Goal: Information Seeking & Learning: Understand process/instructions

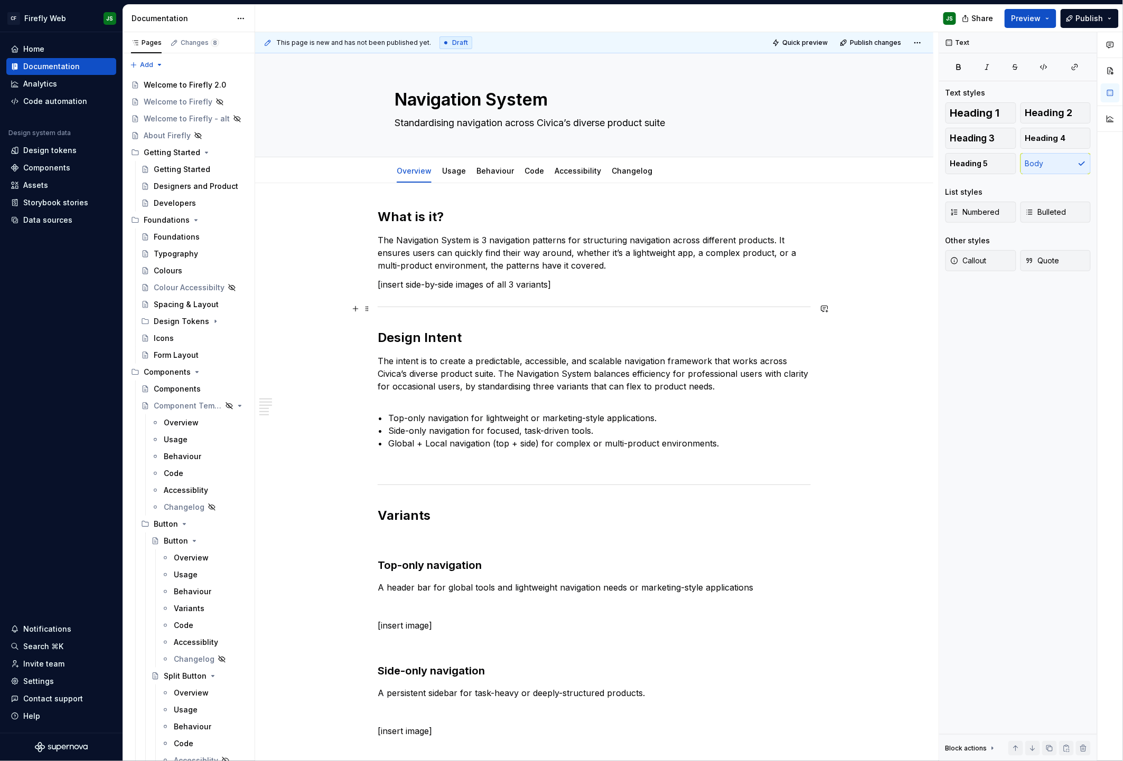
scroll to position [18, 0]
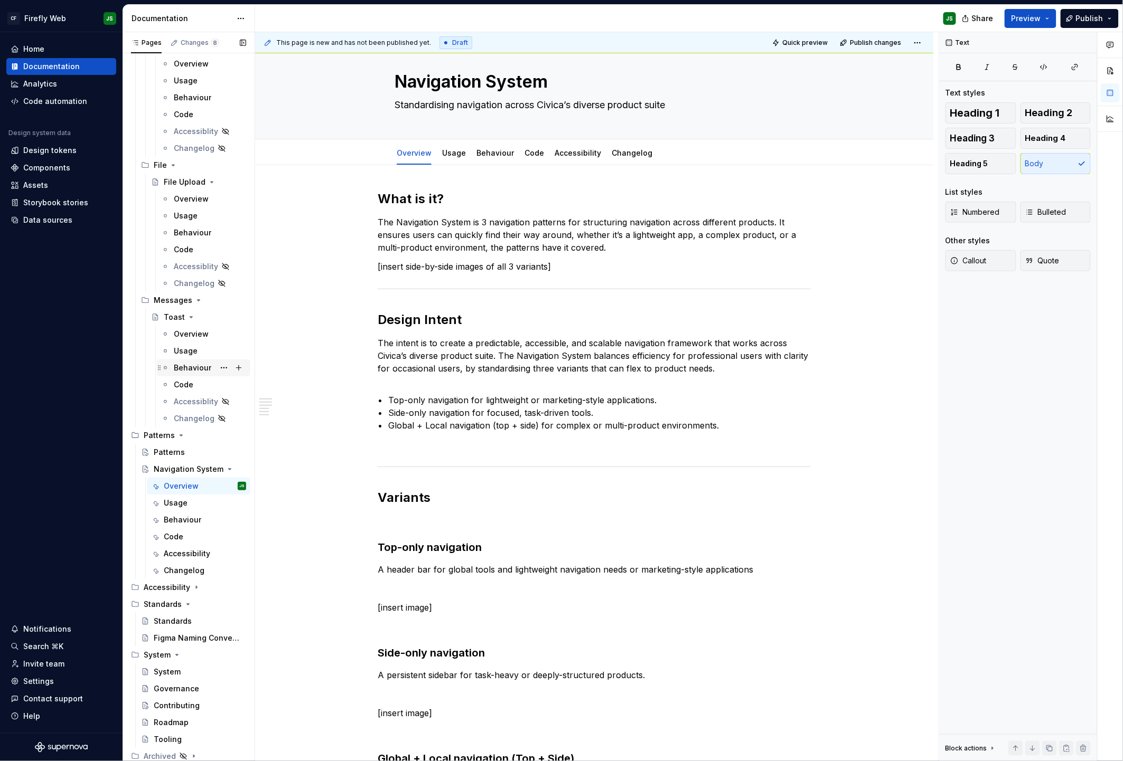
click at [225, 469] on icon "Page tree" at bounding box center [229, 469] width 8 height 8
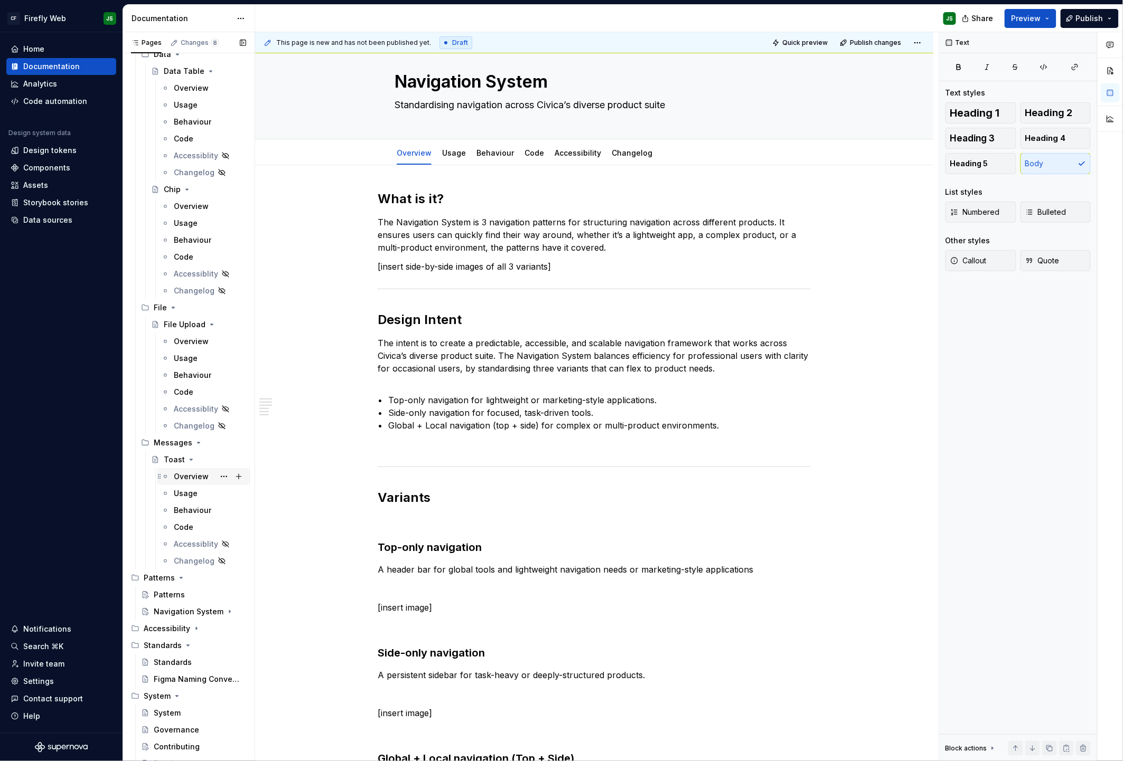
scroll to position [3013, 0]
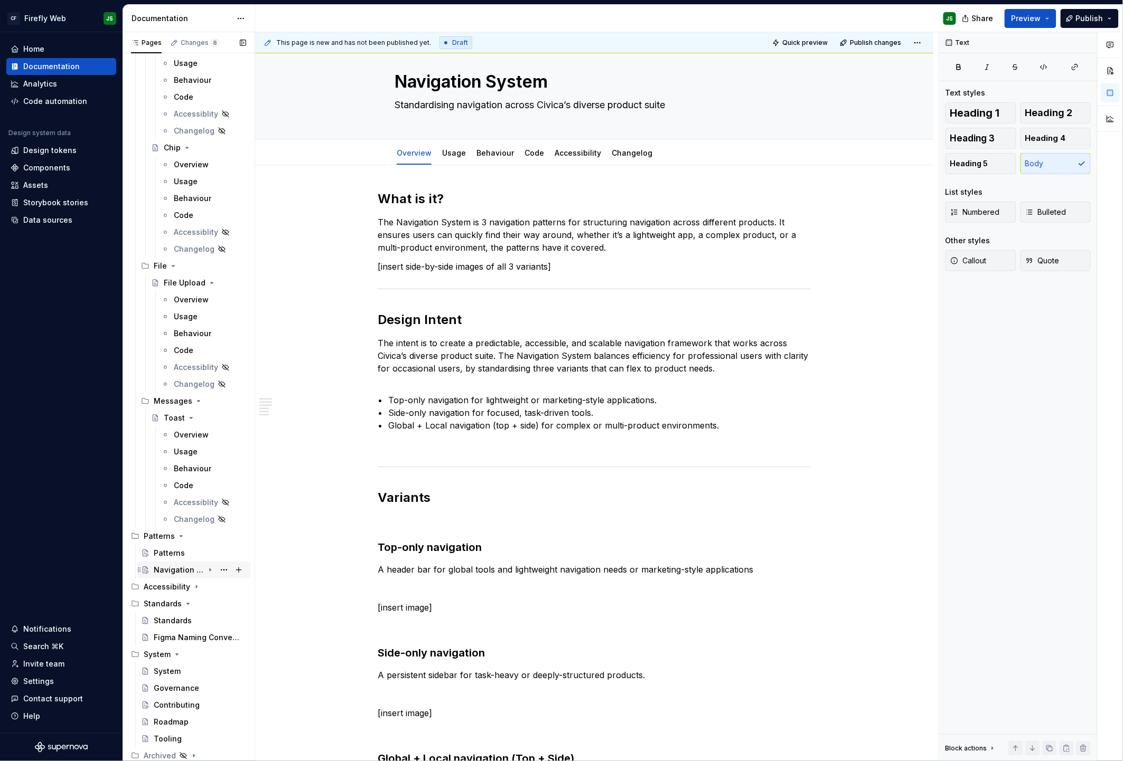
click at [214, 570] on div "Navigation System" at bounding box center [200, 570] width 92 height 15
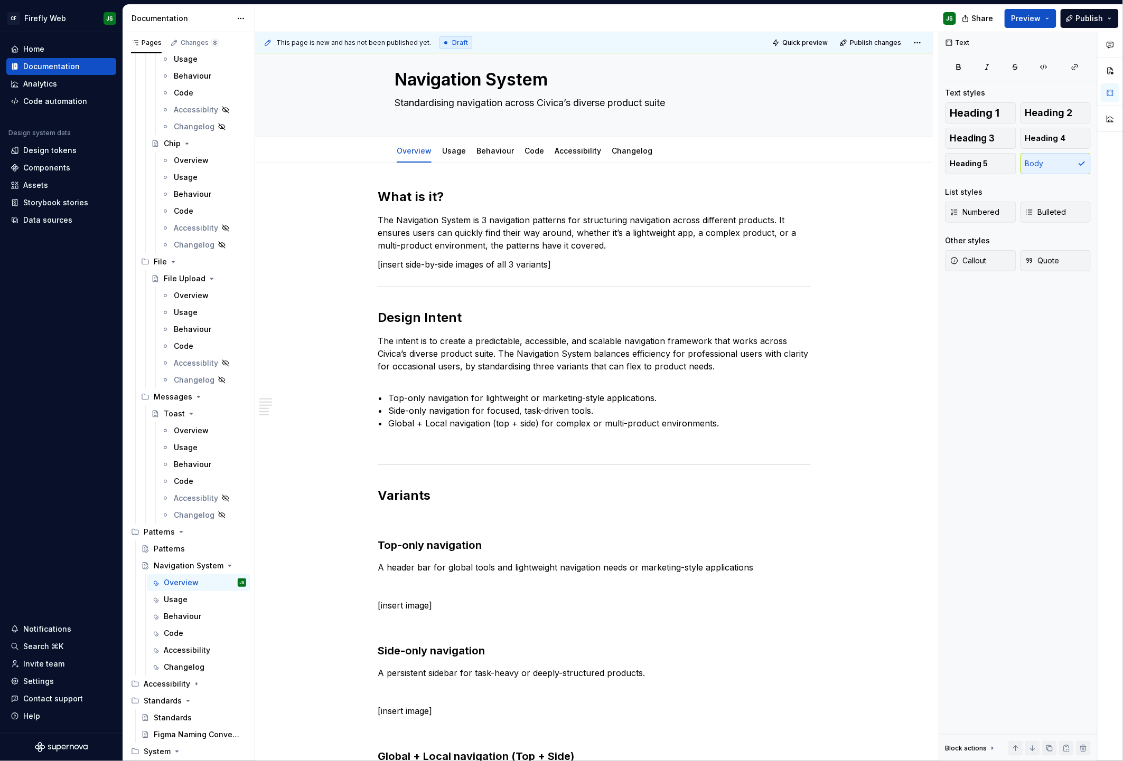
scroll to position [19, 0]
click at [183, 617] on div "Behaviour" at bounding box center [182, 617] width 37 height 11
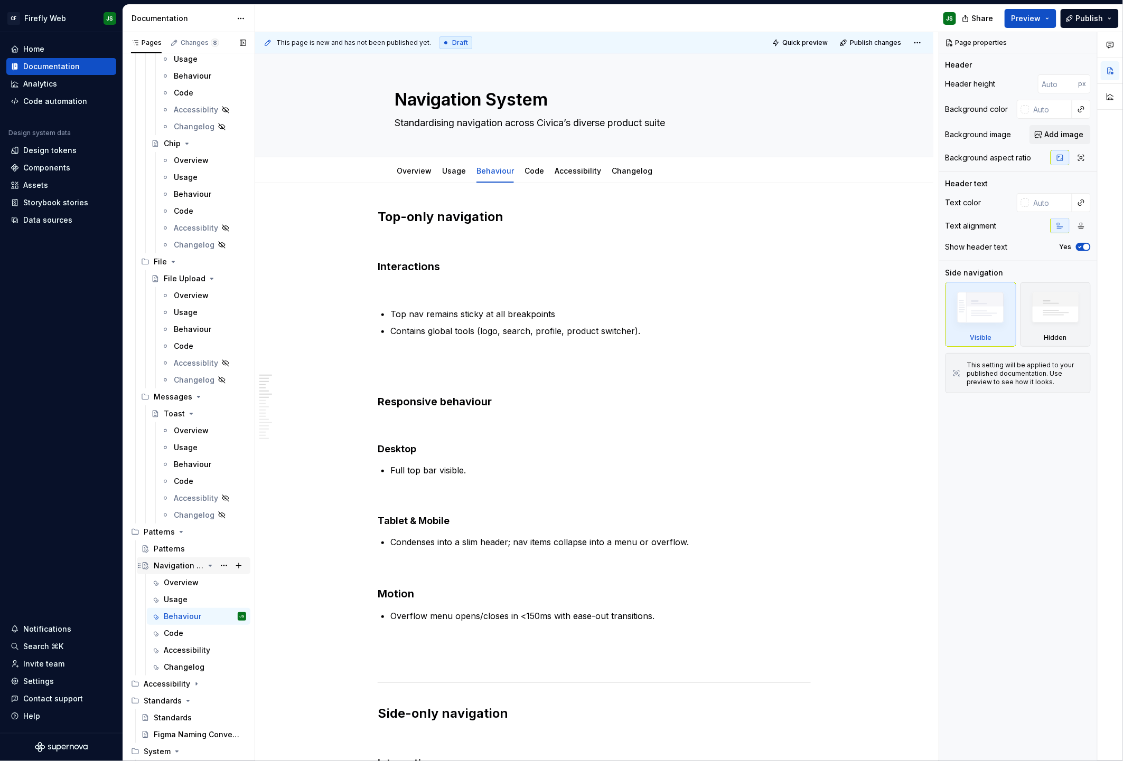
click at [176, 568] on div "Navigation System" at bounding box center [179, 566] width 50 height 11
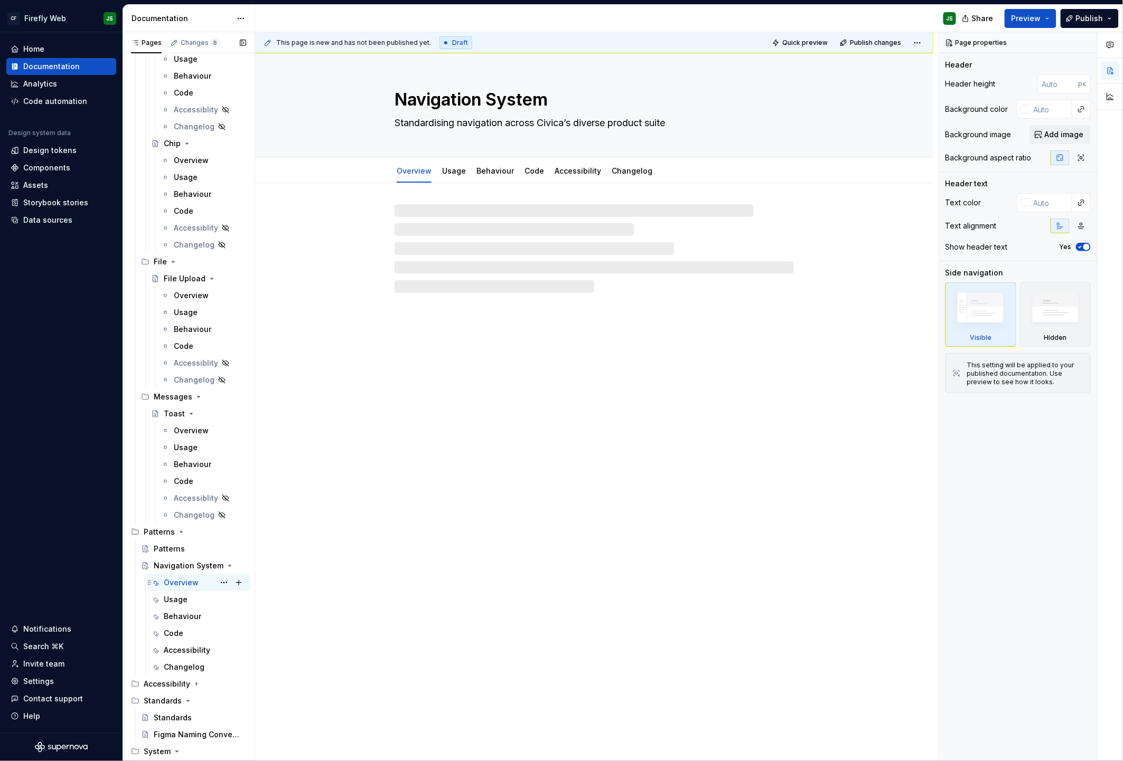
scroll to position [3027, 0]
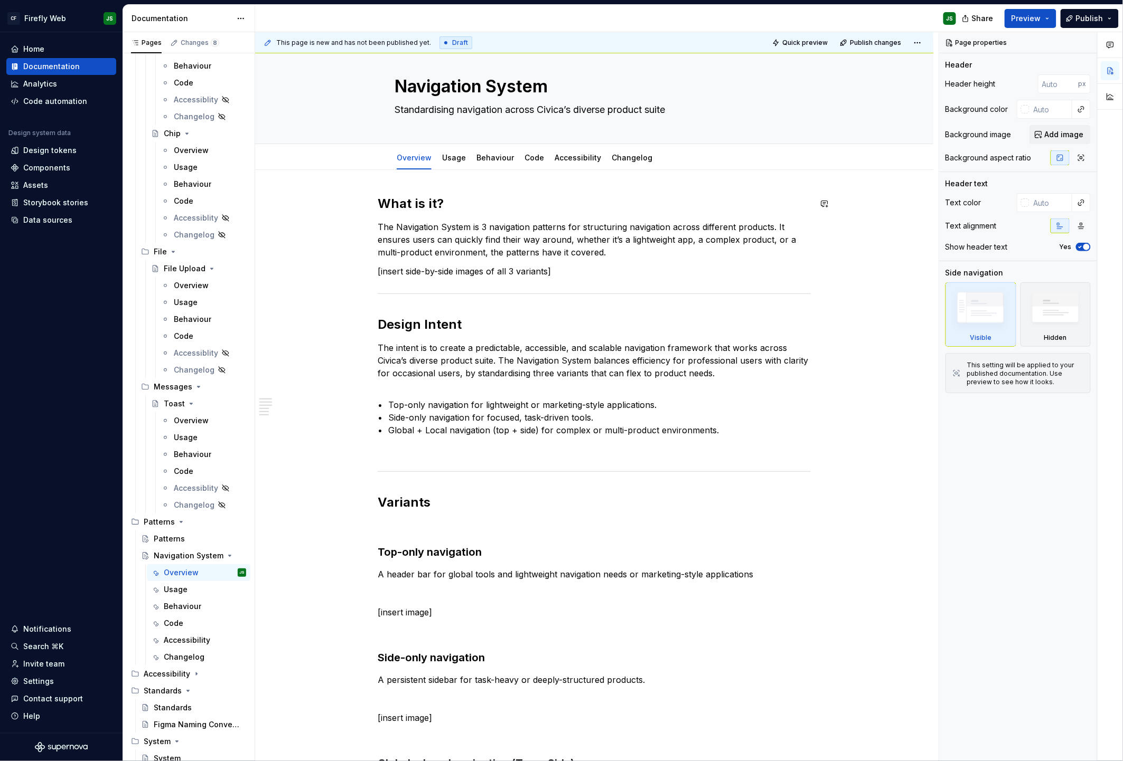
click at [376, 190] on div "What is it? The Navigation System is 3 navigation patterns for structuring navi…" at bounding box center [594, 620] width 678 height 901
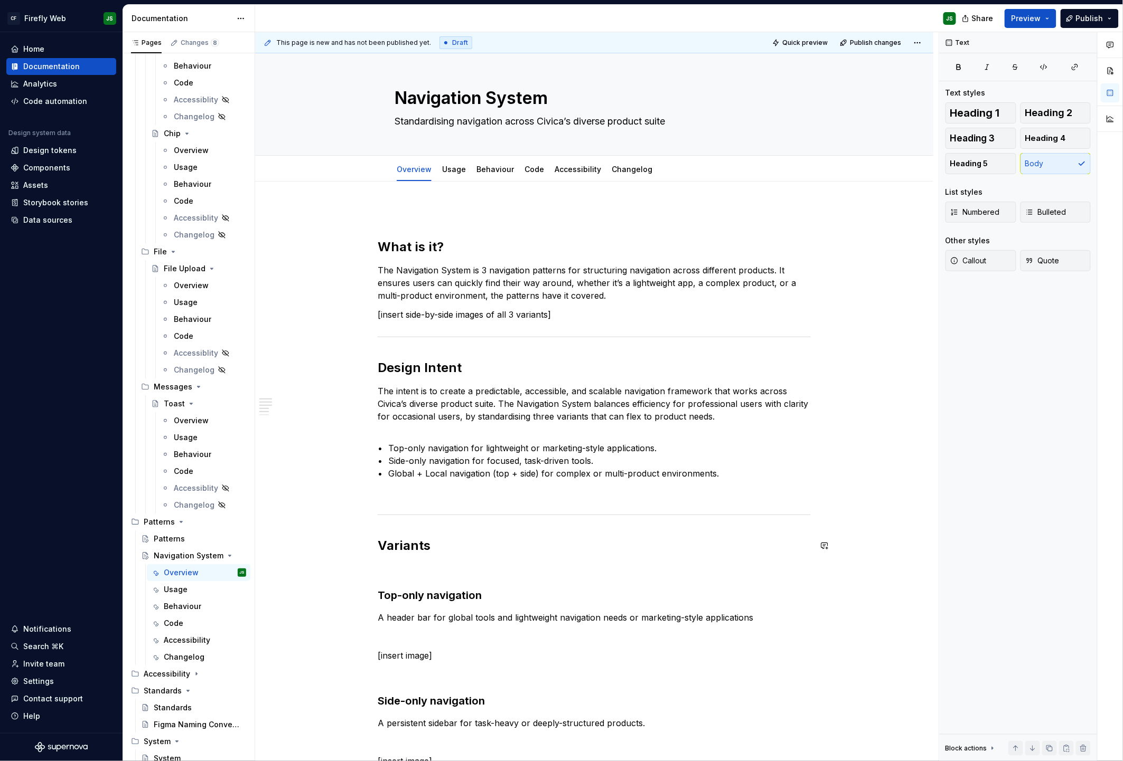
scroll to position [3, 0]
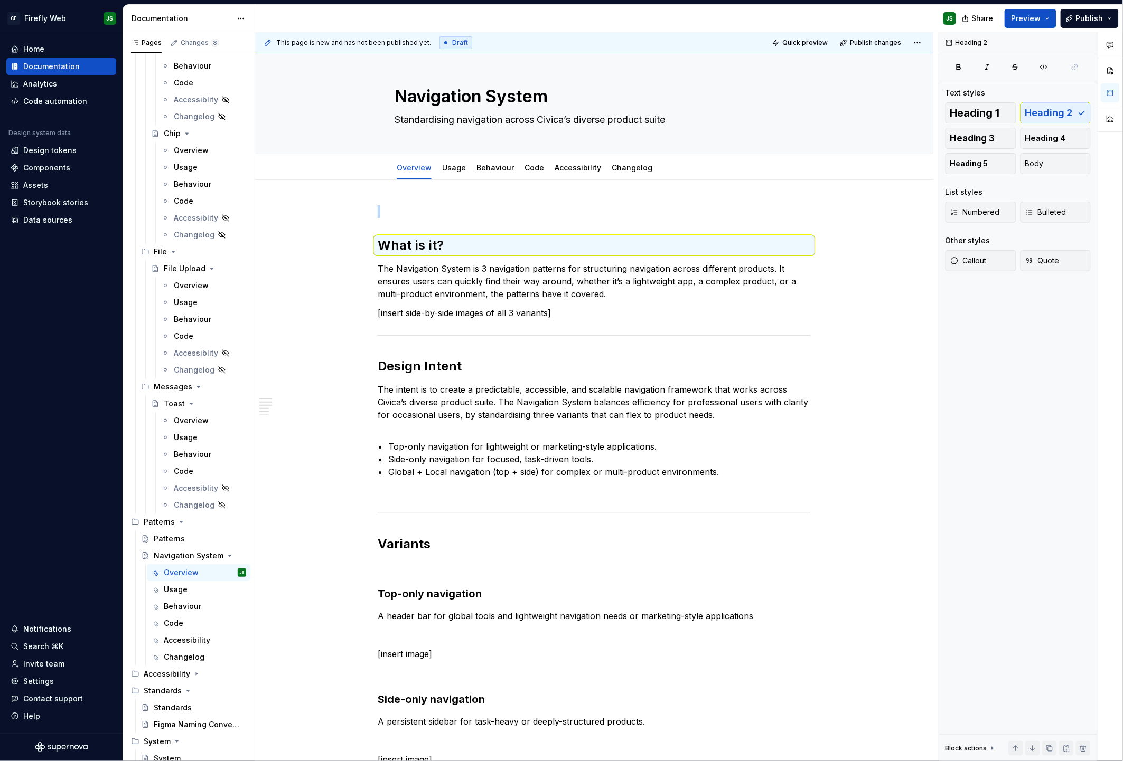
click at [371, 232] on div "This page is new and has not been published yet. Draft Quick preview Publish ch…" at bounding box center [596, 397] width 683 height 730
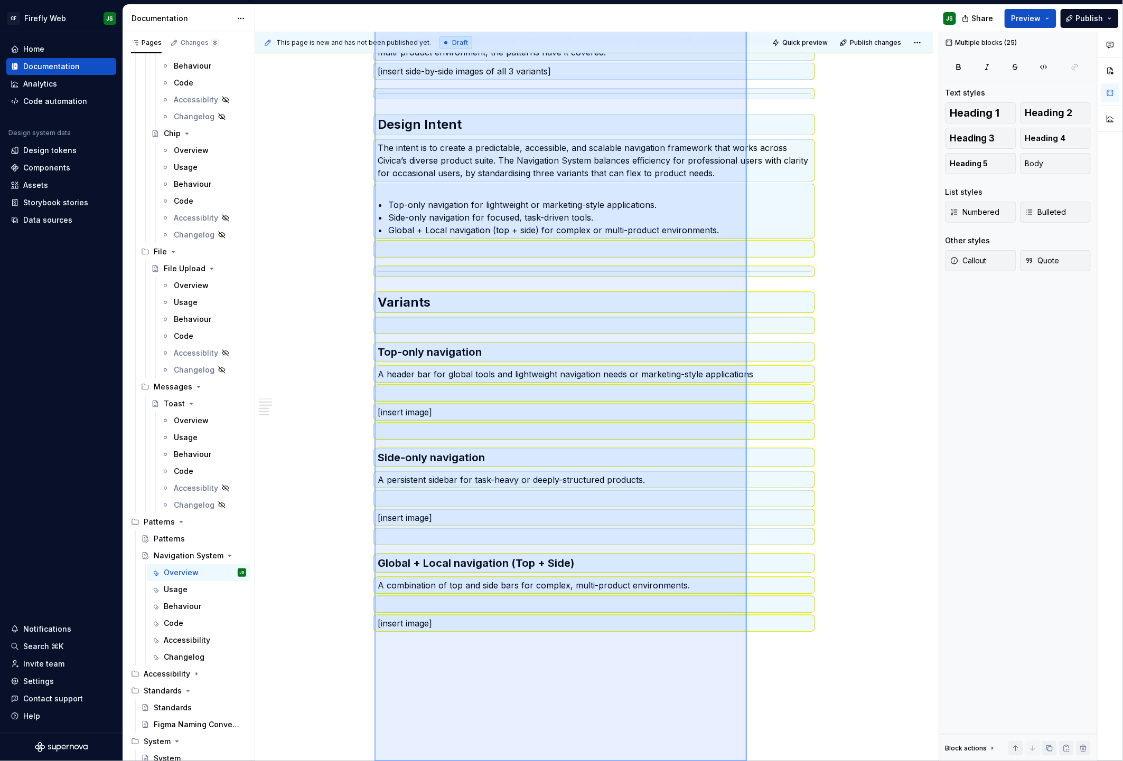
scroll to position [354, 0]
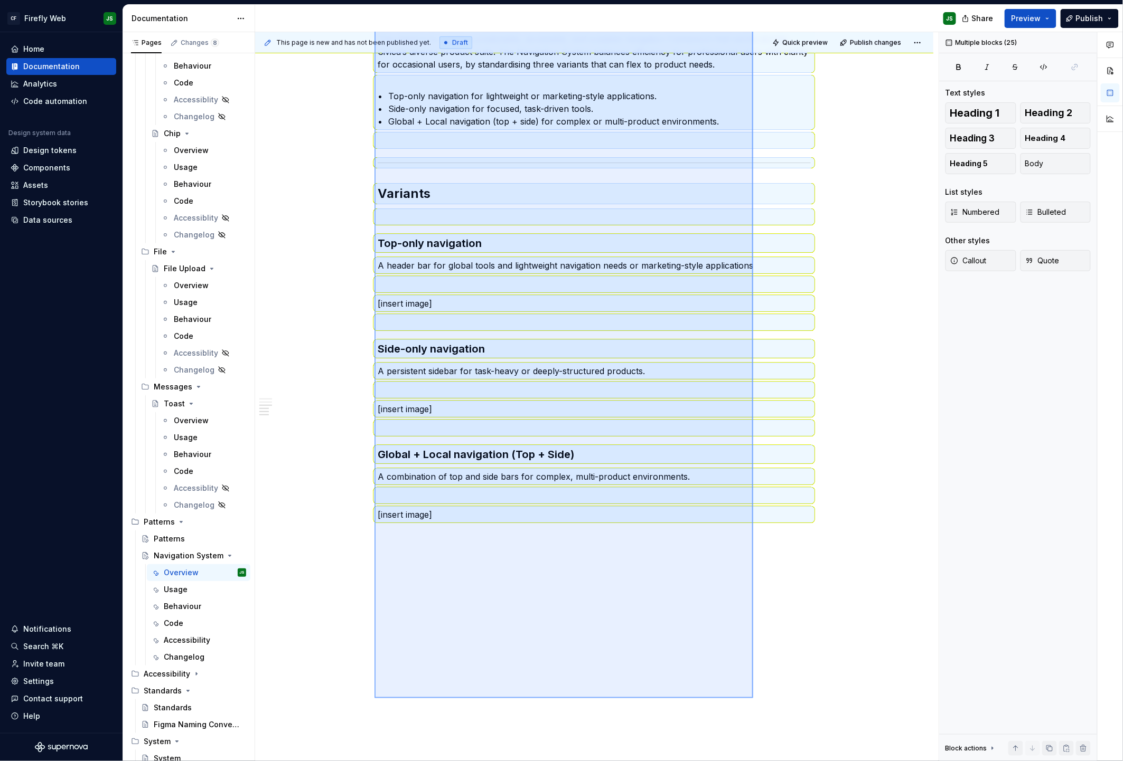
drag, startPoint x: 375, startPoint y: 240, endPoint x: 756, endPoint y: 695, distance: 593.8
click at [755, 695] on div "This page is new and has not been published yet. Draft Quick preview Publish ch…" at bounding box center [596, 397] width 683 height 730
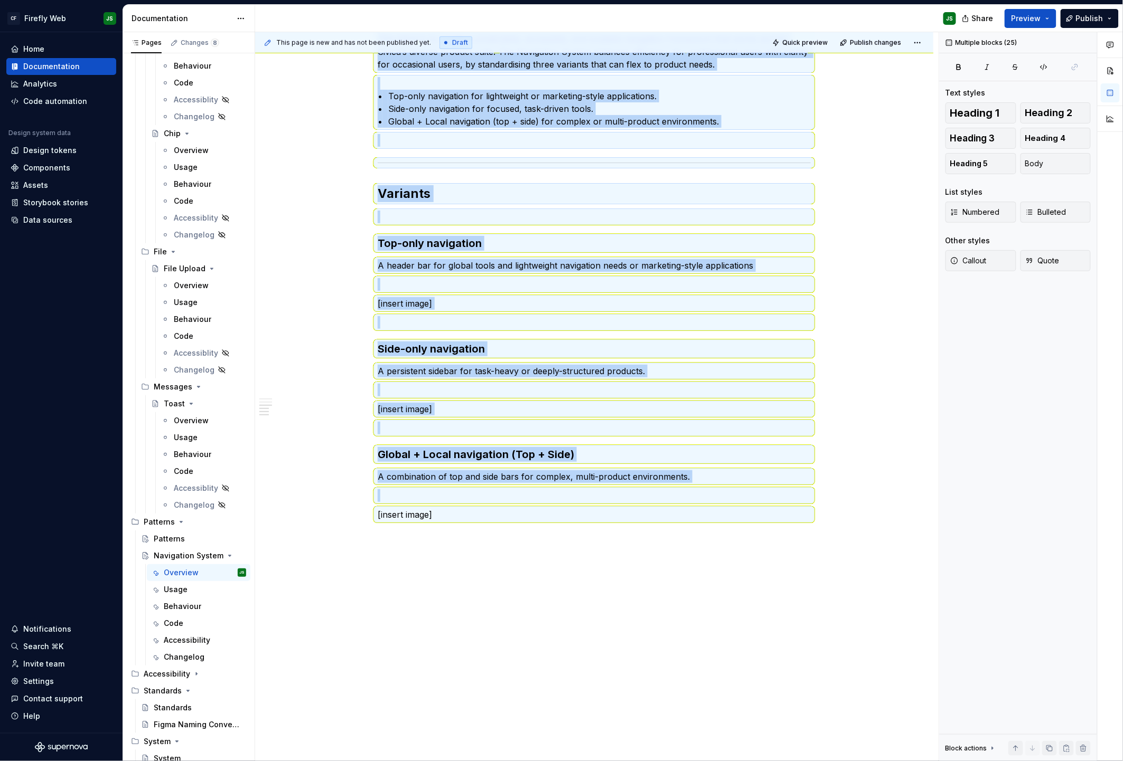
copy div "Lore ip do? Sit Ametconsec Adipis el 9 seddoeiusm temporin utl etdoloremag aliq…"
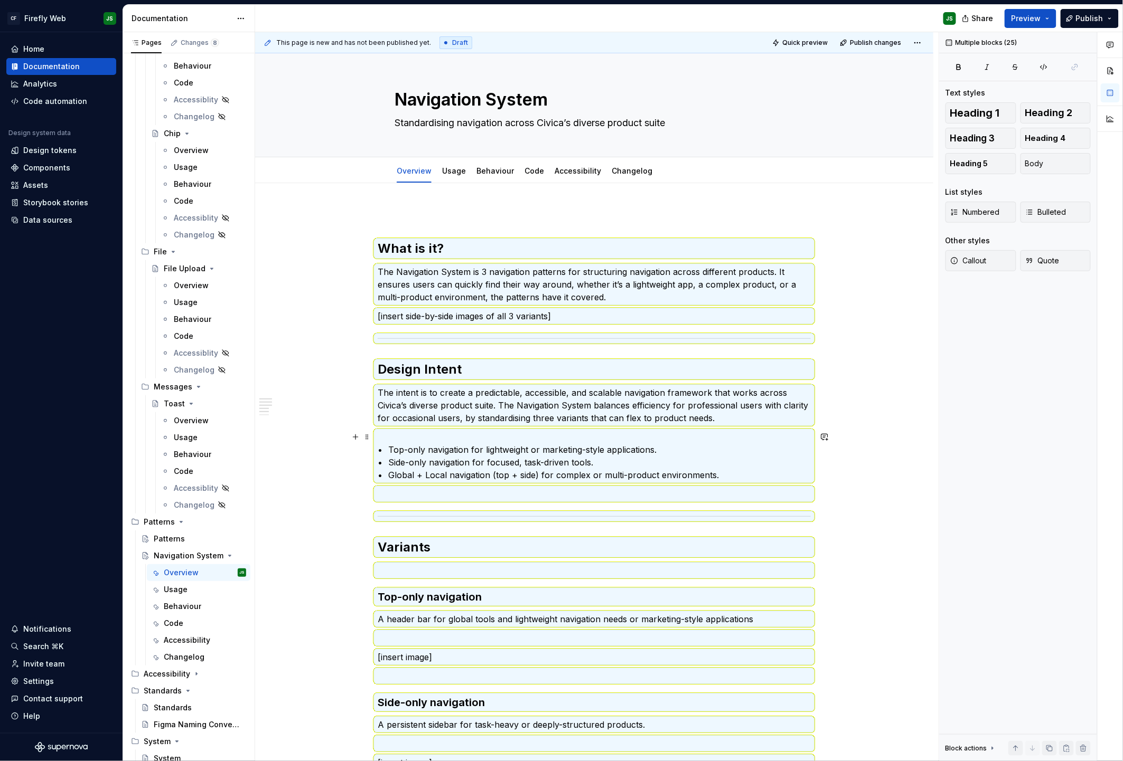
scroll to position [2, 0]
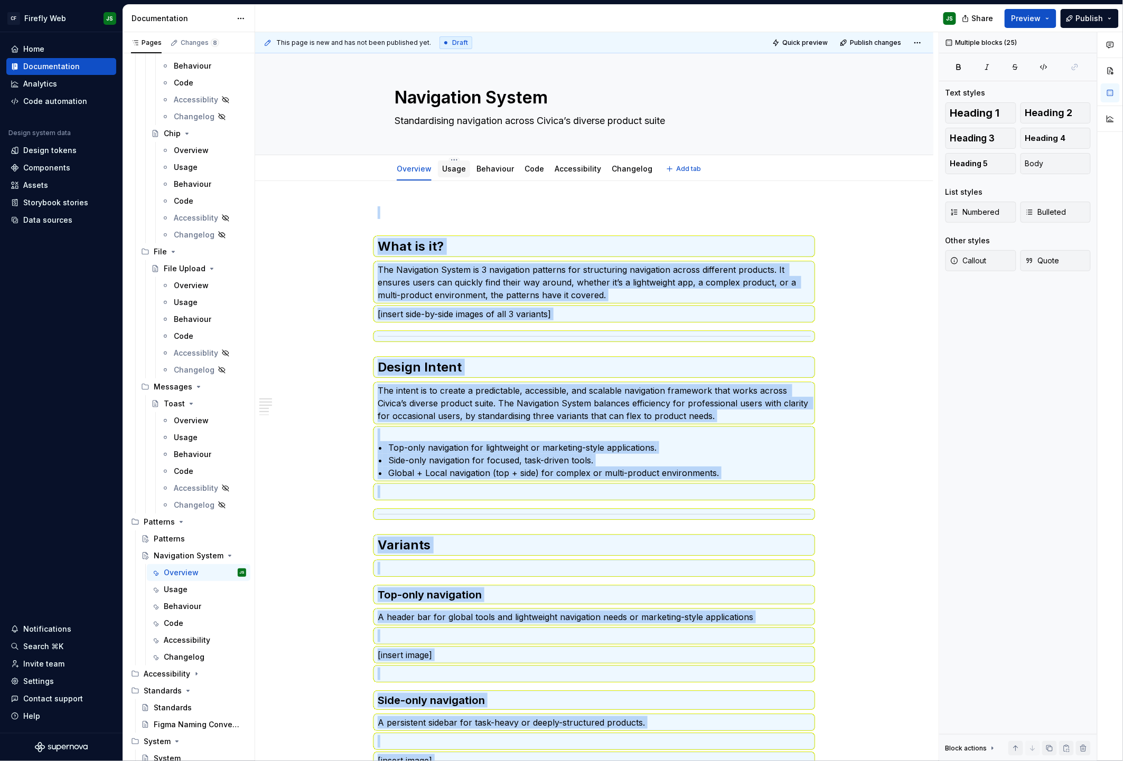
click at [452, 167] on link "Usage" at bounding box center [454, 168] width 24 height 9
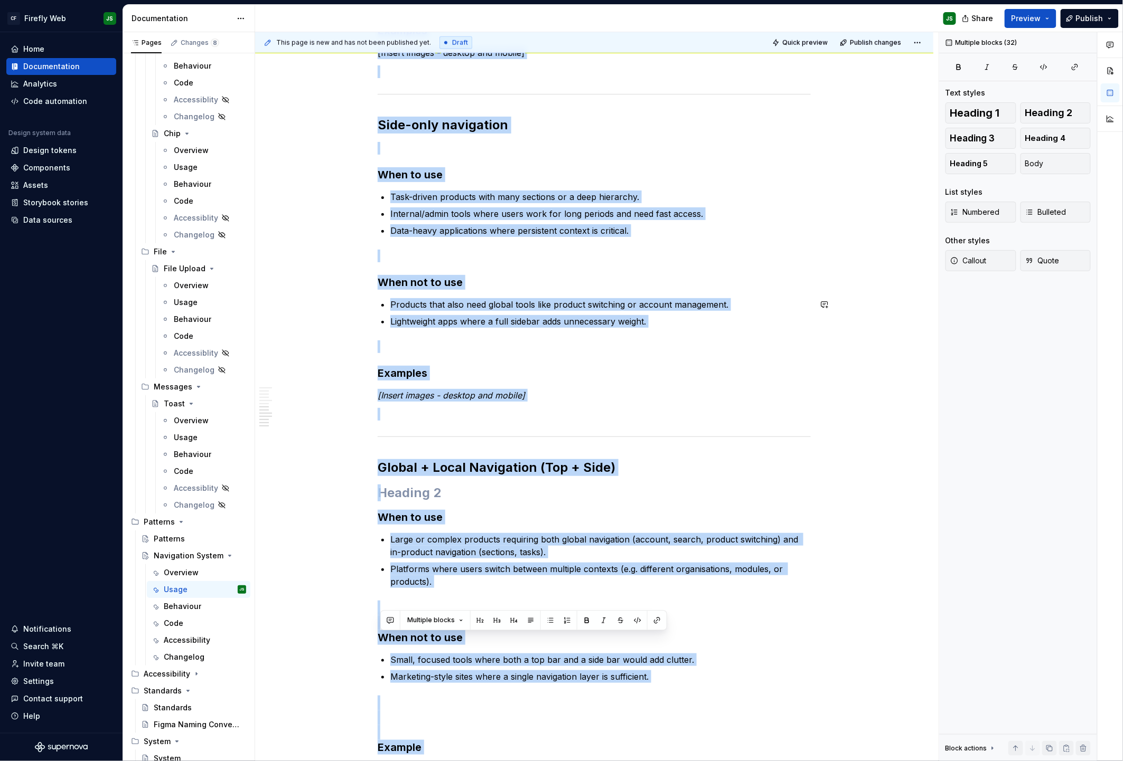
scroll to position [702, 0]
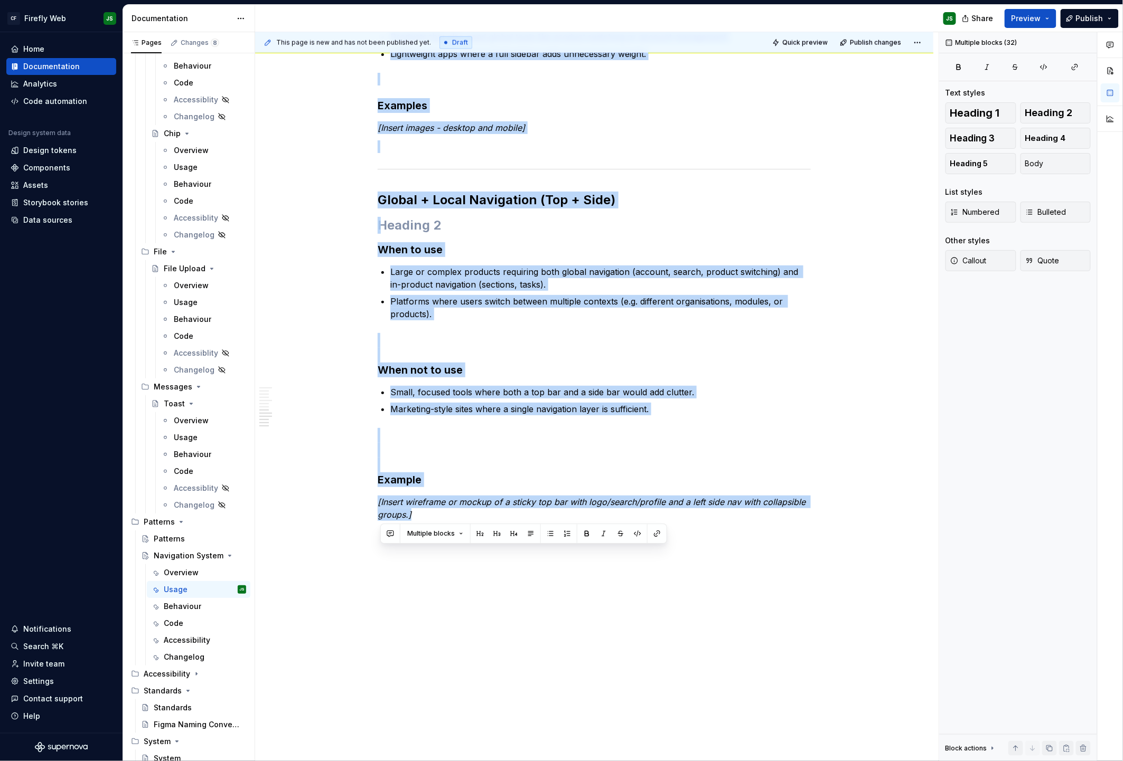
drag, startPoint x: 383, startPoint y: 217, endPoint x: 596, endPoint y: 788, distance: 609.5
click at [596, 761] on html "CF Firefly Web JS Home Documentation Analytics Code automation Design system da…" at bounding box center [561, 380] width 1123 height 761
copy div "Top-only navigation [Insert image] When to use Products with a small number of …"
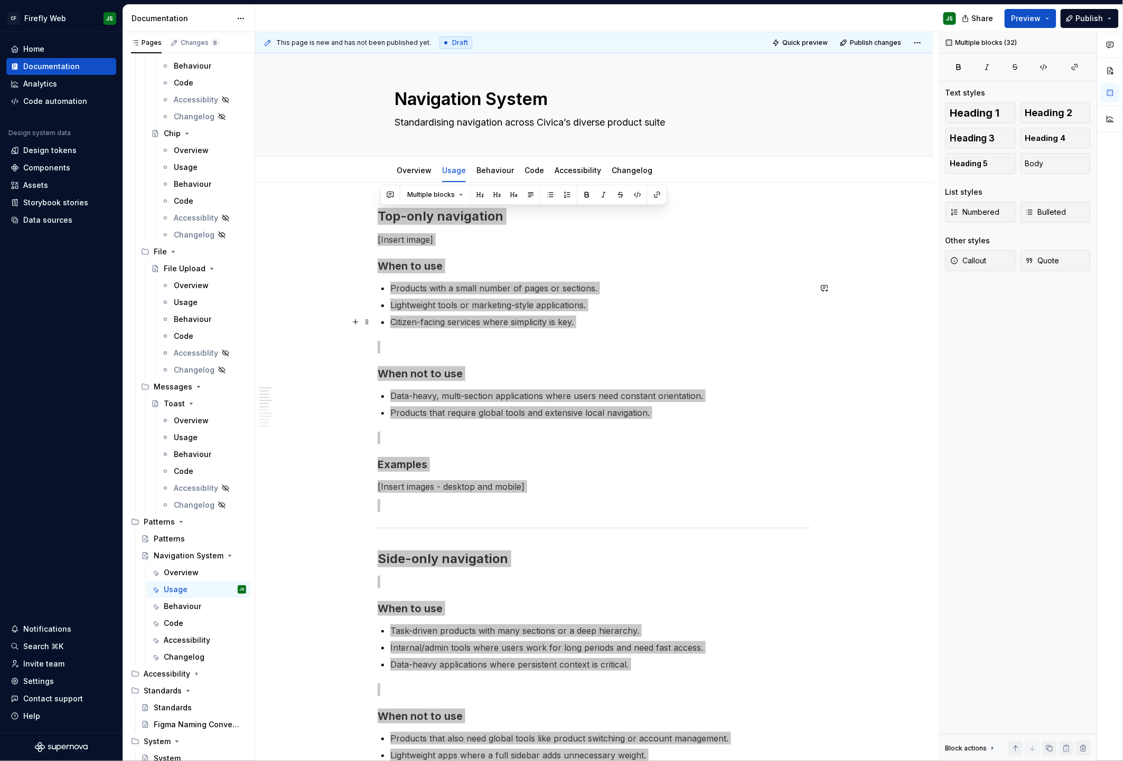
scroll to position [0, 0]
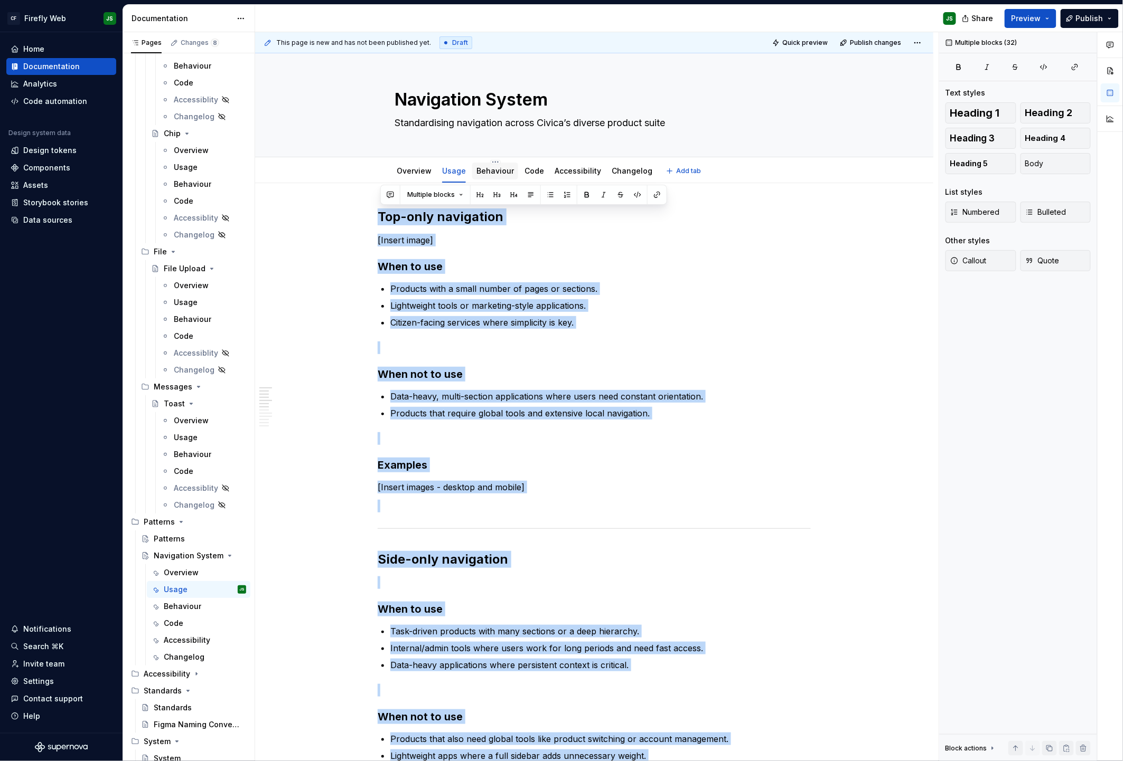
click at [502, 173] on link "Behaviour" at bounding box center [494, 170] width 37 height 9
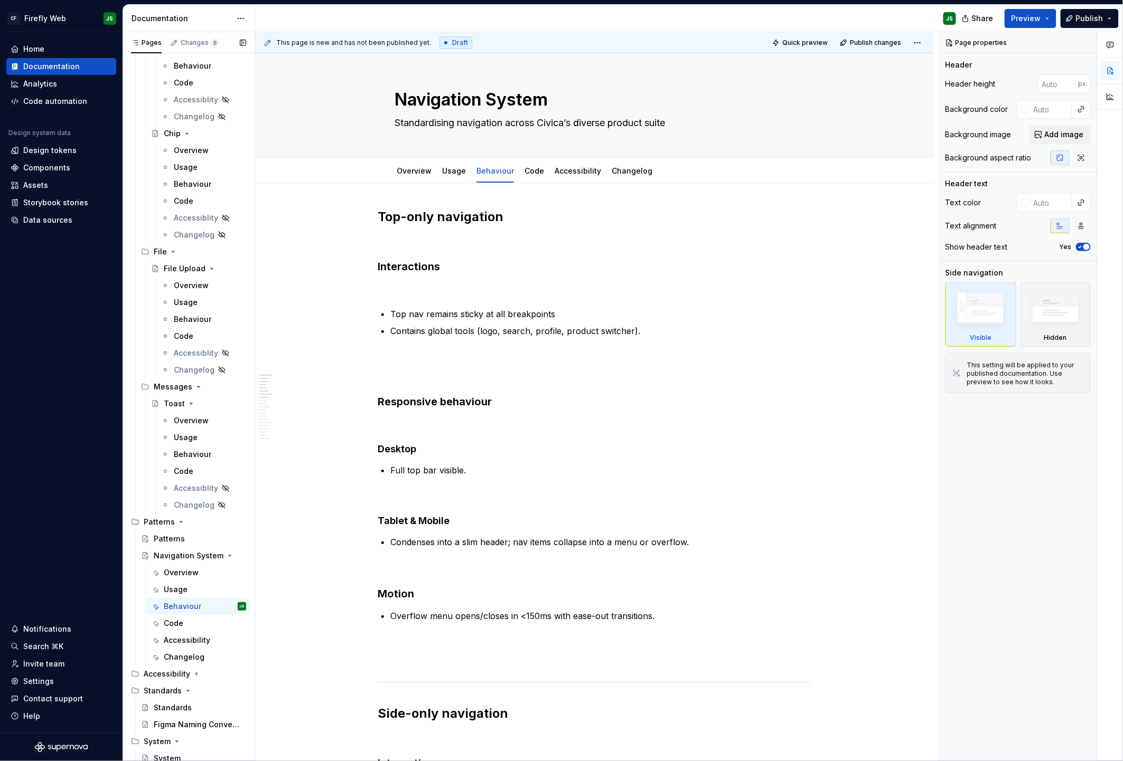
click at [0, 0] on button "Page tree" at bounding box center [0, 0] width 0 height 0
click at [255, 589] on div "Duplicate page" at bounding box center [288, 591] width 104 height 11
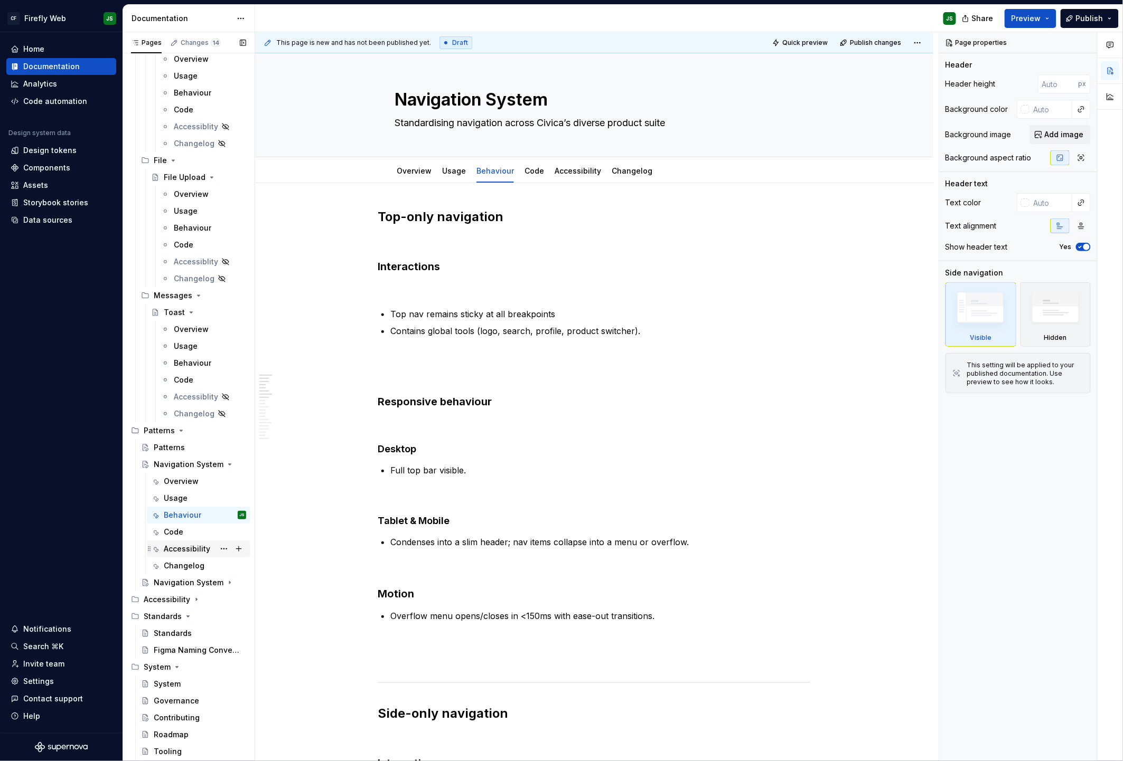
scroll to position [3119, 0]
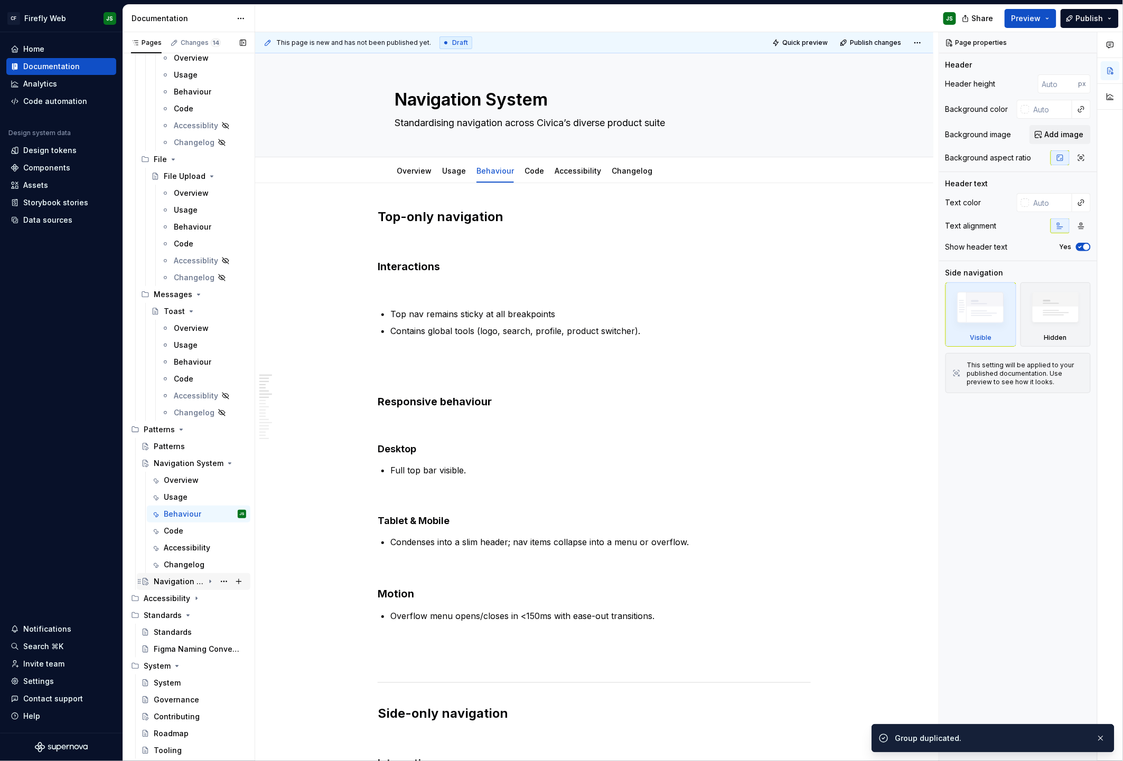
click at [187, 580] on div "Navigation System" at bounding box center [179, 582] width 50 height 11
click at [187, 579] on div "Navigation System" at bounding box center [179, 582] width 50 height 11
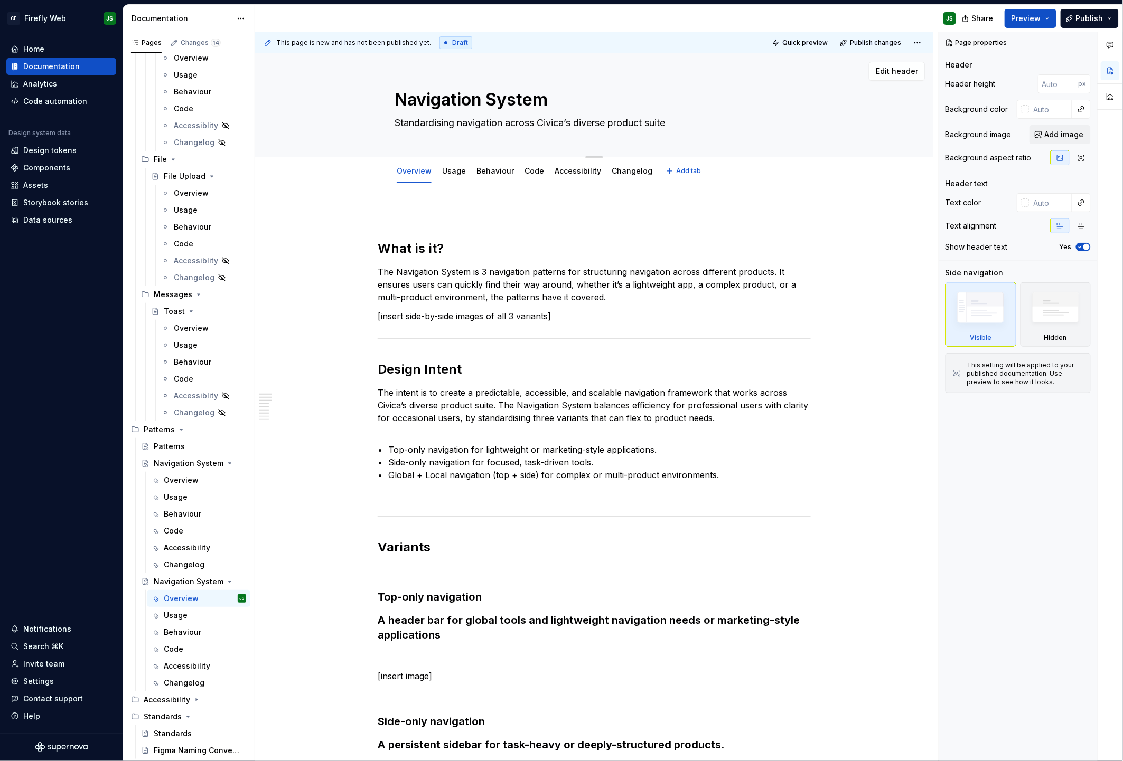
click at [421, 104] on textarea "Navigation System" at bounding box center [591, 99] width 399 height 25
click at [420, 104] on textarea "Navigation System" at bounding box center [591, 99] width 399 height 25
type textarea "*"
type textarea "F"
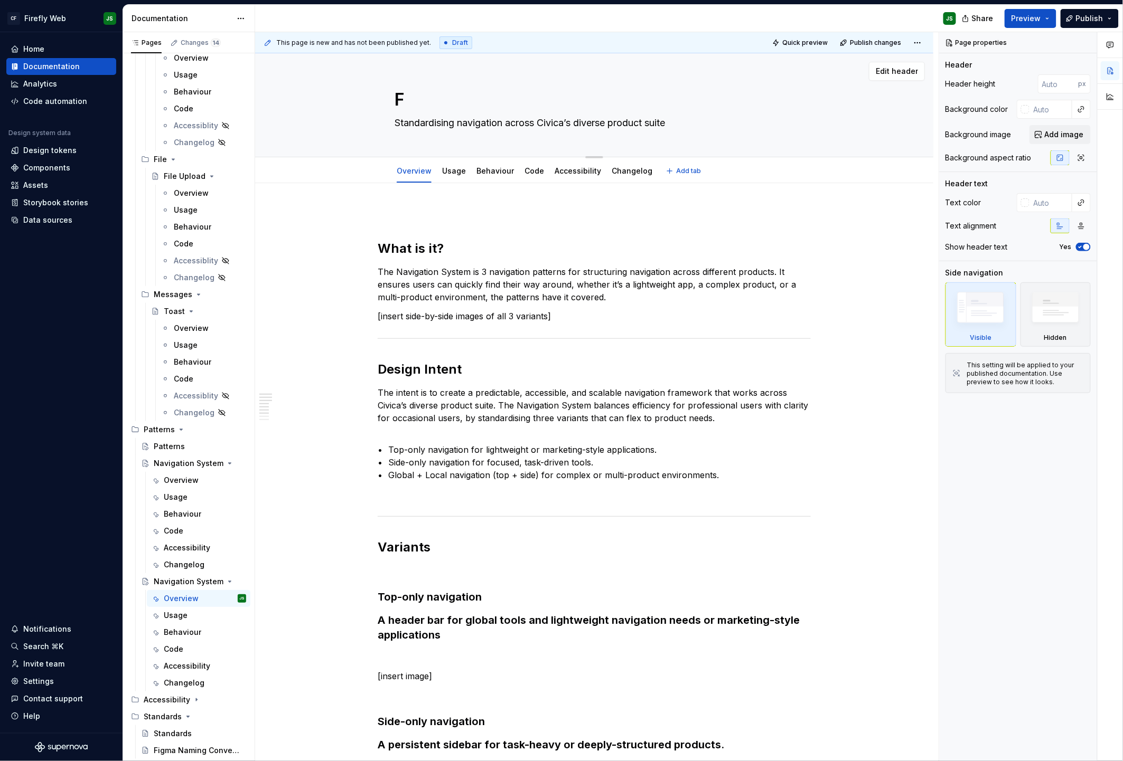
type textarea "*"
type textarea "Fo"
type textarea "*"
type textarea "For"
type textarea "*"
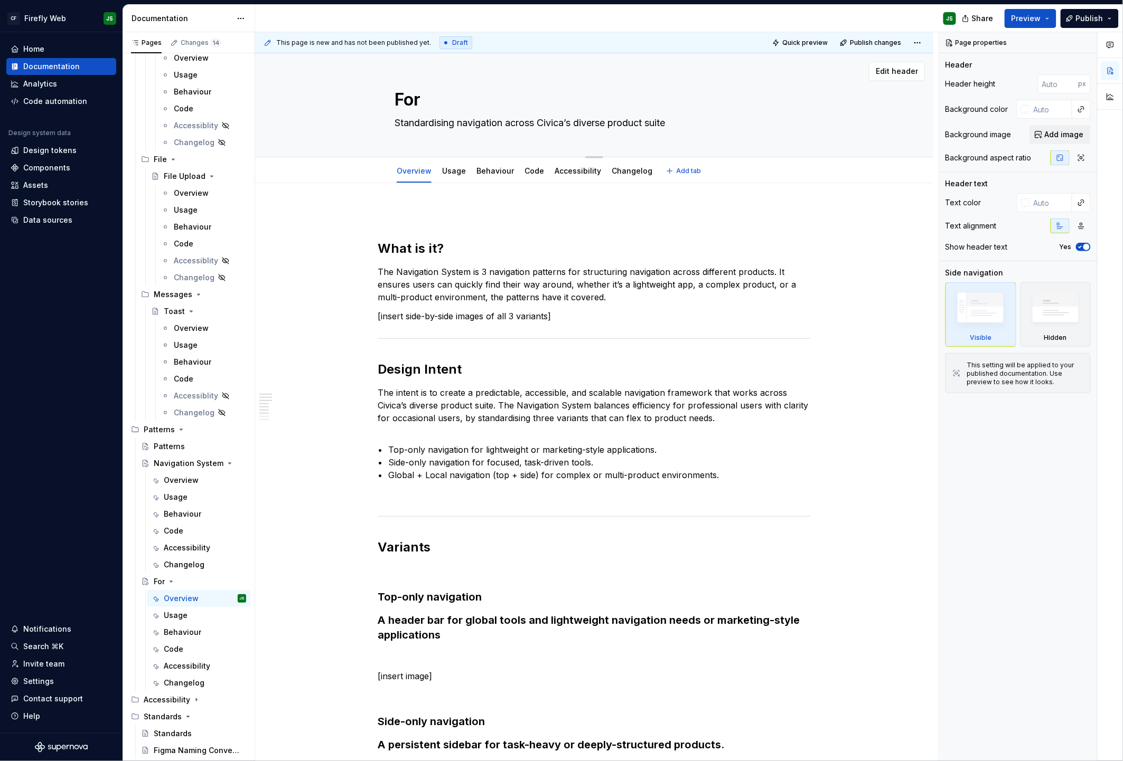
type textarea "Form"
type textarea "*"
type textarea "Forms"
type textarea "*"
type textarea "Forms"
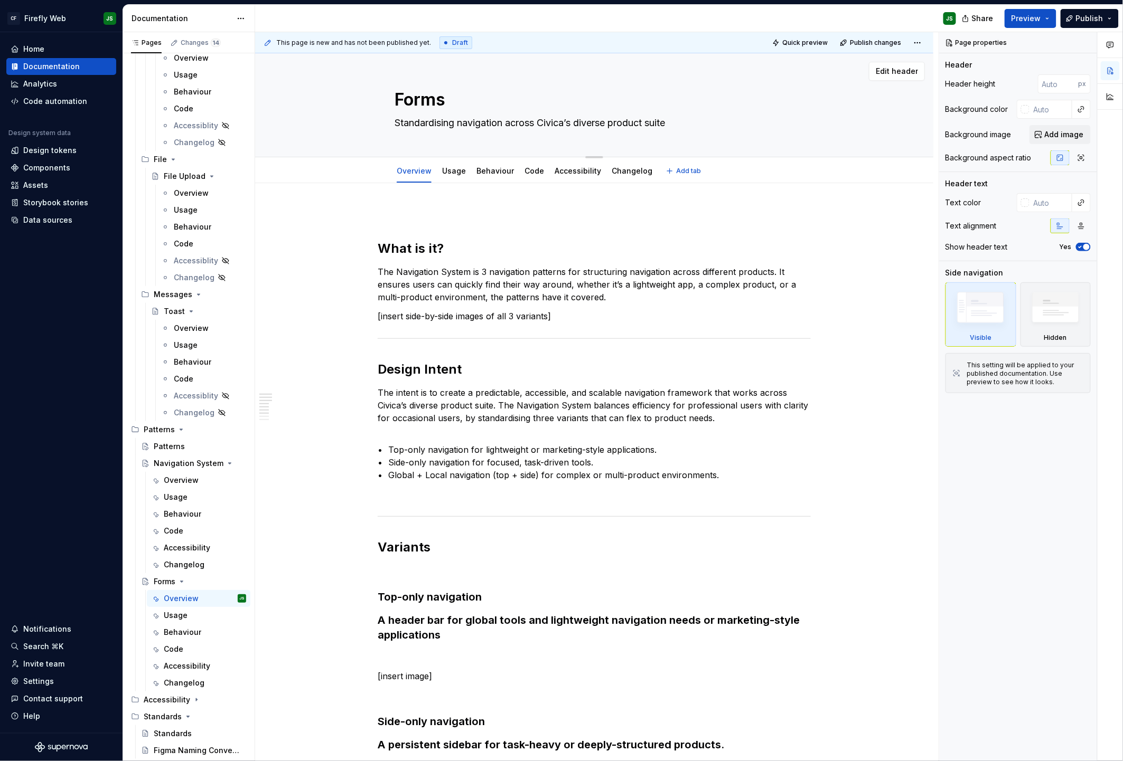
click at [469, 116] on textarea "Standardising navigation across Civica’s diverse product suite" at bounding box center [591, 123] width 399 height 17
click at [469, 119] on textarea "Standardising navigation across Civica’s diverse product suite" at bounding box center [591, 123] width 399 height 17
type textarea "*"
type textarea "Standardising f across Civica’s diverse product suite"
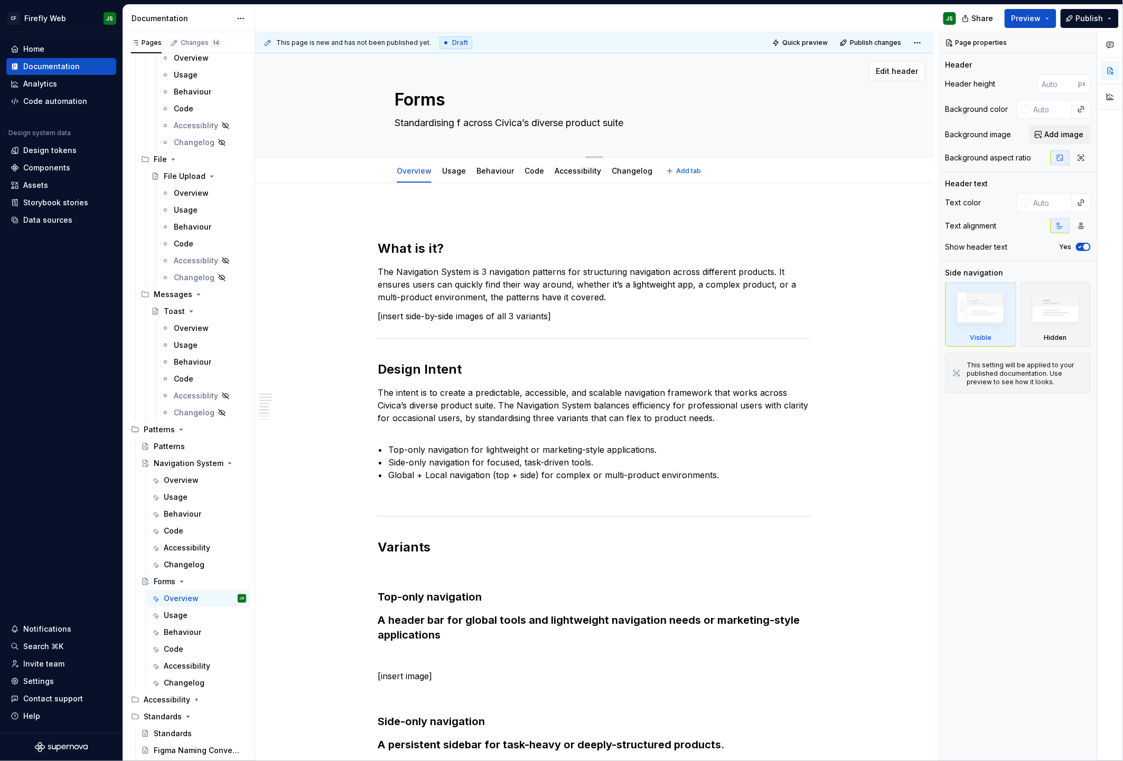
type textarea "*"
type textarea "Standardising fo across Civica’s diverse product suite"
type textarea "*"
type textarea "Standardising for across Civica’s diverse product suite"
type textarea "*"
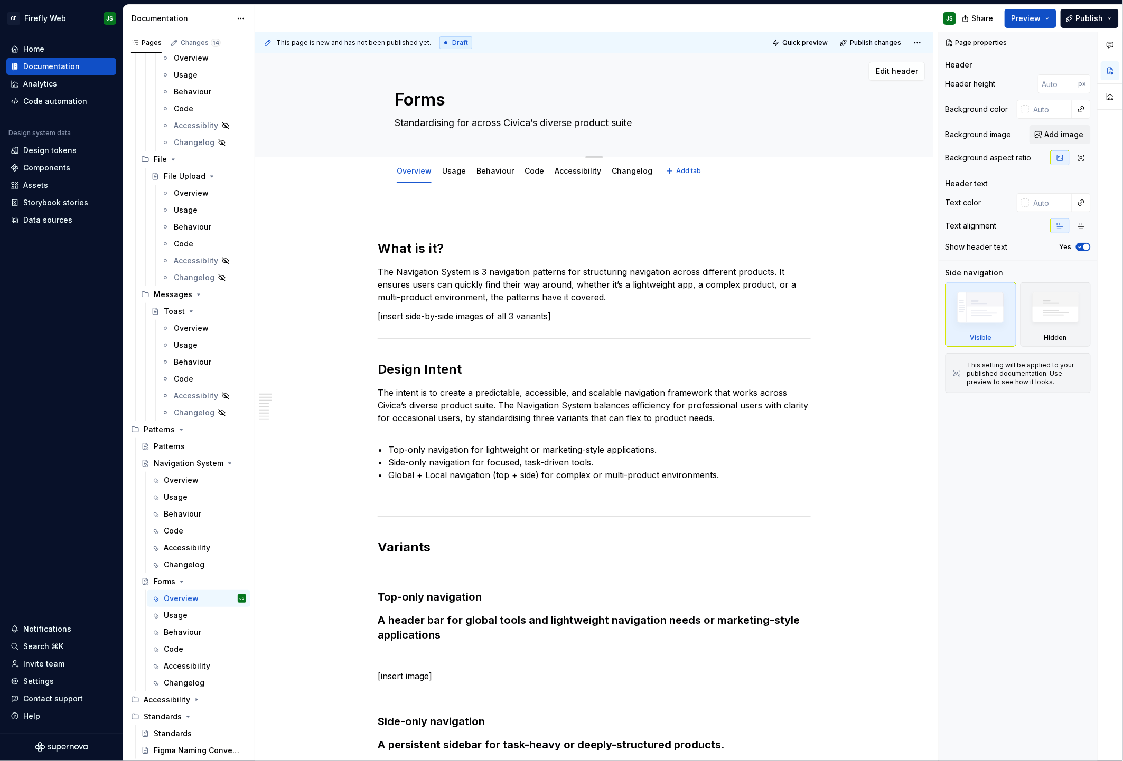
type textarea "Standardising form across Civica’s diverse product suite"
type textarea "*"
type textarea "Standardising forms across Civica’s diverse product suite"
type textarea "*"
type textarea "Standardising forms across Civica’s diverse product suite"
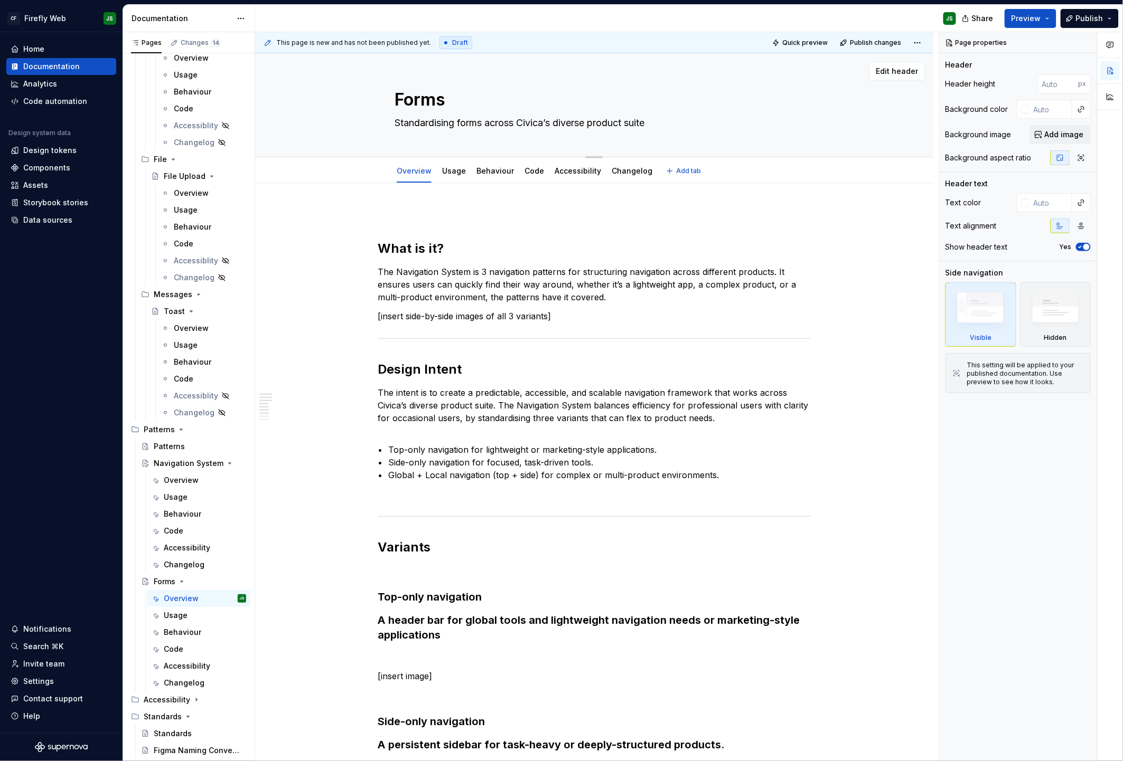
click at [445, 103] on textarea "Forms" at bounding box center [591, 99] width 399 height 25
type textarea "*"
type textarea "Form s"
type textarea "*"
type textarea "Form S"
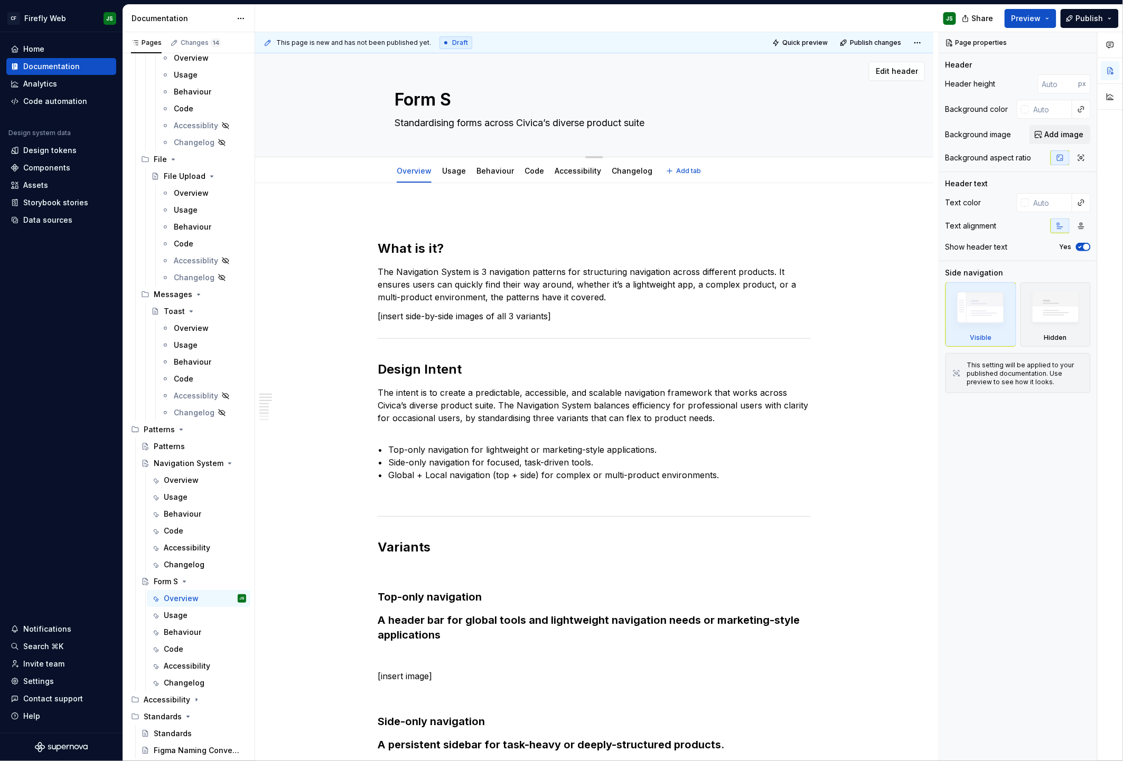
type textarea "*"
type textarea "Form Sy"
type textarea "*"
type textarea "Form Syst"
type textarea "*"
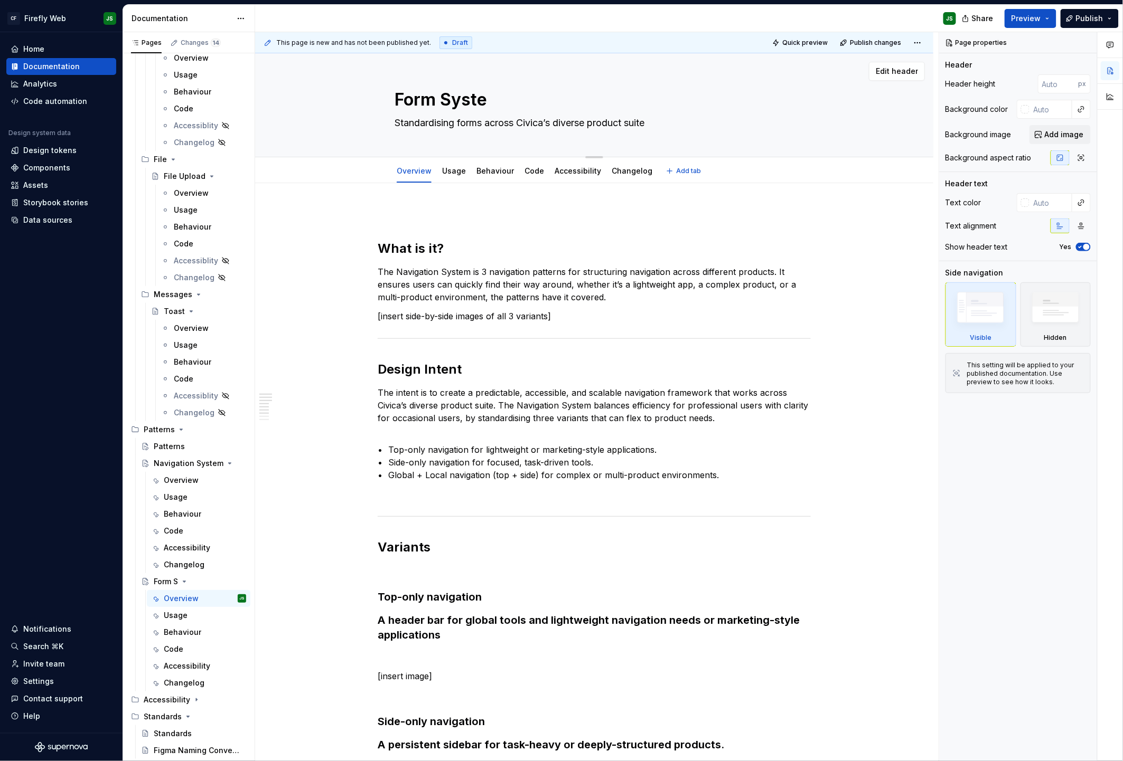
type textarea "Form System"
type textarea "*"
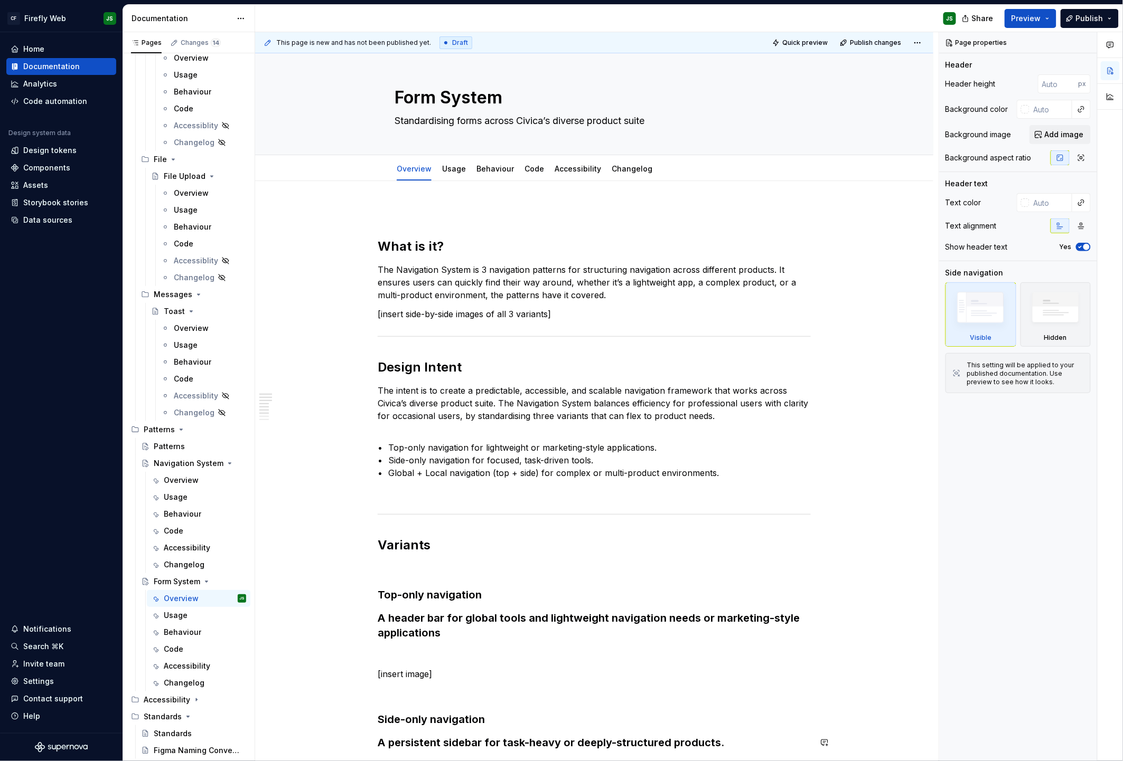
type textarea "Form System"
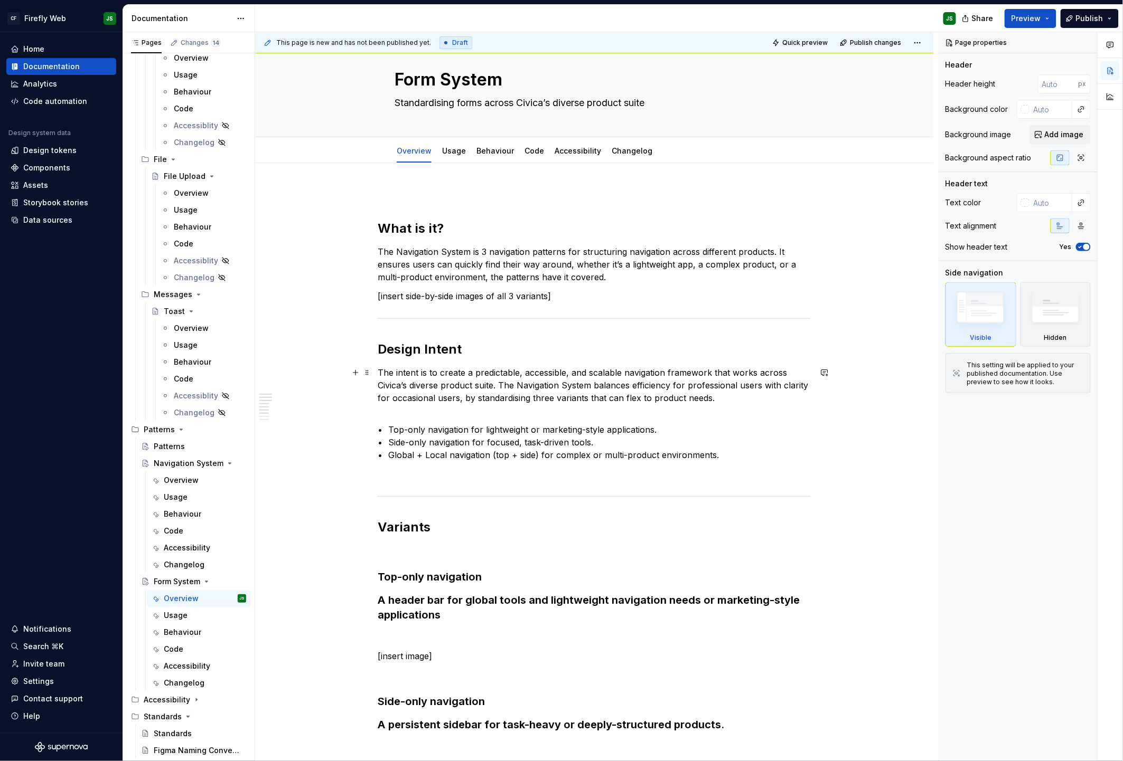
scroll to position [21, 0]
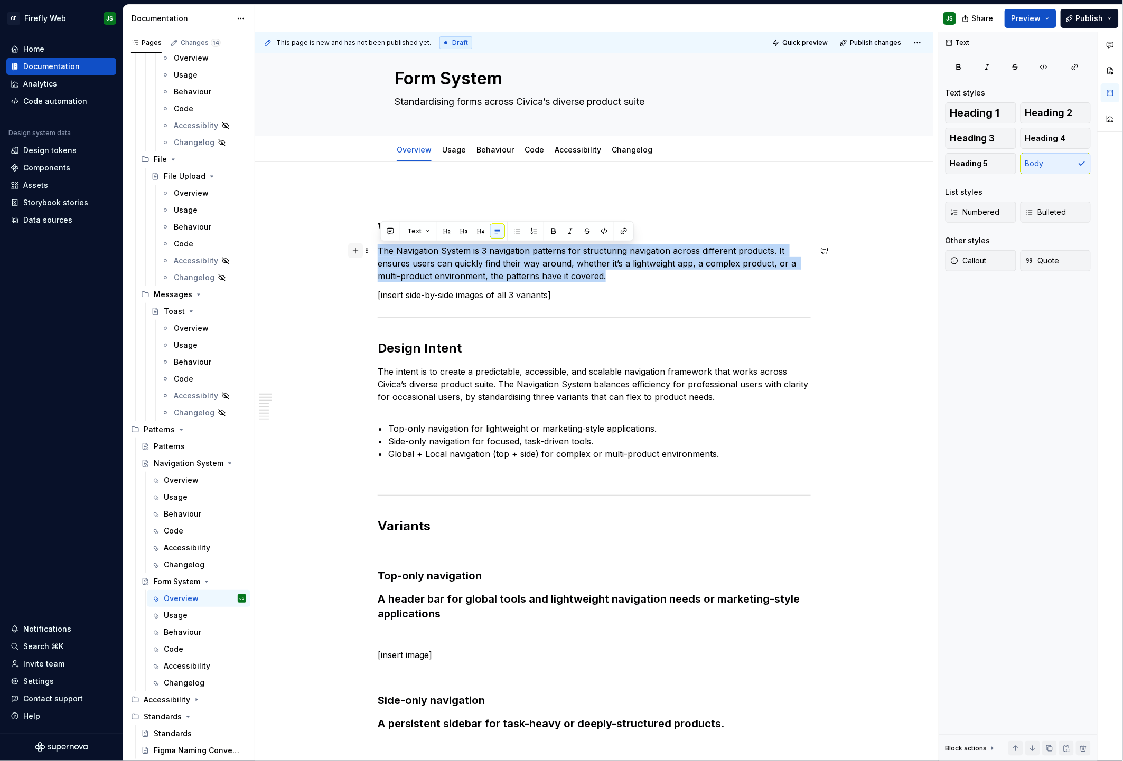
drag, startPoint x: 512, startPoint y: 259, endPoint x: 356, endPoint y: 252, distance: 155.4
click at [378, 252] on div "What is it? The Navigation System is 3 navigation patterns for structuring navi…" at bounding box center [594, 540] width 433 height 707
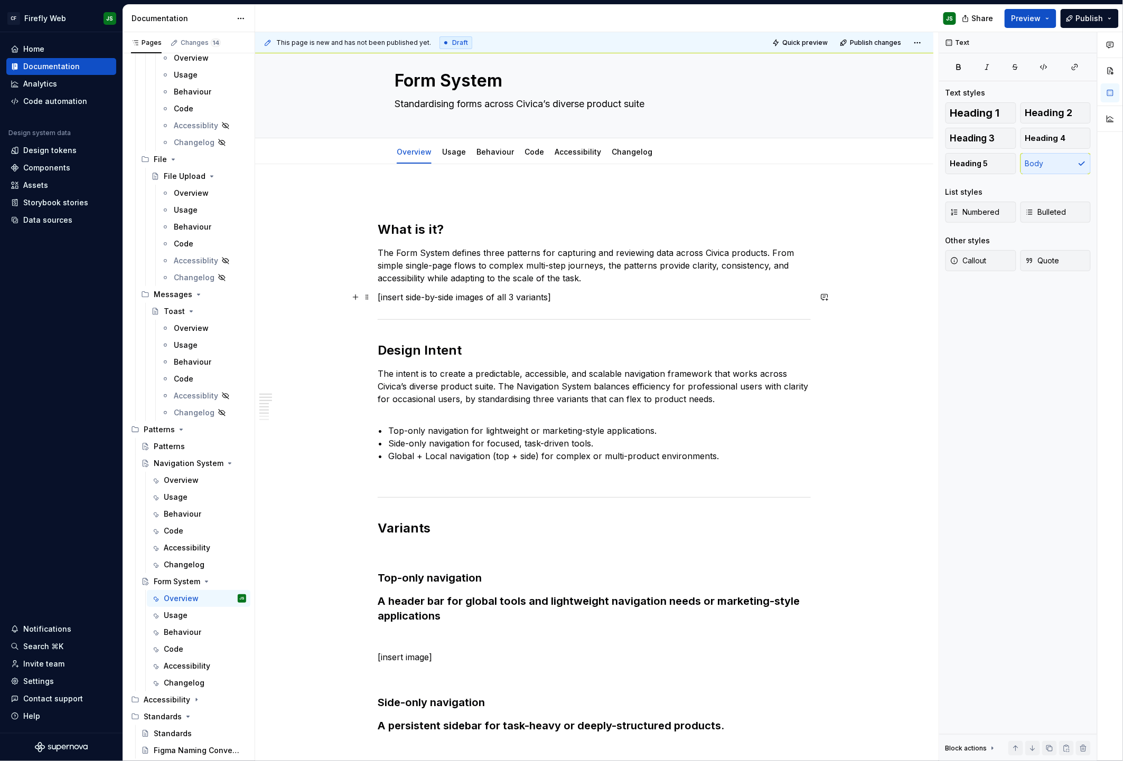
scroll to position [20, 0]
drag, startPoint x: 678, startPoint y: 449, endPoint x: 346, endPoint y: 378, distance: 339.2
click at [347, 378] on div "What is it? The Form System defines three patterns for capturing and reviewing …" at bounding box center [594, 644] width 678 height 961
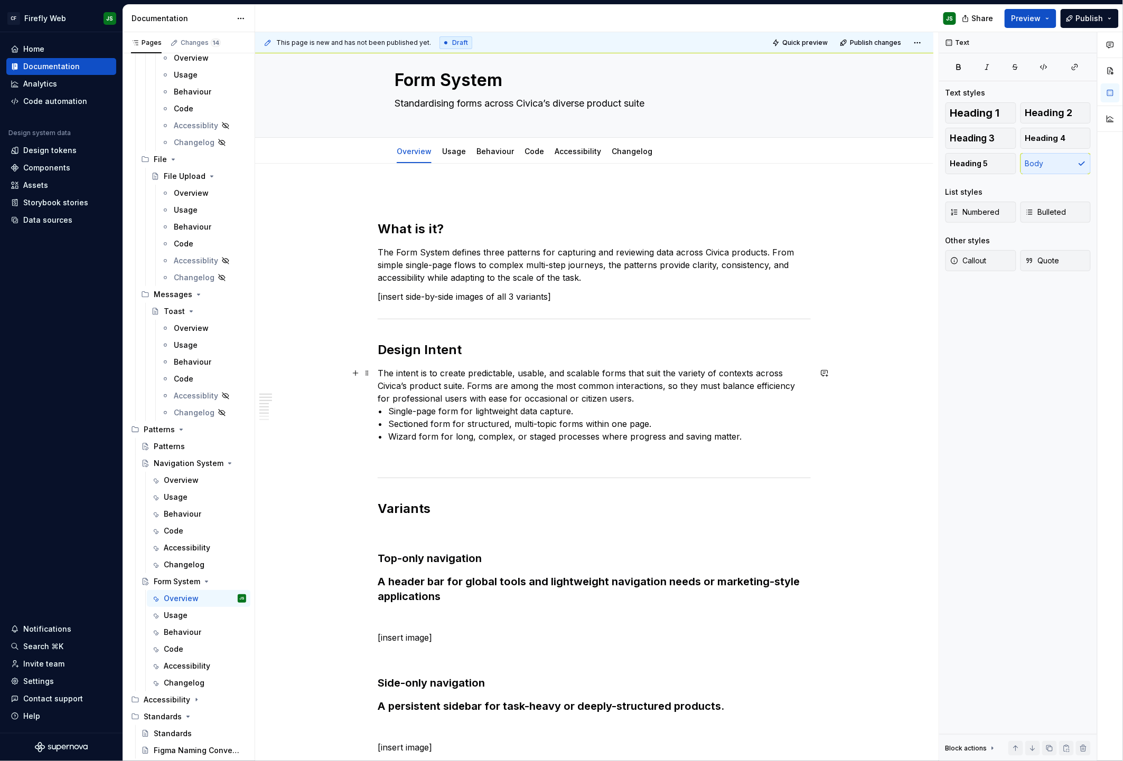
click at [648, 399] on p "The intent is to create predictable, usable, and scalable forms that suit the v…" at bounding box center [594, 405] width 433 height 76
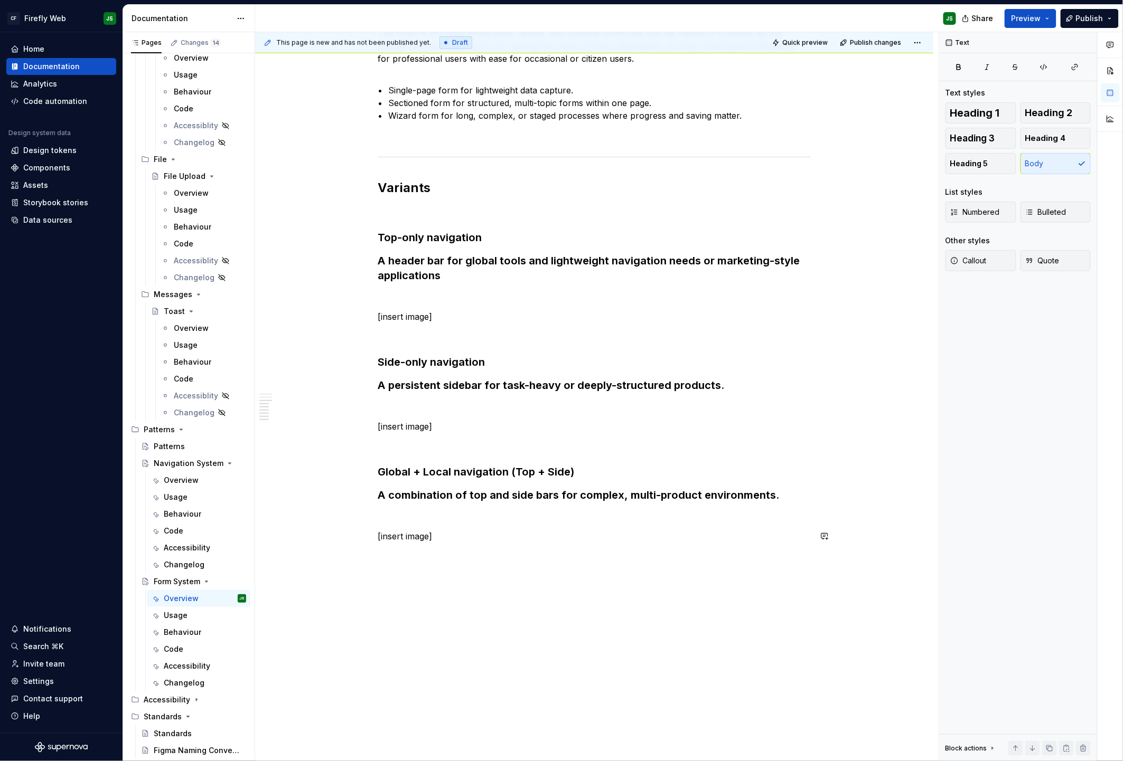
scroll to position [358, 0]
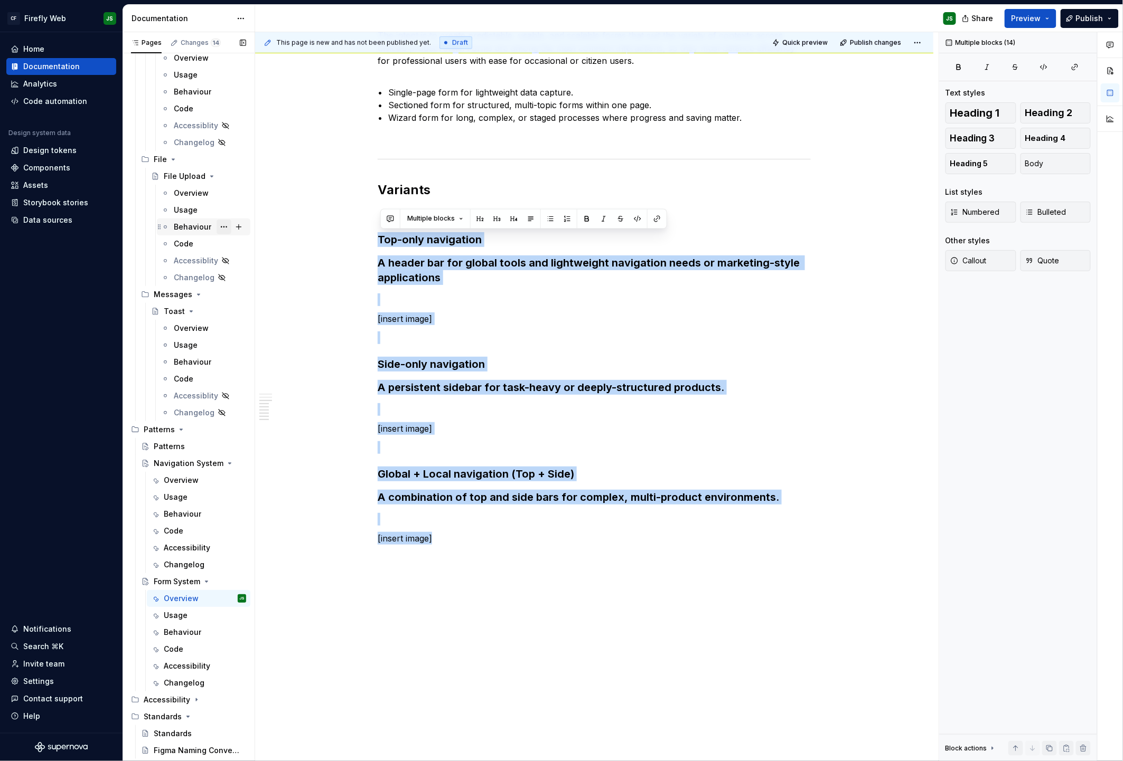
drag, startPoint x: 479, startPoint y: 547, endPoint x: 220, endPoint y: 227, distance: 411.5
click at [220, 227] on div "Pages Changes 14 Add Accessibility guide for tree Page tree. Navigate the tree …" at bounding box center [623, 399] width 1000 height 734
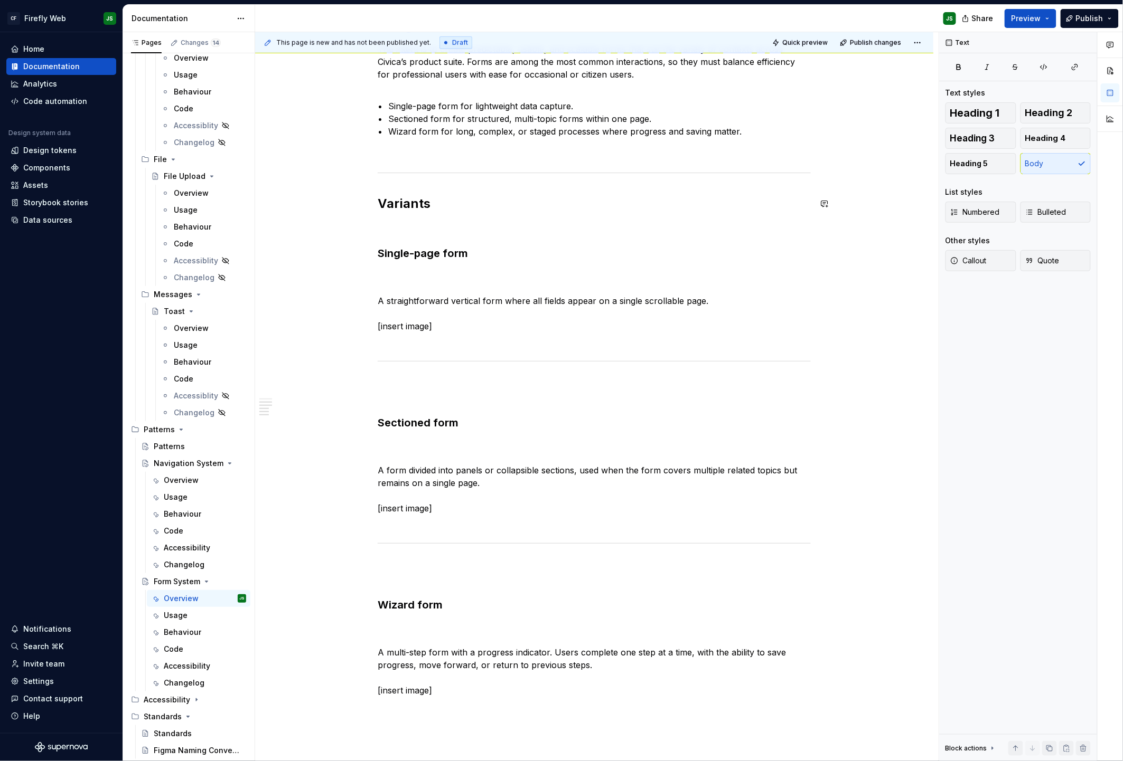
scroll to position [334, 0]
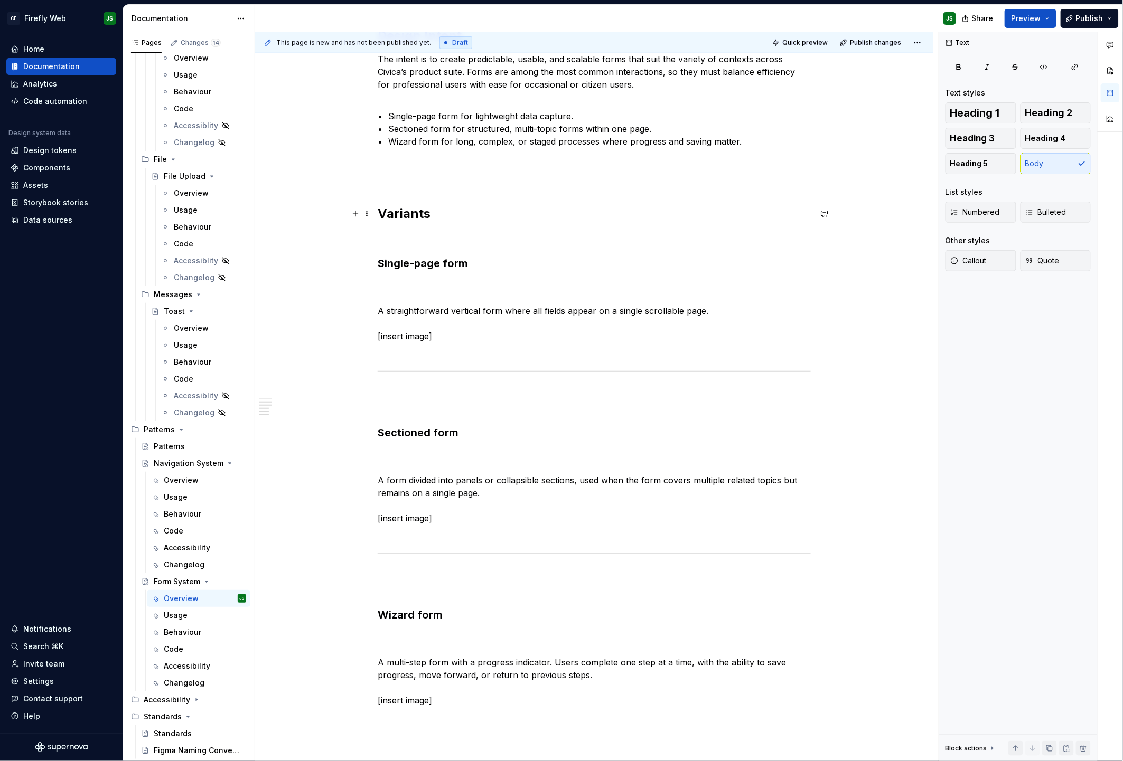
click at [406, 209] on h2 "Variants" at bounding box center [594, 213] width 433 height 17
click at [405, 258] on strong "Single-page form" at bounding box center [423, 263] width 90 height 13
click at [405, 259] on strong "Single-page form" at bounding box center [423, 263] width 90 height 13
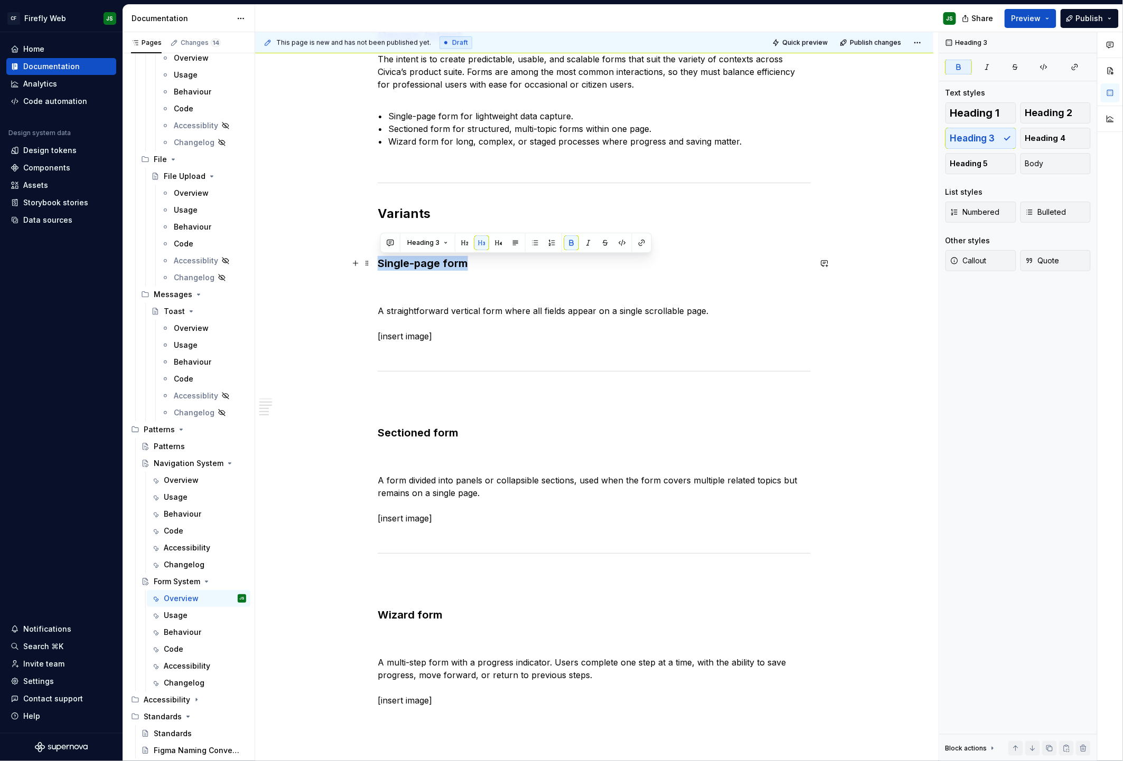
click at [405, 259] on strong "Single-page form" at bounding box center [423, 263] width 90 height 13
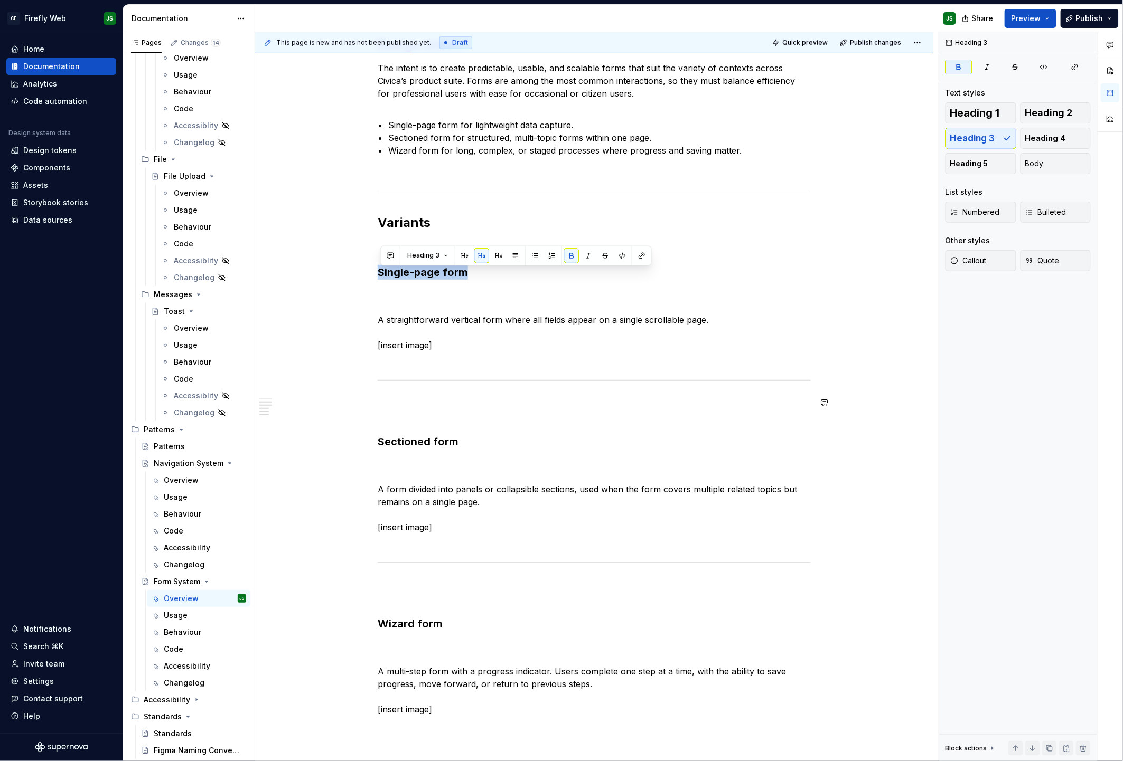
scroll to position [321, 0]
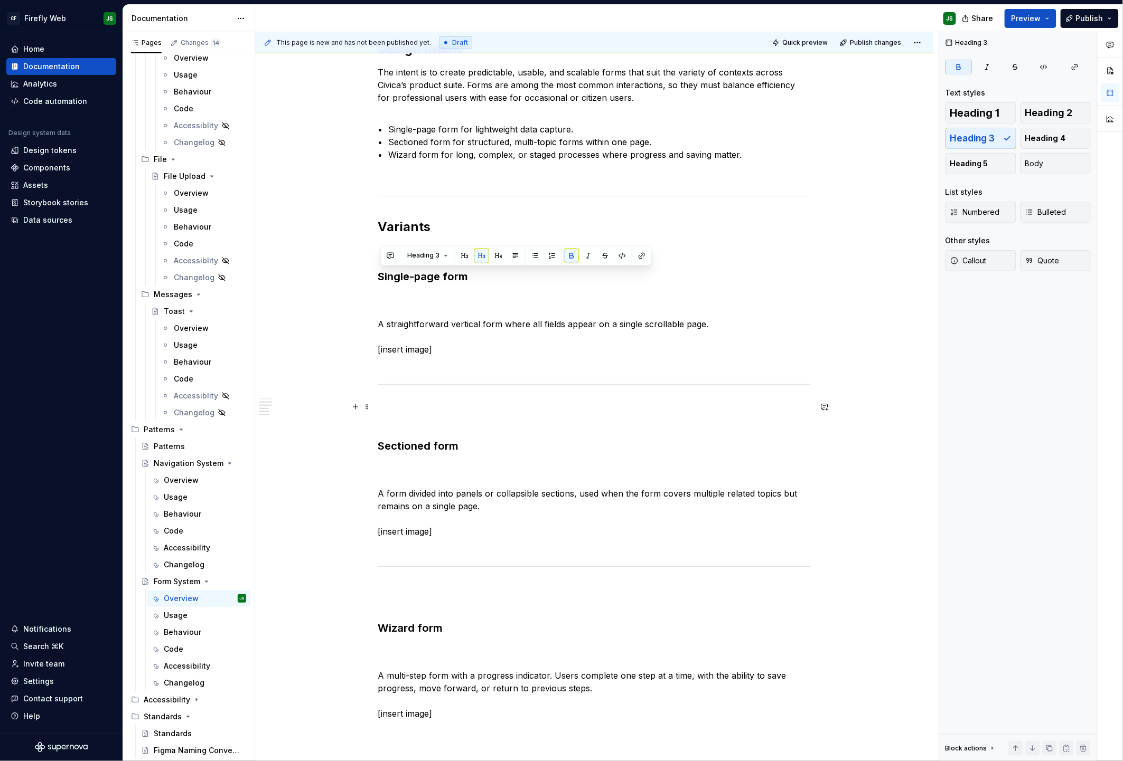
click at [431, 415] on p at bounding box center [594, 413] width 433 height 25
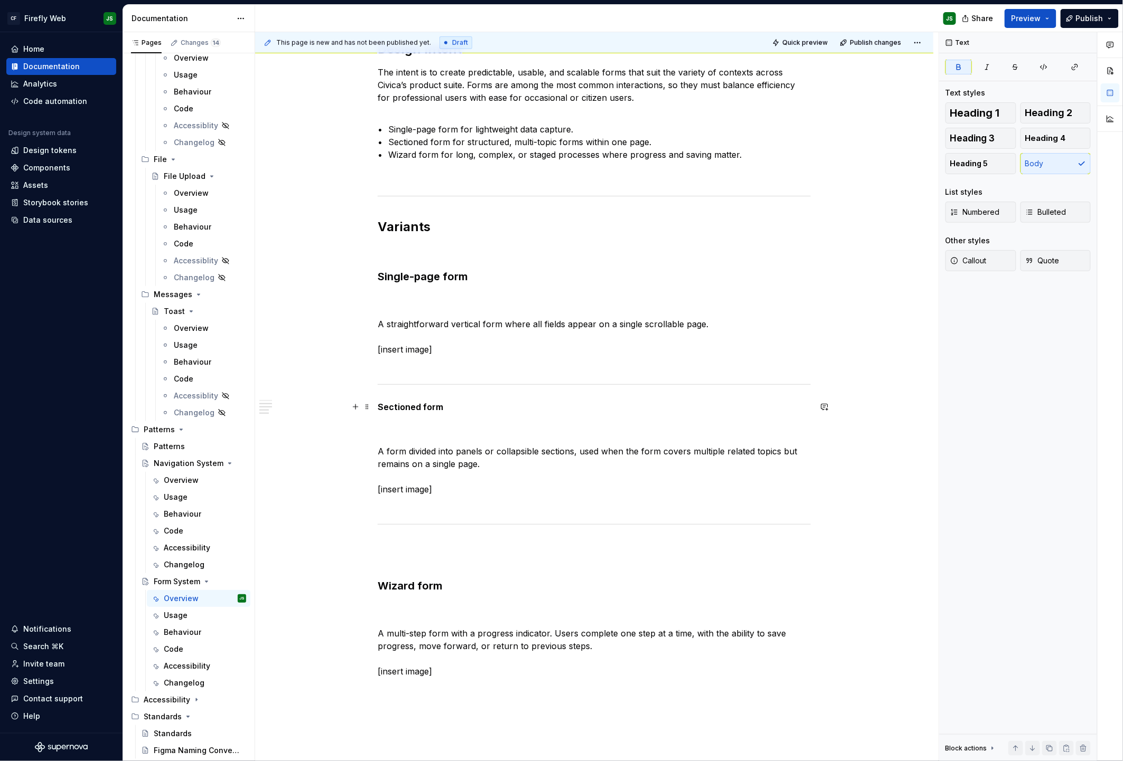
click at [422, 409] on strong "Sectioned form" at bounding box center [410, 407] width 65 height 11
click at [464, 384] on button "button" at bounding box center [463, 387] width 15 height 15
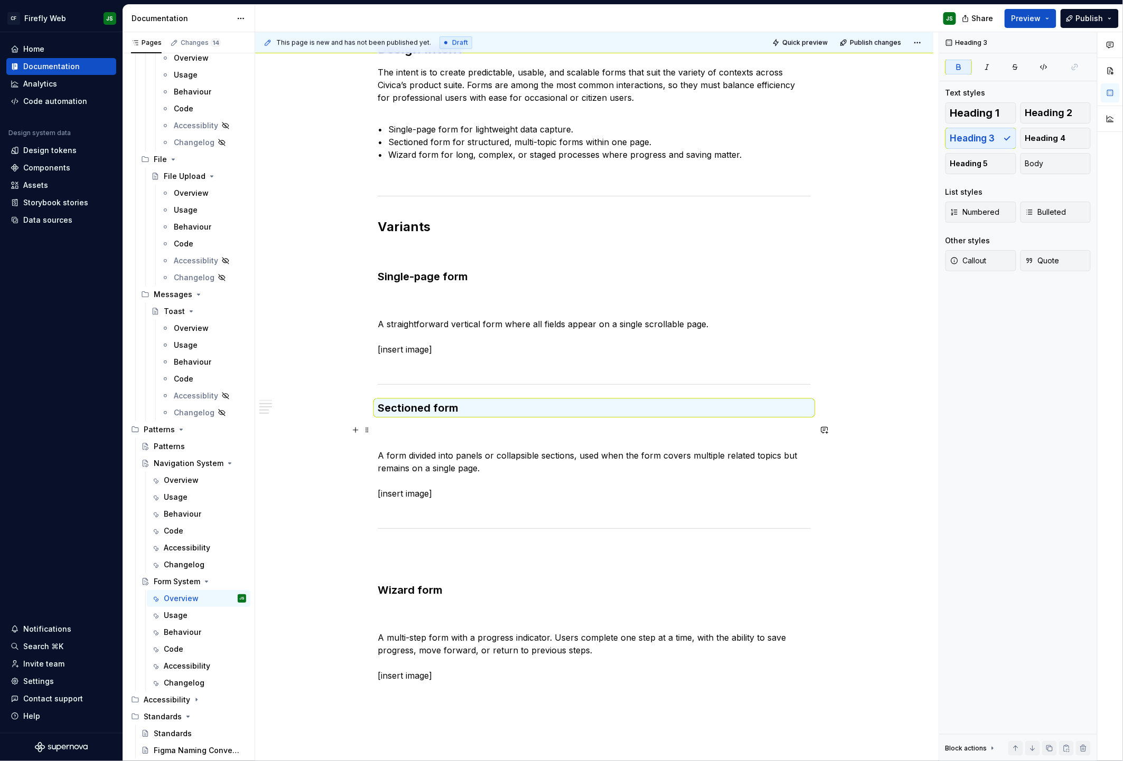
click at [465, 427] on p "A form divided into panels or collapsible sections, used when the form covers m…" at bounding box center [594, 468] width 433 height 89
click at [376, 455] on div "This page is new and has not been published yet. Draft Quick preview Publish ch…" at bounding box center [596, 397] width 683 height 730
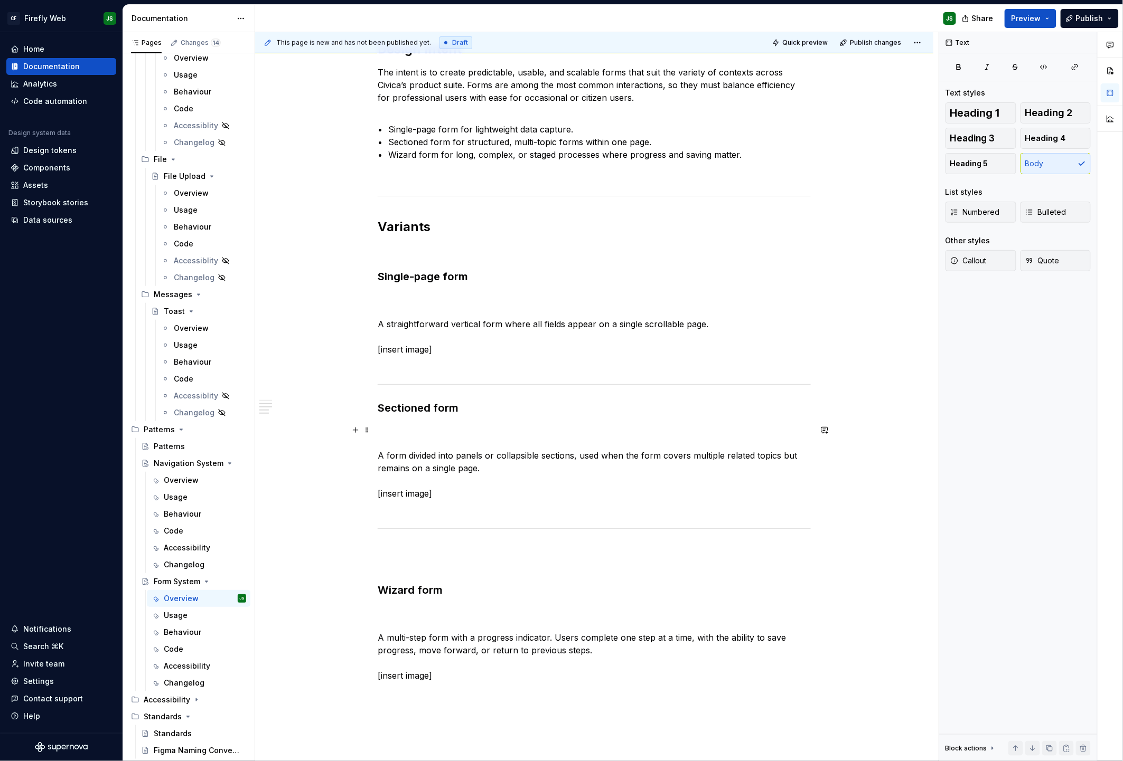
click at [379, 456] on div "This page is new and has not been published yet. Draft Quick preview Publish ch…" at bounding box center [596, 397] width 683 height 730
click at [400, 458] on p "A form divided into panels or collapsible sections, used when the form covers m…" at bounding box center [594, 468] width 433 height 89
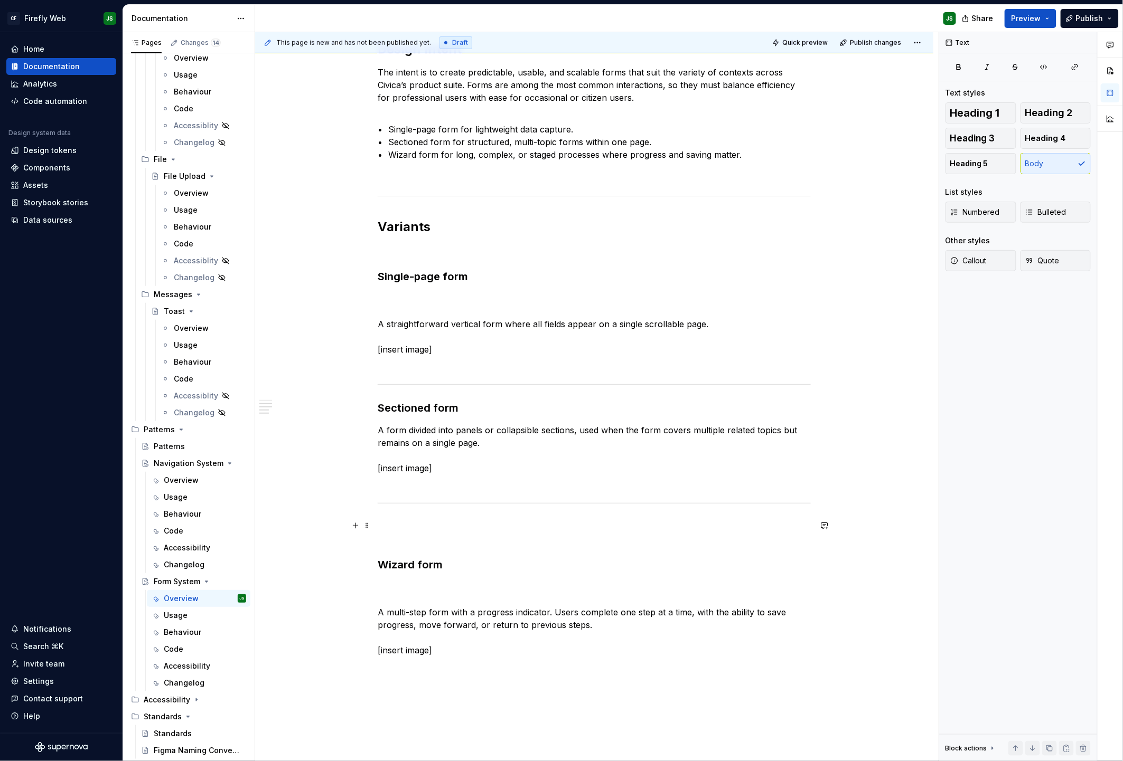
click at [380, 540] on p at bounding box center [594, 532] width 433 height 25
click at [382, 563] on strong "Wizard form" at bounding box center [410, 565] width 65 height 13
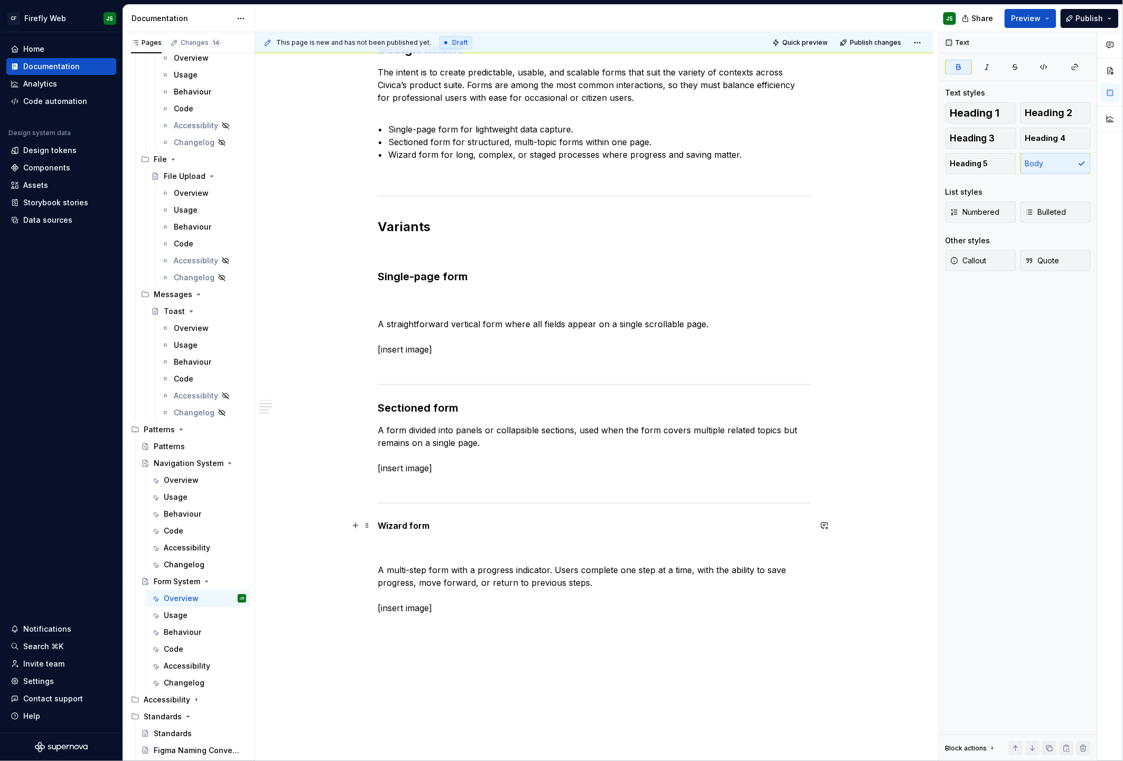
click at [418, 524] on strong "Wizard form" at bounding box center [404, 526] width 52 height 11
click at [412, 521] on strong "Wizard form" at bounding box center [404, 526] width 52 height 11
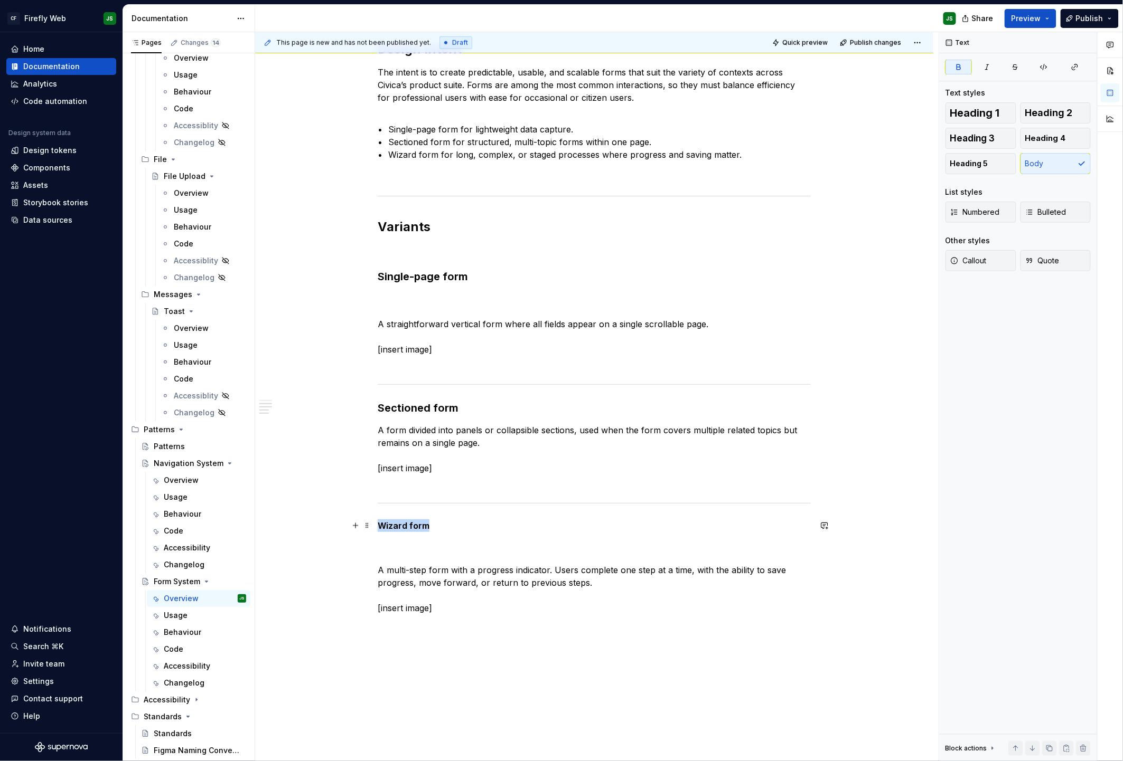
click at [412, 521] on strong "Wizard form" at bounding box center [404, 526] width 52 height 11
click at [465, 505] on button "button" at bounding box center [463, 506] width 15 height 15
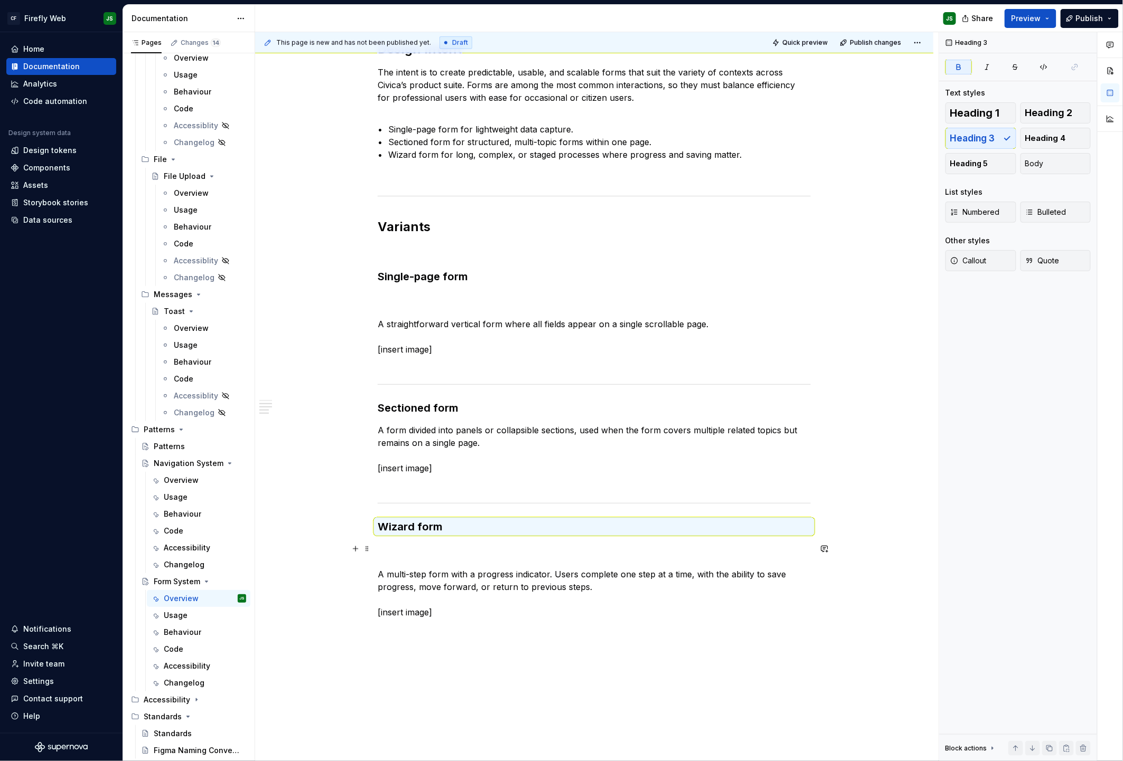
click at [465, 554] on p "A multi-step form with a progress indicator. Users complete one step at a time,…" at bounding box center [594, 581] width 433 height 76
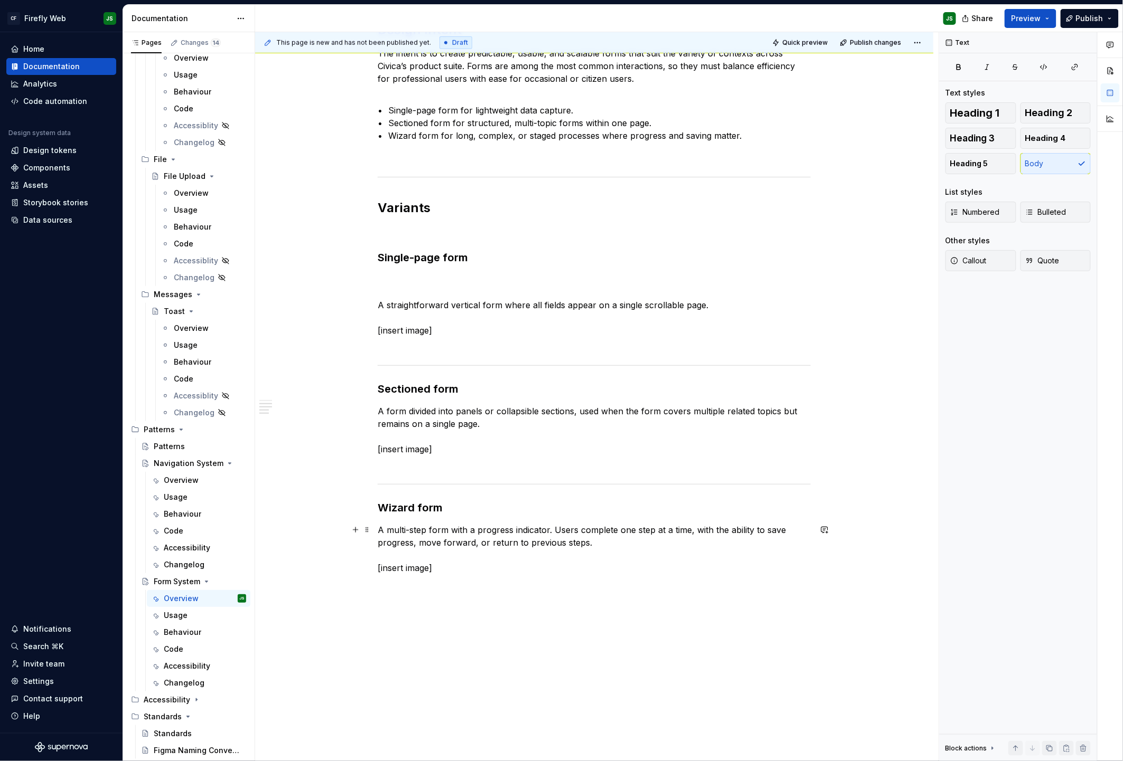
scroll to position [340, 0]
click at [378, 411] on div "What is it? The Form System defines three patterns for capturing and reviewing …" at bounding box center [594, 329] width 678 height 972
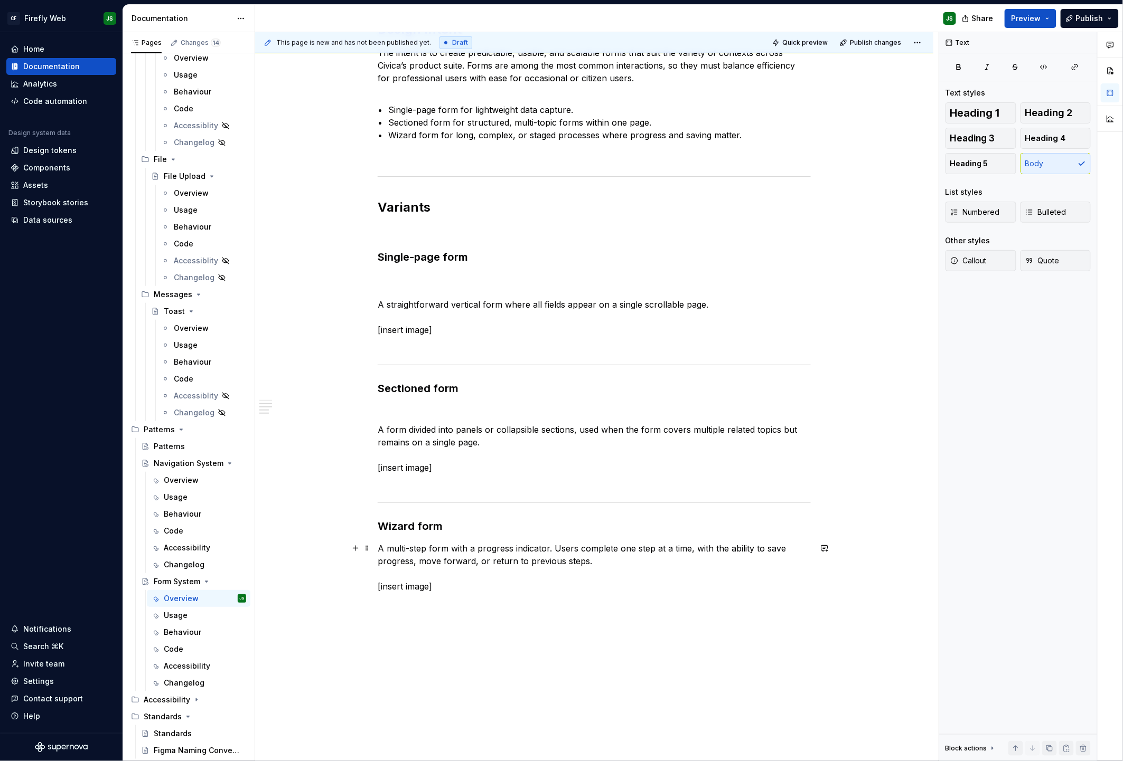
click at [381, 551] on p "A multi-step form with a progress indicator. Users complete one step at a time,…" at bounding box center [594, 567] width 433 height 51
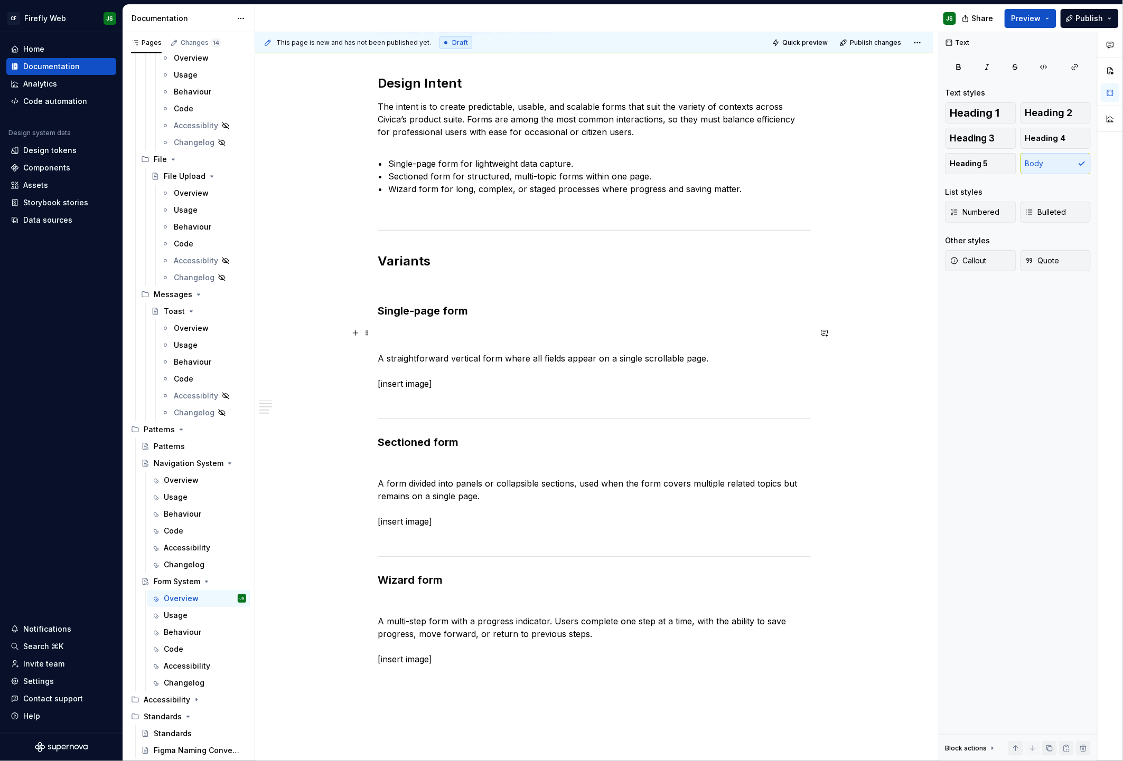
scroll to position [219, 0]
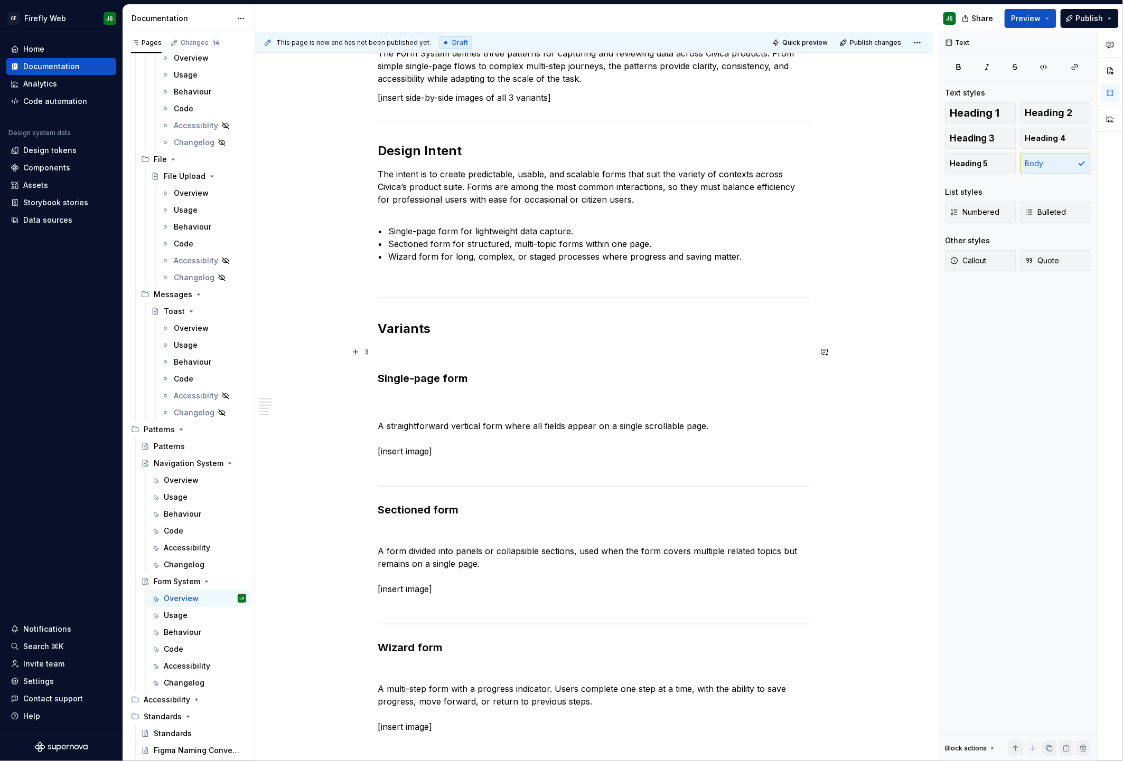
click at [434, 349] on p at bounding box center [594, 352] width 433 height 13
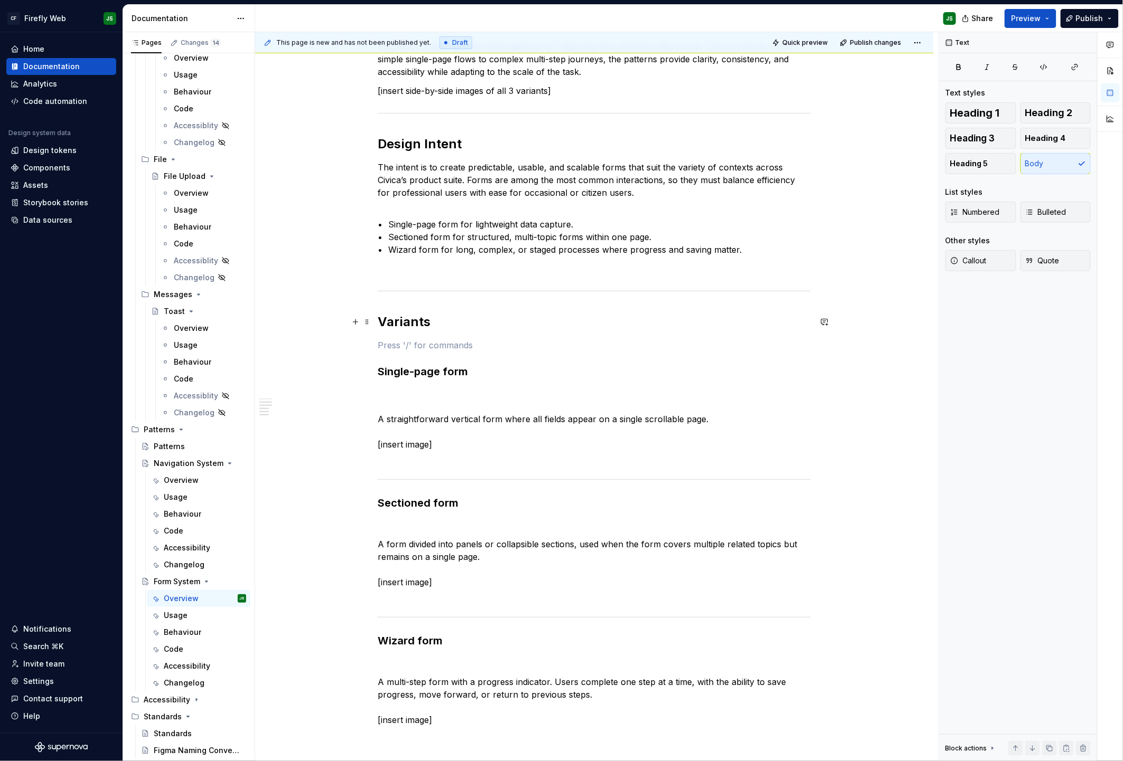
scroll to position [226, 0]
drag, startPoint x: 382, startPoint y: 319, endPoint x: 385, endPoint y: 327, distance: 8.5
click at [382, 319] on h2 "Variants" at bounding box center [594, 321] width 433 height 17
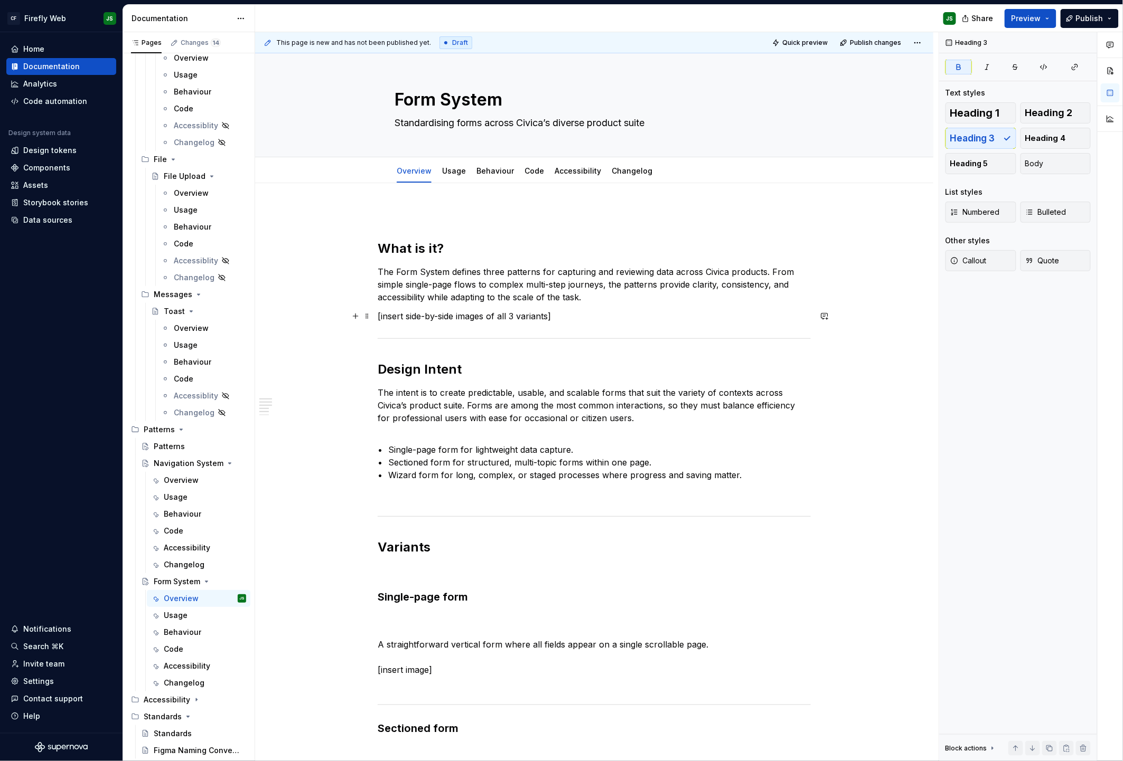
scroll to position [1, 0]
click at [454, 175] on div "Usage" at bounding box center [454, 170] width 24 height 11
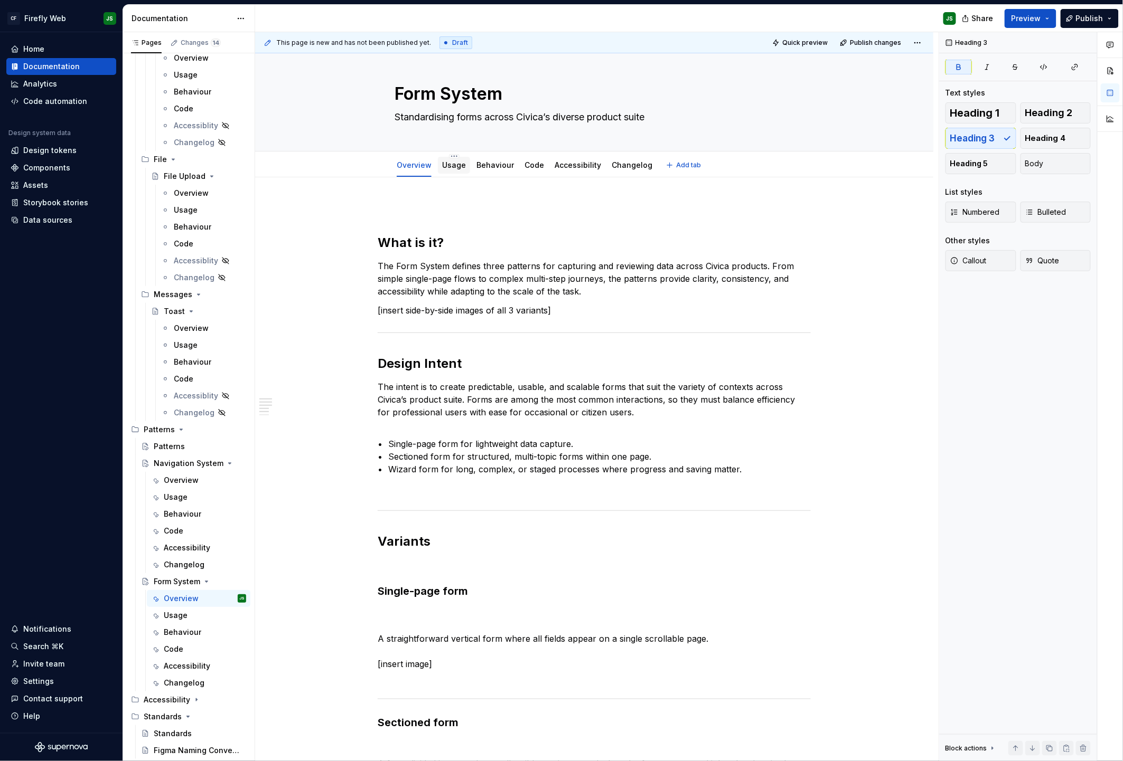
click at [455, 172] on div "Usage" at bounding box center [454, 165] width 32 height 17
click at [456, 167] on link "Usage" at bounding box center [454, 165] width 24 height 9
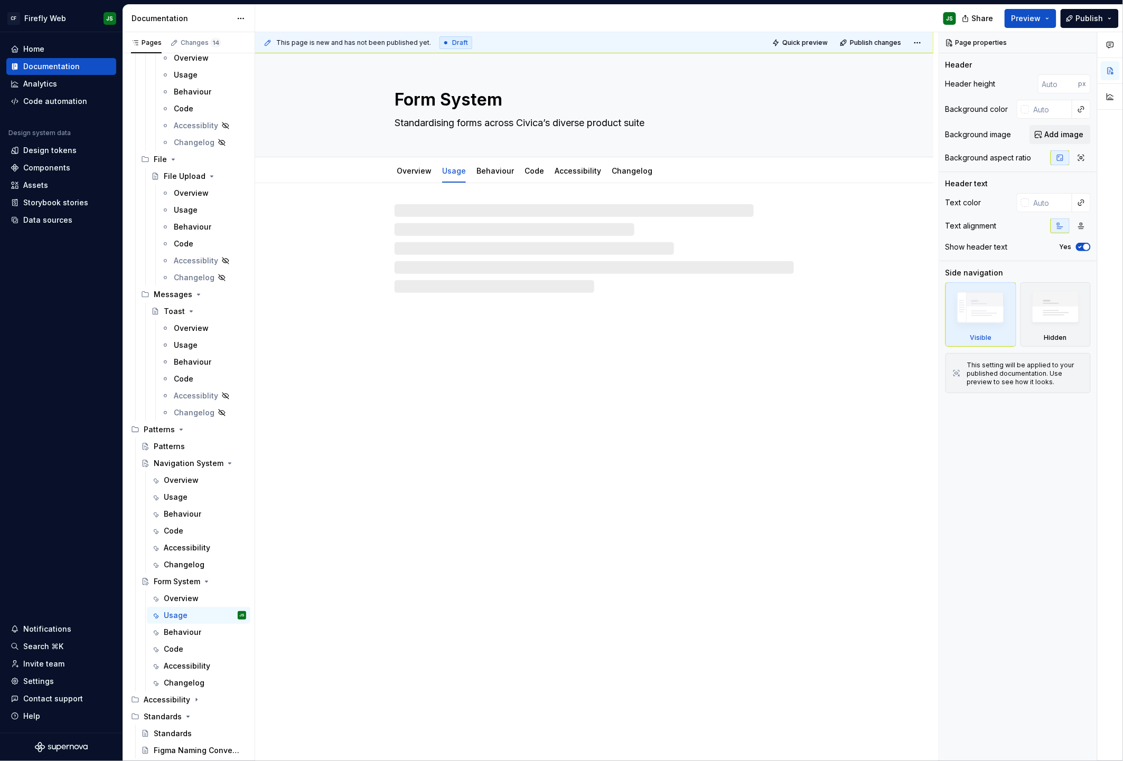
type textarea "*"
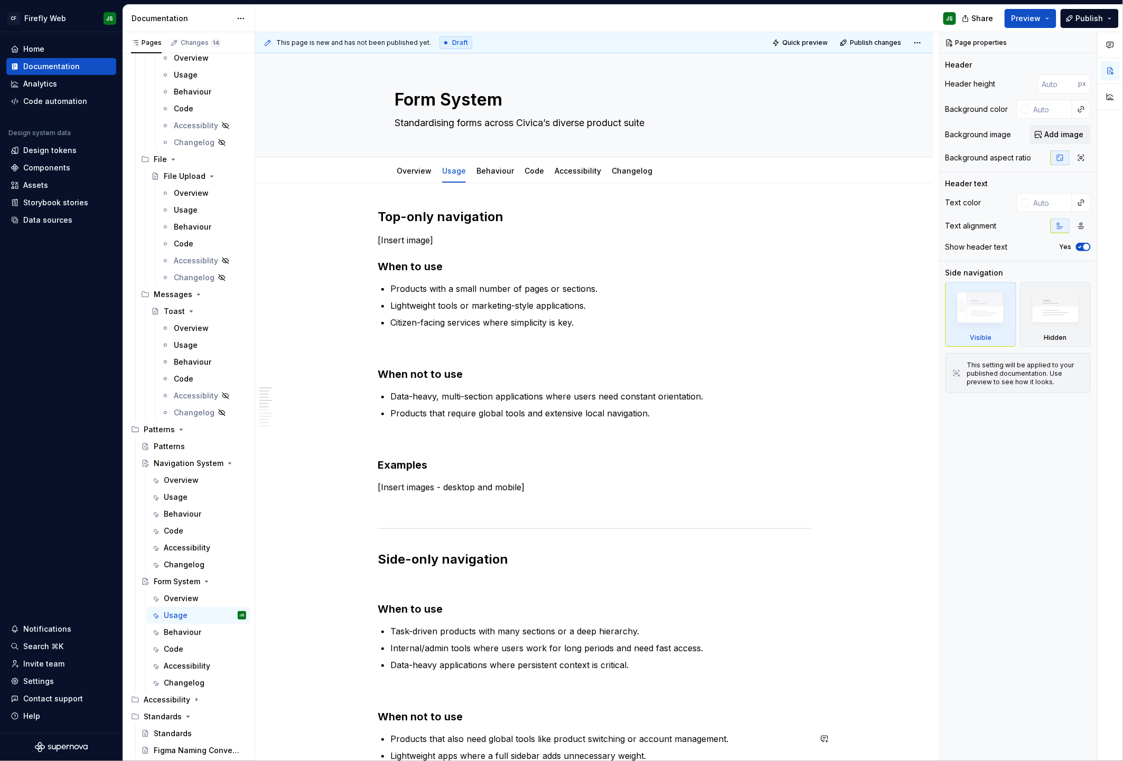
scroll to position [6, 0]
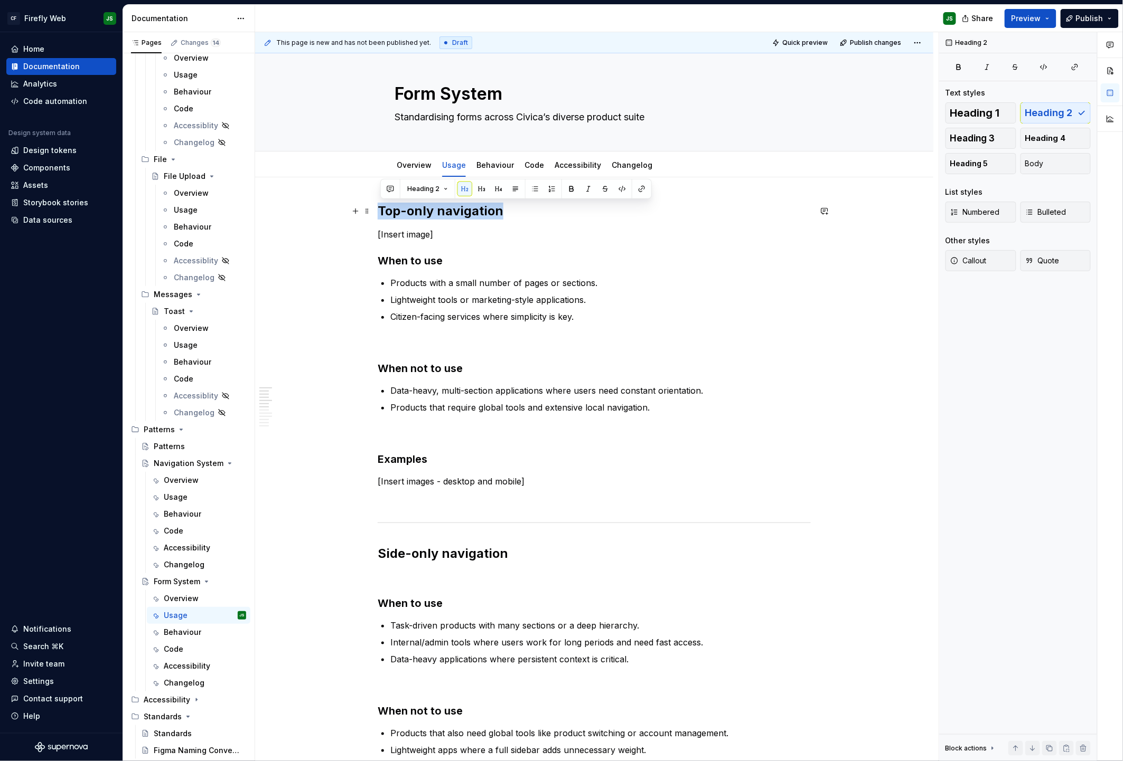
drag, startPoint x: 388, startPoint y: 211, endPoint x: 503, endPoint y: 213, distance: 115.1
click at [504, 213] on h2 "Top-only navigation" at bounding box center [594, 211] width 433 height 17
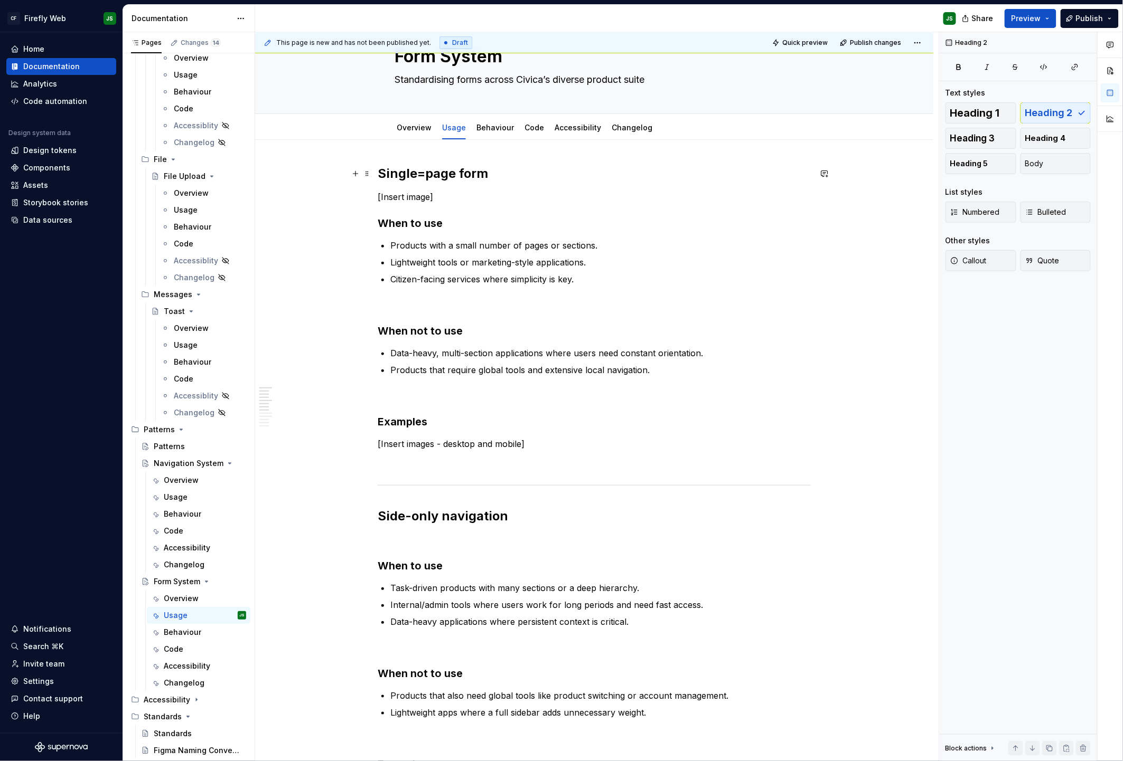
scroll to position [42, 0]
click at [426, 174] on h2 "Single=page form" at bounding box center [594, 174] width 433 height 17
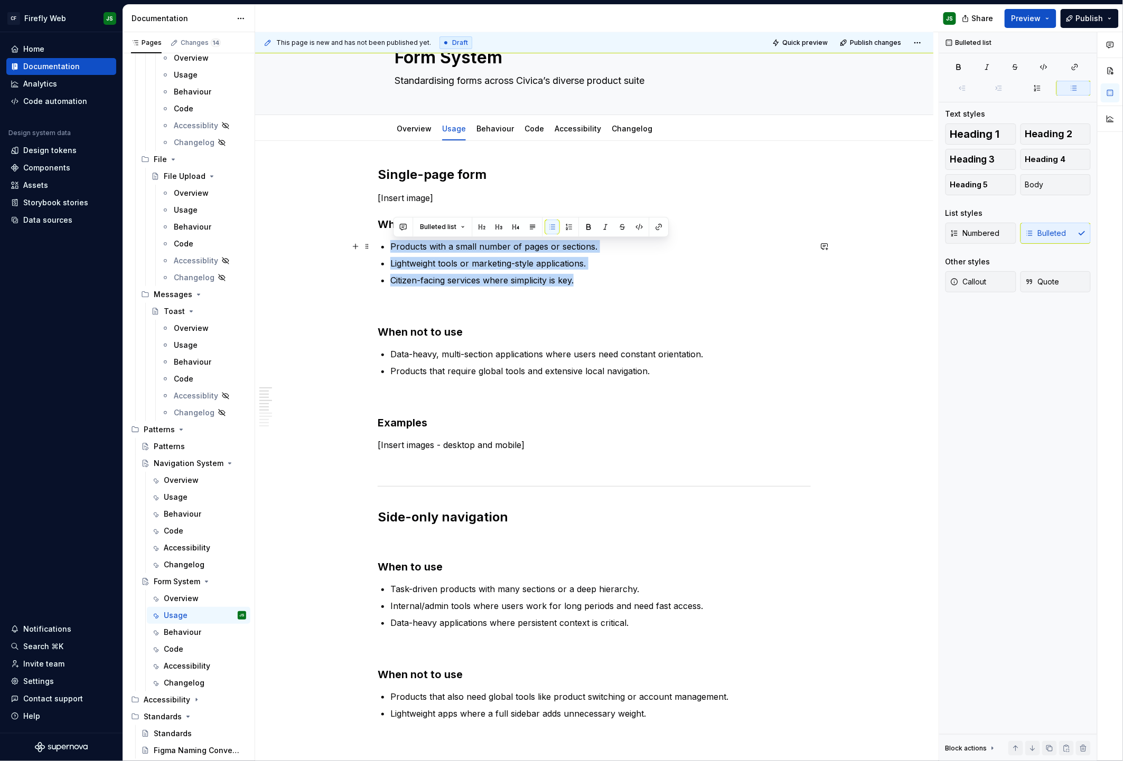
drag, startPoint x: 570, startPoint y: 278, endPoint x: 350, endPoint y: 248, distance: 222.8
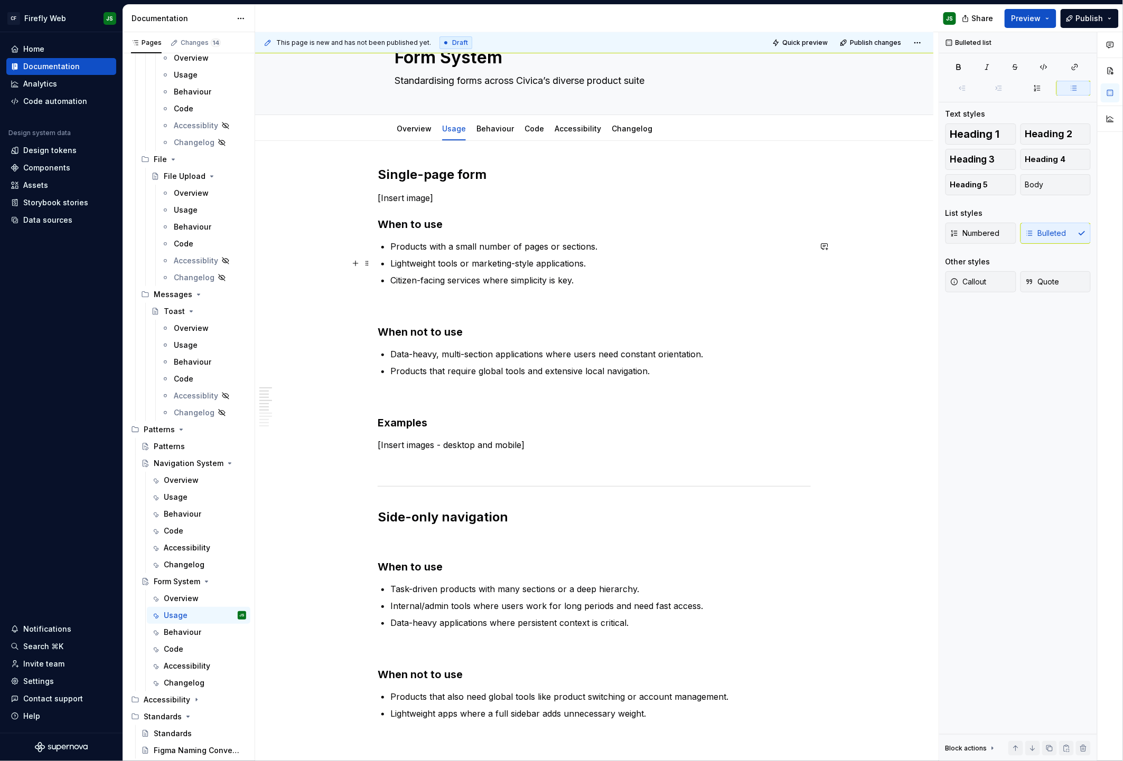
click at [444, 259] on p "Lightweight tools or marketing-style applications." at bounding box center [600, 263] width 420 height 13
click at [587, 283] on p "Citizen-facing services where simplicity is key." at bounding box center [600, 280] width 420 height 13
drag, startPoint x: 587, startPoint y: 283, endPoint x: 367, endPoint y: 265, distance: 220.9
click at [378, 266] on div "Single-page form [Insert image] When to use Products with a small number of pag…" at bounding box center [594, 680] width 433 height 1028
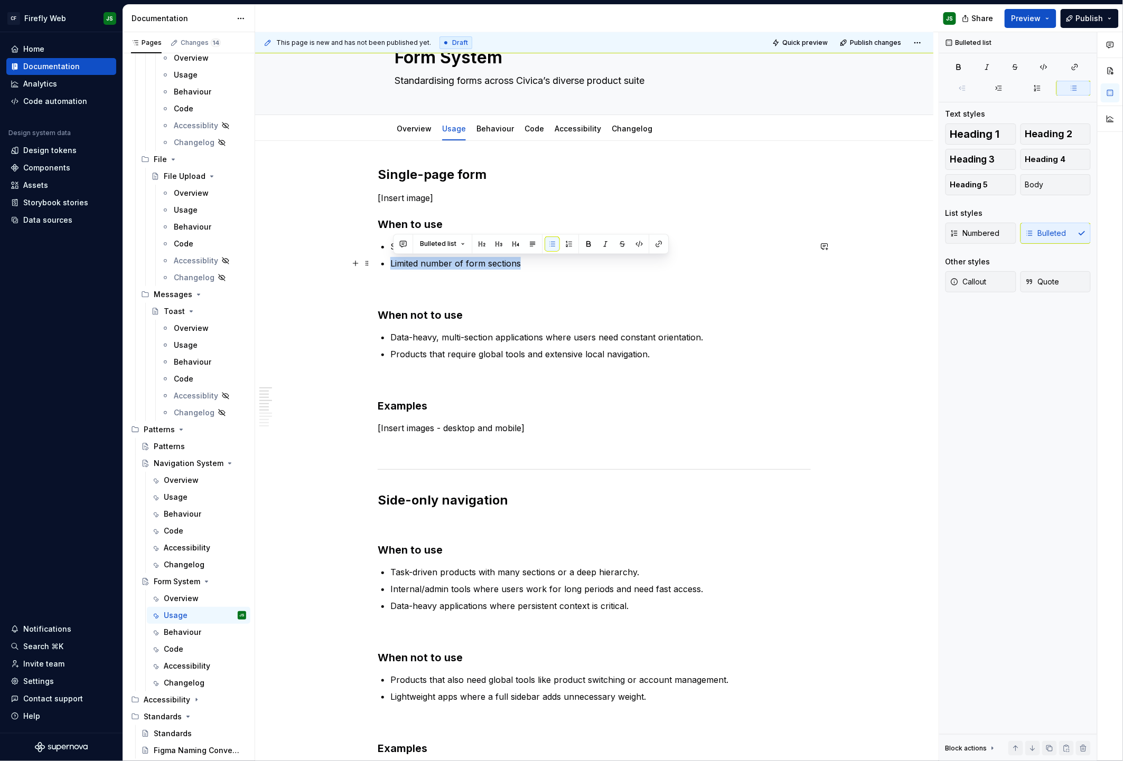
drag, startPoint x: 503, startPoint y: 264, endPoint x: 384, endPoint y: 265, distance: 118.8
click at [390, 265] on li "Limited number of form sections" at bounding box center [600, 263] width 420 height 13
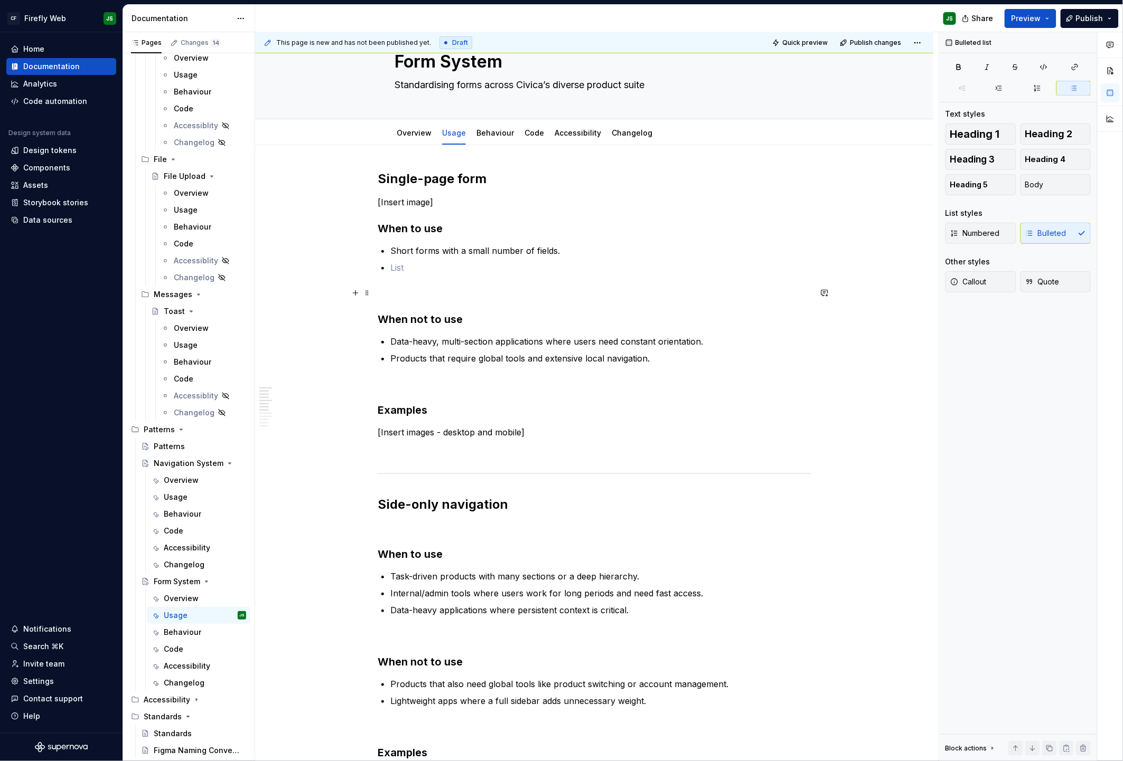
scroll to position [36, 0]
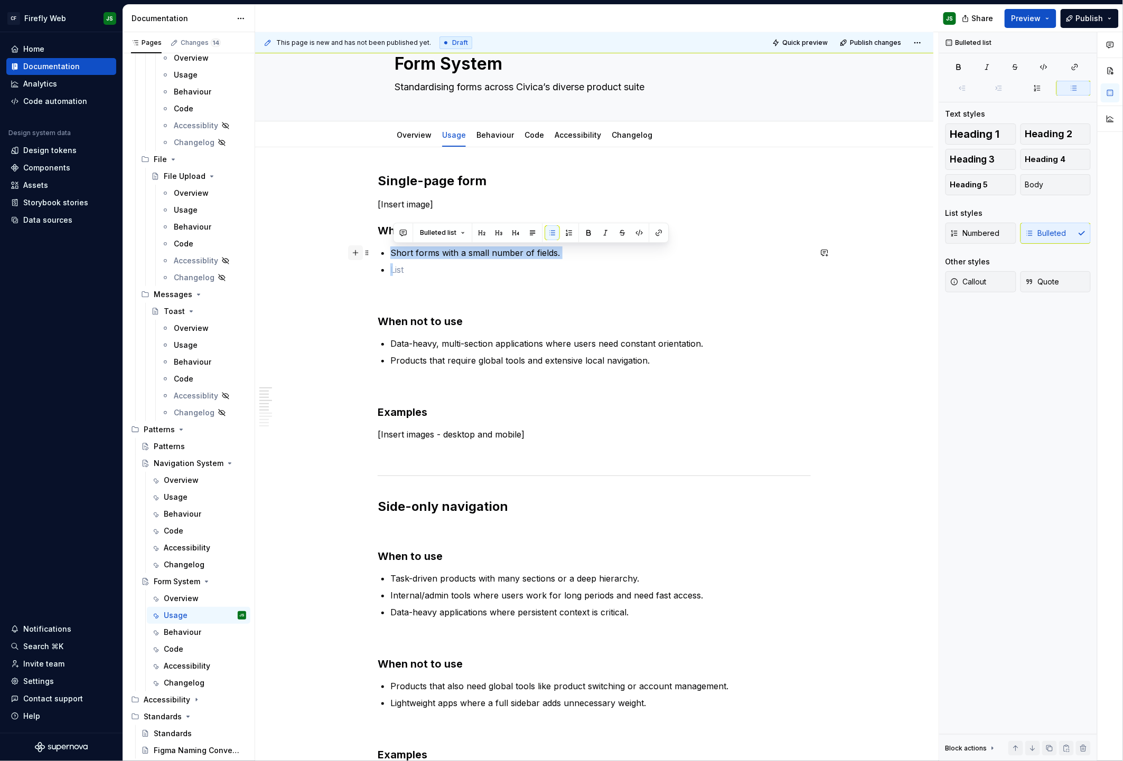
drag, startPoint x: 476, startPoint y: 264, endPoint x: 350, endPoint y: 255, distance: 126.5
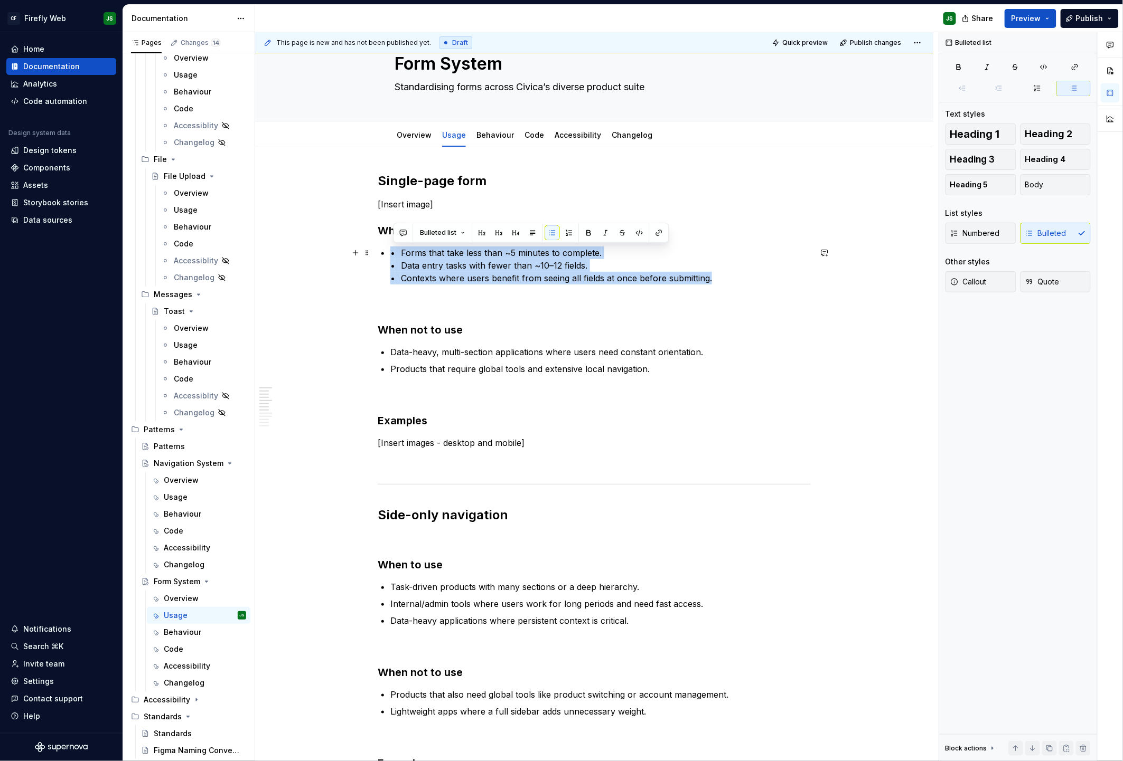
drag, startPoint x: 497, startPoint y: 280, endPoint x: 283, endPoint y: 255, distance: 215.4
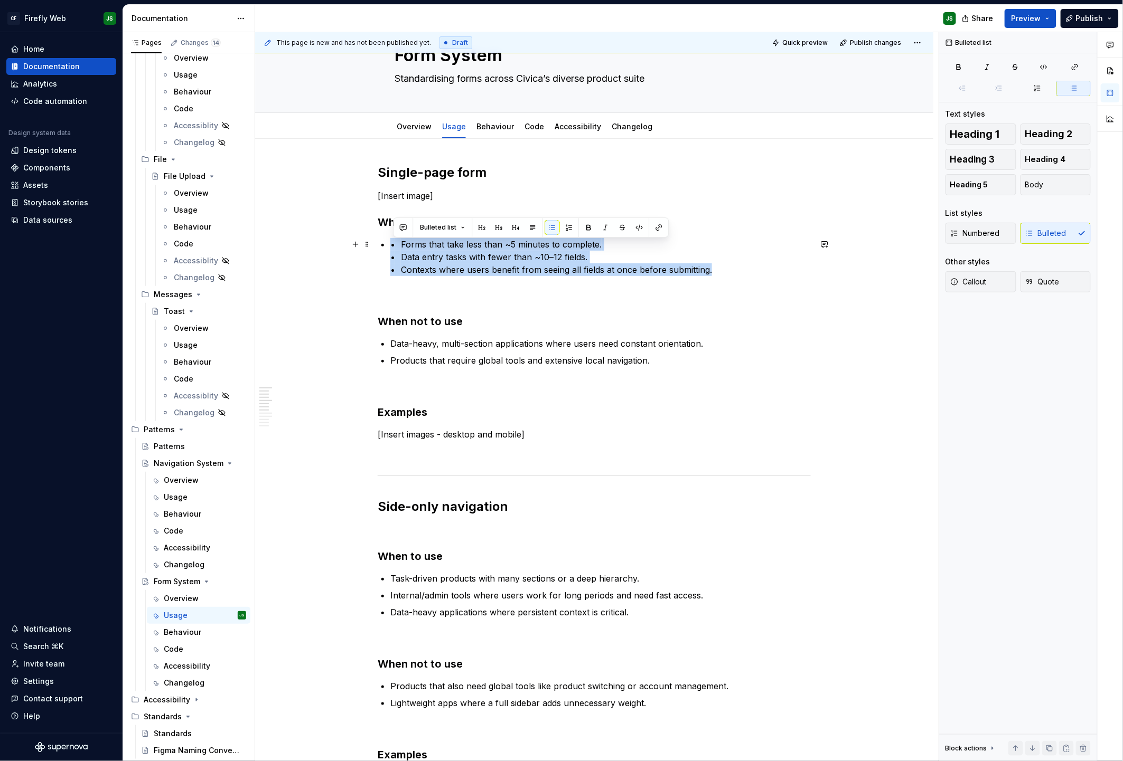
scroll to position [45, 0]
click at [532, 223] on button "button" at bounding box center [532, 223] width 15 height 15
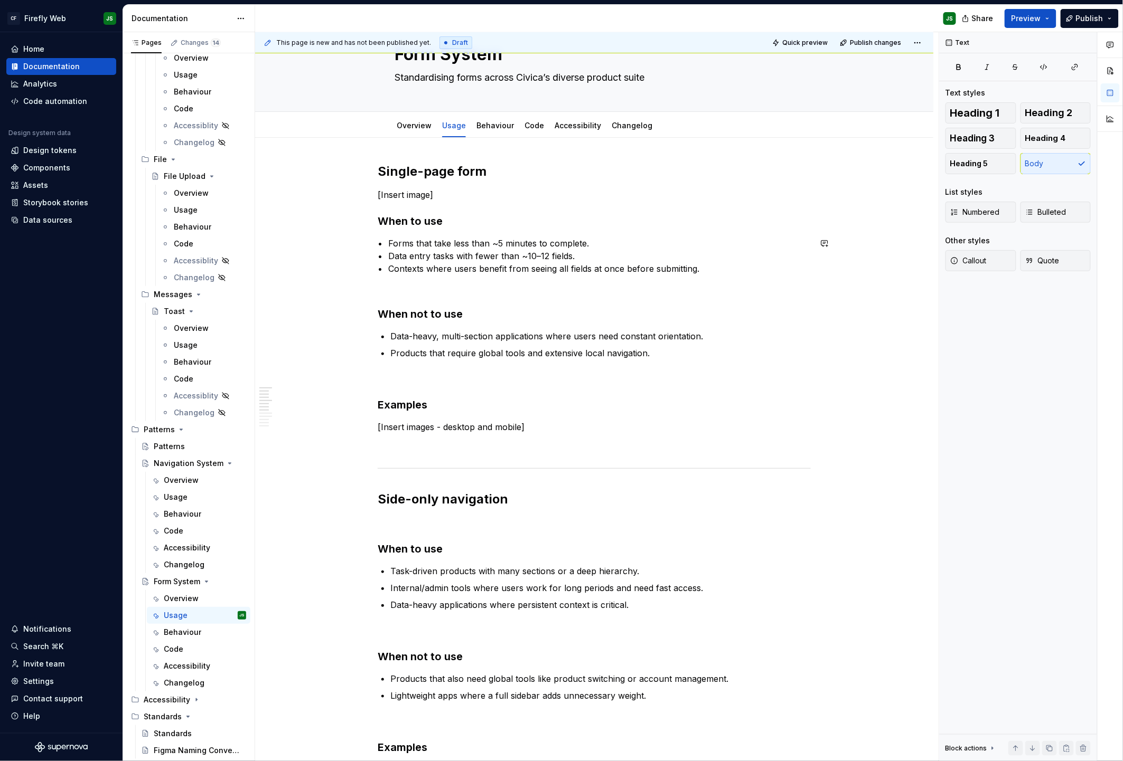
click at [521, 229] on div "Single-page form [Insert image] When to use • Forms that take less than ~5 minu…" at bounding box center [594, 663] width 433 height 1000
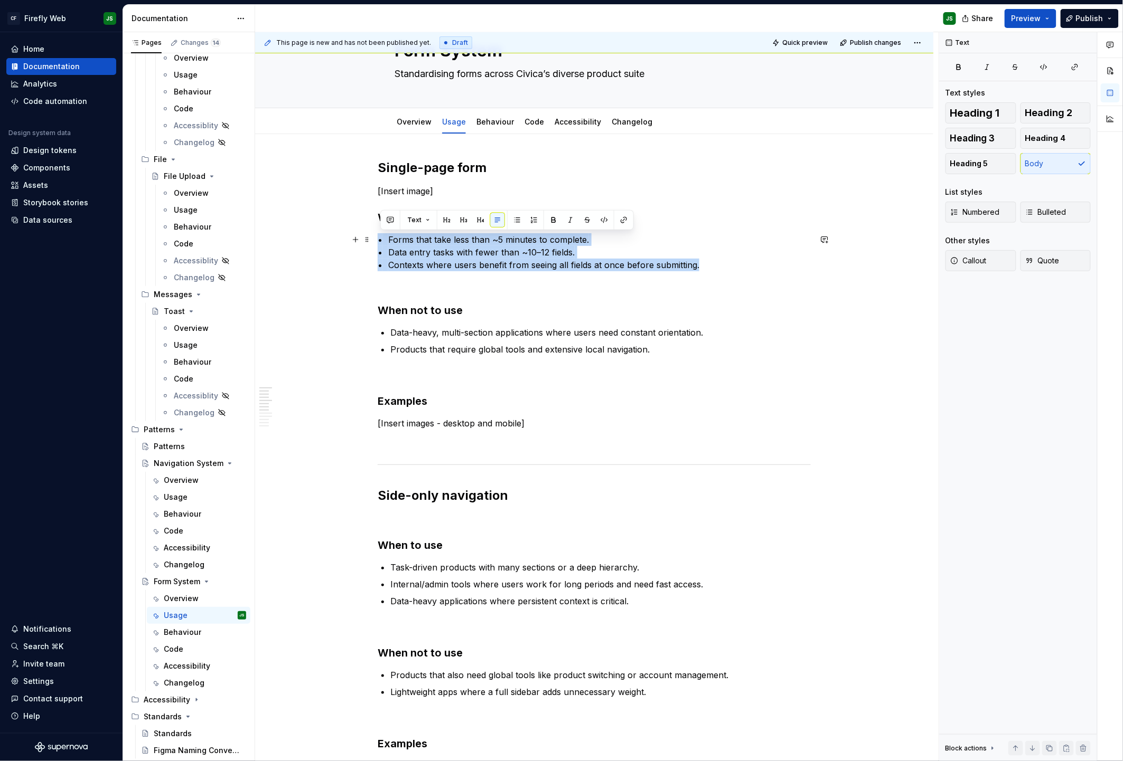
drag, startPoint x: 708, startPoint y: 270, endPoint x: 297, endPoint y: 238, distance: 412.1
click at [297, 238] on div "Single-page form [Insert image] When to use • Forms that take less than ~5 minu…" at bounding box center [594, 767] width 678 height 1267
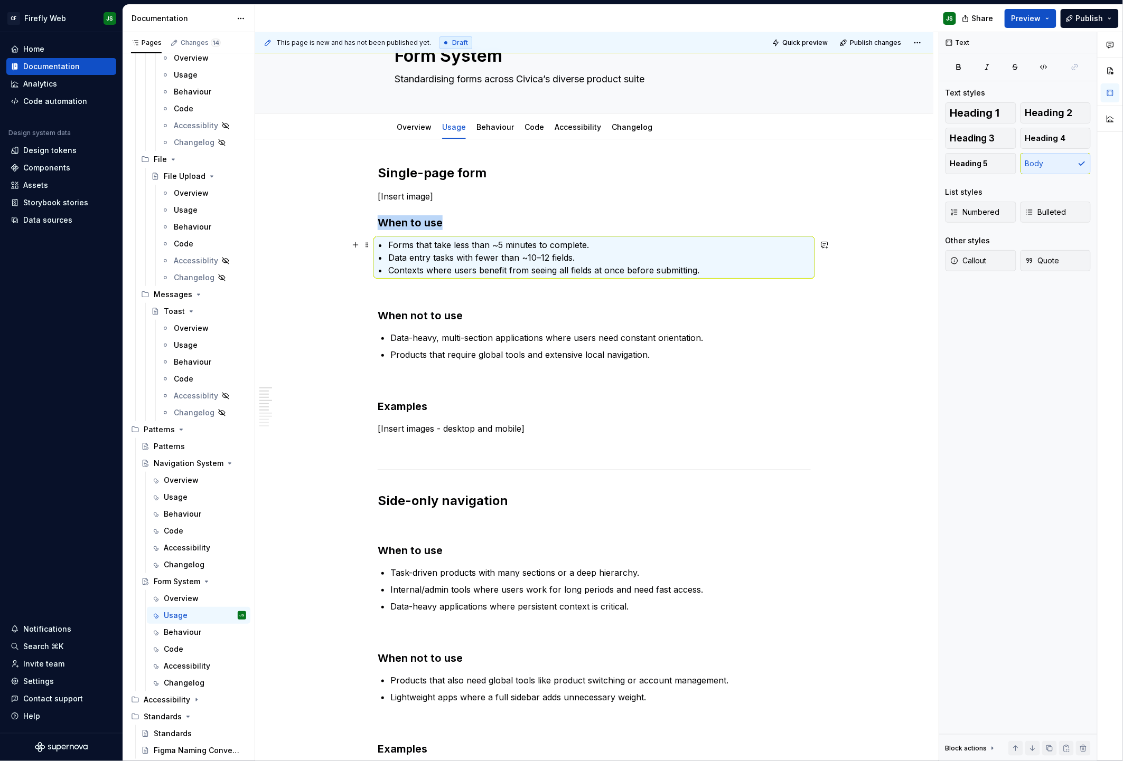
click at [346, 245] on div "Single-page form [Insert image] When to use • Forms that take less than ~5 minu…" at bounding box center [594, 772] width 678 height 1267
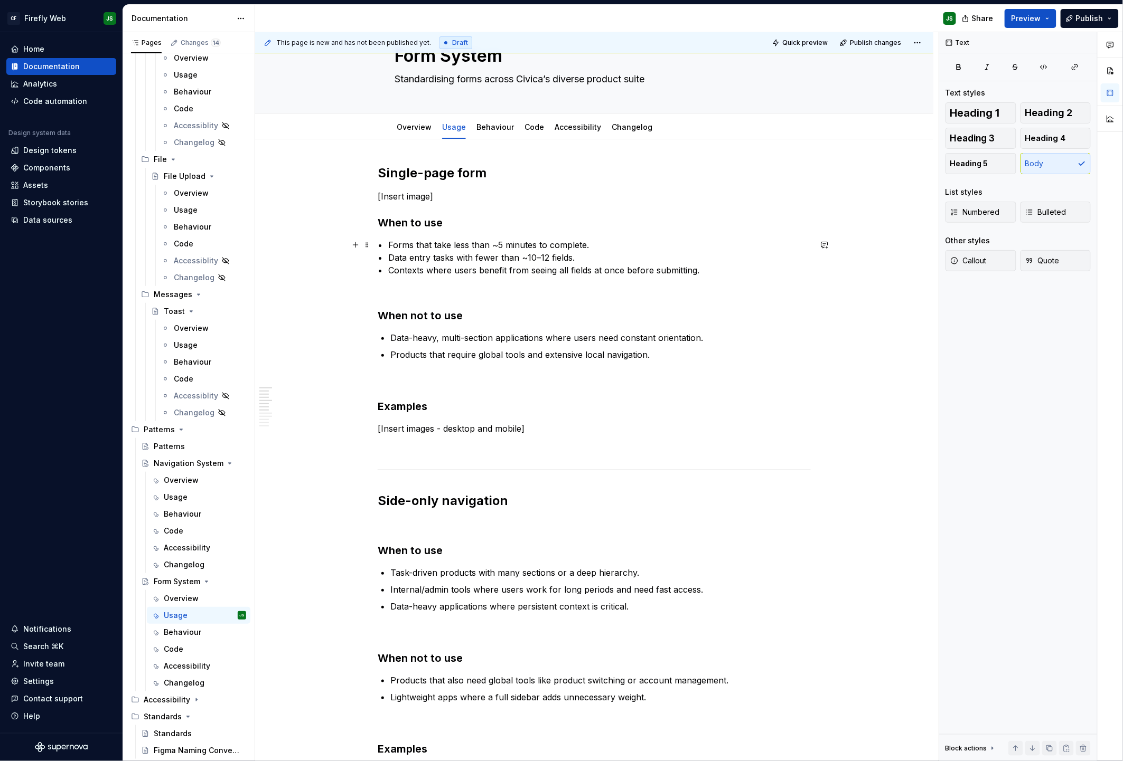
click at [601, 246] on p "• Forms that take less than ~5 minutes to complete. • Data entry tasks with few…" at bounding box center [594, 258] width 433 height 38
drag, startPoint x: 701, startPoint y: 271, endPoint x: 387, endPoint y: 236, distance: 315.6
click at [387, 236] on div "Single-page form [Insert image] When to use • Forms that take less than ~5 minu…" at bounding box center [594, 665] width 433 height 1000
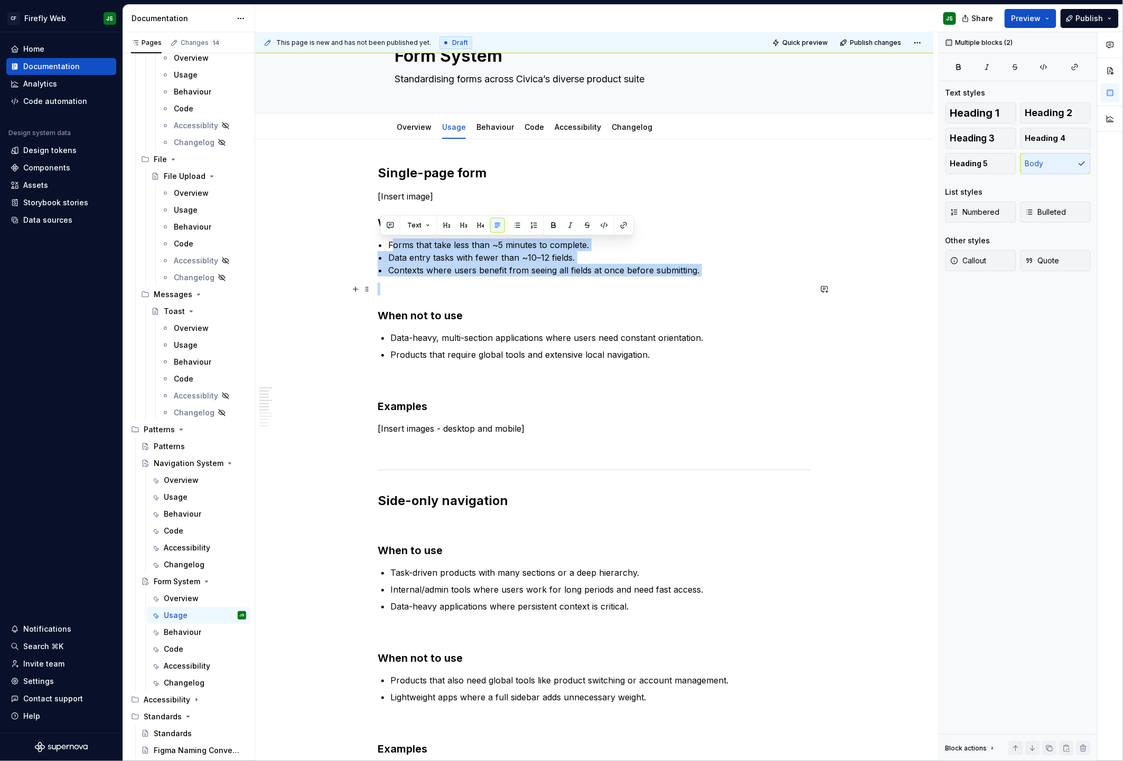
drag, startPoint x: 436, startPoint y: 252, endPoint x: 719, endPoint y: 286, distance: 285.1
click at [721, 288] on div "Single-page form [Insert image] When to use • Forms that take less than ~5 minu…" at bounding box center [594, 665] width 433 height 1000
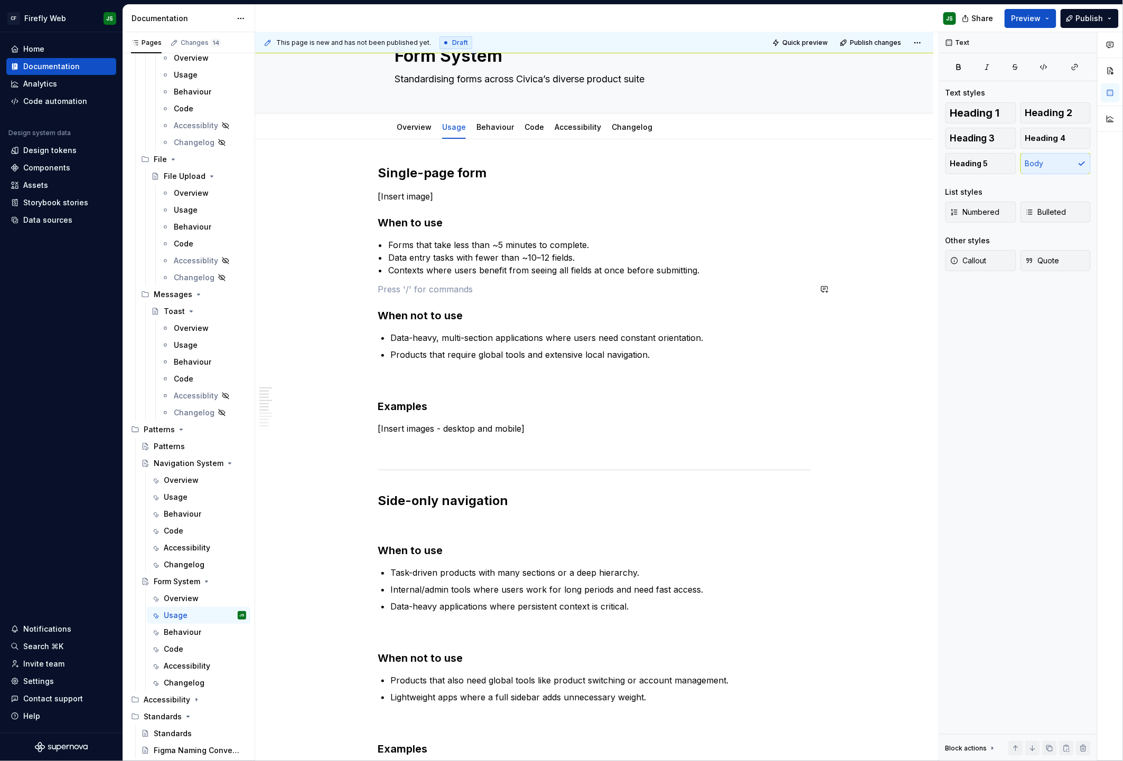
click at [719, 276] on div "Single-page form [Insert image] When to use • Forms that take less than ~5 minu…" at bounding box center [594, 665] width 433 height 1000
drag, startPoint x: 699, startPoint y: 270, endPoint x: 315, endPoint y: 248, distance: 384.6
click at [315, 248] on div "Single-page form [Insert image] When to use • Forms that take less than ~5 minu…" at bounding box center [594, 772] width 678 height 1267
click at [514, 227] on button "button" at bounding box center [517, 225] width 15 height 15
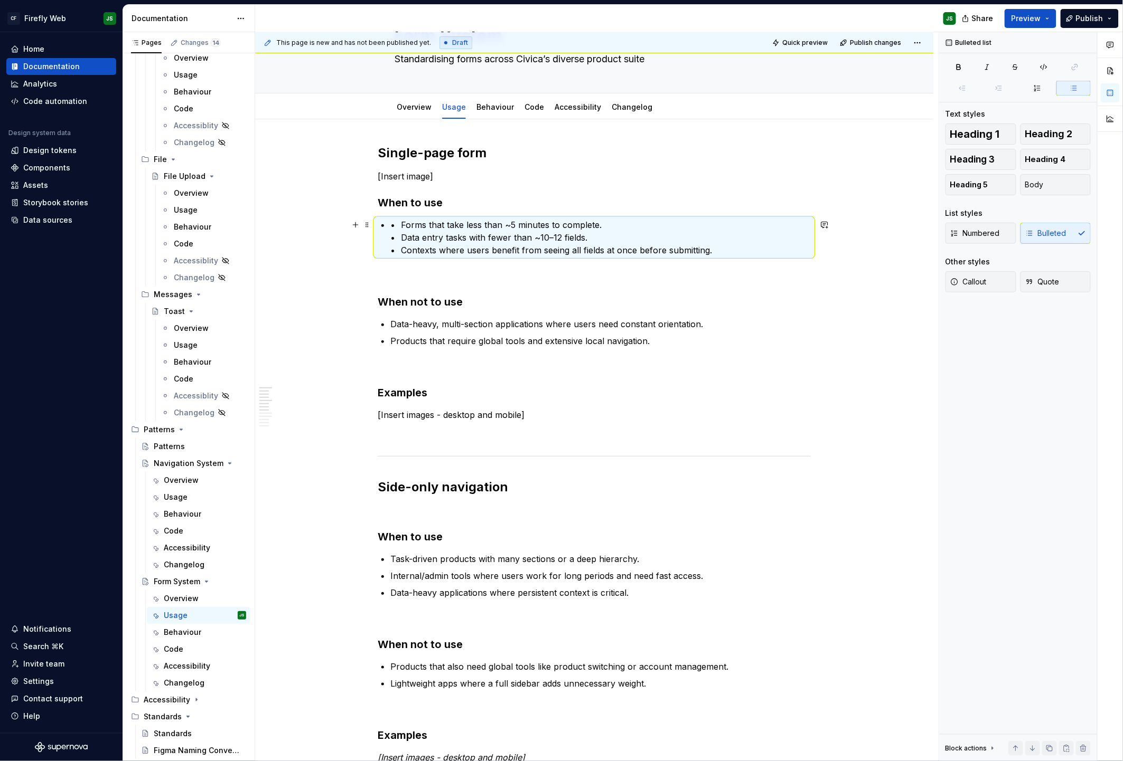
scroll to position [62, 0]
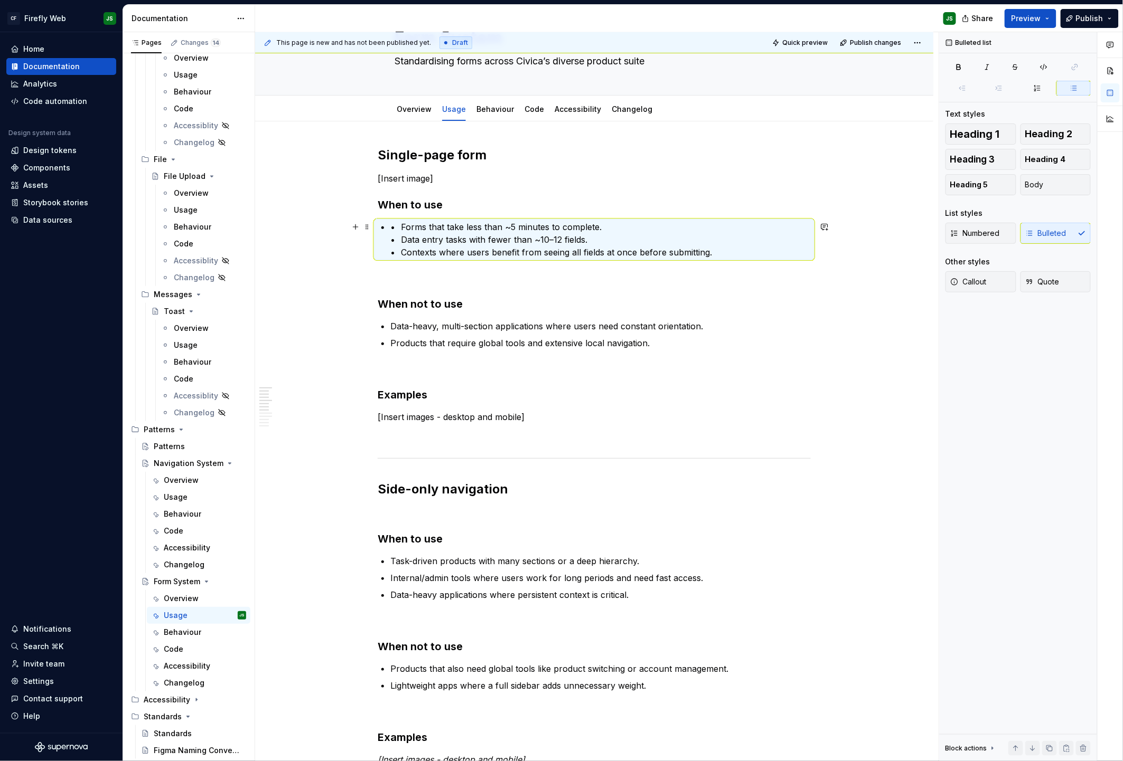
drag, startPoint x: 412, startPoint y: 225, endPoint x: 416, endPoint y: 231, distance: 6.4
click at [412, 227] on p "• Forms that take less than ~5 minutes to complete. • Data entry tasks with few…" at bounding box center [600, 240] width 420 height 38
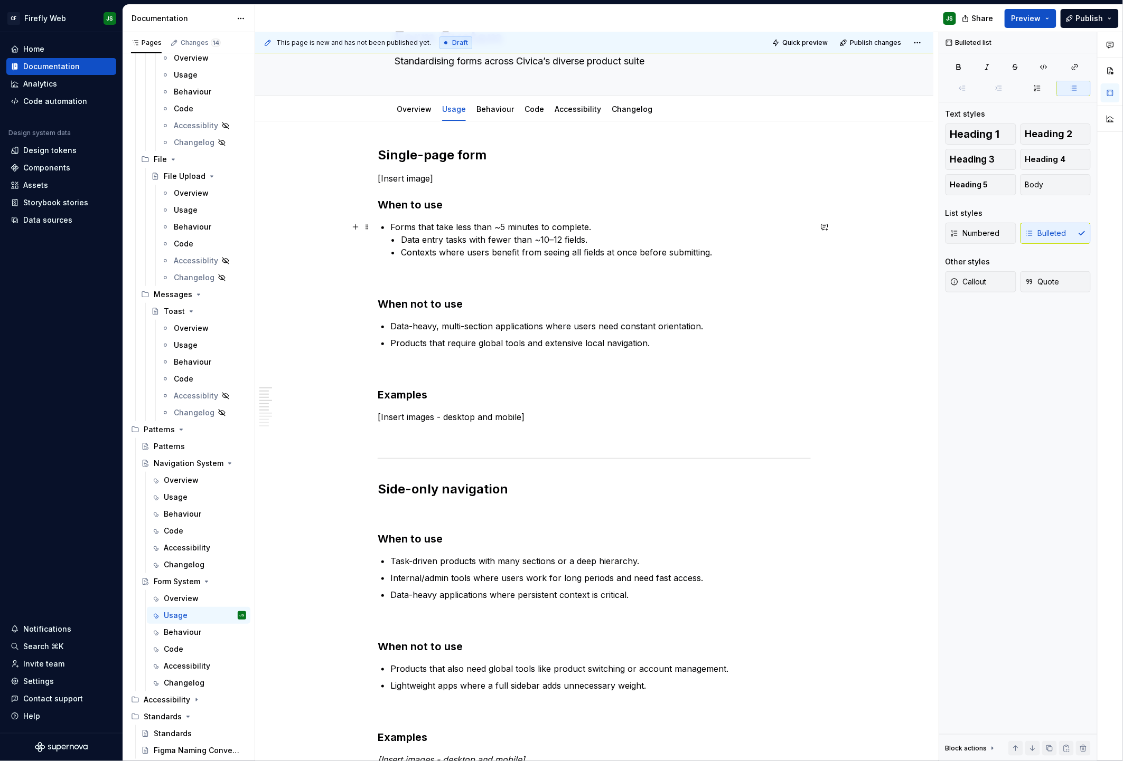
click at [617, 228] on p "Forms that take less than ~5 minutes to complete. • Data entry tasks with fewer…" at bounding box center [600, 240] width 420 height 38
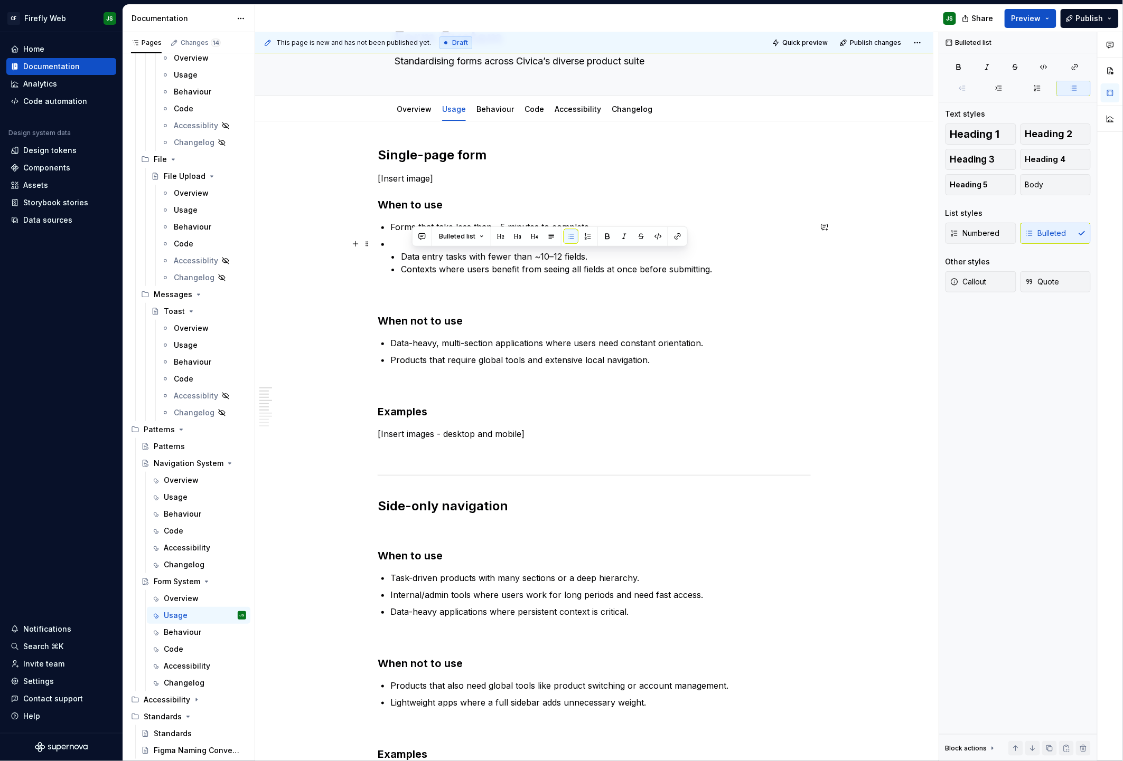
drag, startPoint x: 415, startPoint y: 256, endPoint x: 611, endPoint y: 255, distance: 196.4
click at [611, 255] on p "• Data entry tasks with fewer than ~10–12 fields. • Contexts where users benefi…" at bounding box center [600, 257] width 420 height 38
copy p "Data entry tasks with fewer than ~10–12 fields."
click at [684, 209] on h3 "When to use" at bounding box center [594, 205] width 433 height 15
click at [472, 240] on p "• Data entry tasks with fewer than ~10–12 fields. • Contexts where users benefi…" at bounding box center [600, 257] width 420 height 38
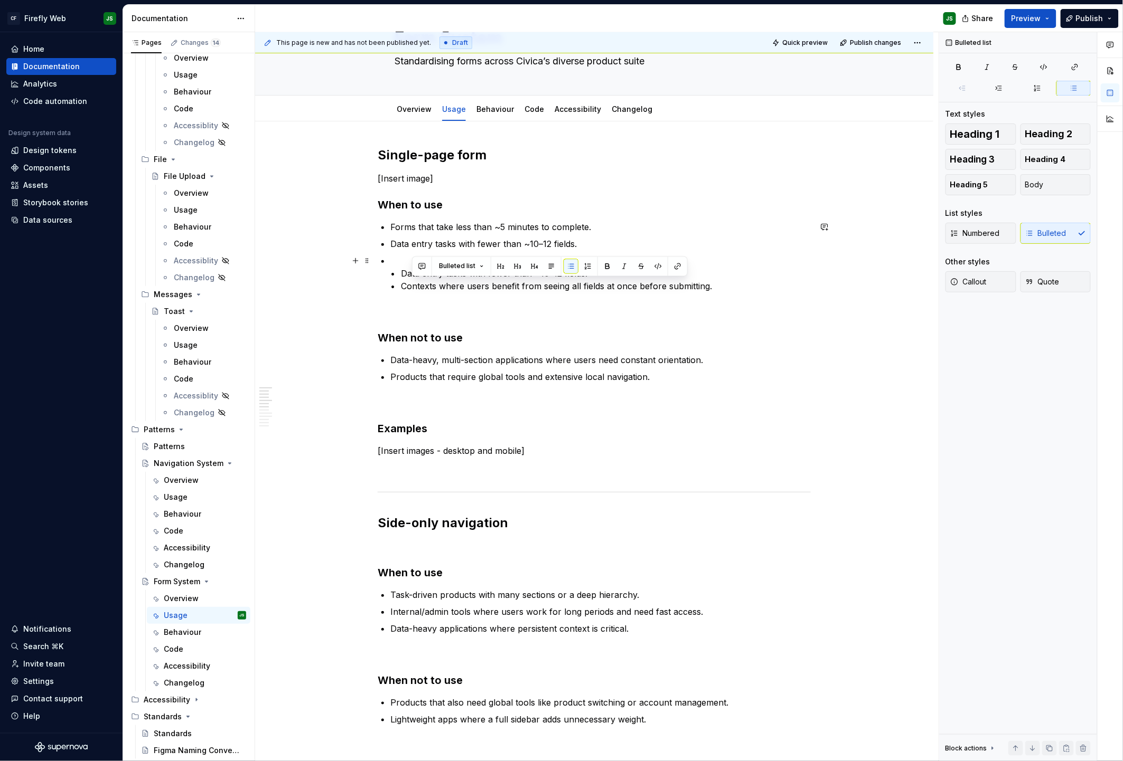
drag, startPoint x: 416, startPoint y: 289, endPoint x: 735, endPoint y: 285, distance: 319.0
click at [735, 284] on p "• Data entry tasks with fewer than ~10–12 fields. • Contexts where users benefi…" at bounding box center [600, 274] width 420 height 38
copy p "Contexts where users benefit from seeing all fields at once before submitting."
click at [397, 255] on p "• Data entry tasks with fewer than ~10–12 fields. • Contexts where users benefi…" at bounding box center [600, 274] width 420 height 38
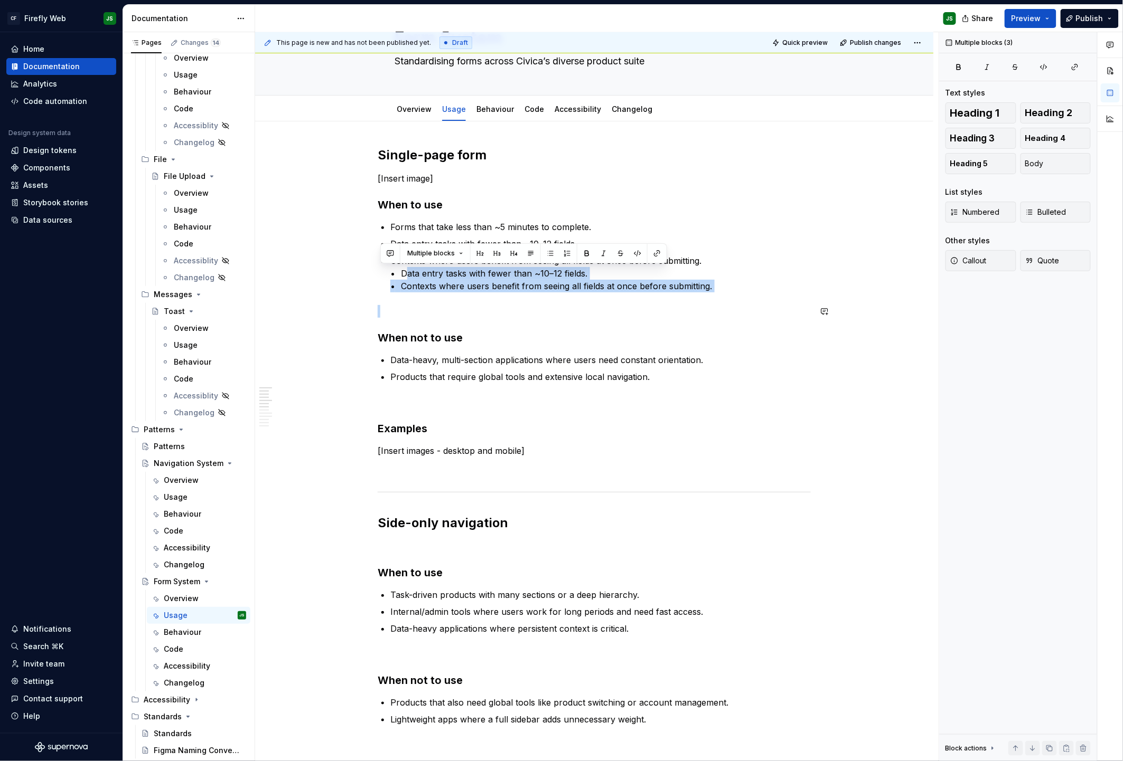
drag, startPoint x: 414, startPoint y: 275, endPoint x: 596, endPoint y: 322, distance: 188.3
click at [596, 322] on div "Single-page form [Insert image] When to use Forms that take less than ~5 minute…" at bounding box center [594, 667] width 433 height 1040
drag, startPoint x: 418, startPoint y: 284, endPoint x: 421, endPoint y: 294, distance: 10.4
click at [421, 294] on div "Single-page form [Insert image] When to use Forms that take less than ~5 minute…" at bounding box center [594, 667] width 433 height 1040
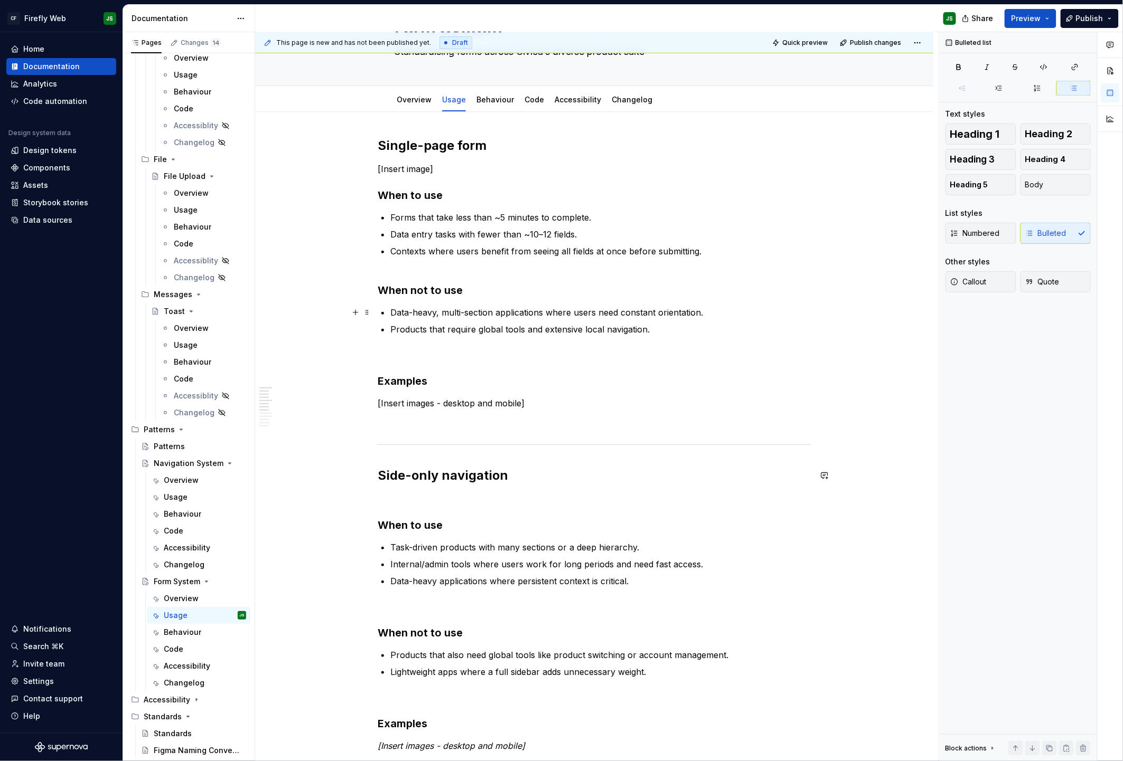
scroll to position [65, 0]
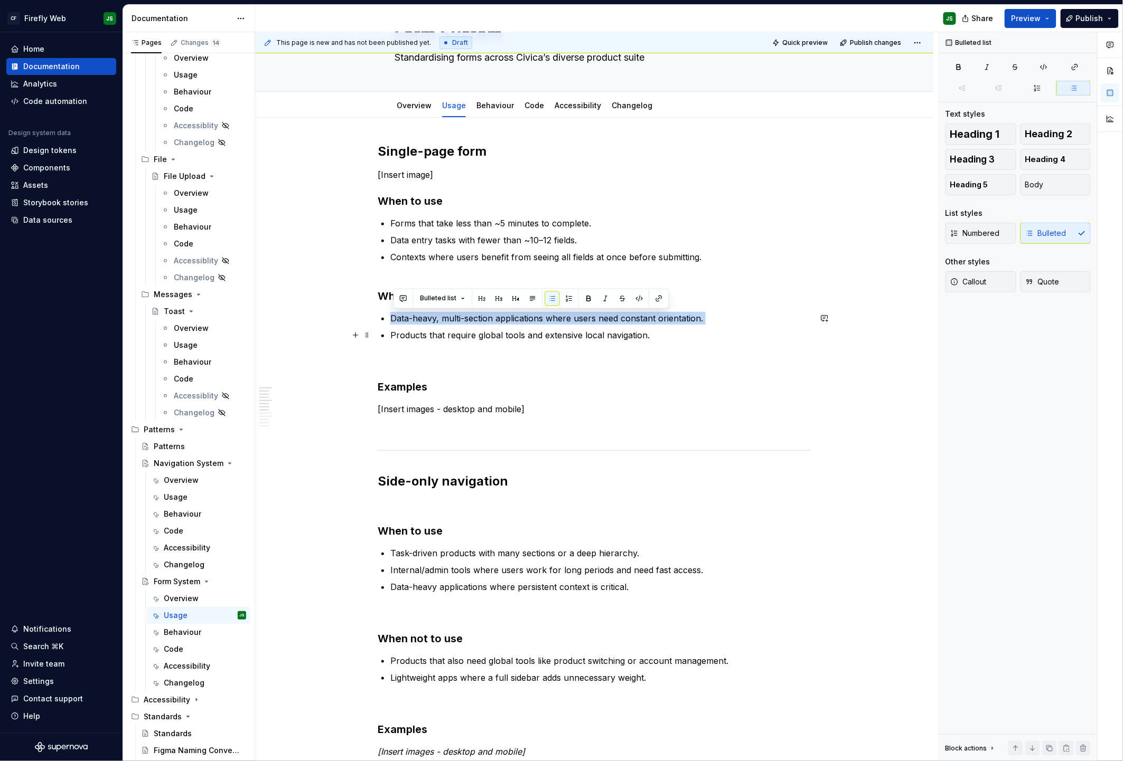
drag, startPoint x: 395, startPoint y: 319, endPoint x: 716, endPoint y: 326, distance: 320.6
click at [716, 326] on ul "Data-heavy, multi-section applications where users need constant orientation. P…" at bounding box center [600, 327] width 420 height 30
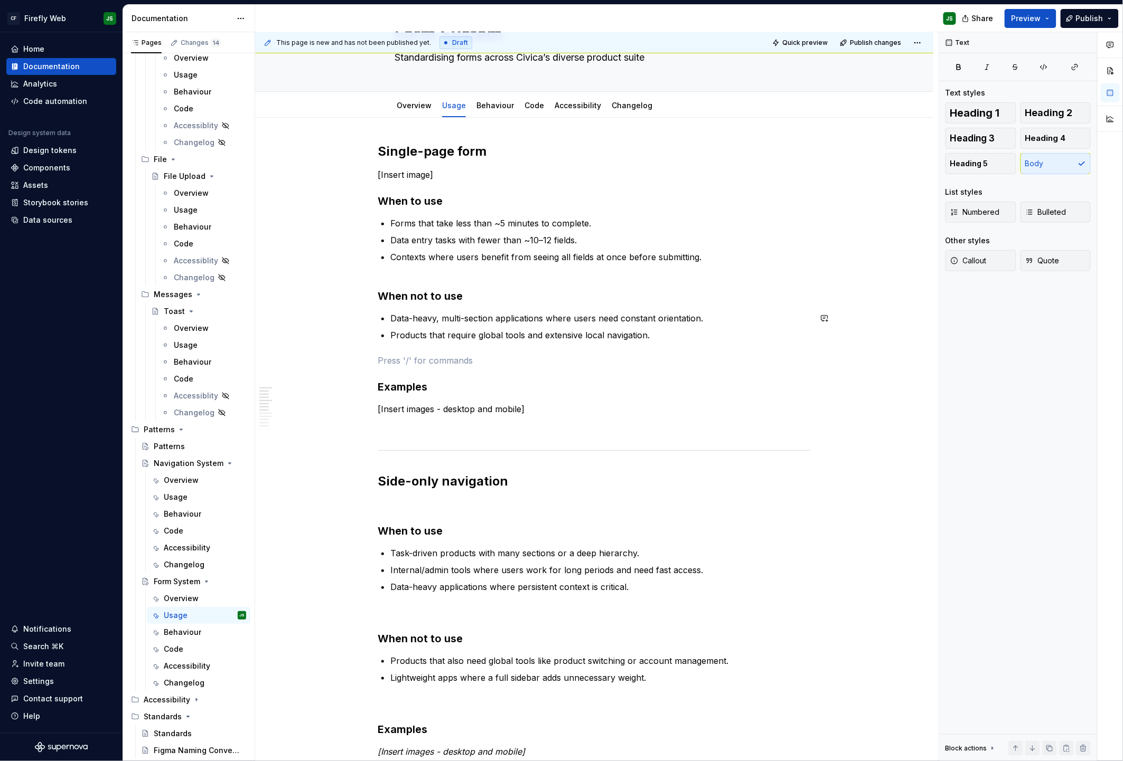
drag, startPoint x: 593, startPoint y: 349, endPoint x: 447, endPoint y: 337, distance: 146.3
click at [482, 339] on div "Single-page form [Insert image] When to use Forms that take less than ~5 minute…" at bounding box center [594, 644] width 433 height 1002
drag, startPoint x: 434, startPoint y: 354, endPoint x: 436, endPoint y: 349, distance: 5.5
click at [434, 353] on div "Single-page form [Insert image] When to use Forms that take less than ~5 minute…" at bounding box center [594, 644] width 433 height 1002
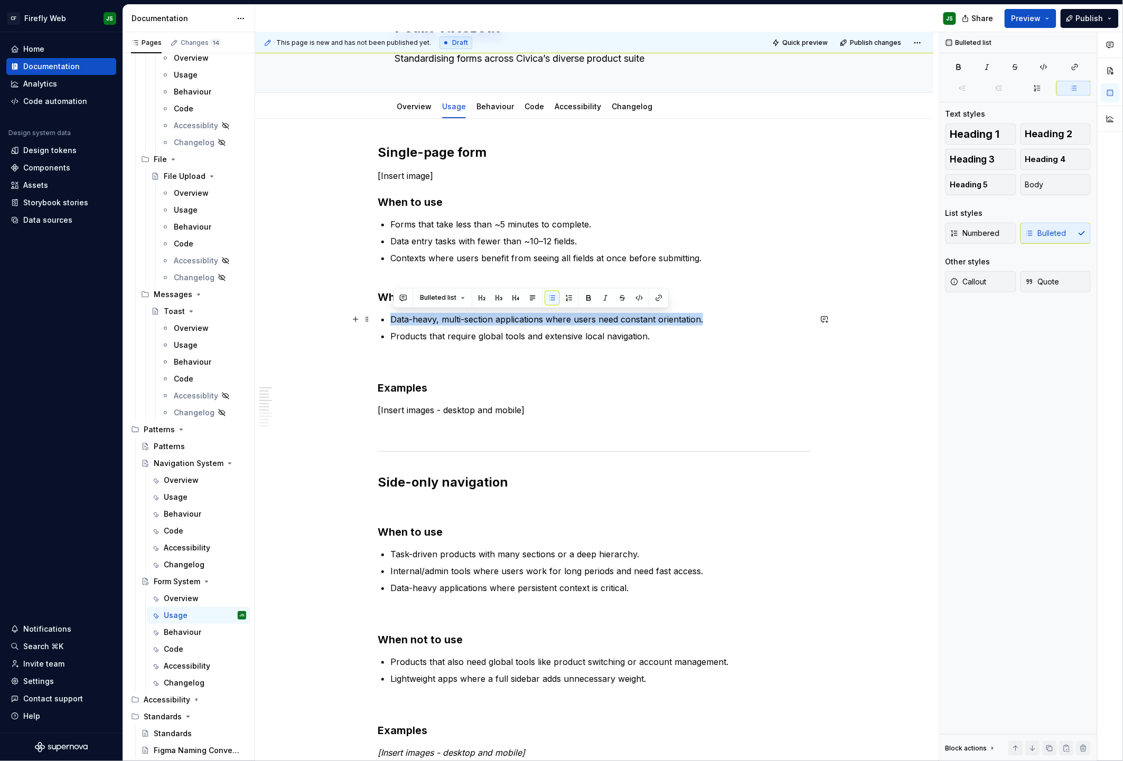
drag, startPoint x: 394, startPoint y: 318, endPoint x: 705, endPoint y: 315, distance: 311.1
click at [705, 315] on p "Data-heavy, multi-section applications where users need constant orientation." at bounding box center [600, 319] width 420 height 13
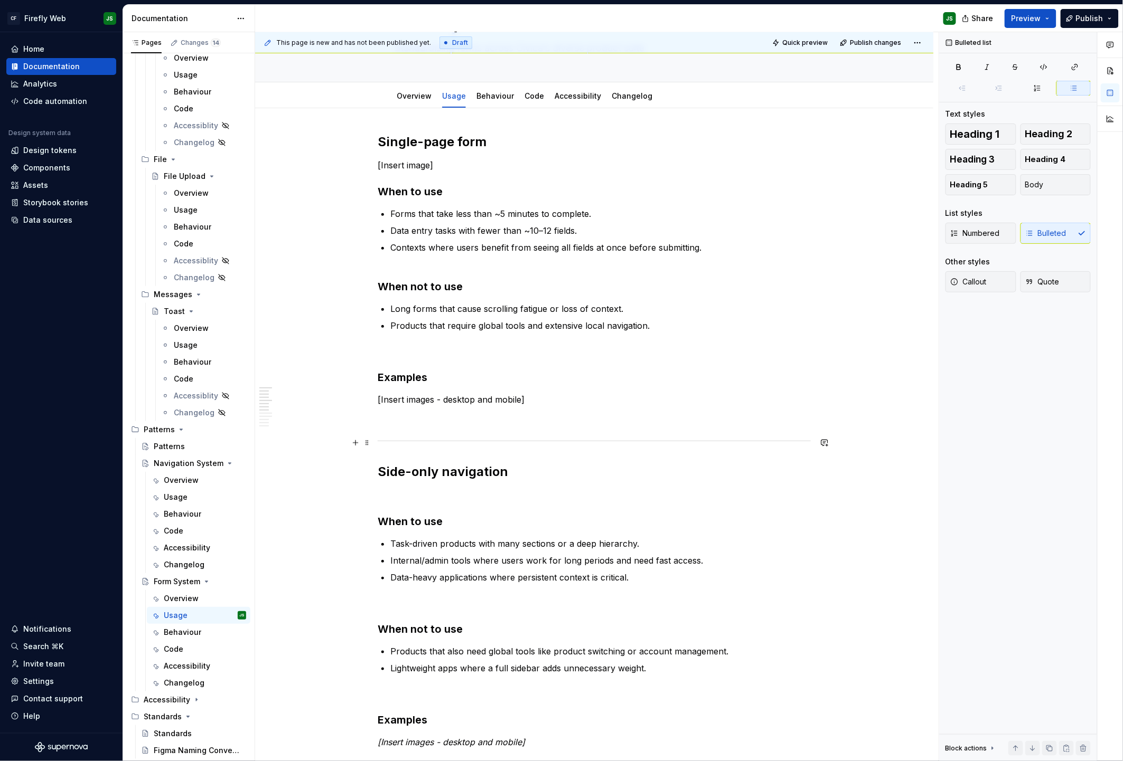
scroll to position [73, 0]
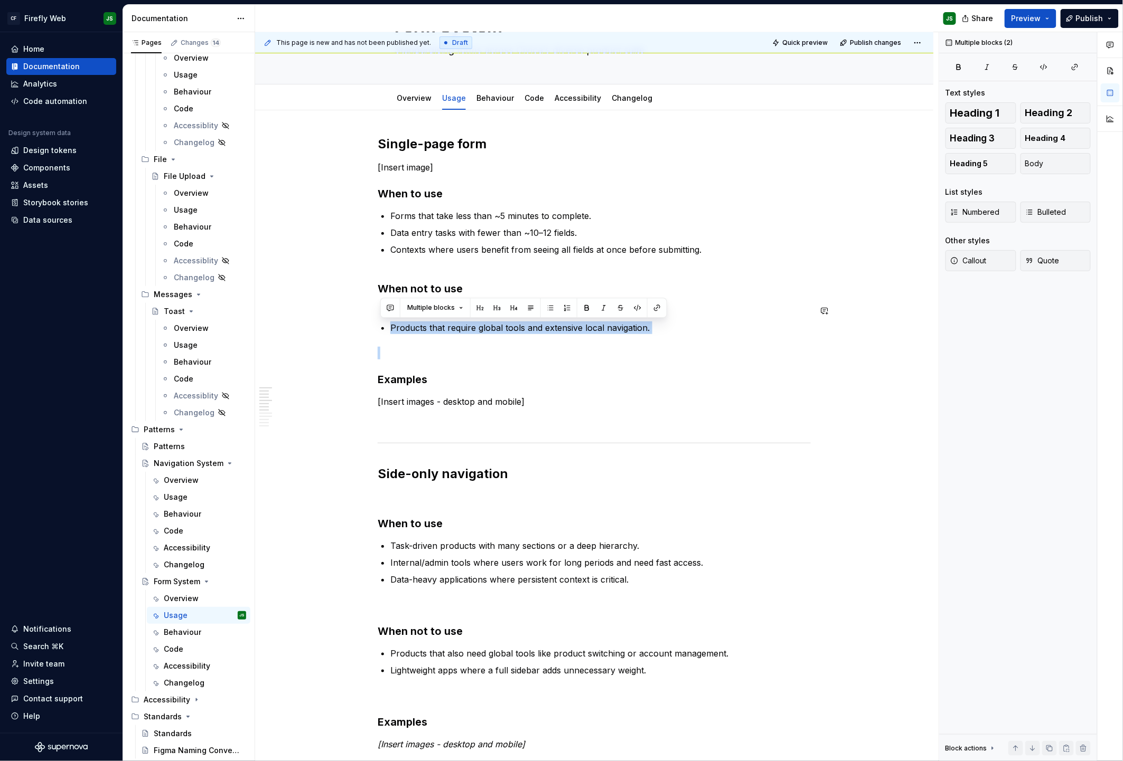
drag, startPoint x: 391, startPoint y: 328, endPoint x: 664, endPoint y: 335, distance: 273.1
click at [664, 335] on div "Single-page form [Insert image] When to use Forms that take less than ~5 minute…" at bounding box center [594, 637] width 433 height 1002
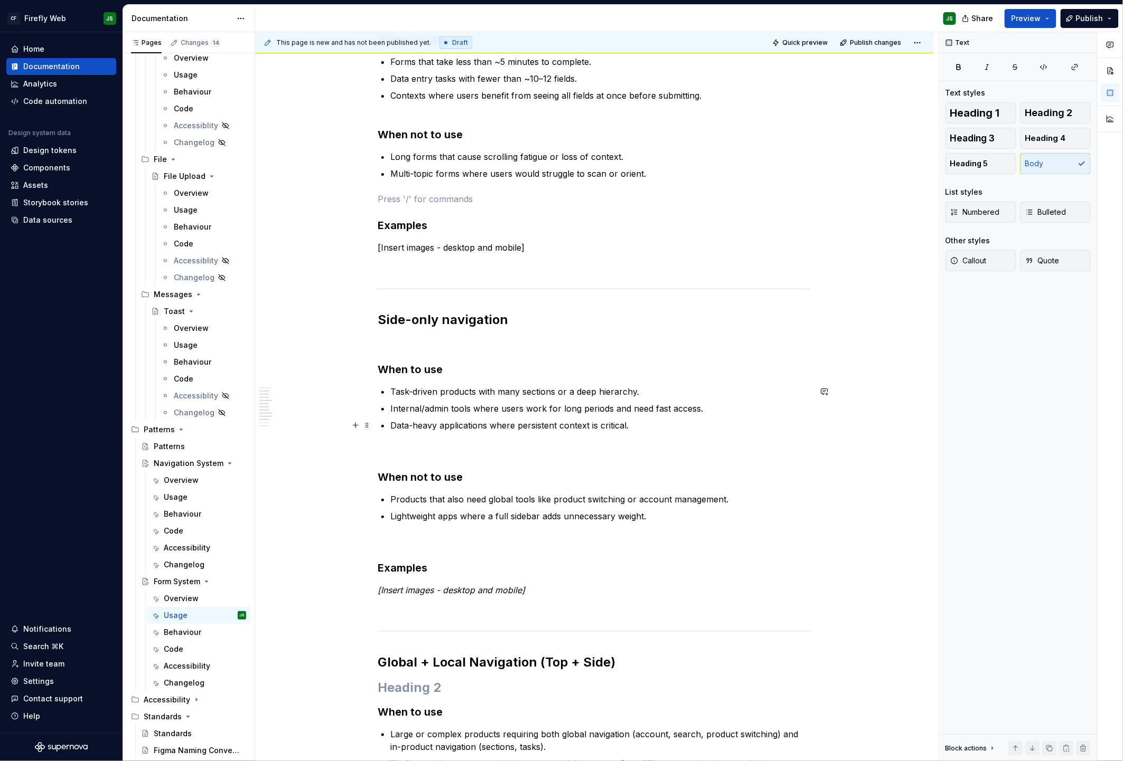
scroll to position [230, 0]
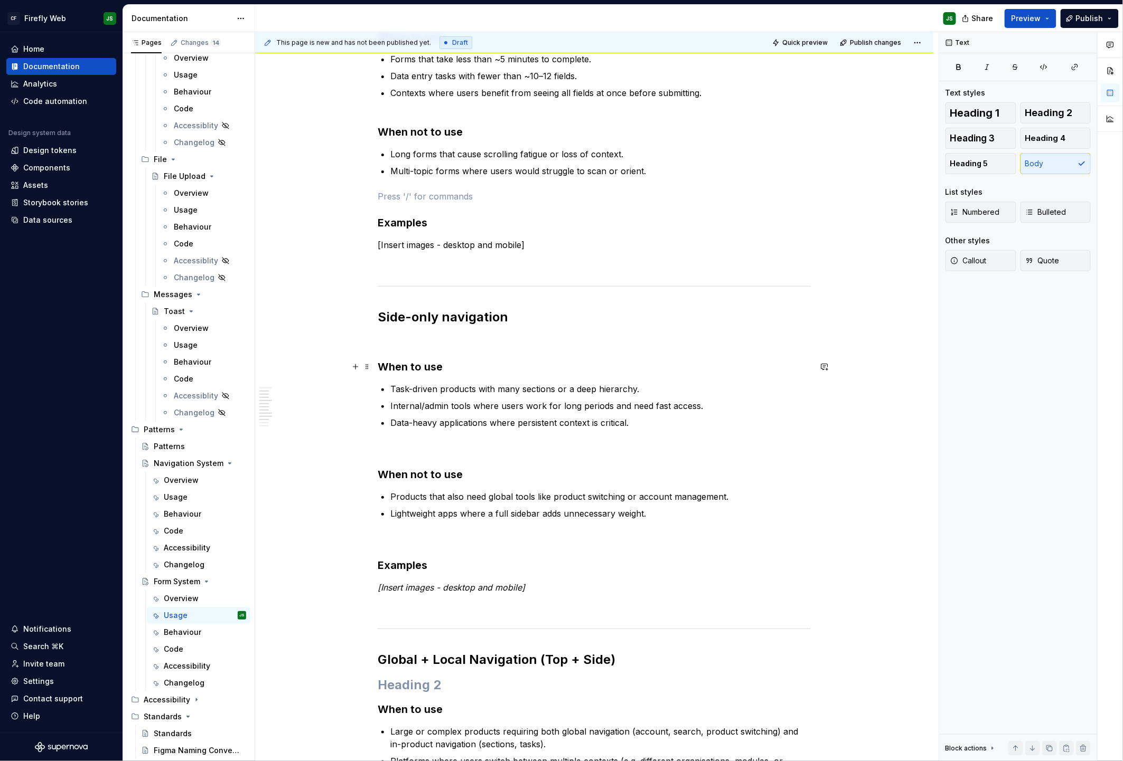
click at [402, 364] on h3 "When to use" at bounding box center [594, 367] width 433 height 15
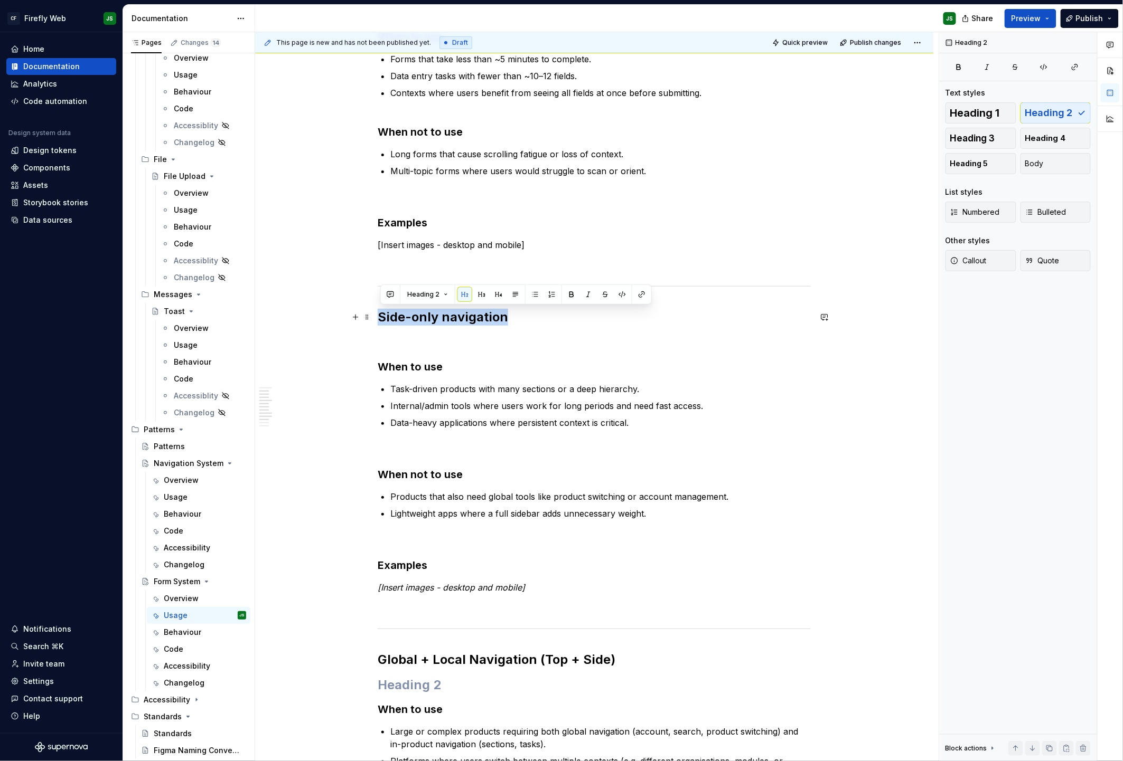
drag, startPoint x: 426, startPoint y: 318, endPoint x: 549, endPoint y: 322, distance: 123.1
click at [549, 322] on h2 "Side-only navigation" at bounding box center [594, 317] width 433 height 17
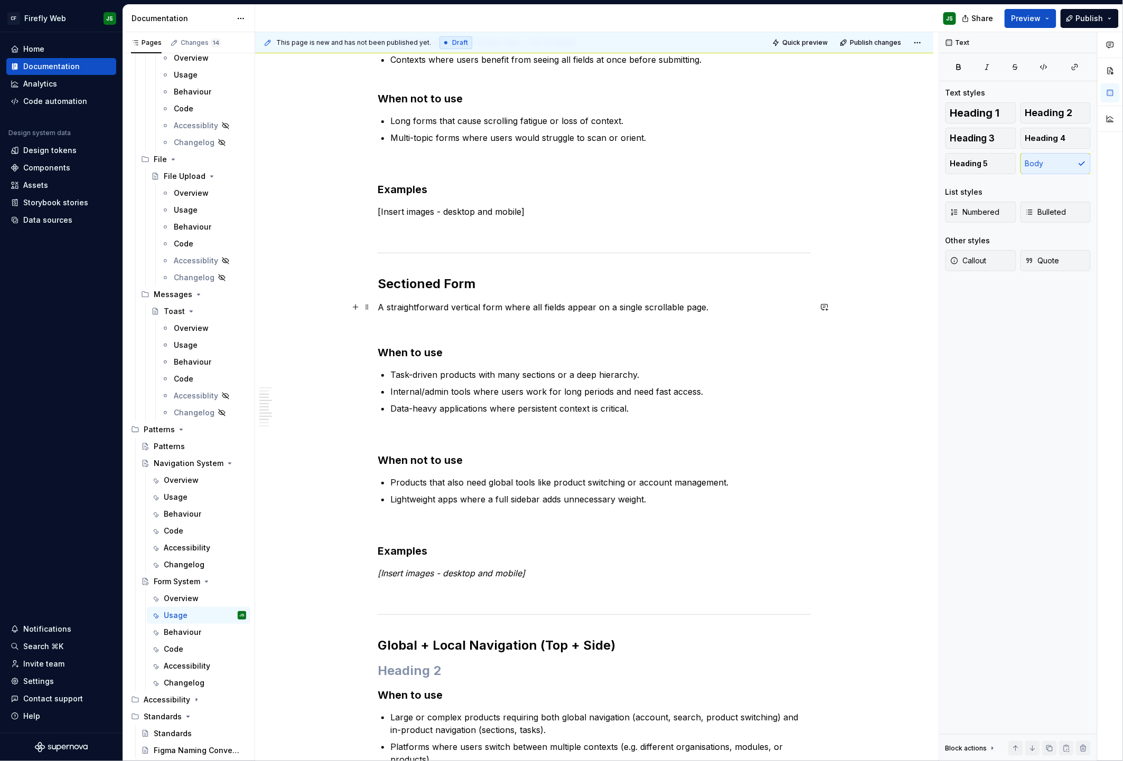
scroll to position [288, 0]
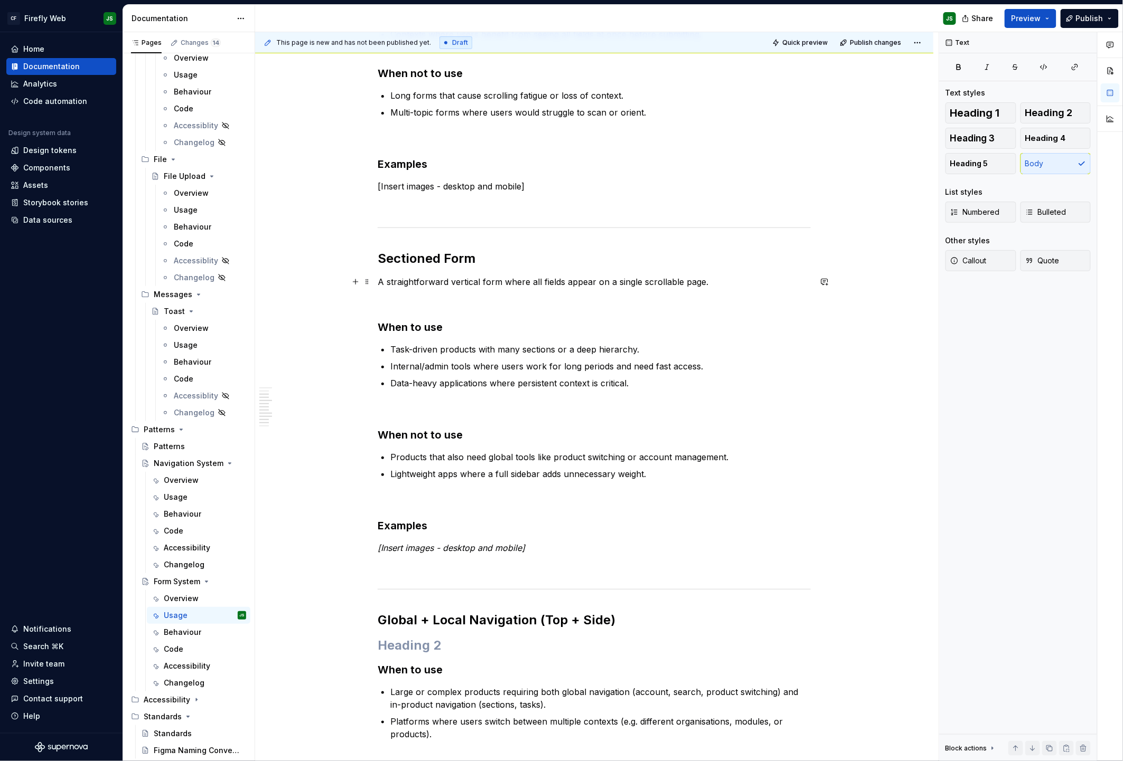
click at [448, 283] on p "A straightforward vertical form where all fields appear on a single scrollable …" at bounding box center [594, 282] width 433 height 13
click at [447, 283] on p "A straightforward vertical form where all fields appear on a single scrollable …" at bounding box center [594, 282] width 433 height 13
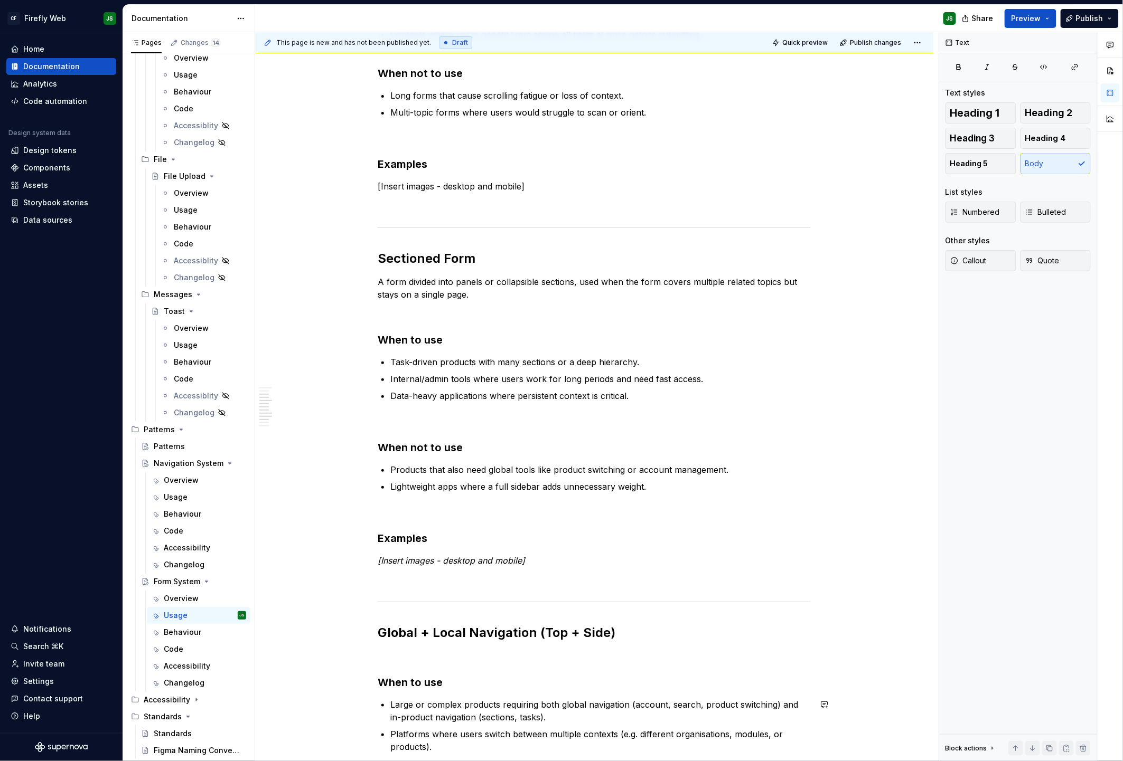
scroll to position [284, 0]
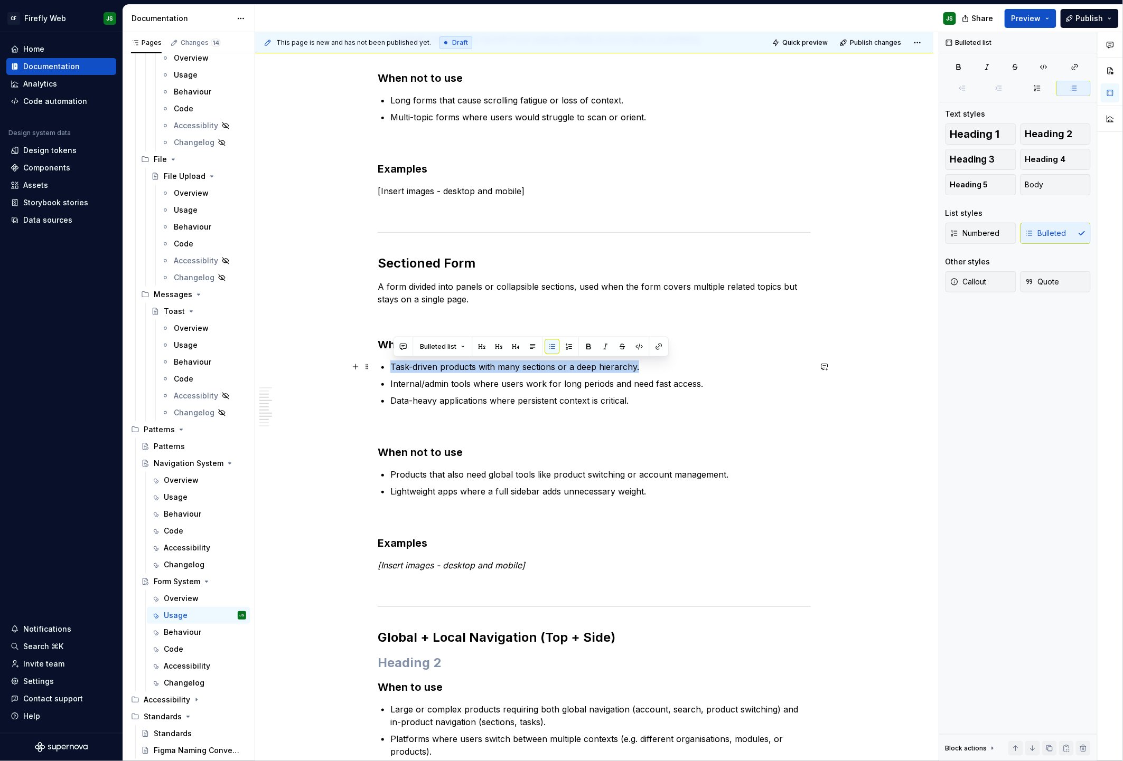
drag, startPoint x: 396, startPoint y: 367, endPoint x: 661, endPoint y: 368, distance: 265.6
click at [662, 369] on p "Task-driven products with many sections or a deep hierarchy." at bounding box center [600, 367] width 420 height 13
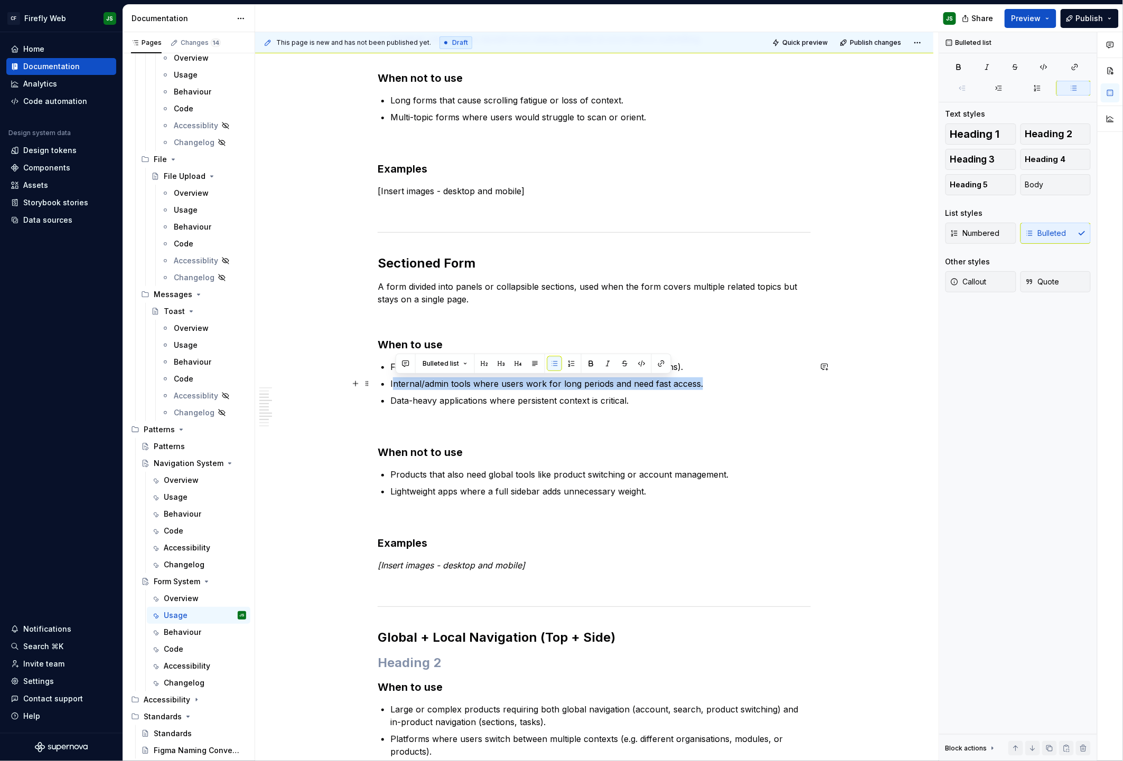
drag, startPoint x: 394, startPoint y: 384, endPoint x: 758, endPoint y: 386, distance: 363.9
click at [758, 387] on p "Internal/admin tools where users work for long periods and need fast access." at bounding box center [600, 384] width 420 height 13
drag, startPoint x: 396, startPoint y: 399, endPoint x: 643, endPoint y: 398, distance: 247.7
click at [644, 398] on p "Data-heavy applications where persistent context is critical." at bounding box center [600, 400] width 420 height 13
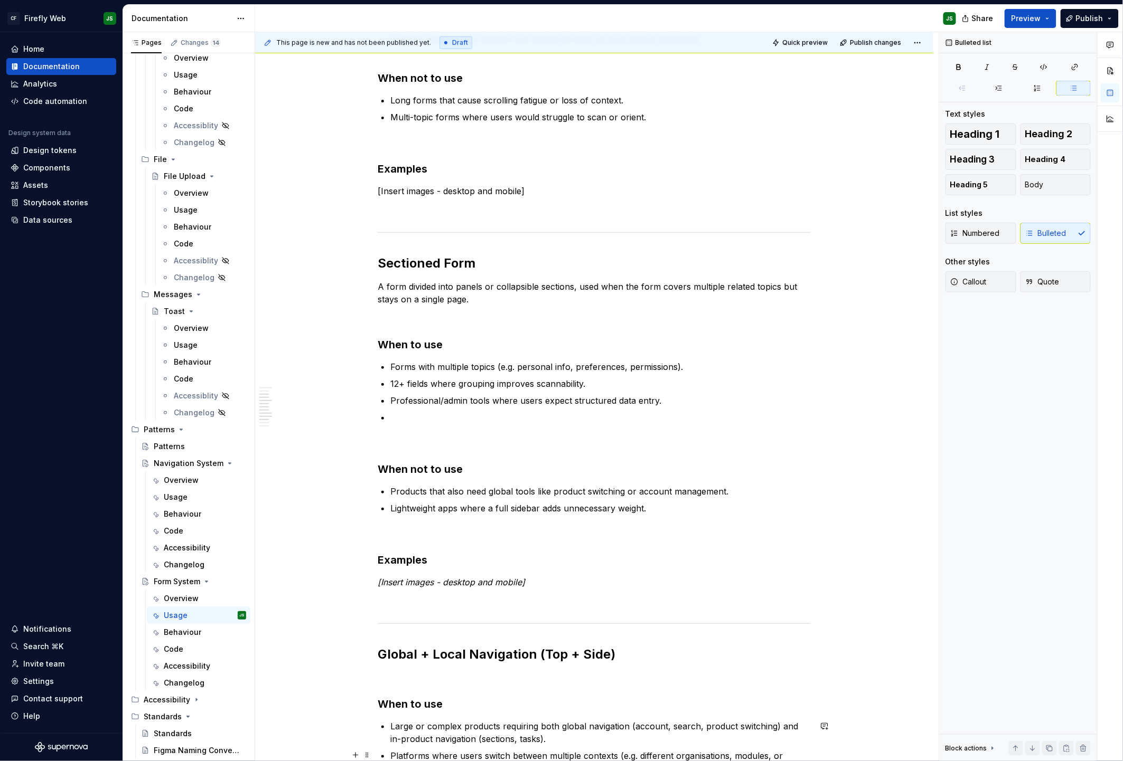
scroll to position [288, 0]
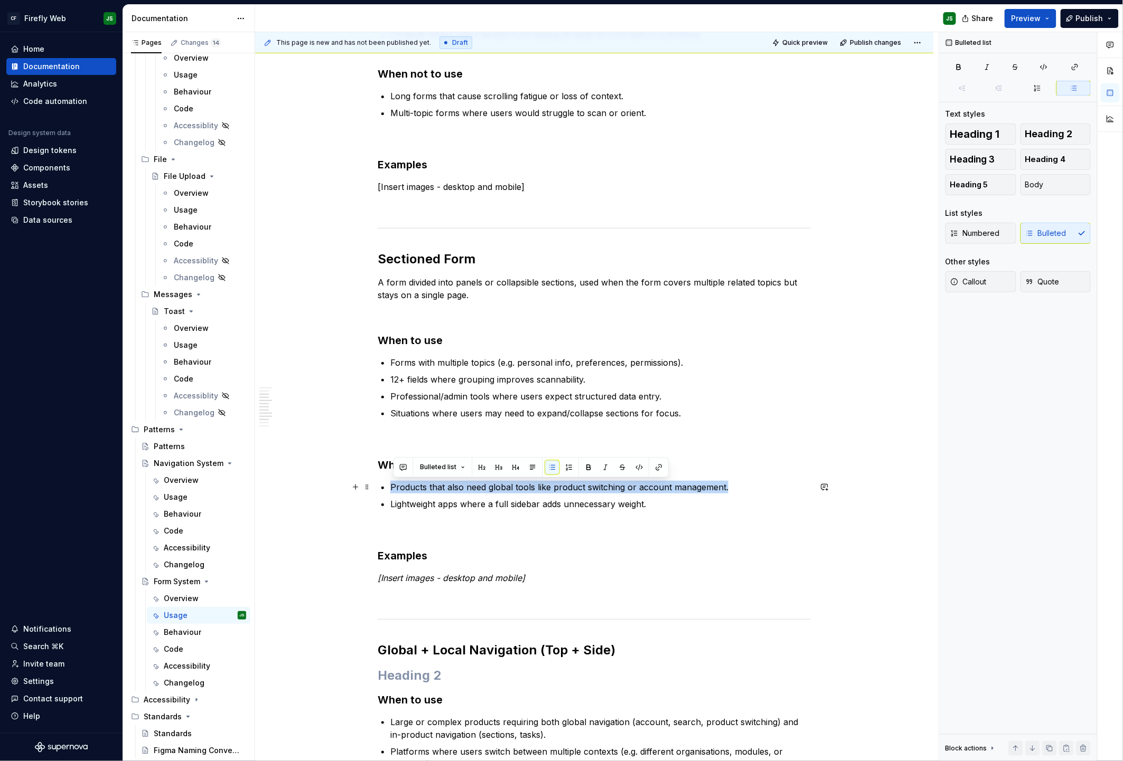
drag, startPoint x: 394, startPoint y: 485, endPoint x: 729, endPoint y: 482, distance: 334.3
click at [728, 482] on p "Products that also need global tools like product switching or account manageme…" at bounding box center [600, 487] width 420 height 13
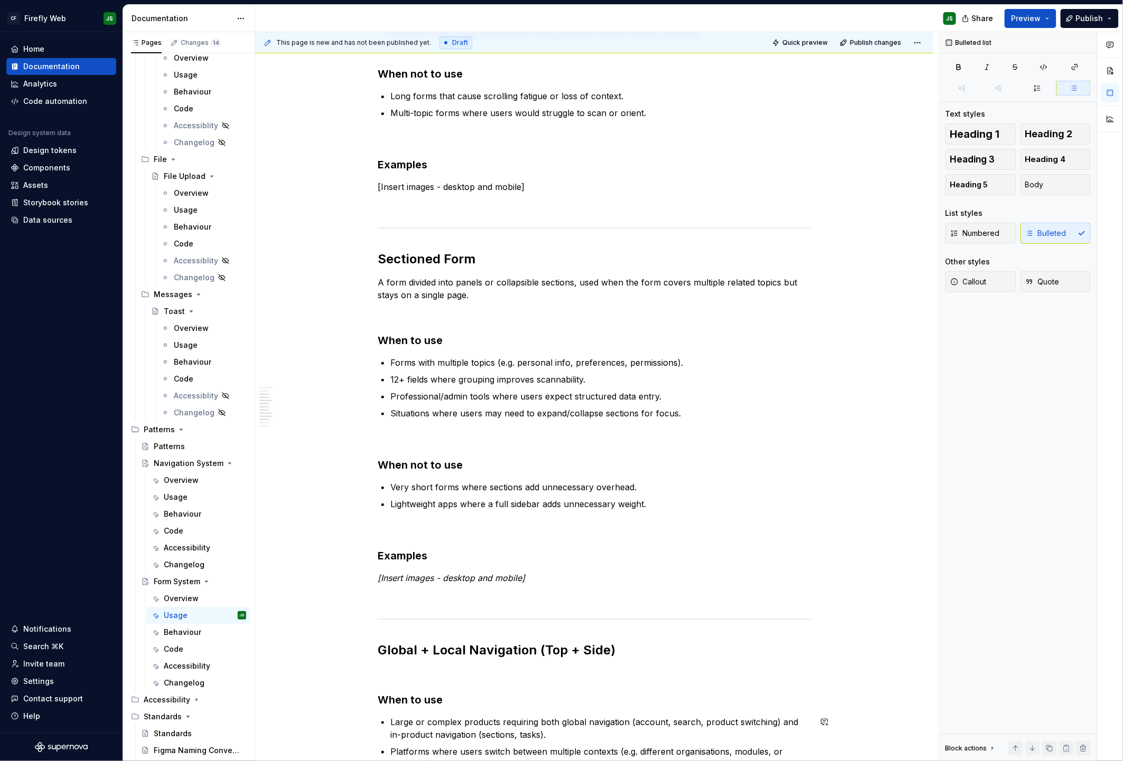
scroll to position [289, 0]
drag, startPoint x: 403, startPoint y: 506, endPoint x: 672, endPoint y: 500, distance: 269.4
click at [672, 500] on p "Lightweight apps where a full sidebar adds unnecessary weight." at bounding box center [600, 503] width 420 height 13
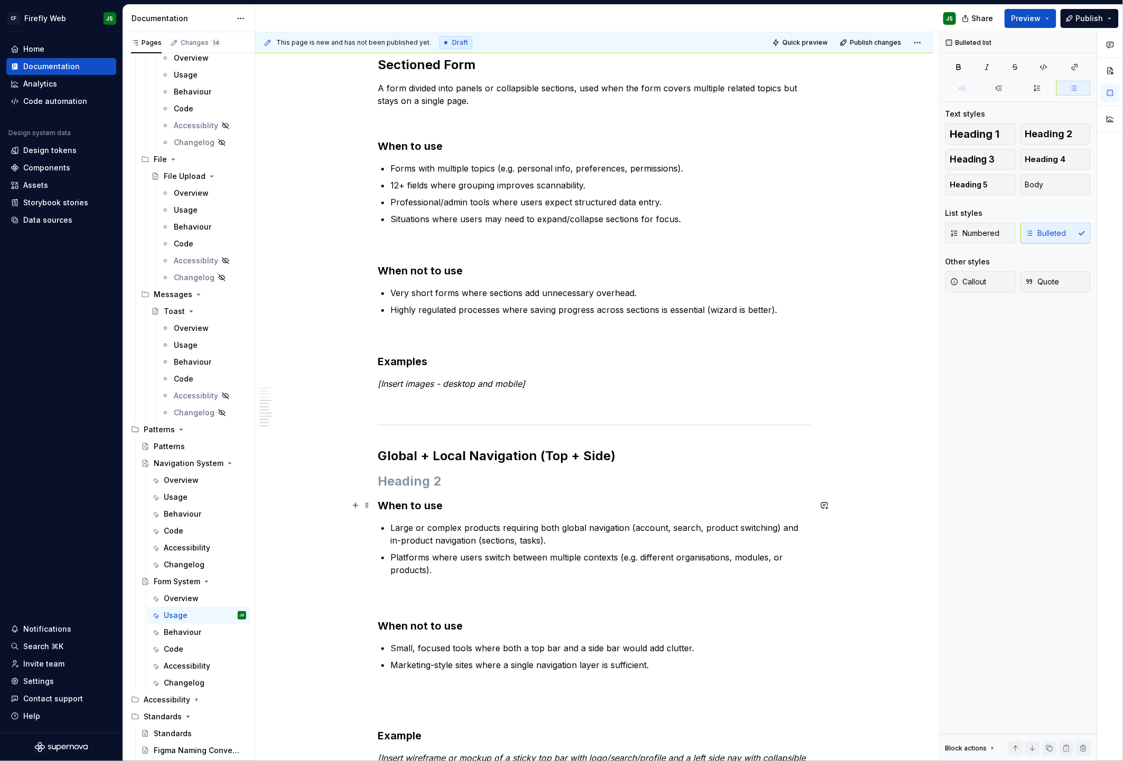
scroll to position [490, 0]
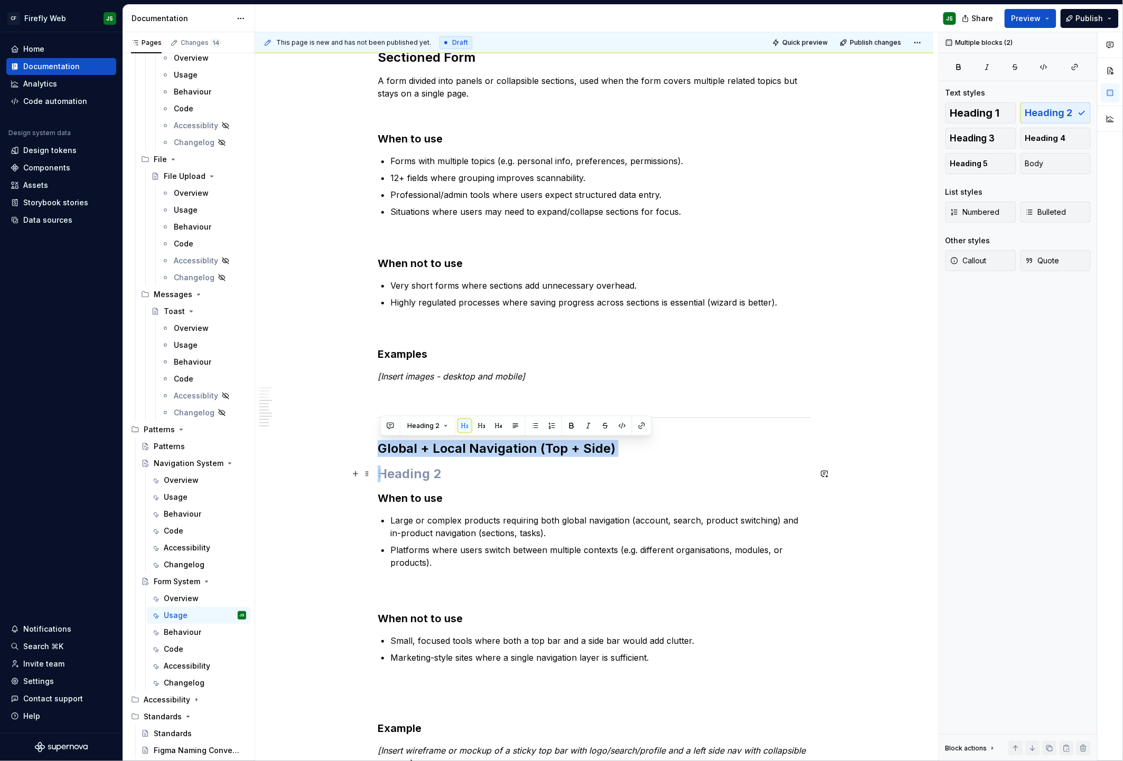
drag, startPoint x: 391, startPoint y: 446, endPoint x: 701, endPoint y: 469, distance: 310.9
click at [701, 468] on div "Single-page form [Insert image] When to use Forms that take less than ~5 minute…" at bounding box center [594, 244] width 433 height 1051
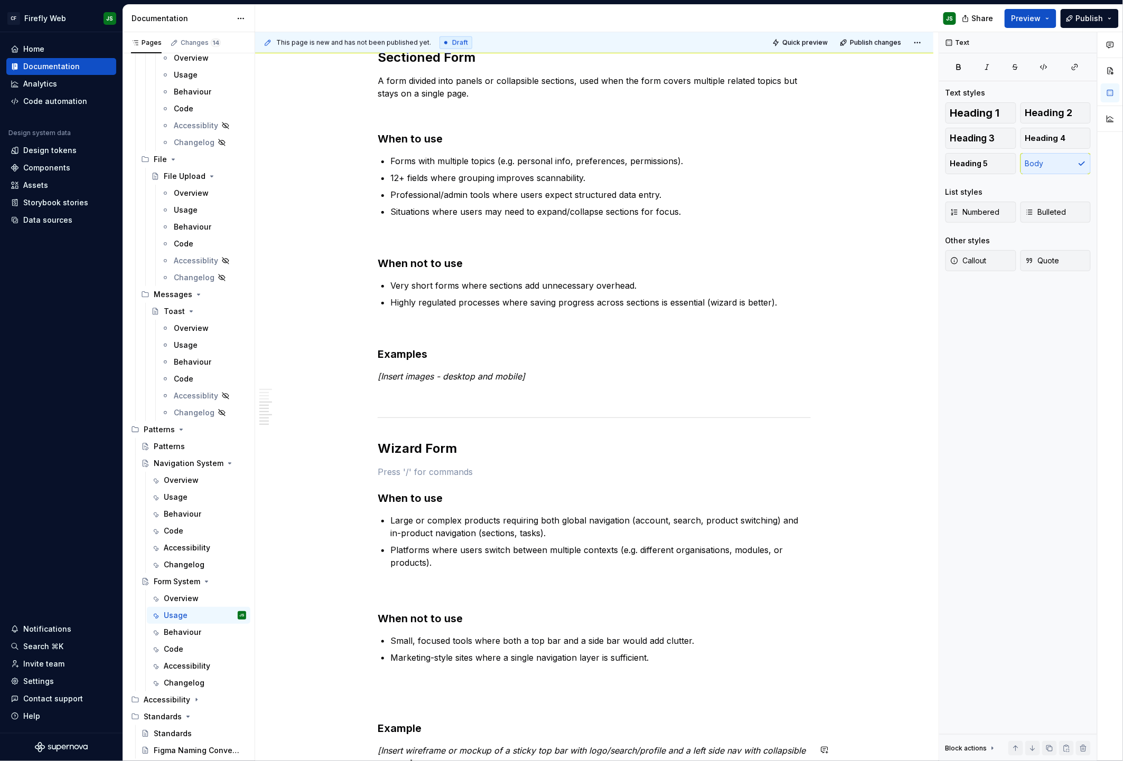
scroll to position [487, 0]
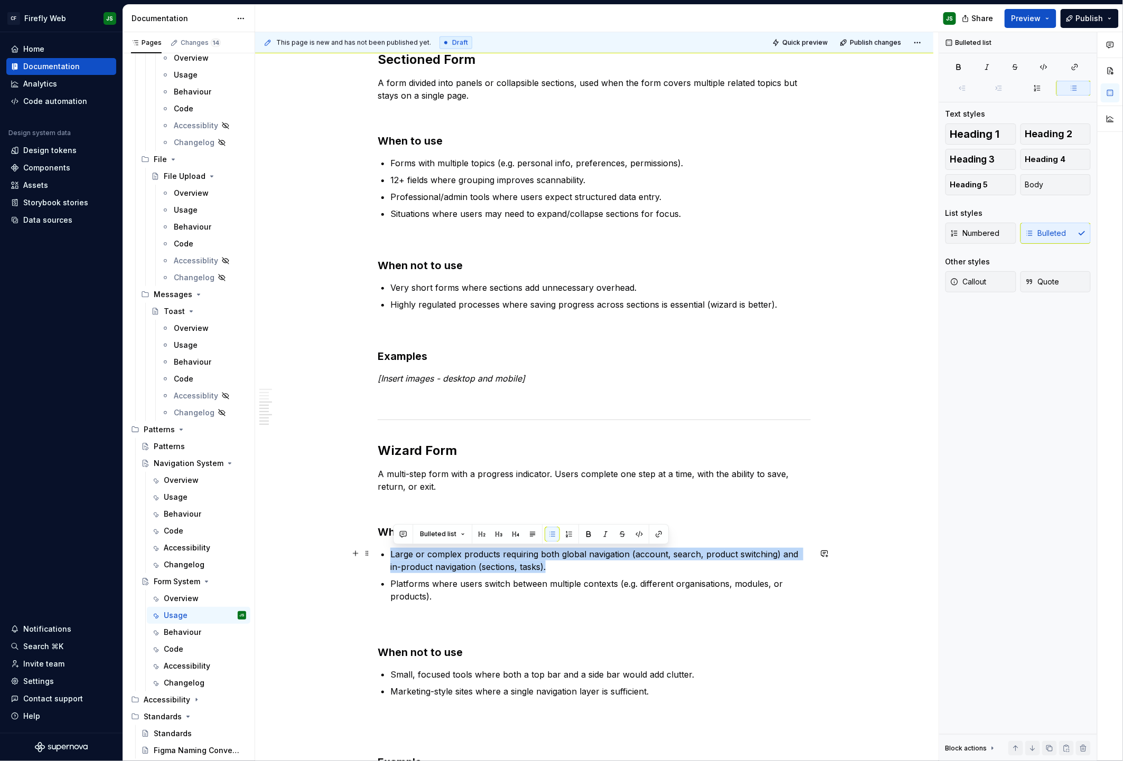
drag, startPoint x: 398, startPoint y: 554, endPoint x: 611, endPoint y: 562, distance: 213.5
click at [611, 562] on p "Large or complex products requiring both global navigation (account, search, pr…" at bounding box center [600, 560] width 420 height 25
drag, startPoint x: 570, startPoint y: 568, endPoint x: 400, endPoint y: 540, distance: 172.9
click at [401, 542] on div "Single-page form [Insert image] When to use Forms that take less than ~5 minute…" at bounding box center [594, 262] width 433 height 1083
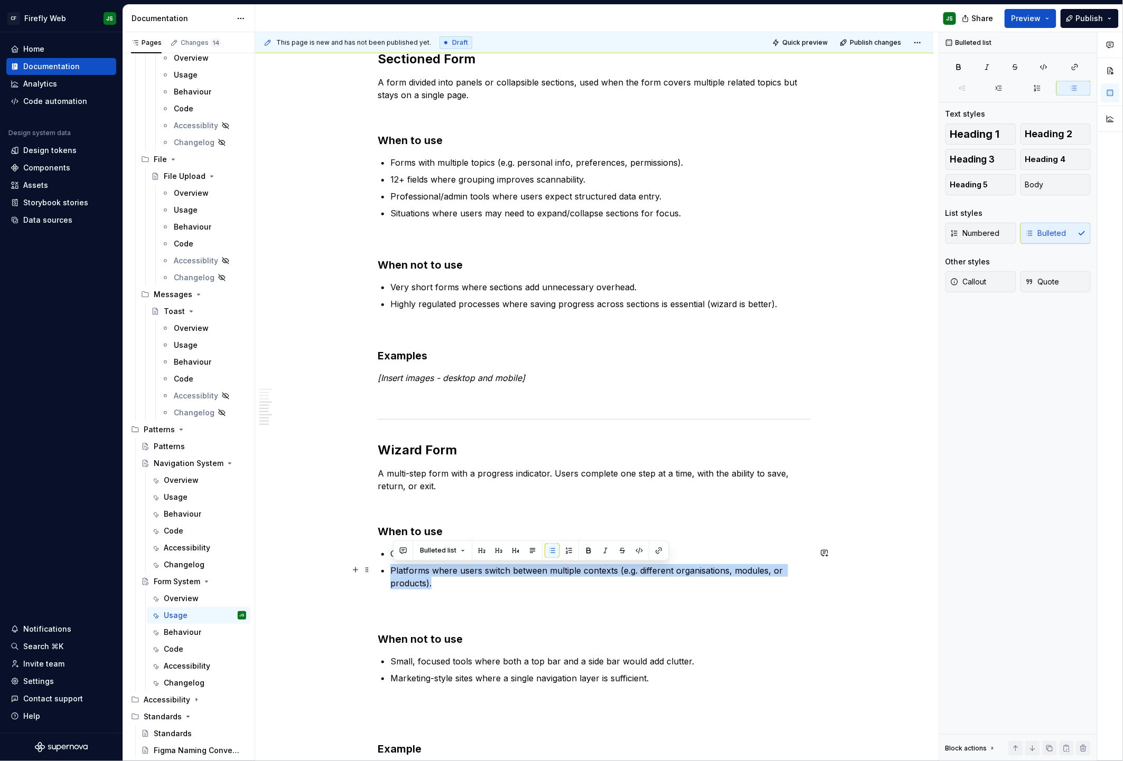
drag, startPoint x: 397, startPoint y: 571, endPoint x: 440, endPoint y: 582, distance: 45.1
click at [441, 582] on p "Platforms where users switch between multiple contexts (e.g. different organisa…" at bounding box center [600, 577] width 420 height 25
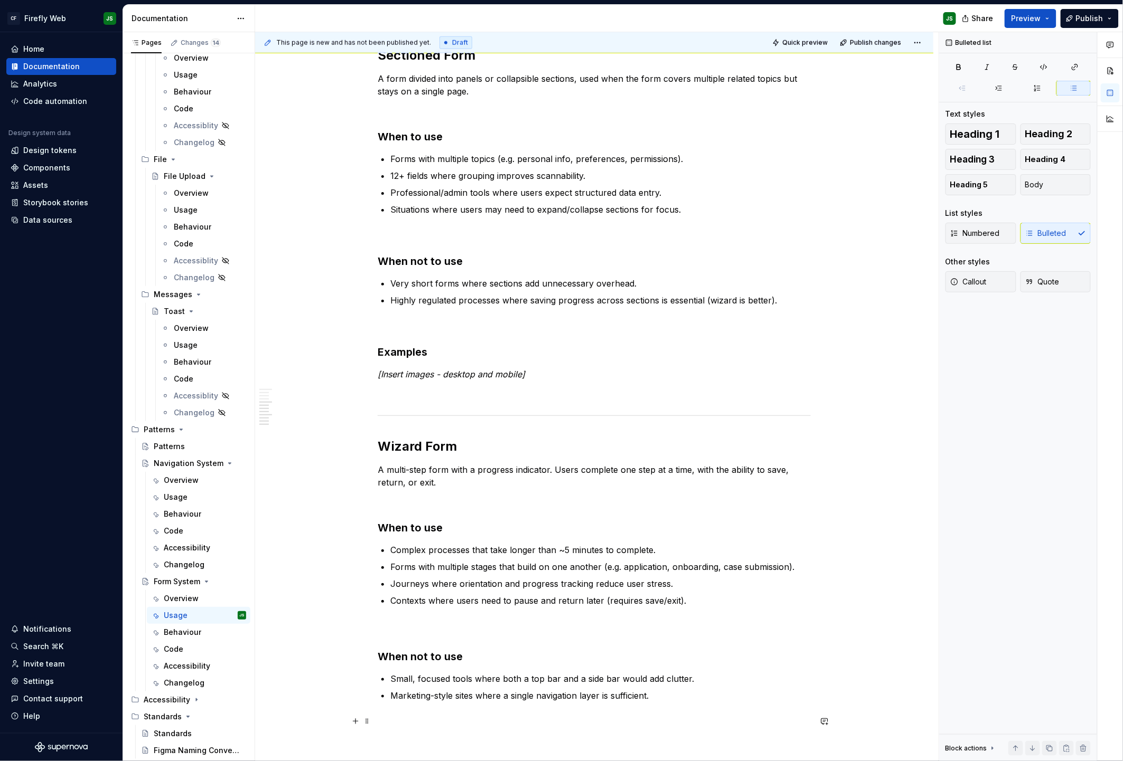
scroll to position [552, 0]
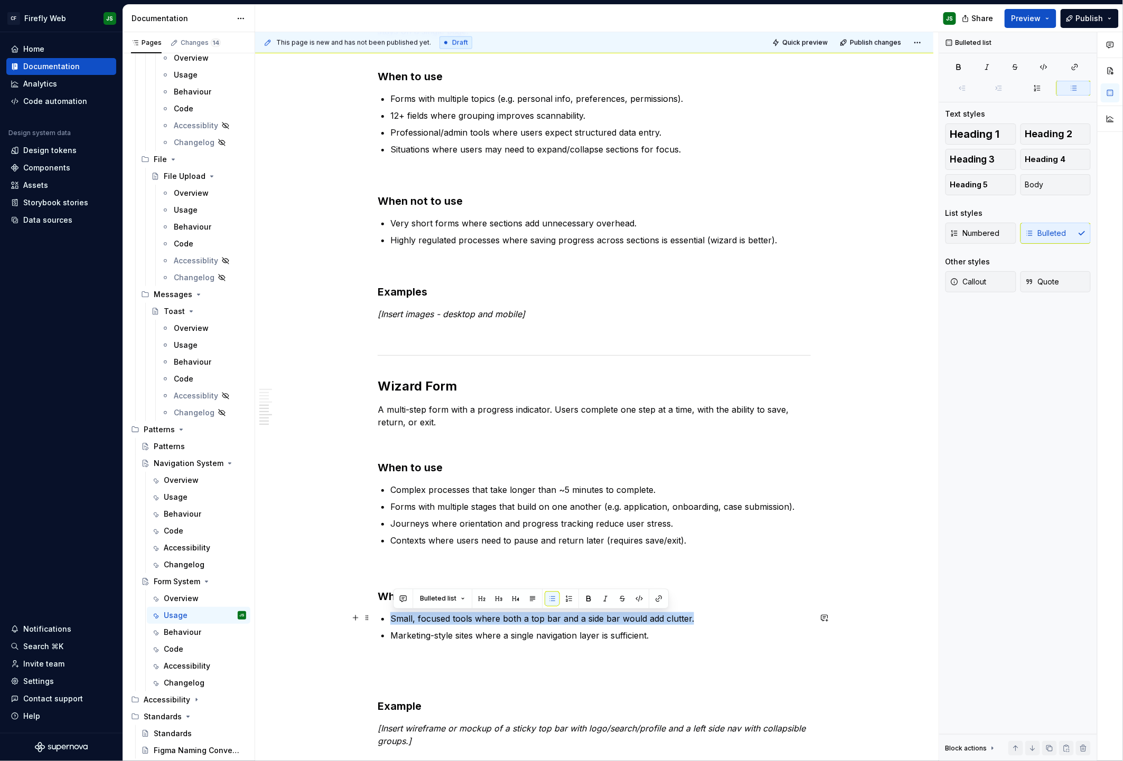
drag, startPoint x: 403, startPoint y: 617, endPoint x: 692, endPoint y: 615, distance: 288.3
click at [692, 615] on p "Small, focused tools where both a top bar and a side bar would add clutter." at bounding box center [600, 619] width 420 height 13
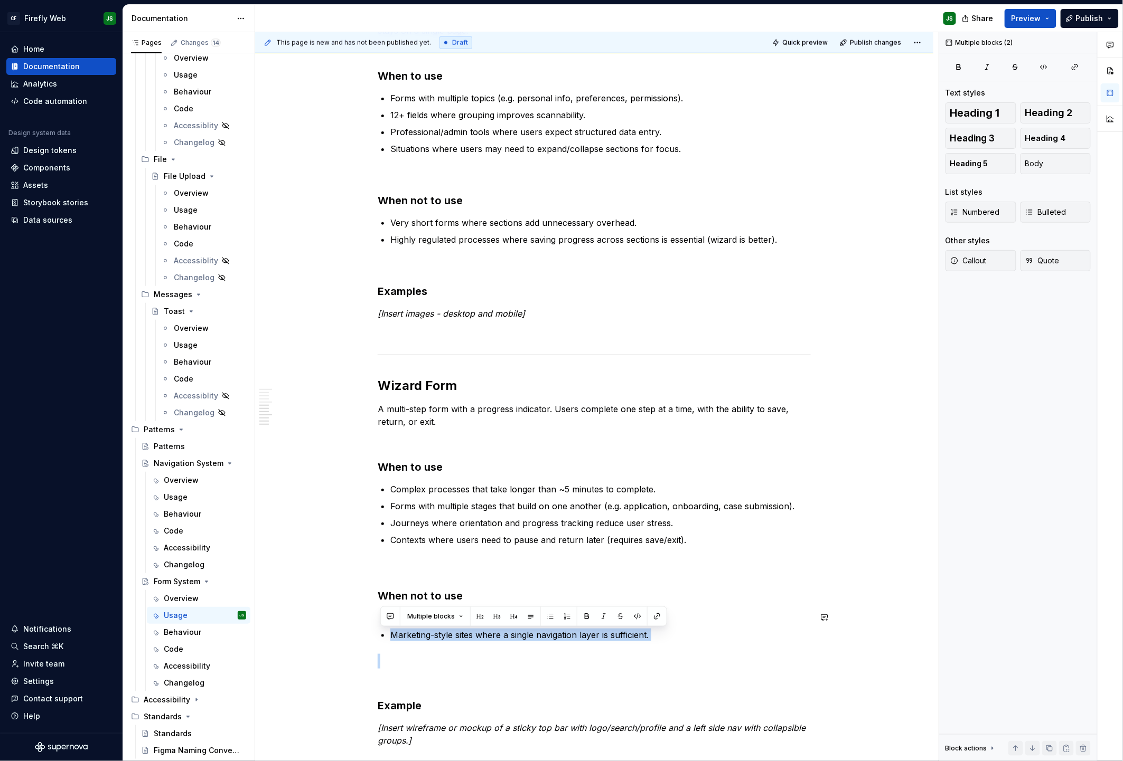
scroll to position [548, 0]
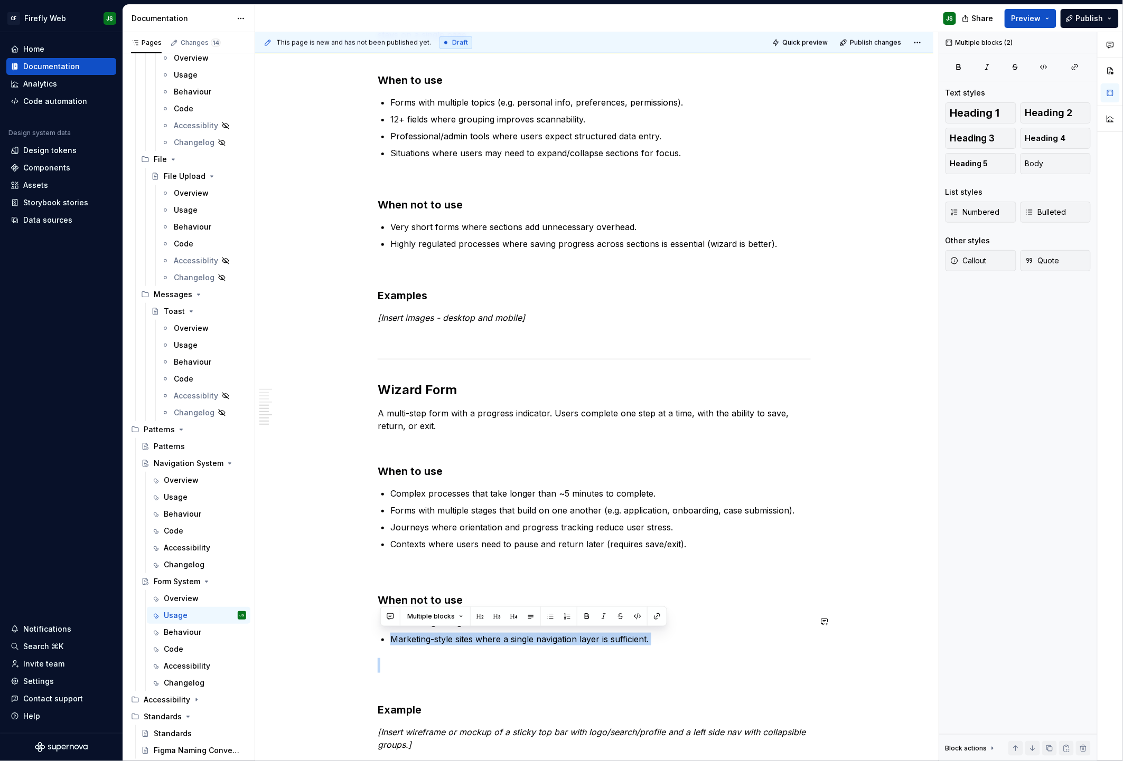
drag, startPoint x: 400, startPoint y: 635, endPoint x: 663, endPoint y: 646, distance: 262.7
click at [663, 646] on div "Single-page form [Insert image] When to use Forms that take less than ~5 minute…" at bounding box center [594, 205] width 433 height 1091
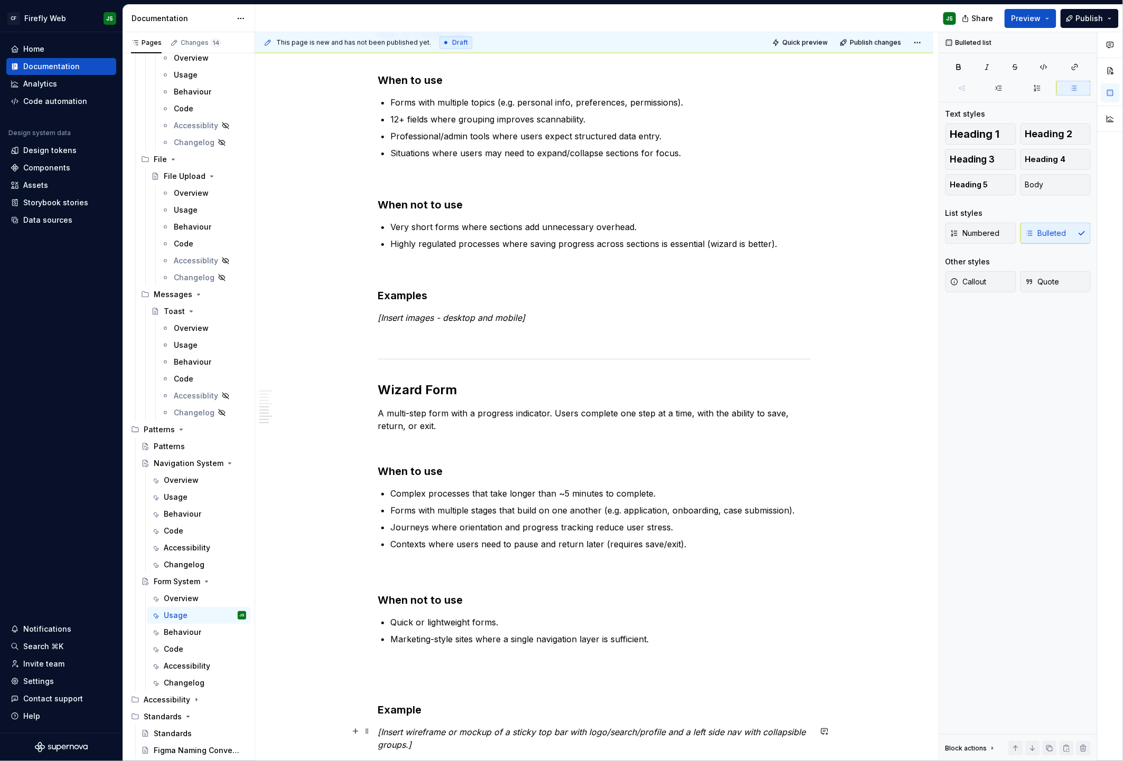
scroll to position [547, 0]
drag, startPoint x: 394, startPoint y: 640, endPoint x: 682, endPoint y: 642, distance: 287.8
click at [682, 642] on p "Marketing-style sites where a single navigation layer is sufficient." at bounding box center [600, 640] width 420 height 13
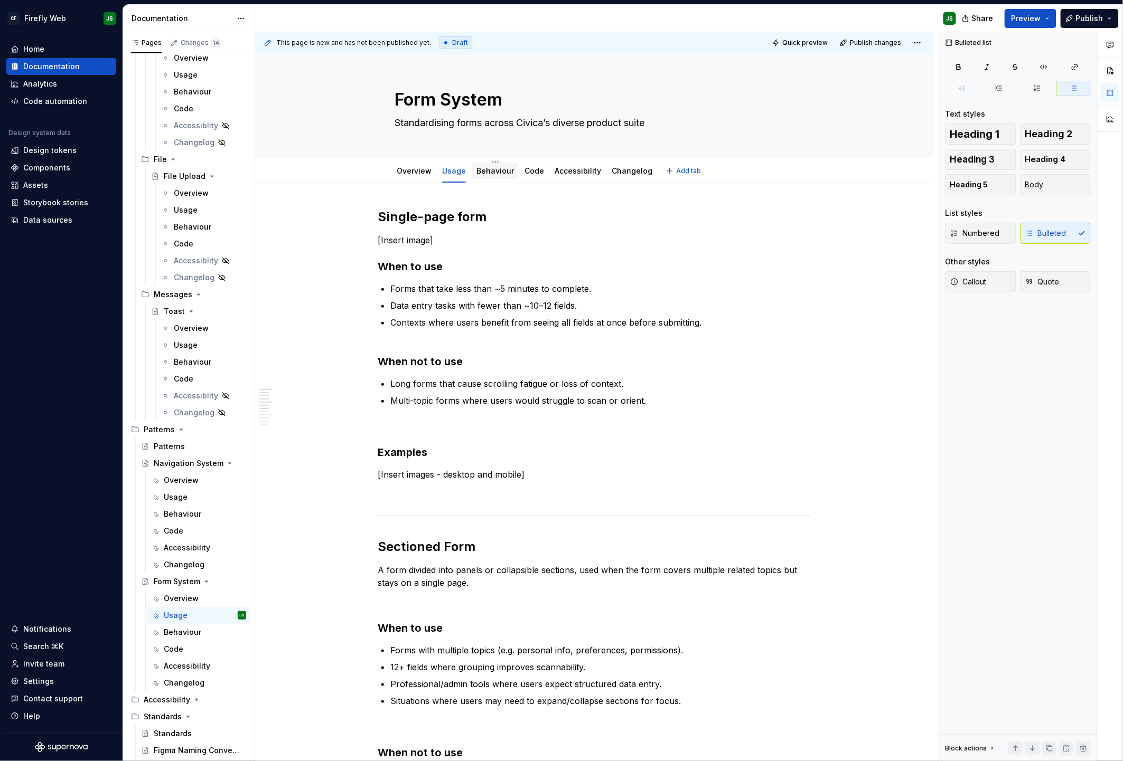
scroll to position [2, 0]
click at [496, 171] on link "Behaviour" at bounding box center [494, 169] width 37 height 9
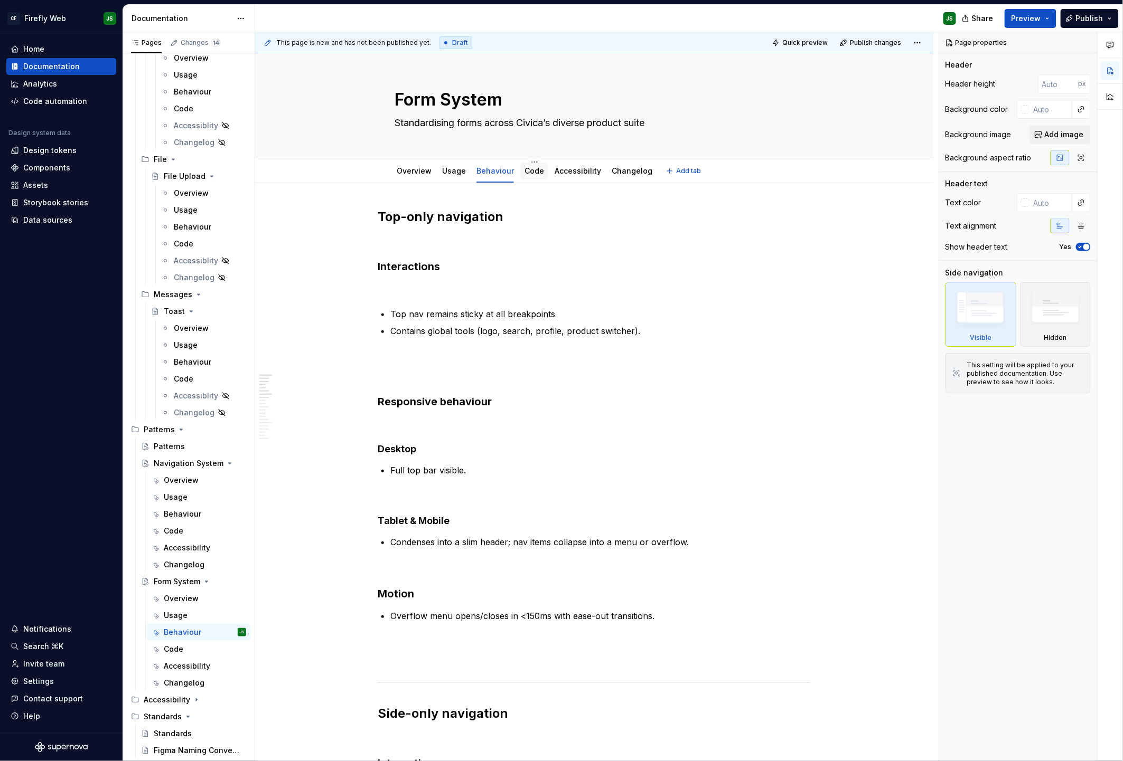
click at [528, 169] on link "Code" at bounding box center [534, 170] width 20 height 9
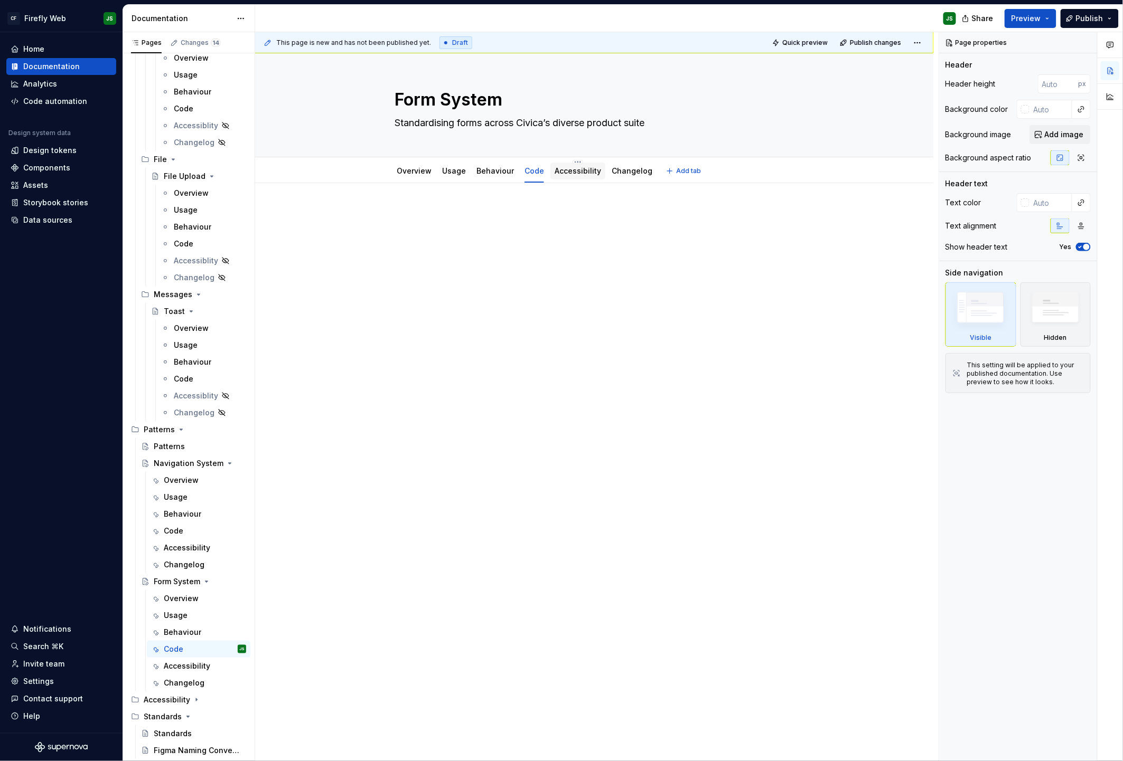
drag, startPoint x: 567, startPoint y: 170, endPoint x: 585, endPoint y: 172, distance: 17.5
click at [567, 170] on link "Accessibility" at bounding box center [577, 170] width 46 height 9
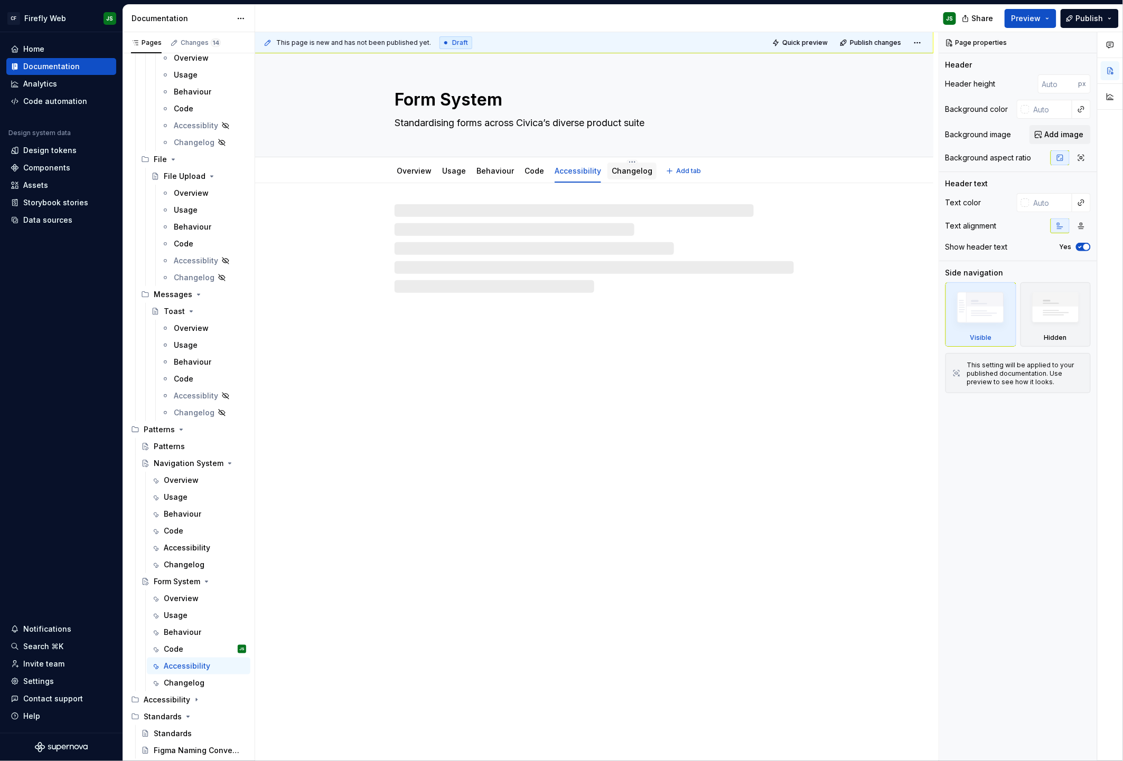
click at [621, 174] on link "Changelog" at bounding box center [632, 170] width 41 height 9
click at [492, 172] on link "Behaviour" at bounding box center [494, 170] width 37 height 9
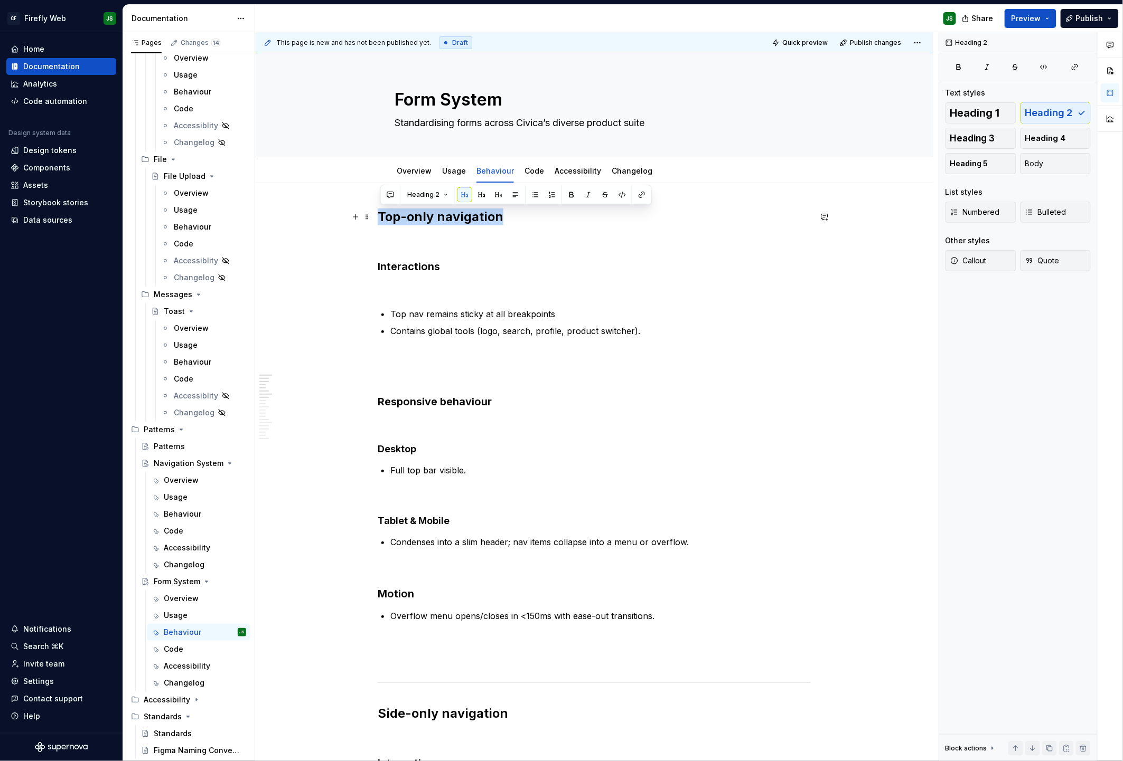
drag, startPoint x: 386, startPoint y: 221, endPoint x: 506, endPoint y: 221, distance: 119.9
click at [506, 221] on h2 "Top-only navigation" at bounding box center [594, 217] width 433 height 17
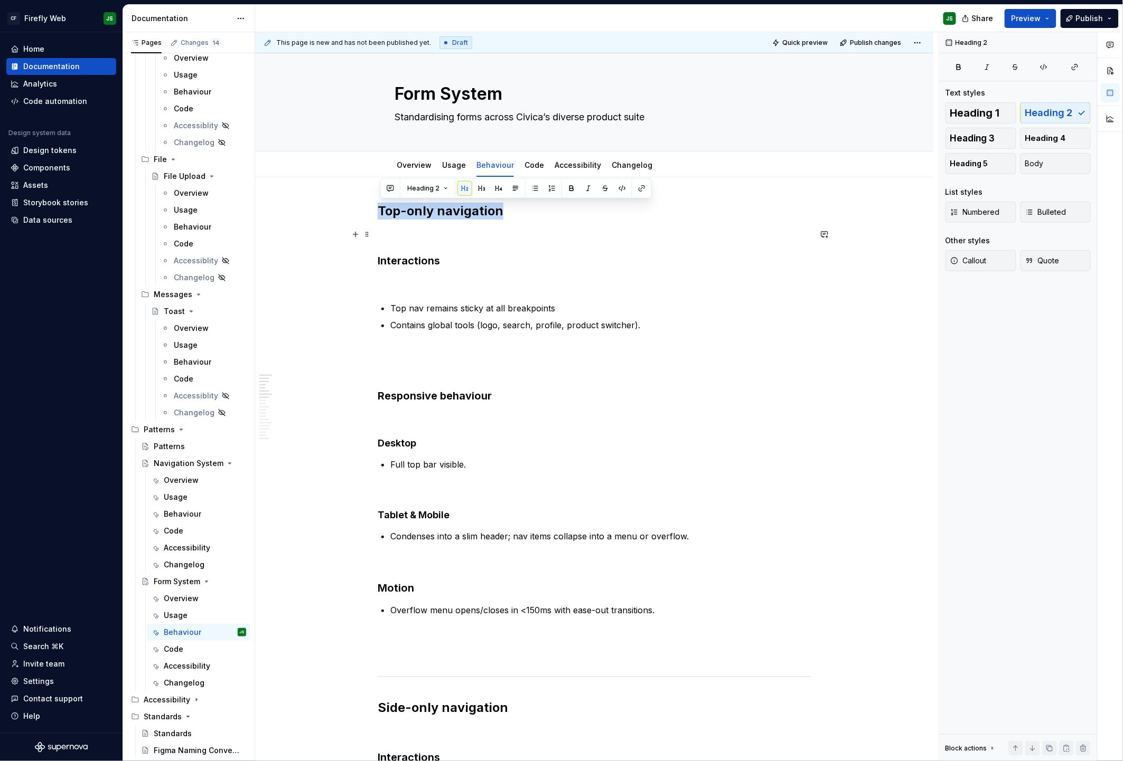
scroll to position [8, 0]
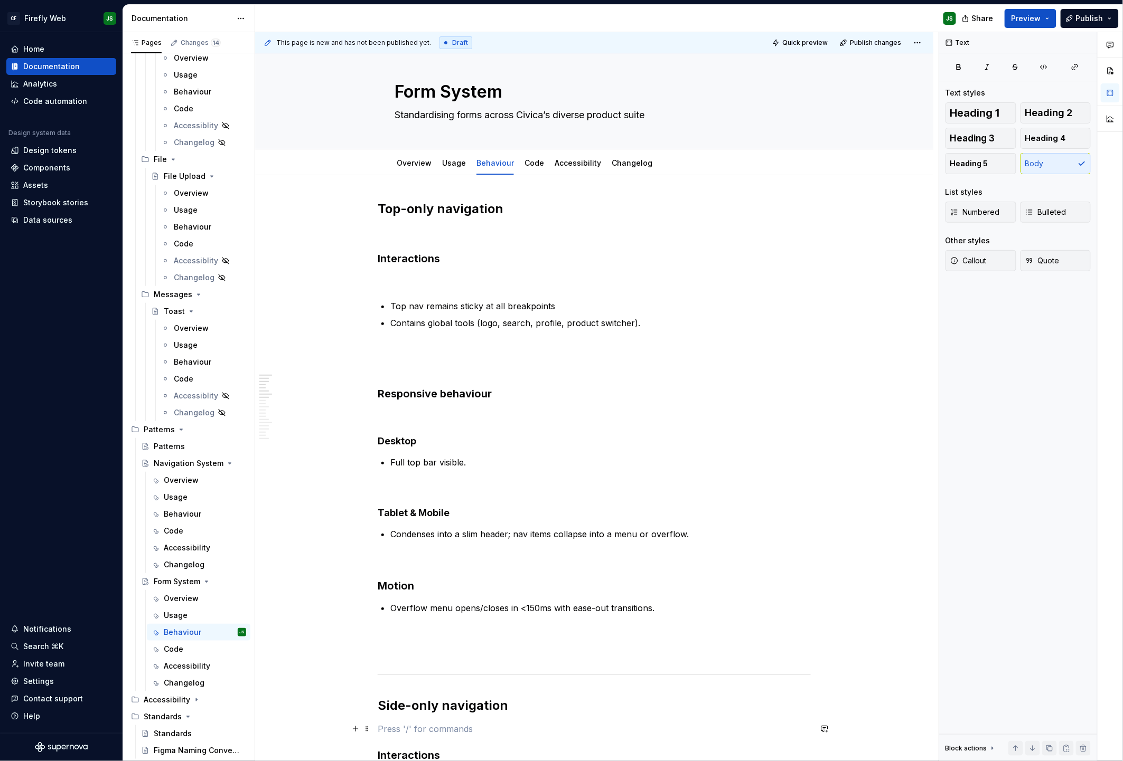
drag, startPoint x: 678, startPoint y: 725, endPoint x: 678, endPoint y: 749, distance: 24.3
click at [677, 732] on p at bounding box center [594, 729] width 433 height 13
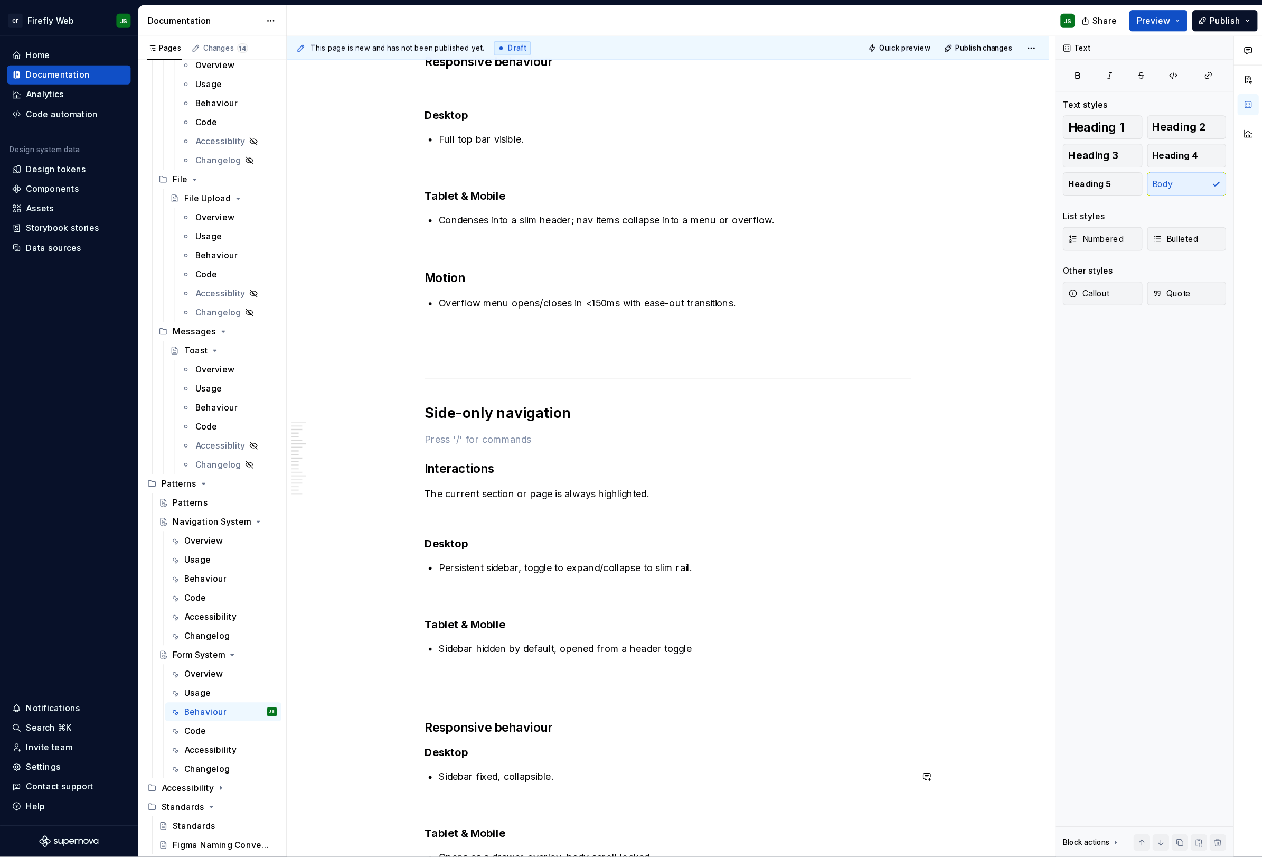
scroll to position [521, 0]
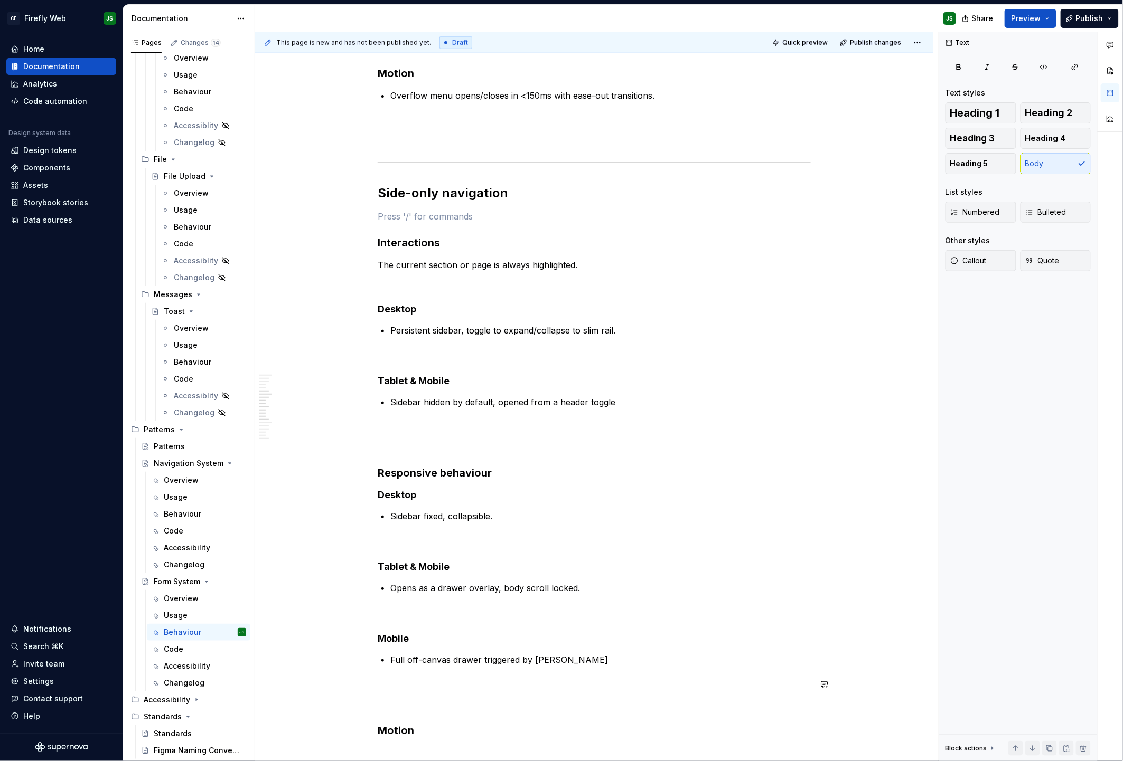
type textarea "*"
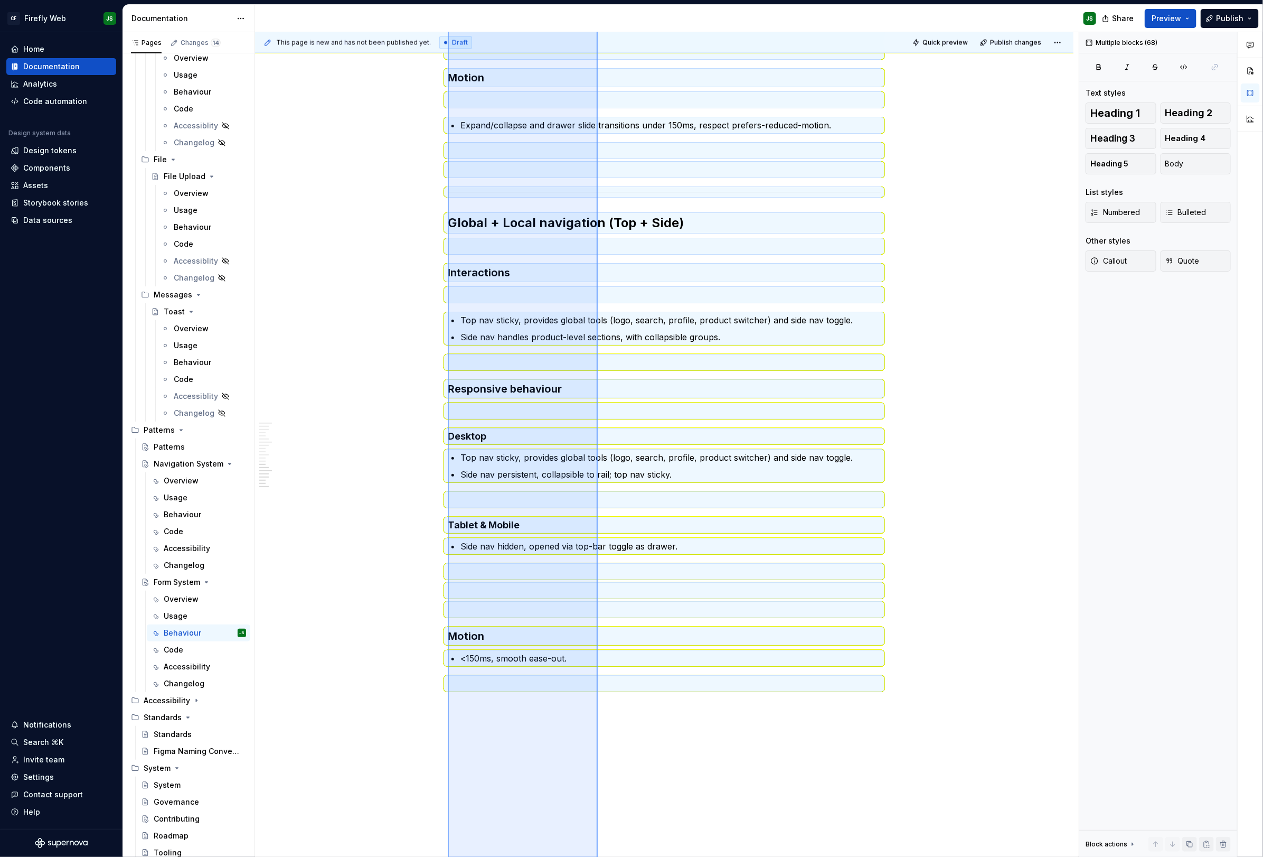
scroll to position [1187, 0]
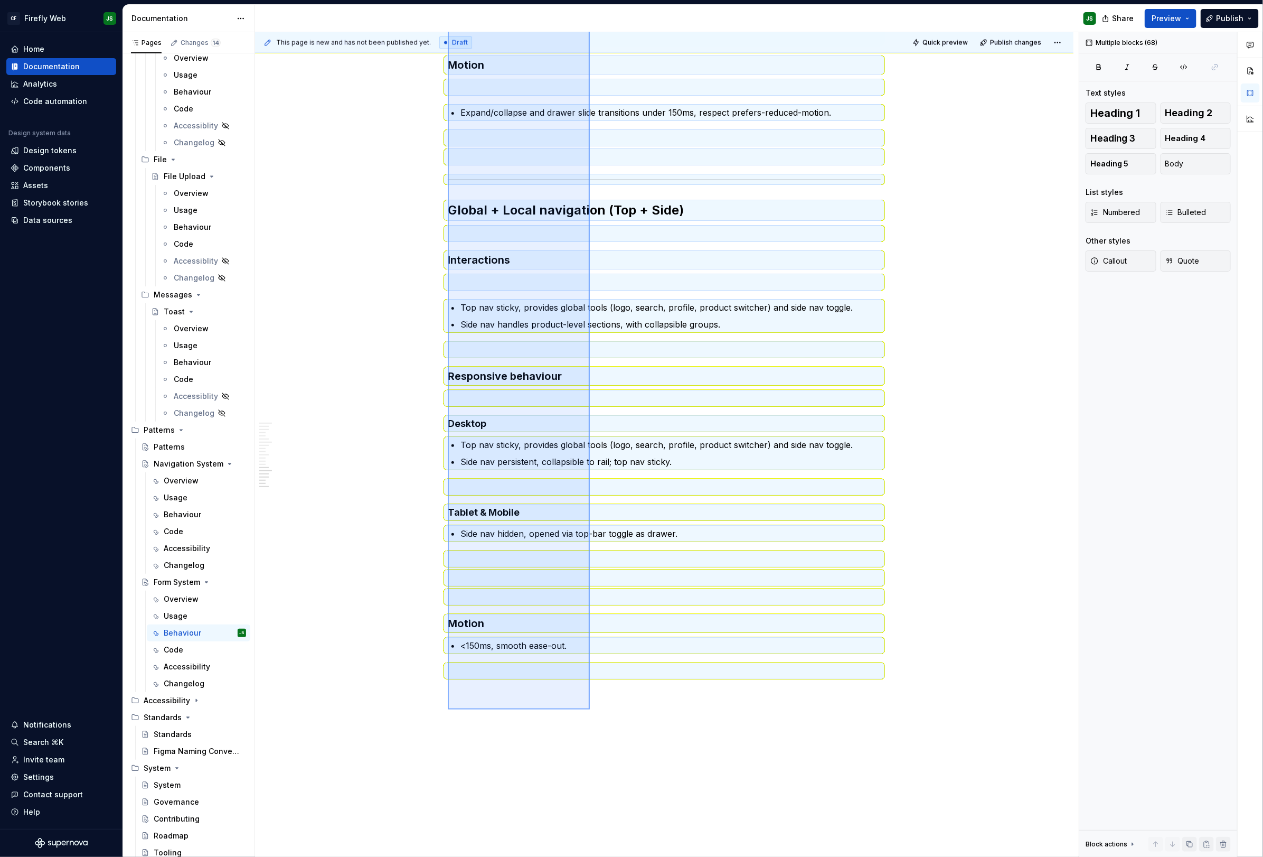
drag, startPoint x: 448, startPoint y: 217, endPoint x: 589, endPoint y: 709, distance: 512.6
click at [589, 709] on div "This page is new and has not been published yet. Draft Quick preview Publish ch…" at bounding box center [667, 444] width 824 height 825
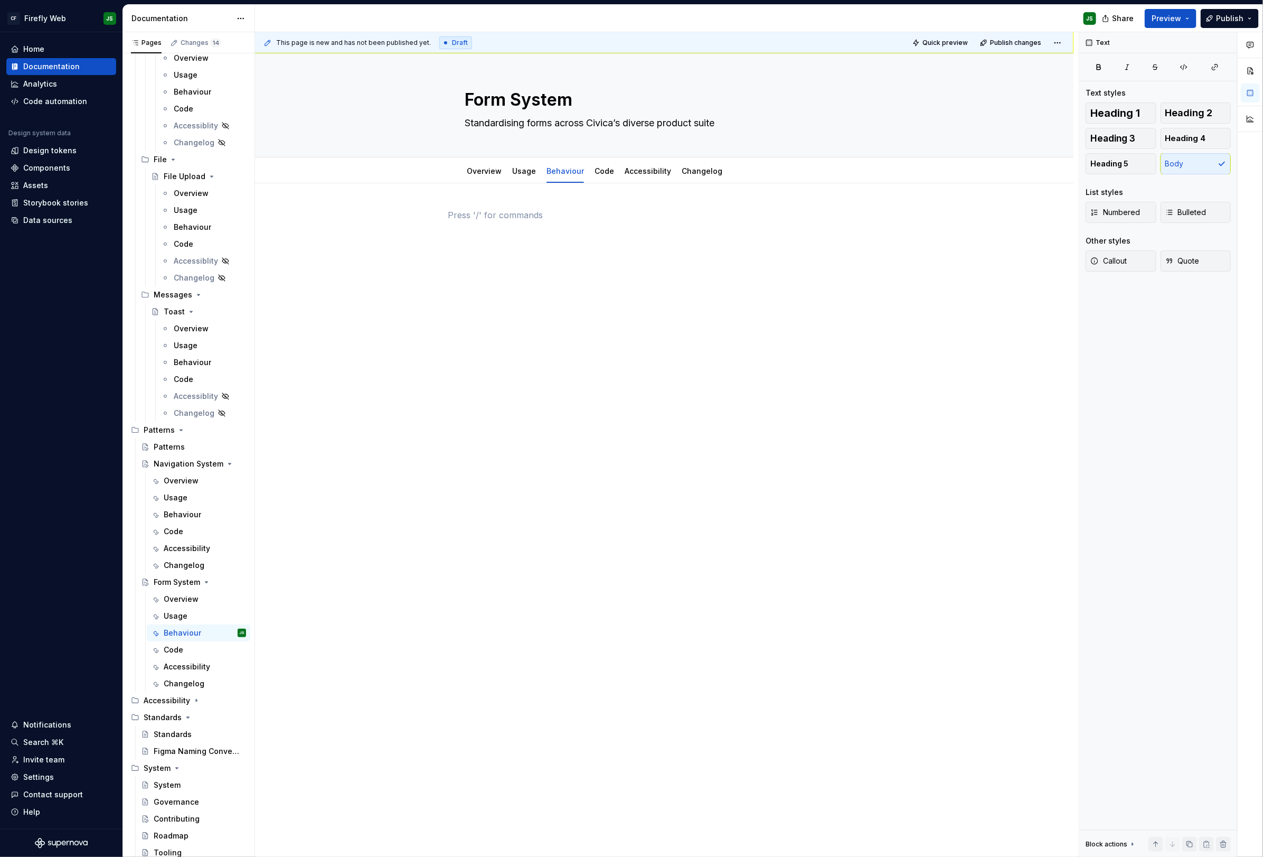
scroll to position [0, 0]
click at [473, 212] on p "Validation" at bounding box center [664, 215] width 433 height 13
click at [473, 211] on p "Validation" at bounding box center [664, 215] width 433 height 13
click at [513, 194] on button "button" at bounding box center [517, 195] width 15 height 15
click at [522, 218] on h2 "Validation" at bounding box center [664, 217] width 433 height 17
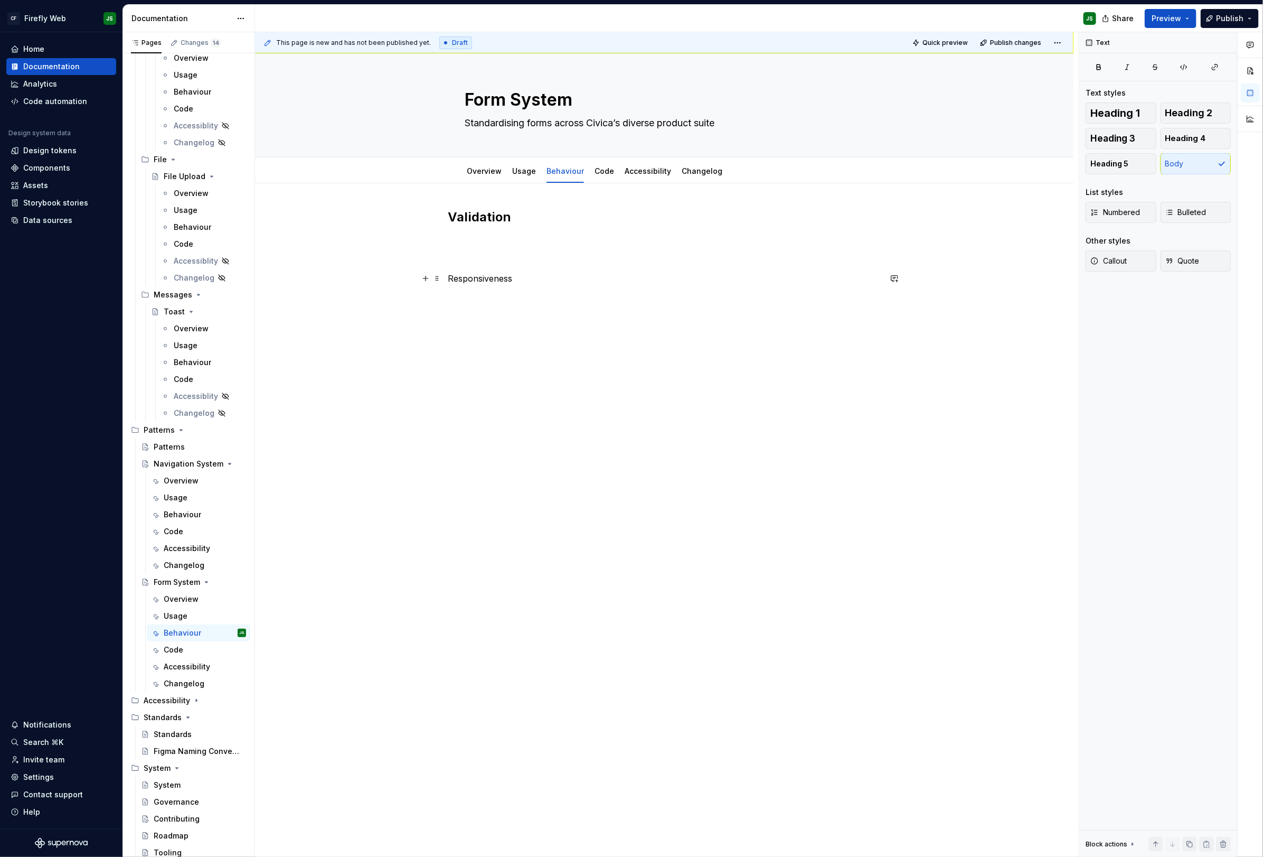
click at [469, 279] on p "Responsiveness" at bounding box center [664, 278] width 433 height 13
click at [518, 255] on button "button" at bounding box center [517, 258] width 15 height 15
click at [573, 293] on h2 "Responsiveness" at bounding box center [664, 293] width 433 height 17
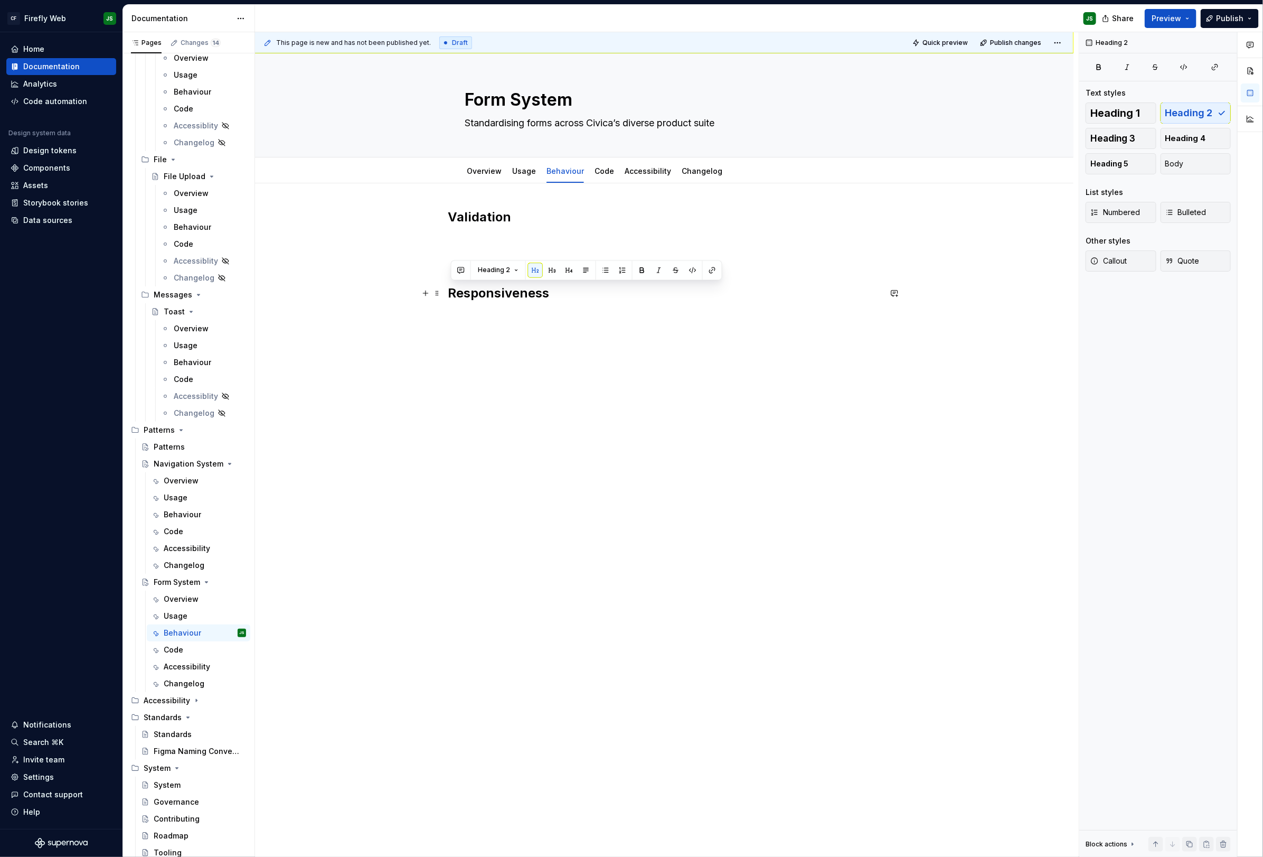
click at [572, 293] on h2 "Responsiveness" at bounding box center [664, 293] width 433 height 17
click at [458, 375] on p "Svae & Resume" at bounding box center [664, 373] width 433 height 13
click at [486, 374] on p "Save & Resume" at bounding box center [664, 373] width 433 height 13
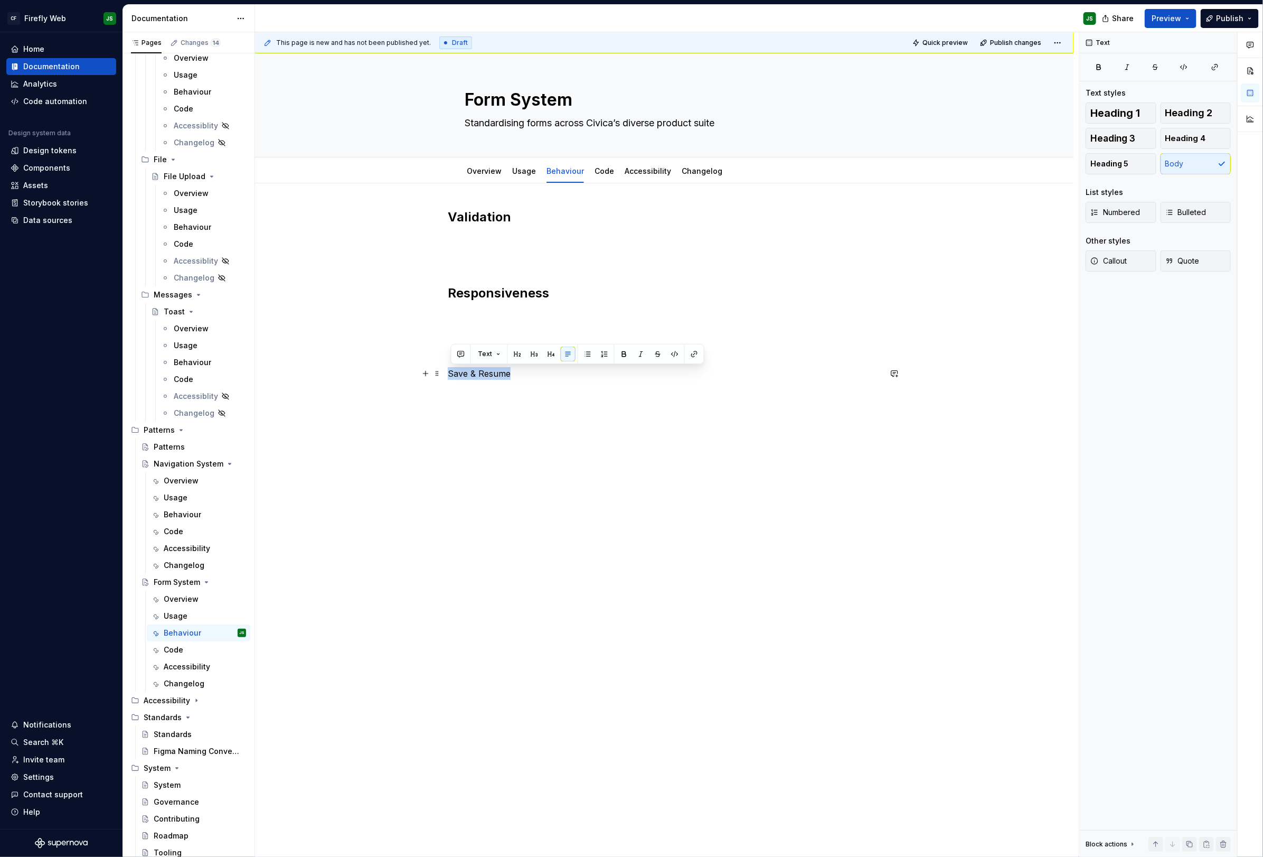
click at [486, 374] on p "Save & Resume" at bounding box center [664, 373] width 433 height 13
click at [514, 351] on button "button" at bounding box center [517, 353] width 15 height 15
click at [539, 333] on p at bounding box center [664, 335] width 433 height 13
click at [584, 399] on div "Validation Responsiveness Save & Resume" at bounding box center [664, 309] width 433 height 201
click at [566, 343] on div "Validation Responsiveness Save & Resume" at bounding box center [664, 303] width 433 height 188
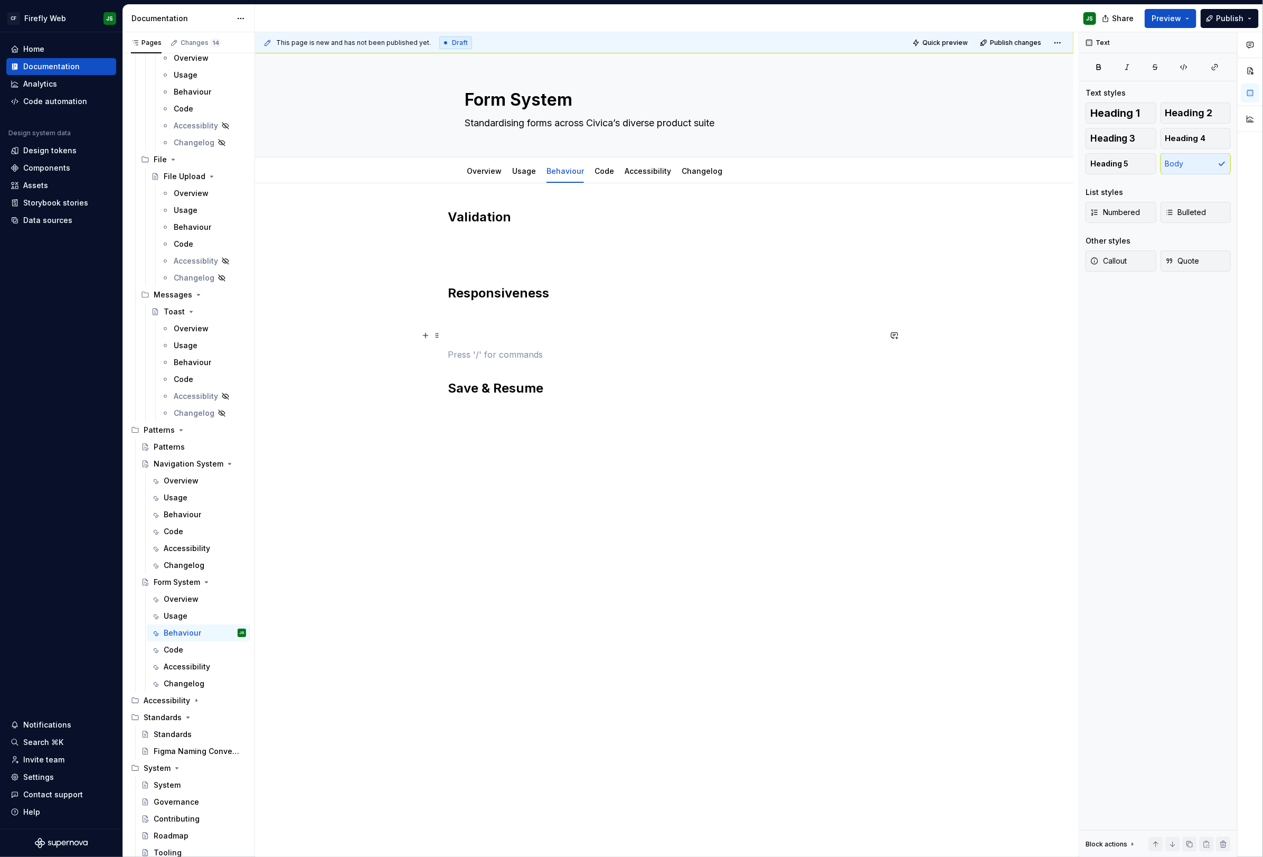
click at [549, 331] on p at bounding box center [664, 335] width 433 height 13
click at [640, 337] on p "If the form fits in a panel then fields in that panle are aligned on a grid." at bounding box center [664, 335] width 433 height 13
click at [772, 335] on p "If the form fits in a panel then fields in that panel are aligned on a grid." at bounding box center [664, 335] width 433 height 13
click at [475, 363] on p "If the form fits in a panel then fields in that panel are aligned on a grid. Th…" at bounding box center [664, 348] width 433 height 38
drag, startPoint x: 503, startPoint y: 362, endPoint x: 564, endPoint y: 362, distance: 60.7
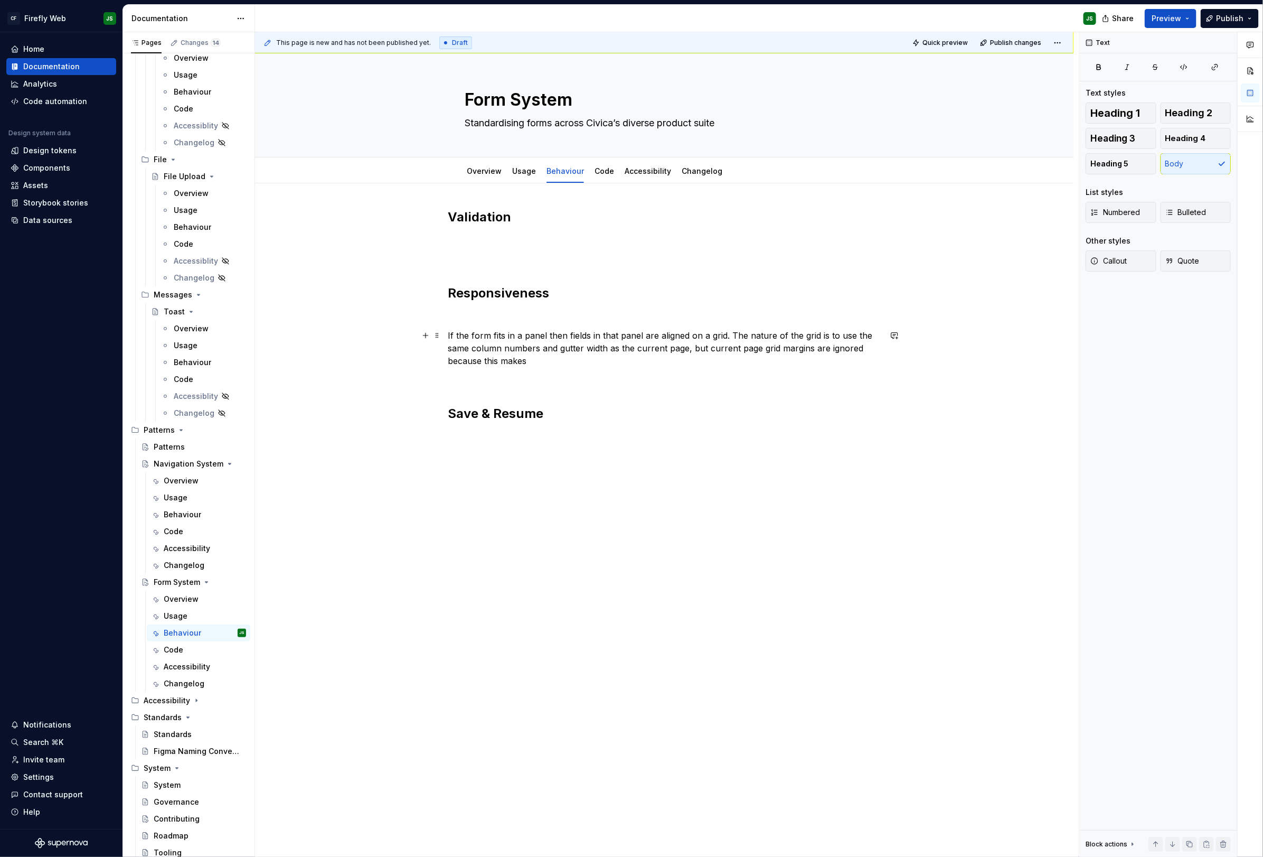
click at [565, 362] on p "If the form fits in a panel then fields in that panel are aligned on a grid. Th…" at bounding box center [664, 348] width 433 height 38
drag, startPoint x: 503, startPoint y: 360, endPoint x: 487, endPoint y: 362, distance: 16.4
click at [487, 362] on p "If the form fits in a panel then fields in that panel are aligned on a grid. Th…" at bounding box center [664, 348] width 433 height 38
drag, startPoint x: 508, startPoint y: 358, endPoint x: 673, endPoint y: 364, distance: 165.4
click at [674, 364] on p "If the form fits in a panel then fields in that panel are aligned on a grid. Th…" at bounding box center [664, 348] width 433 height 38
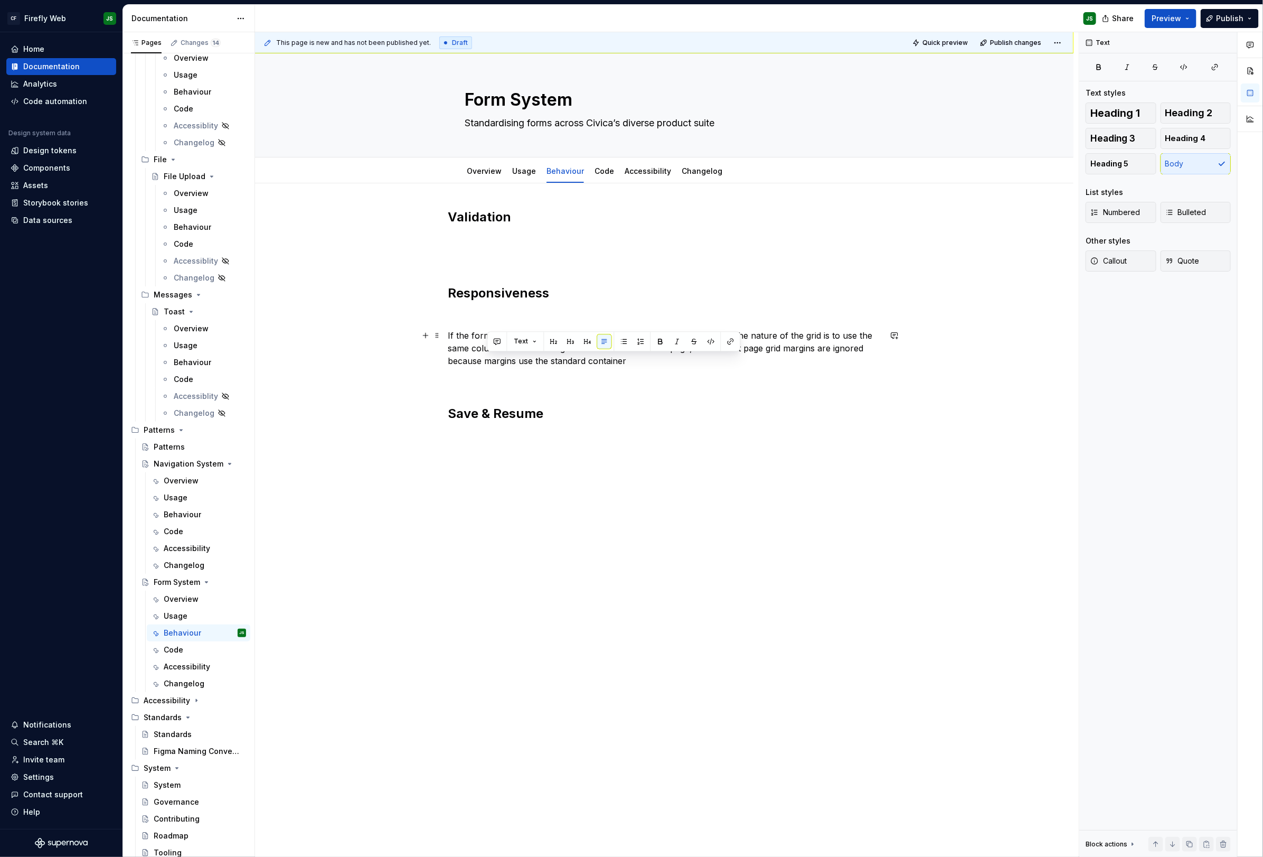
drag, startPoint x: 658, startPoint y: 362, endPoint x: 487, endPoint y: 365, distance: 171.1
click at [487, 365] on p "If the form fits in a panel then fields in that panel are aligned on a grid. Th…" at bounding box center [664, 348] width 433 height 38
click at [517, 369] on div "Validation Responsiveness If the form fits in a panel then fields in that panel…" at bounding box center [664, 315] width 433 height 213
drag, startPoint x: 522, startPoint y: 360, endPoint x: 654, endPoint y: 363, distance: 131.5
click at [654, 363] on p "If the form fits in a panel then fields in that panel are aligned on a grid. Th…" at bounding box center [664, 348] width 433 height 38
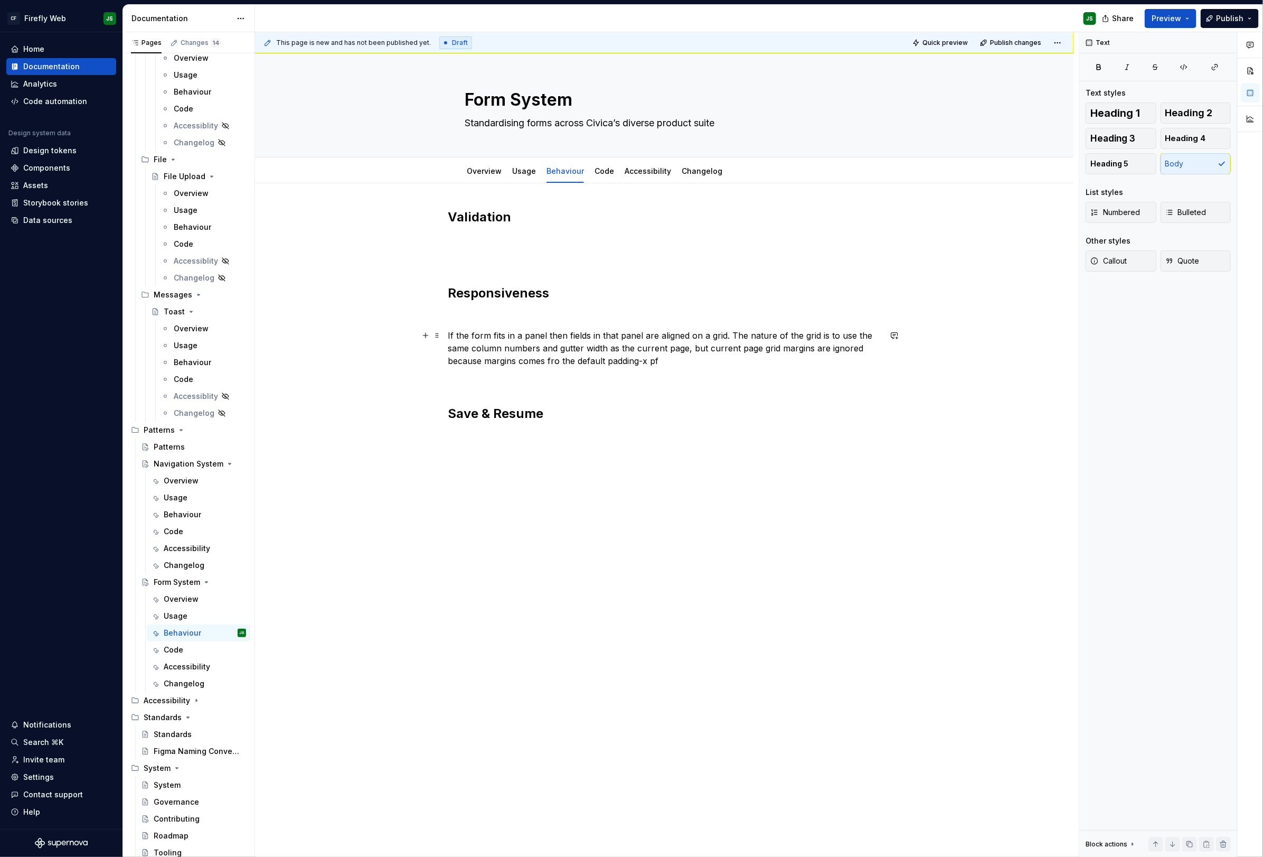
click at [607, 356] on p "If the form fits in a panel then fields in that panel are aligned on a grid. Th…" at bounding box center [664, 348] width 433 height 38
click at [710, 370] on div "Validation Responsiveness If the form fits in a panel then fields in that panel…" at bounding box center [664, 315] width 433 height 213
click at [717, 362] on p "If the form fits in a panel then fields in that panel are aligned on a grid. Th…" at bounding box center [664, 348] width 433 height 38
click at [603, 277] on div "Validation Responsiveness If the form fits in a panel then fields in that panel…" at bounding box center [664, 315] width 433 height 213
click at [597, 296] on h2 "Responsiveness" at bounding box center [664, 293] width 433 height 17
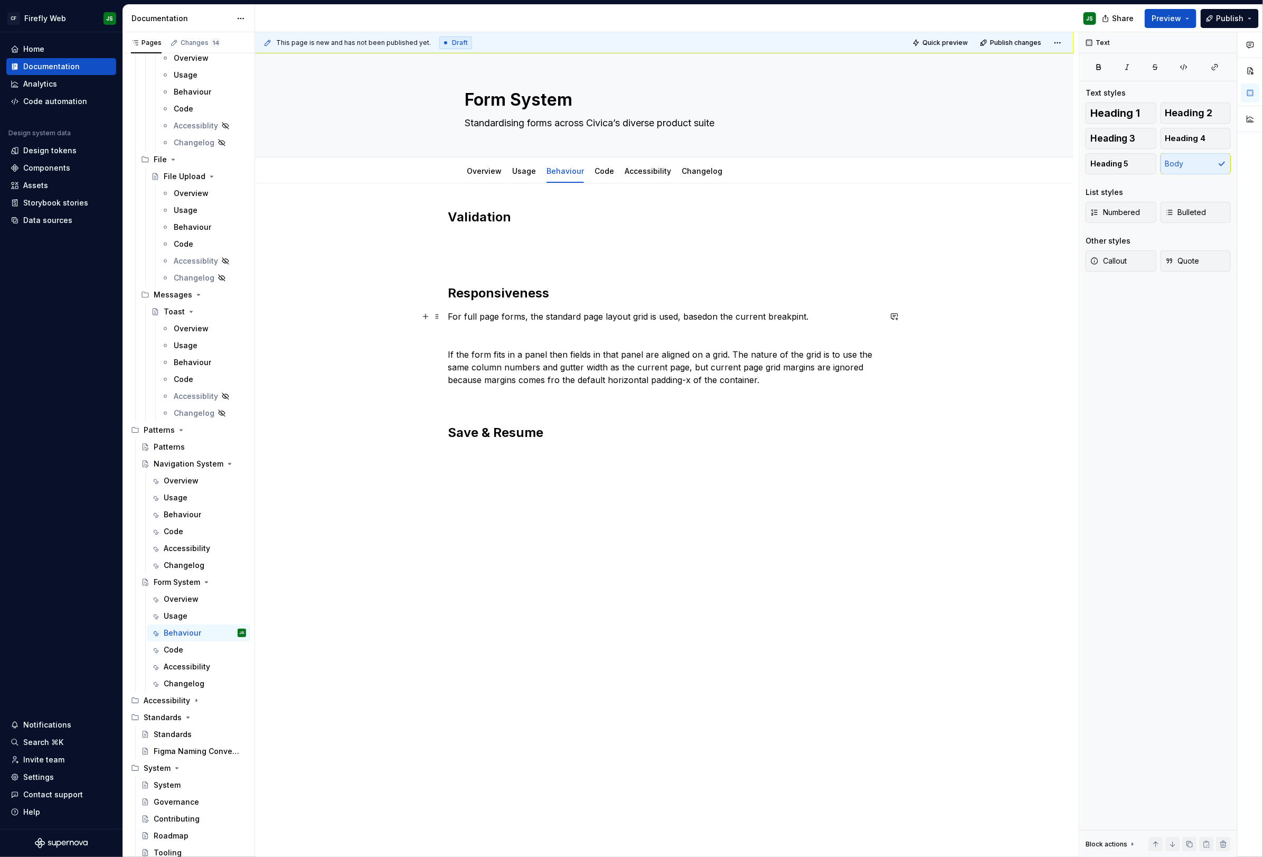
click at [712, 321] on p "For full page forms, the standard page layout grid is used, basedon the current…" at bounding box center [664, 316] width 433 height 13
click at [801, 319] on p "For full page forms, the standard page layout grid is used, based on the curren…" at bounding box center [664, 316] width 433 height 13
click at [762, 385] on p "If the form fits in a panel then fields in that panel are aligned on a grid. Th…" at bounding box center [664, 367] width 433 height 38
drag, startPoint x: 469, startPoint y: 420, endPoint x: 524, endPoint y: 426, distance: 55.2
click at [523, 426] on div "Validation Responsiveness For full page forms, the standard page layout grid is…" at bounding box center [664, 344] width 433 height 270
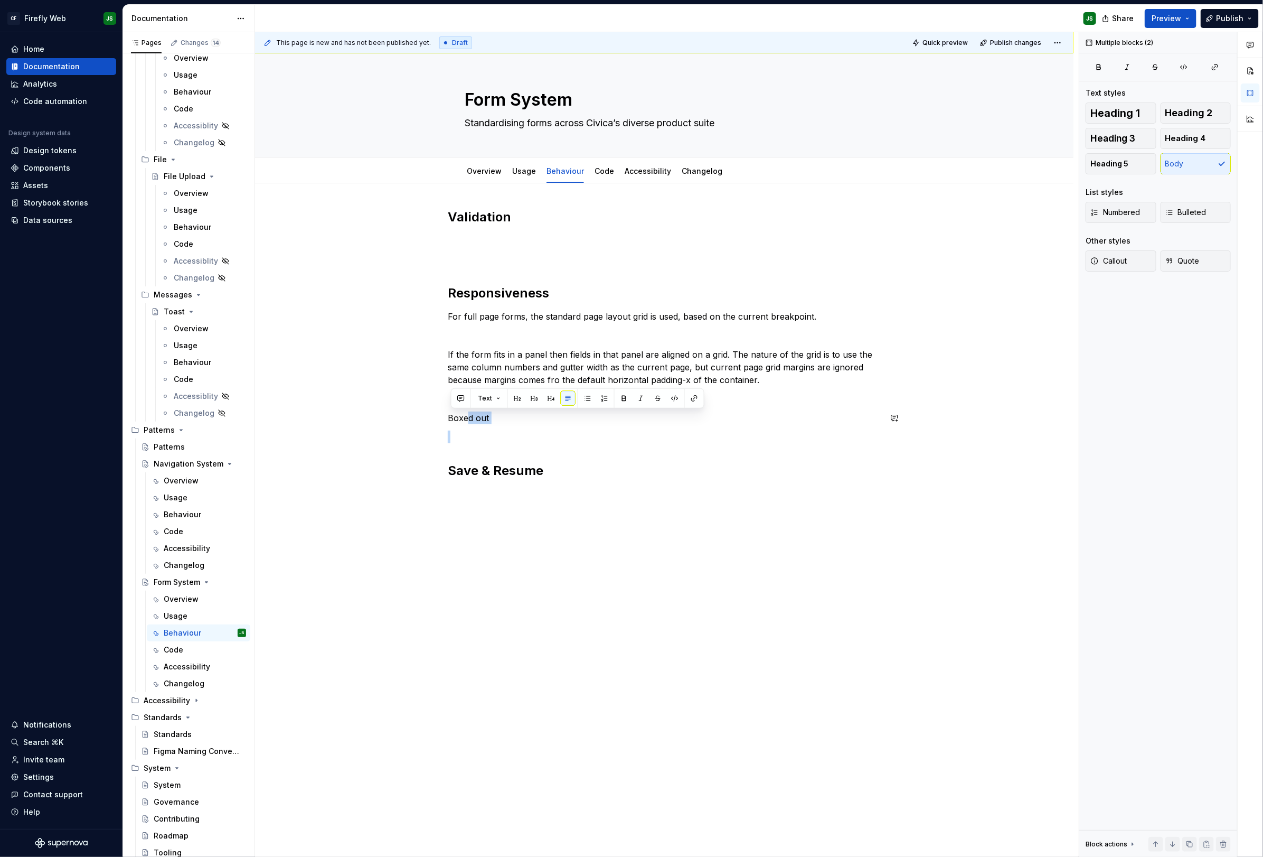
click at [538, 424] on div "Validation Responsiveness For full page forms, the standard page layout grid is…" at bounding box center [664, 344] width 433 height 270
drag, startPoint x: 521, startPoint y: 418, endPoint x: 440, endPoint y: 419, distance: 80.3
click at [448, 420] on div "Validation Responsiveness For full page forms, the standard page layout grid is…" at bounding box center [664, 350] width 433 height 283
drag, startPoint x: 460, startPoint y: 418, endPoint x: 511, endPoint y: 419, distance: 50.7
click at [512, 420] on div "This page is new and has not been published yet. Draft Quick preview Publish ch…" at bounding box center [667, 444] width 824 height 825
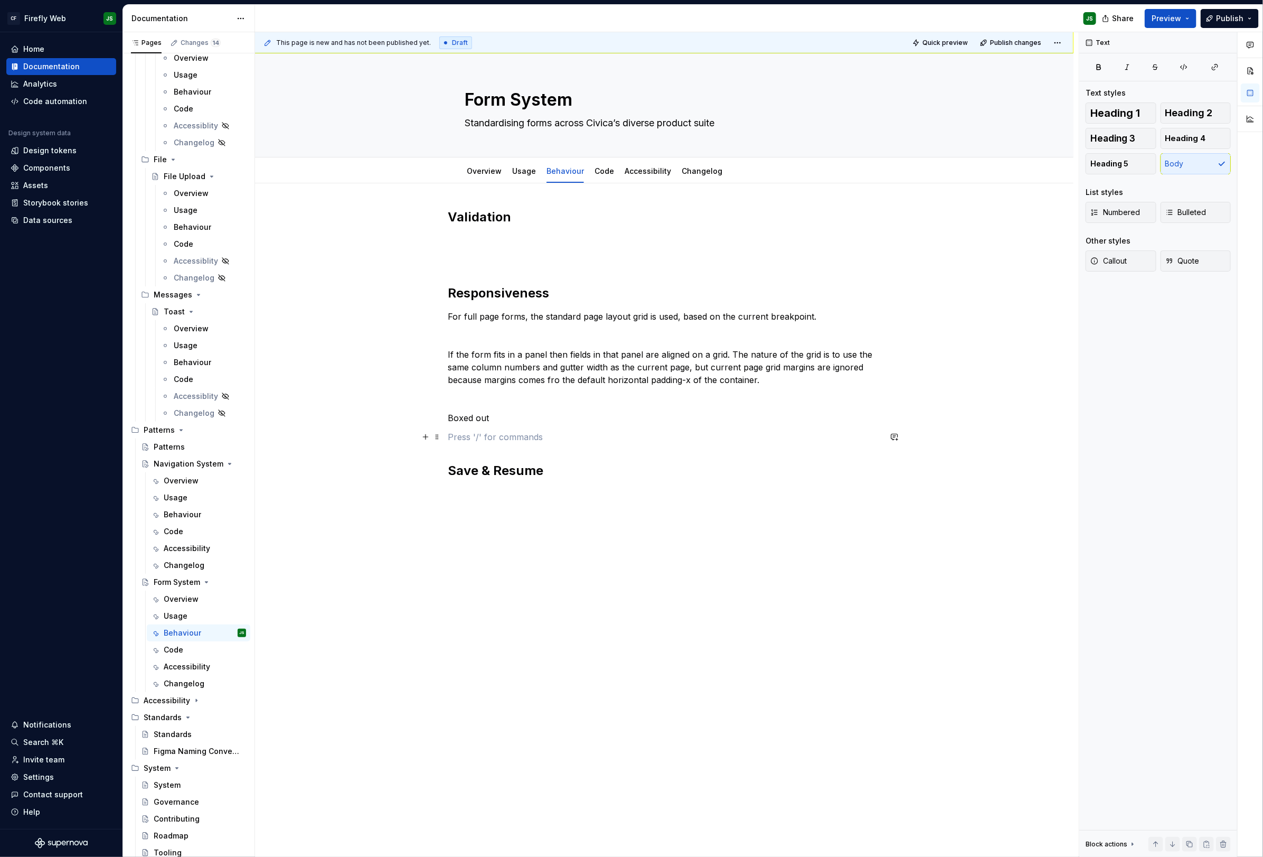
click at [528, 431] on p at bounding box center [664, 436] width 433 height 13
drag, startPoint x: 502, startPoint y: 419, endPoint x: 453, endPoint y: 414, distance: 49.9
click at [453, 414] on p "Boxed out" at bounding box center [664, 417] width 433 height 13
click at [843, 411] on p "Some form areas (both on full pgae forms, and forms within panels) can be boxed…" at bounding box center [664, 423] width 433 height 25
click at [831, 416] on p "Some form areas (both on full pgae forms, and forms within panels) can be boxed…" at bounding box center [664, 423] width 433 height 25
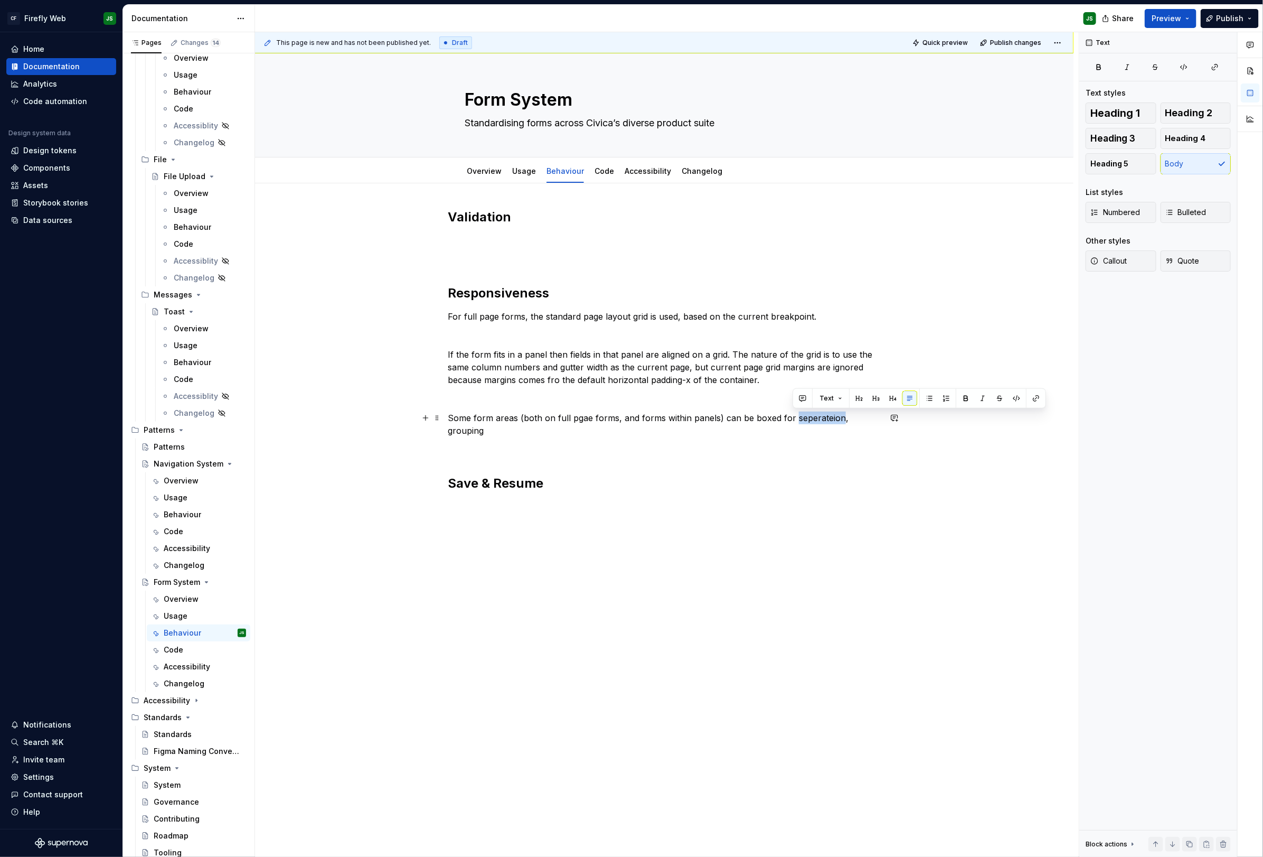
click at [831, 416] on p "Some form areas (both on full pgae forms, and forms within panels) can be boxed…" at bounding box center [664, 423] width 433 height 25
click at [509, 420] on p "Some form areas (both on full pgae forms, and forms within panels) can be boxed…" at bounding box center [664, 417] width 433 height 13
click at [508, 420] on p "Some form areas (both on full pgae forms, and forms within panels) can be boxed…" at bounding box center [664, 417] width 433 height 13
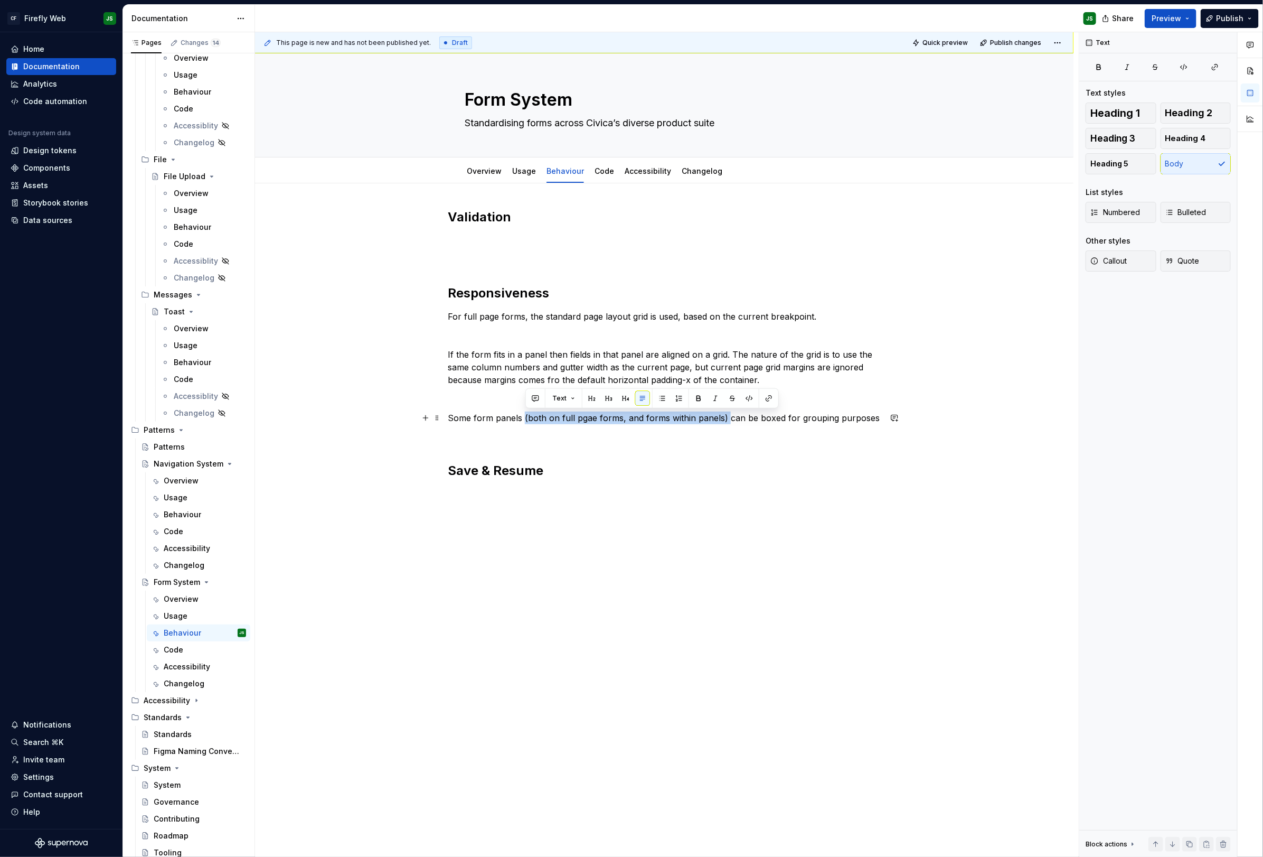
drag, startPoint x: 527, startPoint y: 415, endPoint x: 728, endPoint y: 421, distance: 201.3
click at [728, 421] on p "Some form panels (both on full pgae forms, and forms within panels) can be boxe…" at bounding box center [664, 417] width 433 height 13
click at [798, 419] on p "Some form panels may have a need to have boxed data for grouping purposes" at bounding box center [664, 417] width 433 height 13
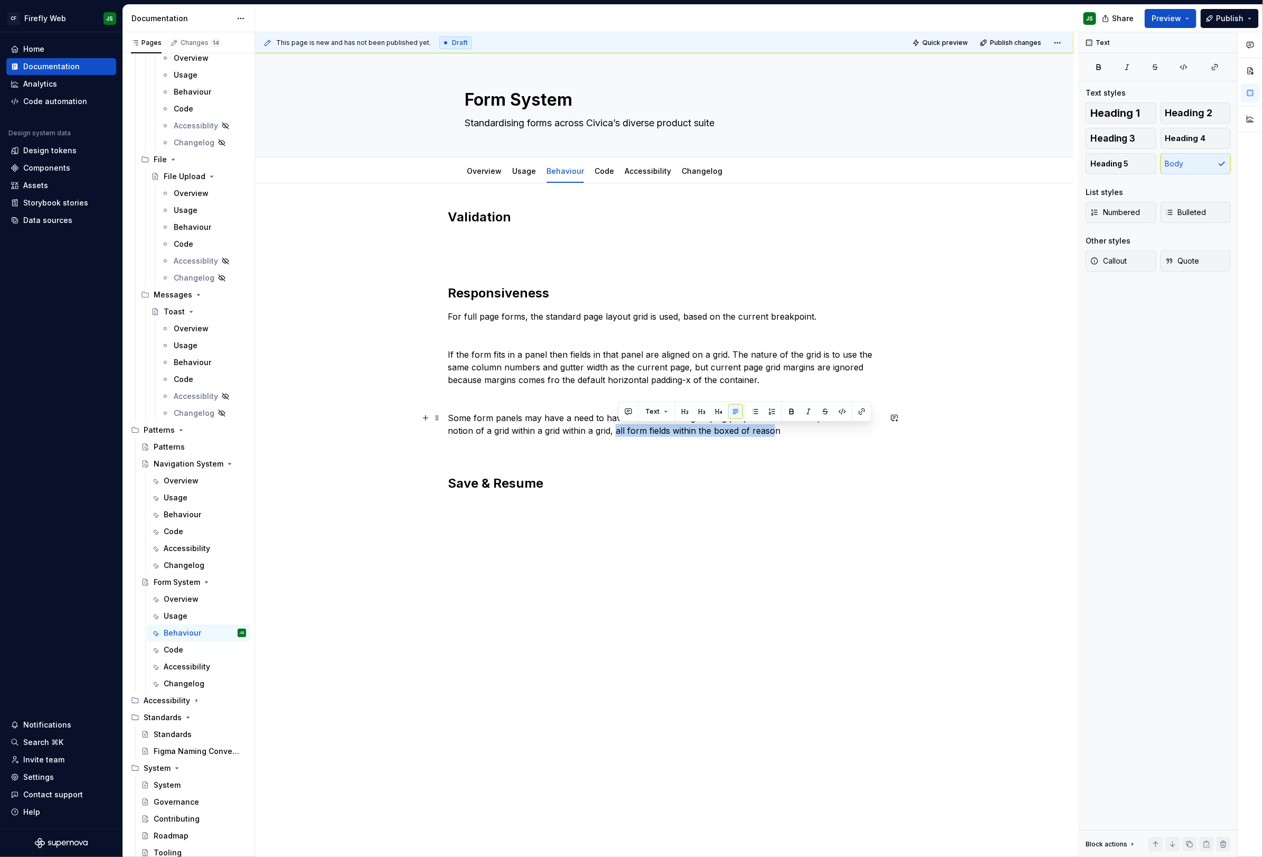
drag, startPoint x: 620, startPoint y: 431, endPoint x: 783, endPoint y: 434, distance: 163.2
click at [776, 434] on p "Some form panels may have a need to have boxed data for grouping purposes. In t…" at bounding box center [664, 423] width 433 height 25
click at [787, 434] on p "Some form panels may have a need to have boxed data for grouping purposes. In t…" at bounding box center [664, 423] width 433 height 25
click at [763, 431] on p "Some form panels may have a need to have boxed data for grouping purposes. In t…" at bounding box center [664, 423] width 433 height 25
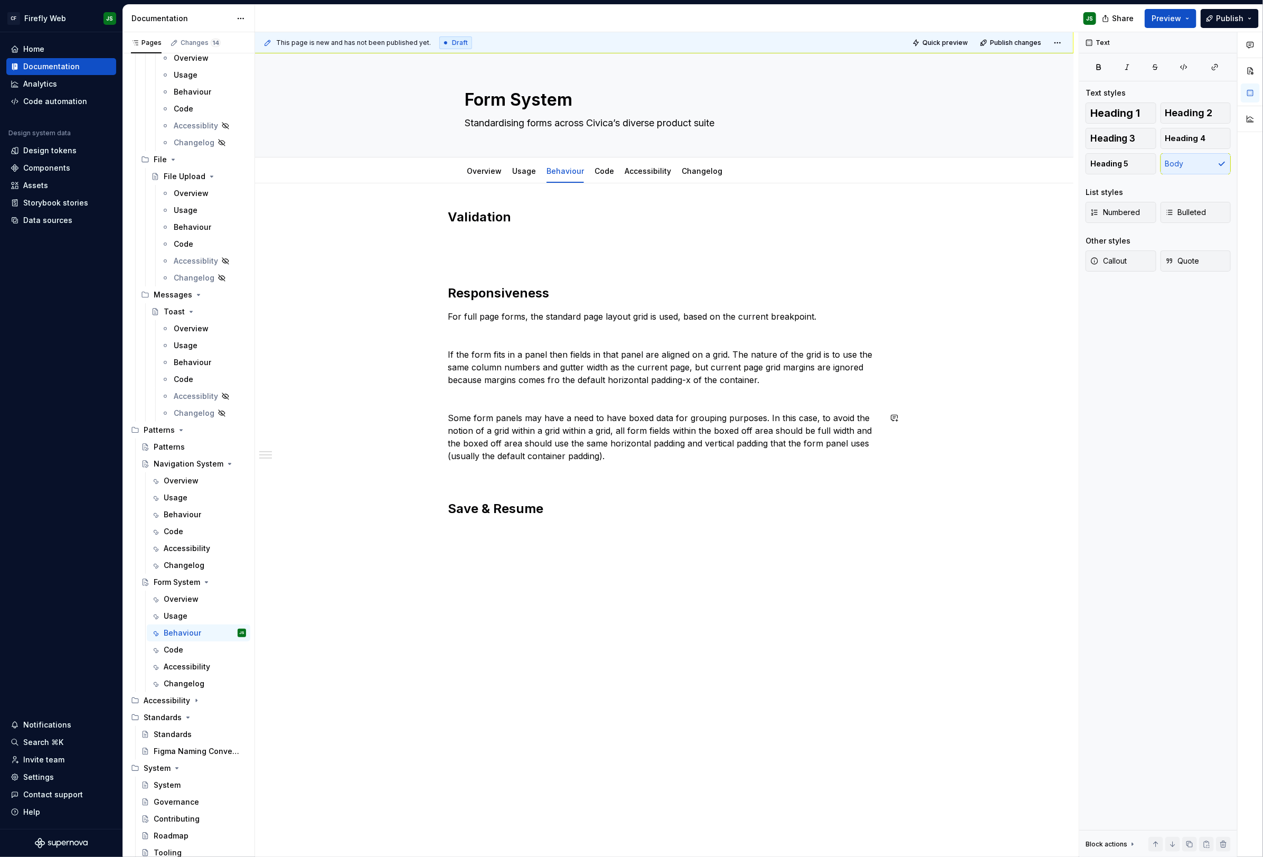
click at [659, 477] on p at bounding box center [664, 474] width 433 height 13
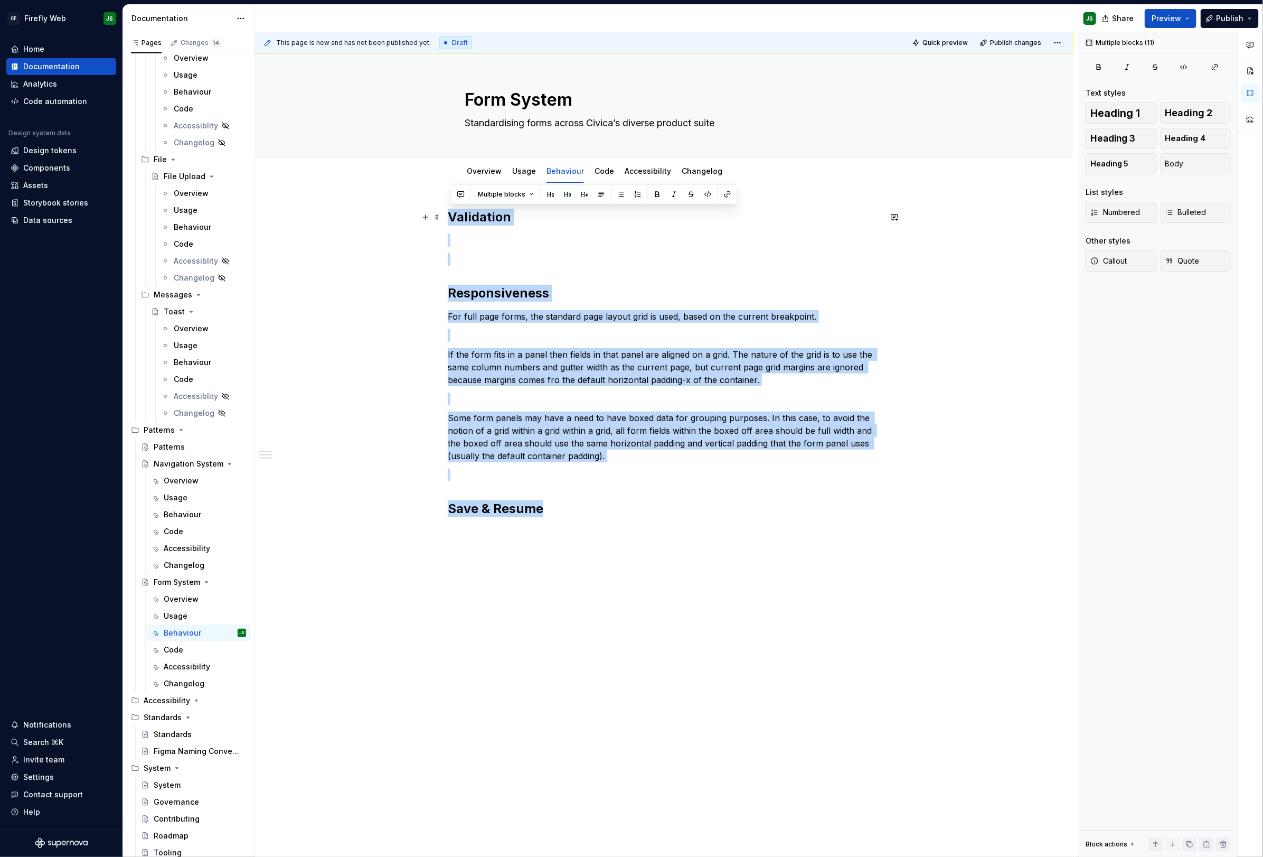
drag, startPoint x: 610, startPoint y: 506, endPoint x: 385, endPoint y: 221, distance: 363.2
click at [385, 221] on div "Validation Responsiveness For full page forms, the standard page layout grid is…" at bounding box center [664, 485] width 819 height 604
copy div "Validation Responsiveness For full page forms, the standard page layout grid is…"
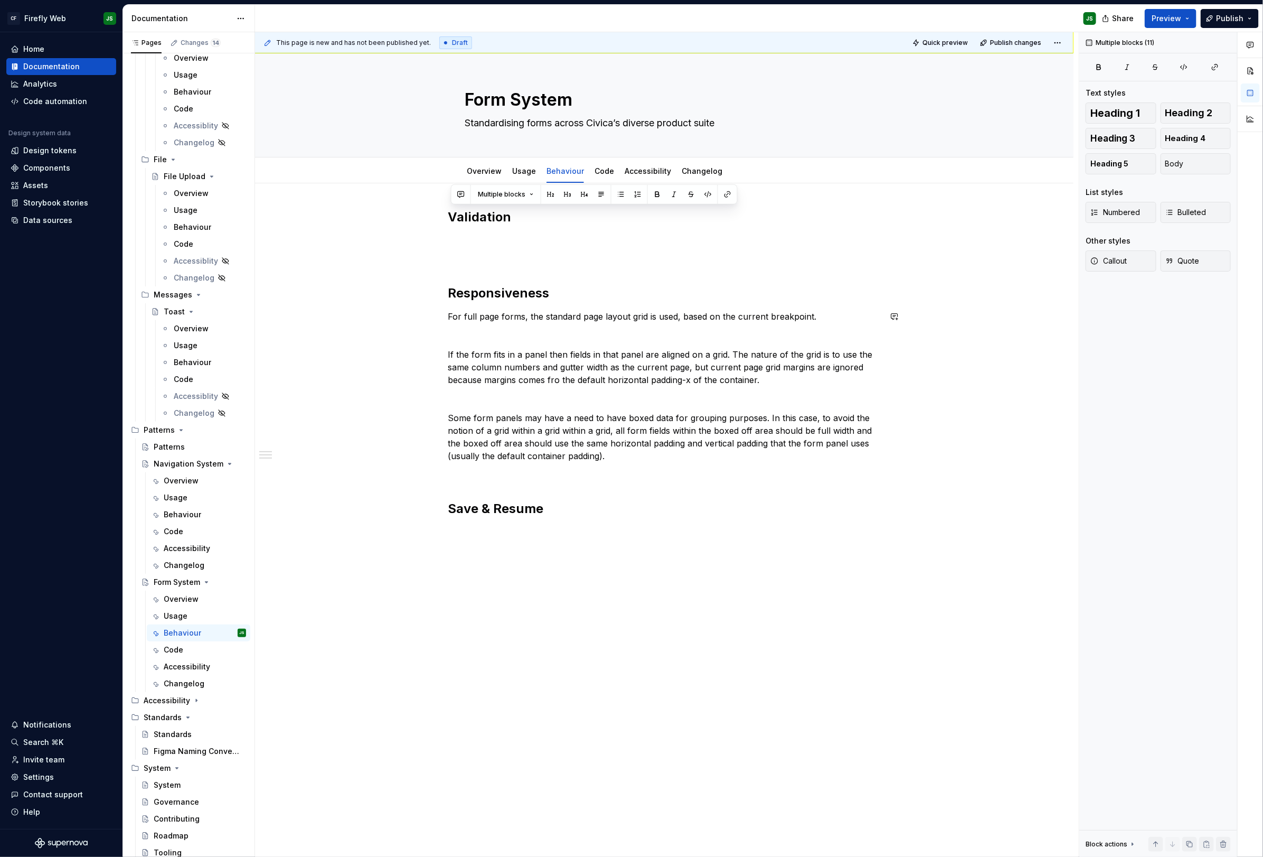
click at [632, 283] on div "Validation Responsiveness For full page forms, the standard page layout grid is…" at bounding box center [664, 363] width 433 height 308
click at [629, 291] on h2 "Responsiveness" at bounding box center [664, 293] width 433 height 17
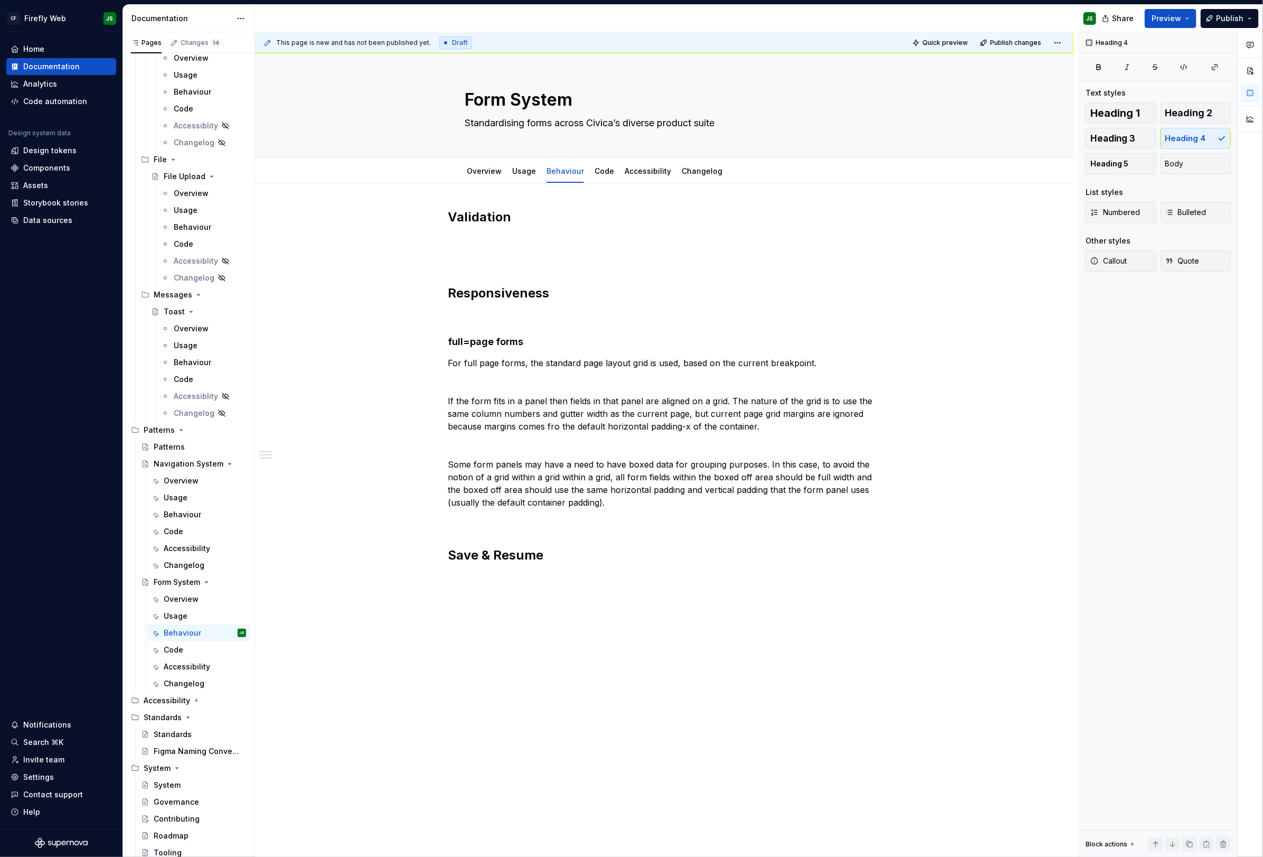
scroll to position [3119, 0]
click at [460, 343] on h4 "full=page forms" at bounding box center [664, 341] width 433 height 13
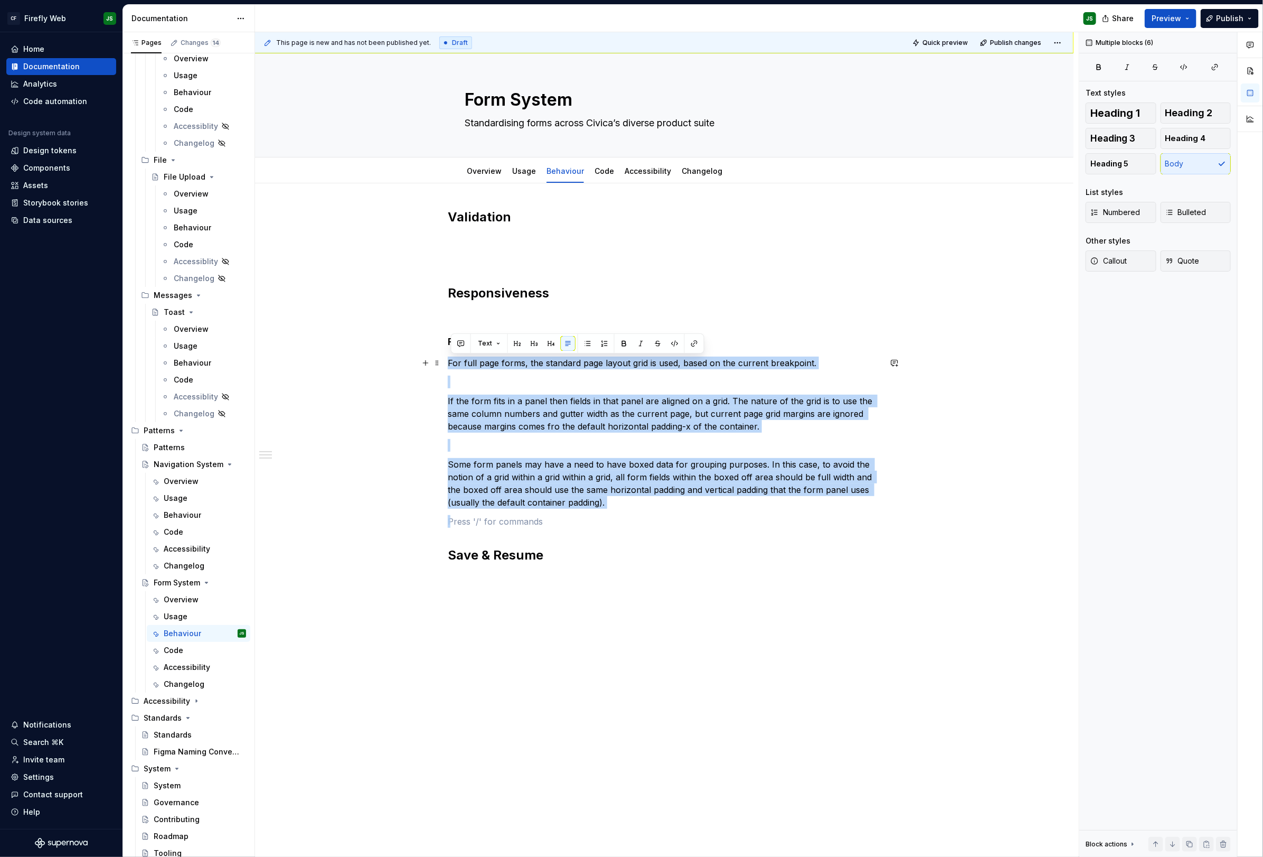
drag, startPoint x: 494, startPoint y: 424, endPoint x: 385, endPoint y: 361, distance: 125.6
click at [385, 360] on div "Validation Responsiveness Full-page forms For full page forms, the standard pag…" at bounding box center [664, 508] width 819 height 650
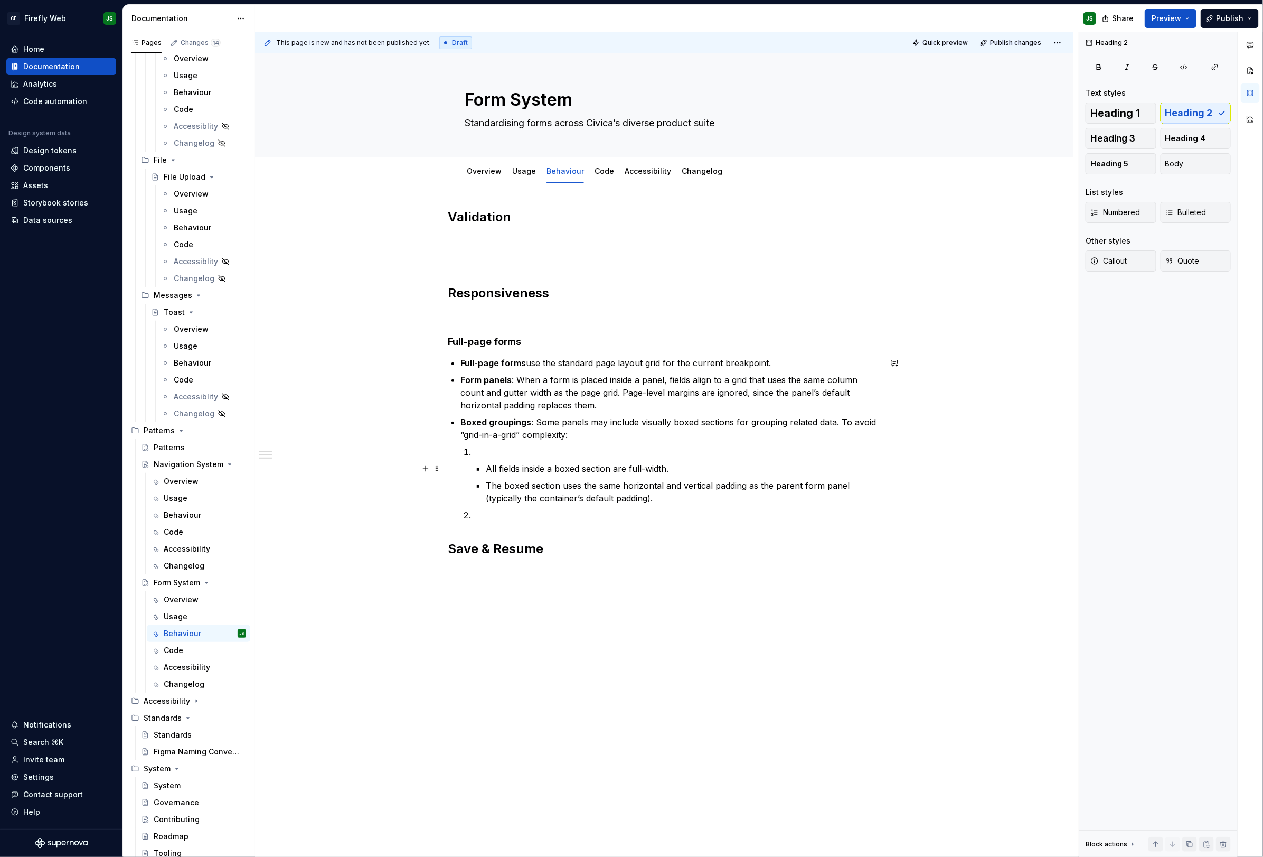
click at [490, 467] on p "All fields inside a boxed section are full-width." at bounding box center [683, 468] width 395 height 13
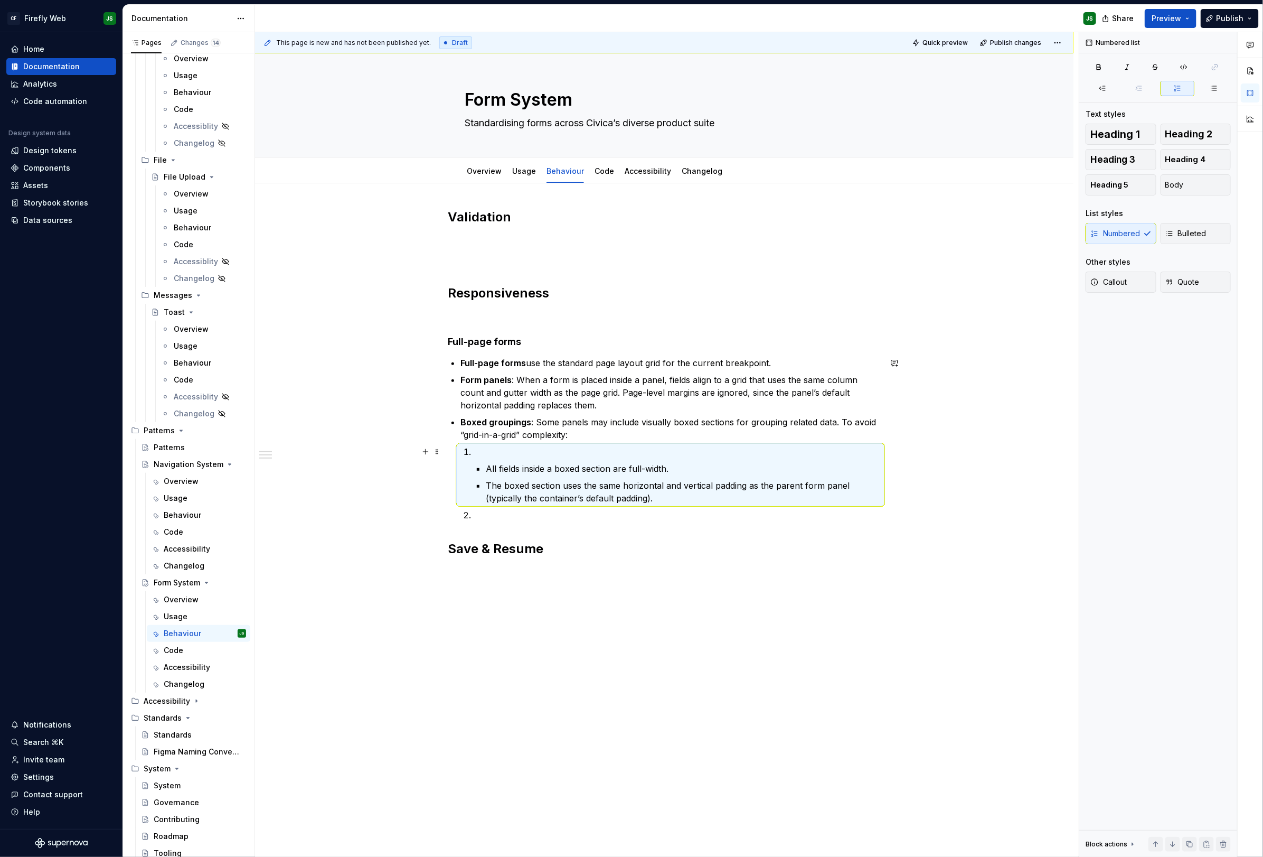
click at [492, 463] on p "All fields inside a boxed section are full-width." at bounding box center [683, 468] width 395 height 13
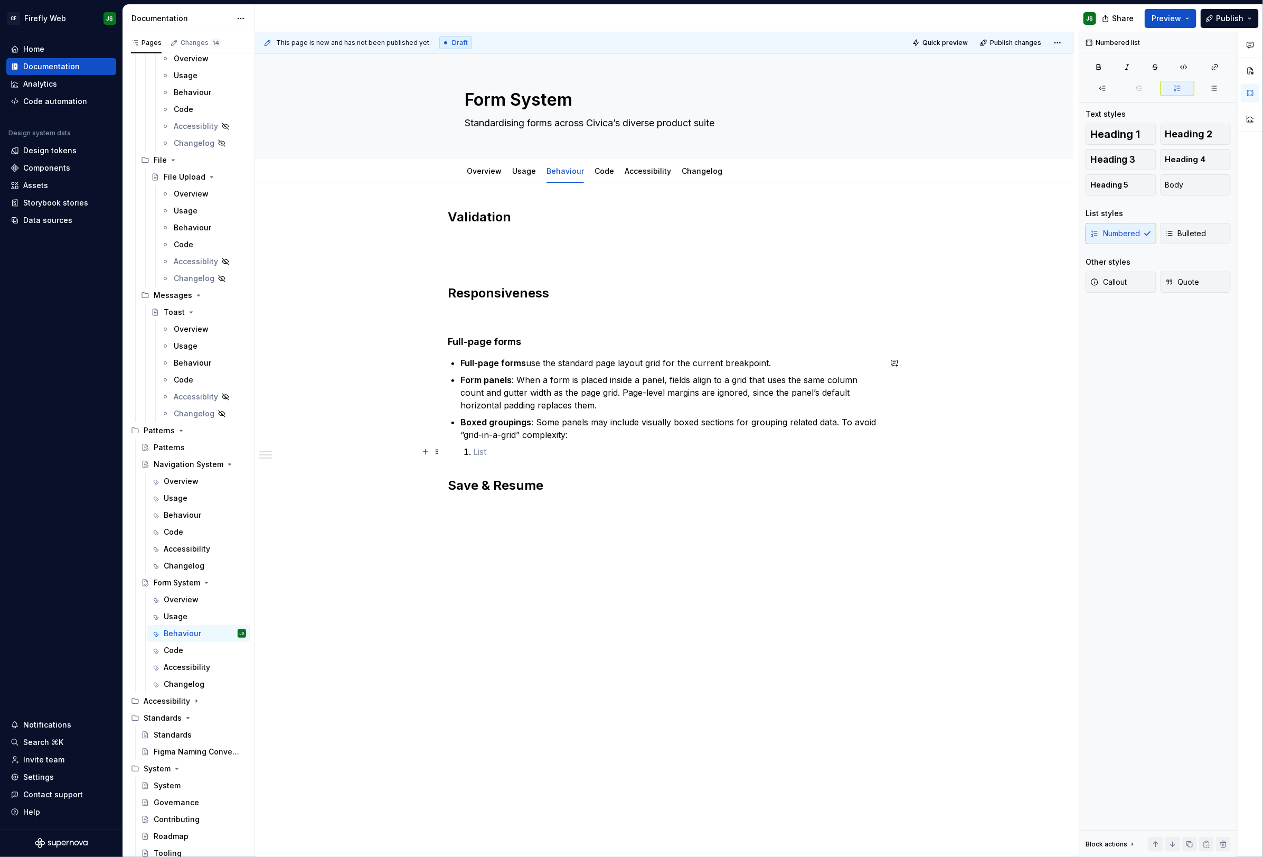
drag, startPoint x: 489, startPoint y: 450, endPoint x: 471, endPoint y: 448, distance: 18.6
click at [473, 448] on li at bounding box center [677, 451] width 408 height 13
drag, startPoint x: 469, startPoint y: 448, endPoint x: 496, endPoint y: 449, distance: 26.4
click at [496, 449] on li at bounding box center [677, 451] width 408 height 13
click at [597, 439] on p "Boxed groupings : Some panels may include visually boxed sections for grouping …" at bounding box center [670, 428] width 420 height 25
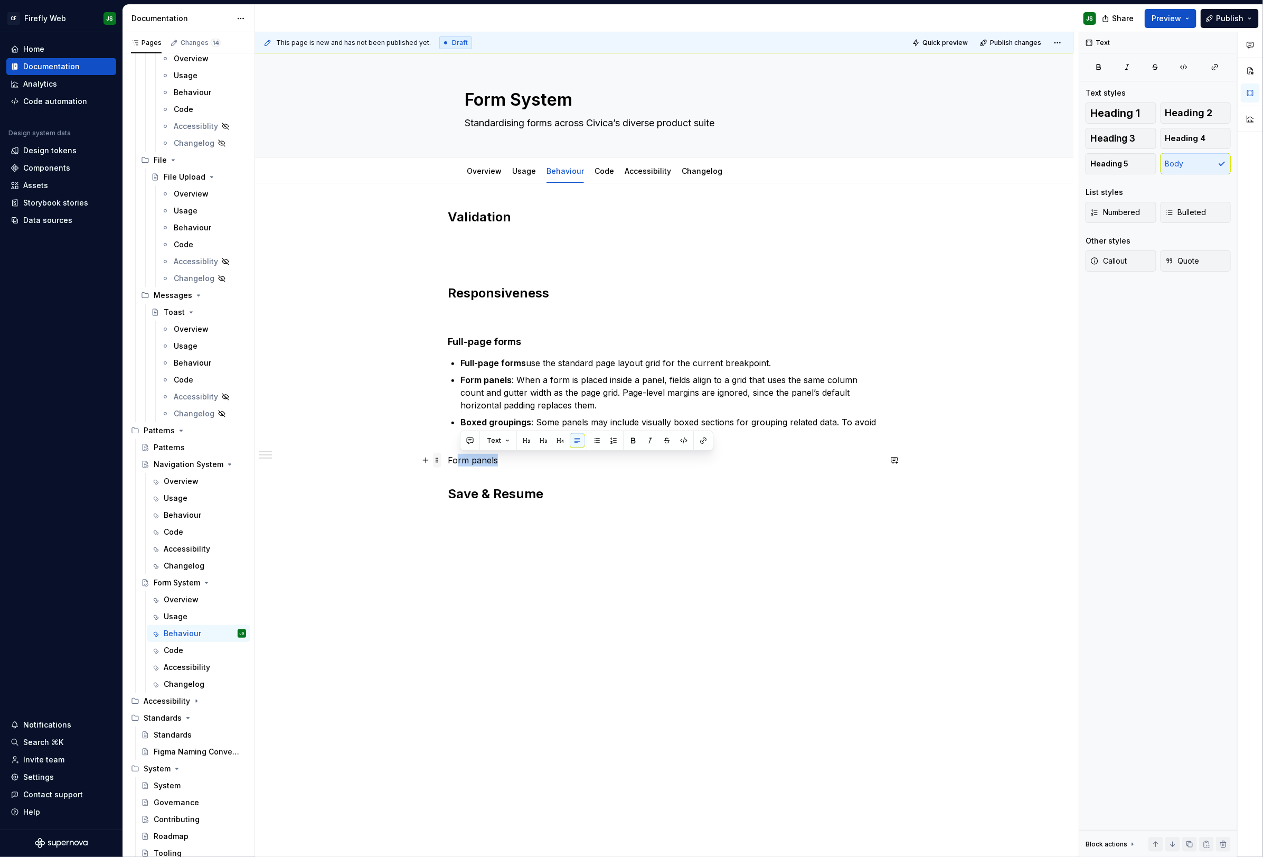
drag, startPoint x: 447, startPoint y: 456, endPoint x: 435, endPoint y: 454, distance: 11.9
click at [448, 455] on div "Validation Responsiveness Full-page forms Full-page forms use the standard page…" at bounding box center [664, 362] width 433 height 306
click at [478, 460] on p "Form panels" at bounding box center [664, 460] width 433 height 13
drag, startPoint x: 451, startPoint y: 459, endPoint x: 547, endPoint y: 444, distance: 96.7
click at [531, 459] on p "Form panels" at bounding box center [664, 460] width 433 height 13
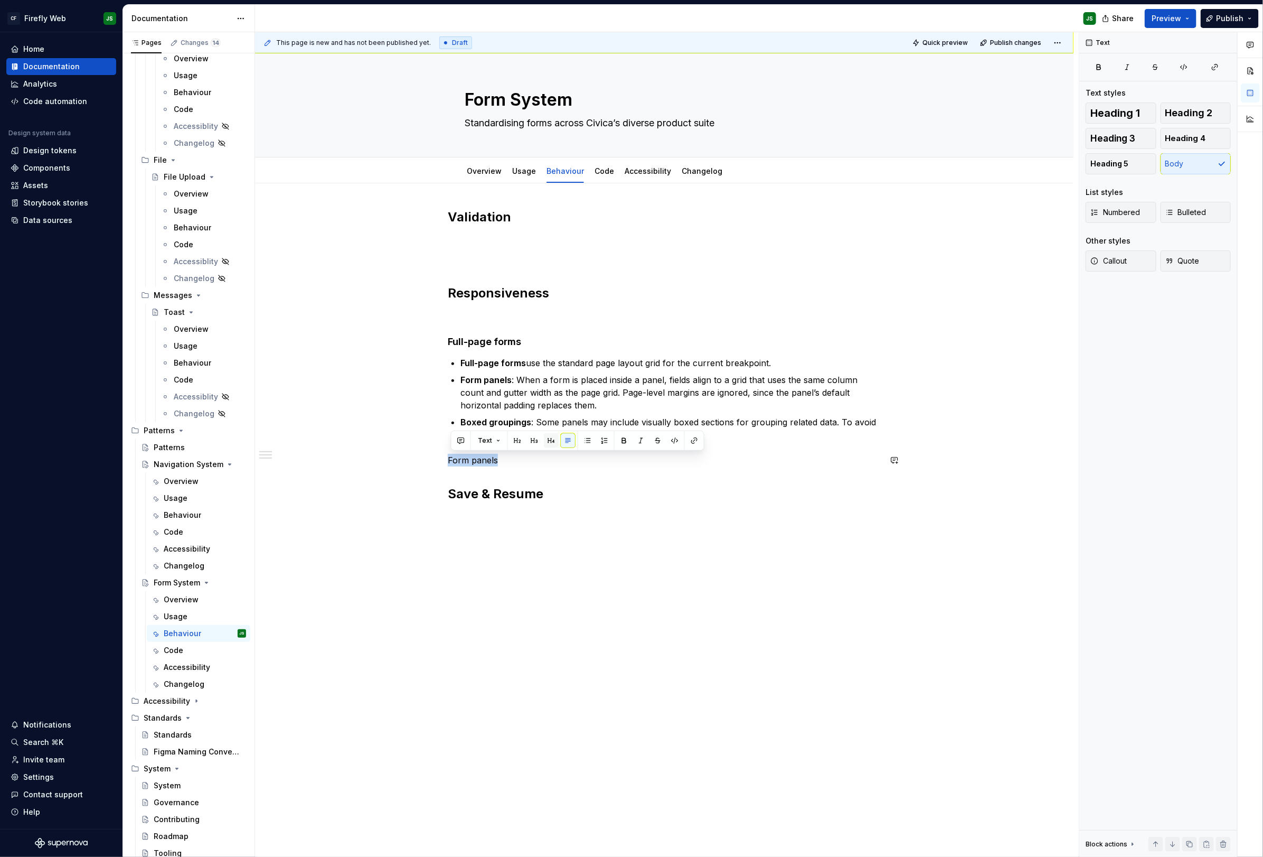
click at [553, 438] on button "button" at bounding box center [551, 440] width 15 height 15
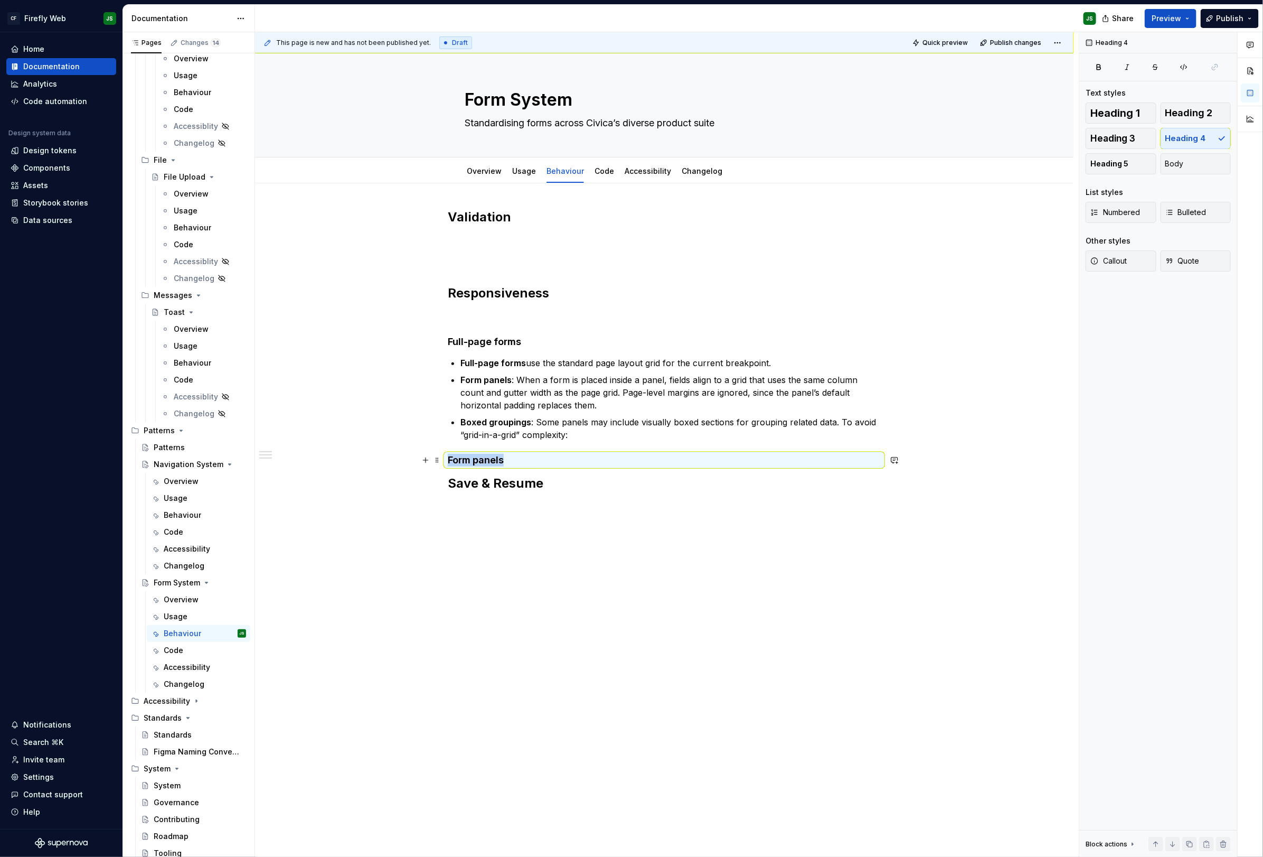
click at [561, 459] on h4 "Form panels" at bounding box center [664, 460] width 433 height 13
click at [553, 463] on h4 "Form panels" at bounding box center [664, 460] width 433 height 13
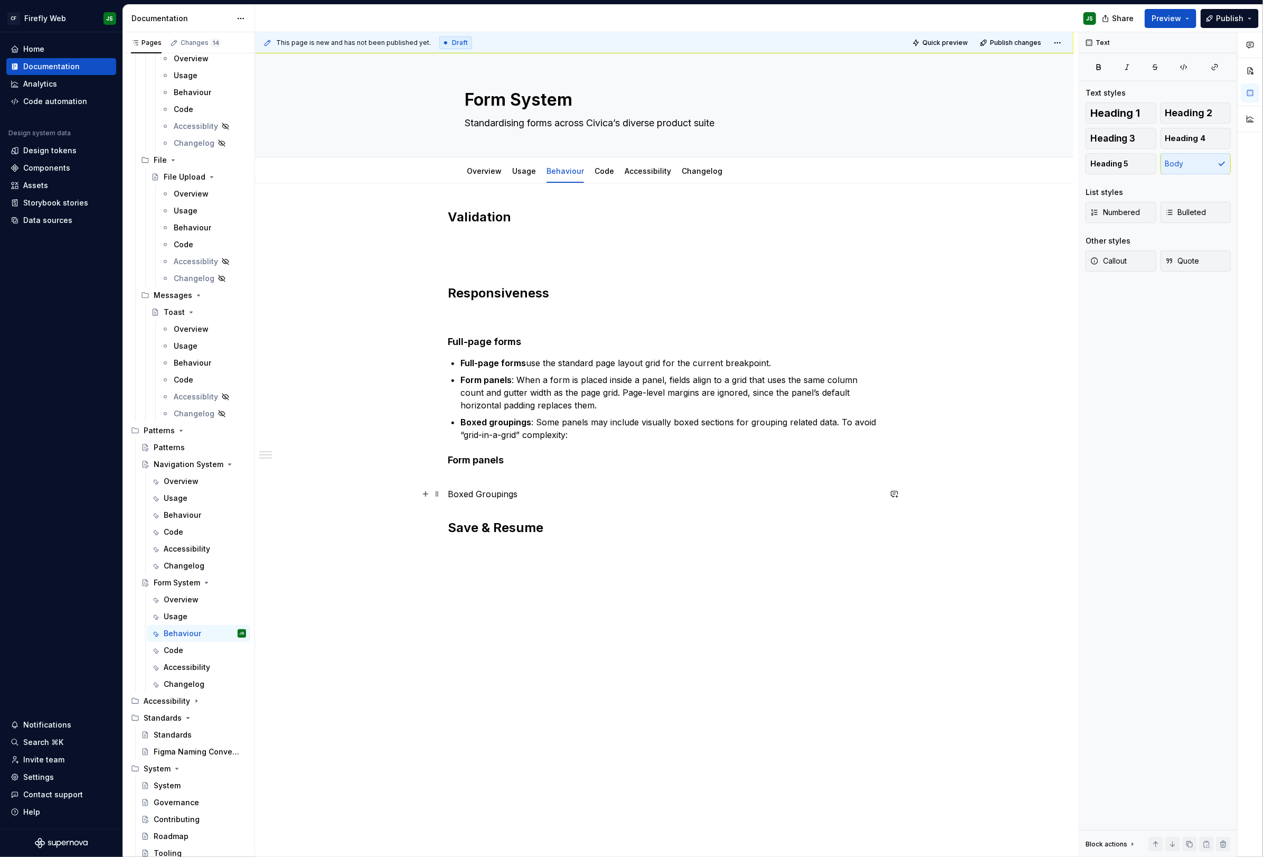
click at [510, 496] on p "Boxed Groupings" at bounding box center [664, 493] width 433 height 13
click at [510, 497] on p "Boxed Groupings" at bounding box center [664, 493] width 433 height 13
click at [555, 475] on button "button" at bounding box center [551, 474] width 15 height 15
click at [561, 449] on div "Validation Responsiveness Full-page forms Full-page forms use the standard page…" at bounding box center [664, 367] width 433 height 317
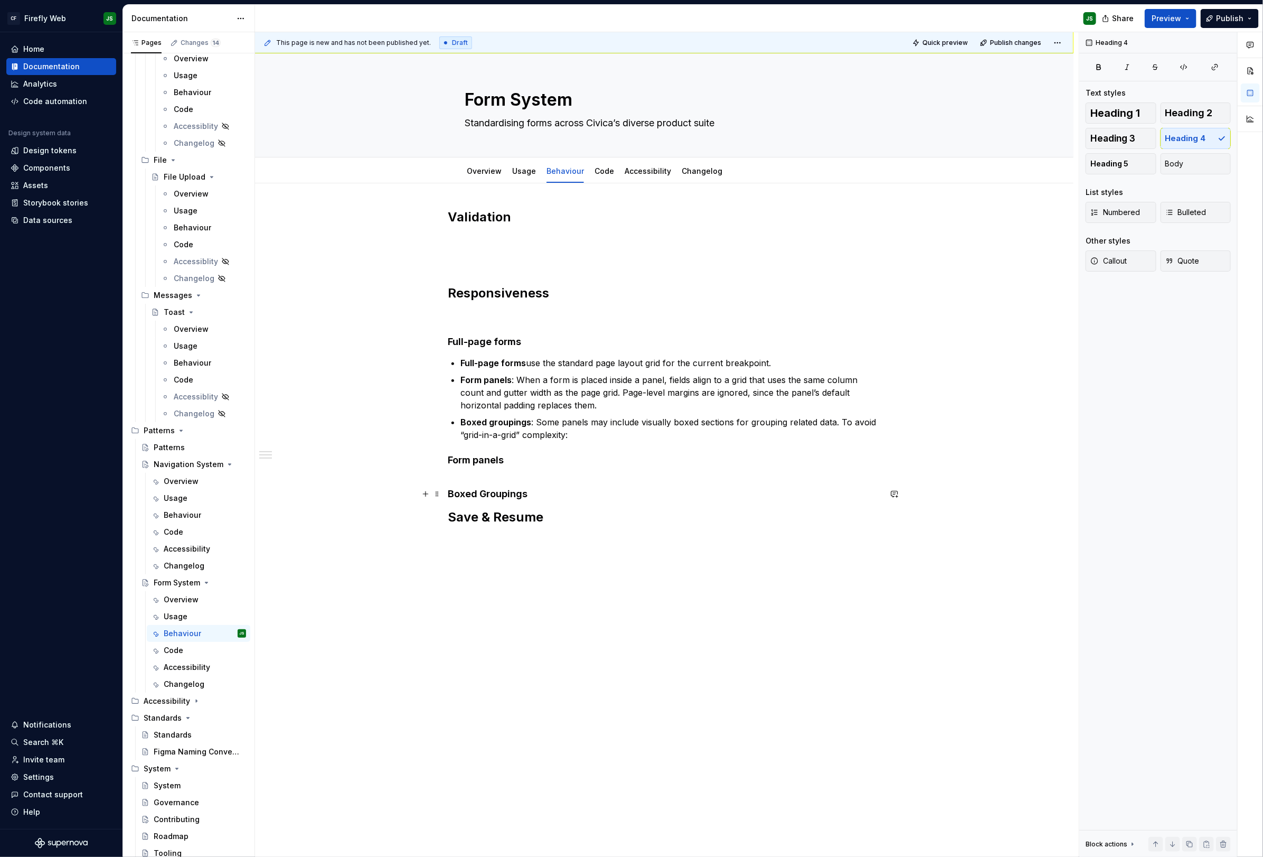
click at [550, 496] on h4 "Boxed Groupings" at bounding box center [664, 493] width 433 height 13
click at [465, 364] on strong "Full-page forms" at bounding box center [492, 363] width 65 height 11
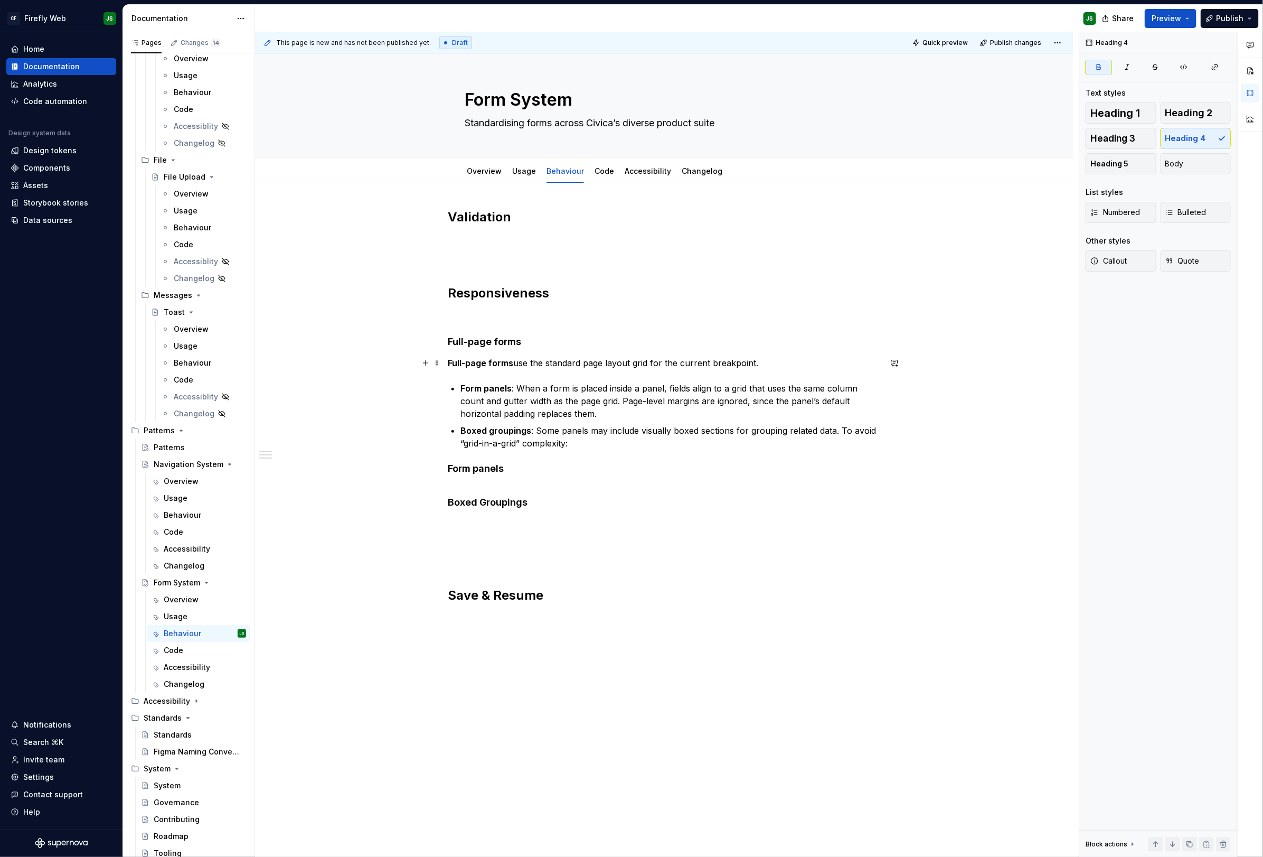
click at [476, 362] on strong "Full-page forms" at bounding box center [480, 363] width 65 height 11
click at [505, 379] on div "Validation Responsiveness Full-page forms Full-page forms use the standard page…" at bounding box center [664, 406] width 433 height 395
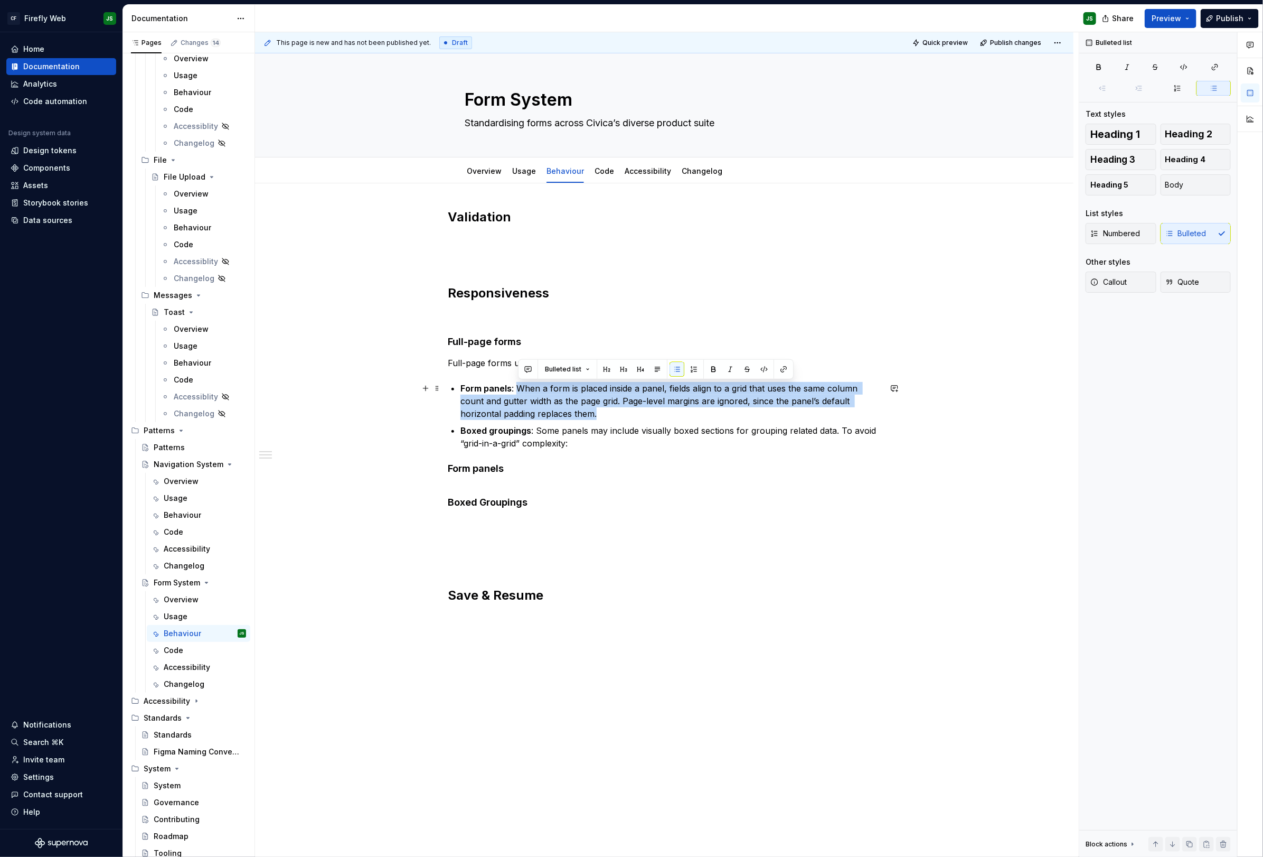
drag, startPoint x: 522, startPoint y: 389, endPoint x: 626, endPoint y: 412, distance: 107.1
click at [626, 412] on p "Form panels : When a form is placed inside a panel, fields align to a grid that…" at bounding box center [670, 401] width 420 height 38
copy p "When a form is placed inside a panel, fields align to a grid that uses the same…"
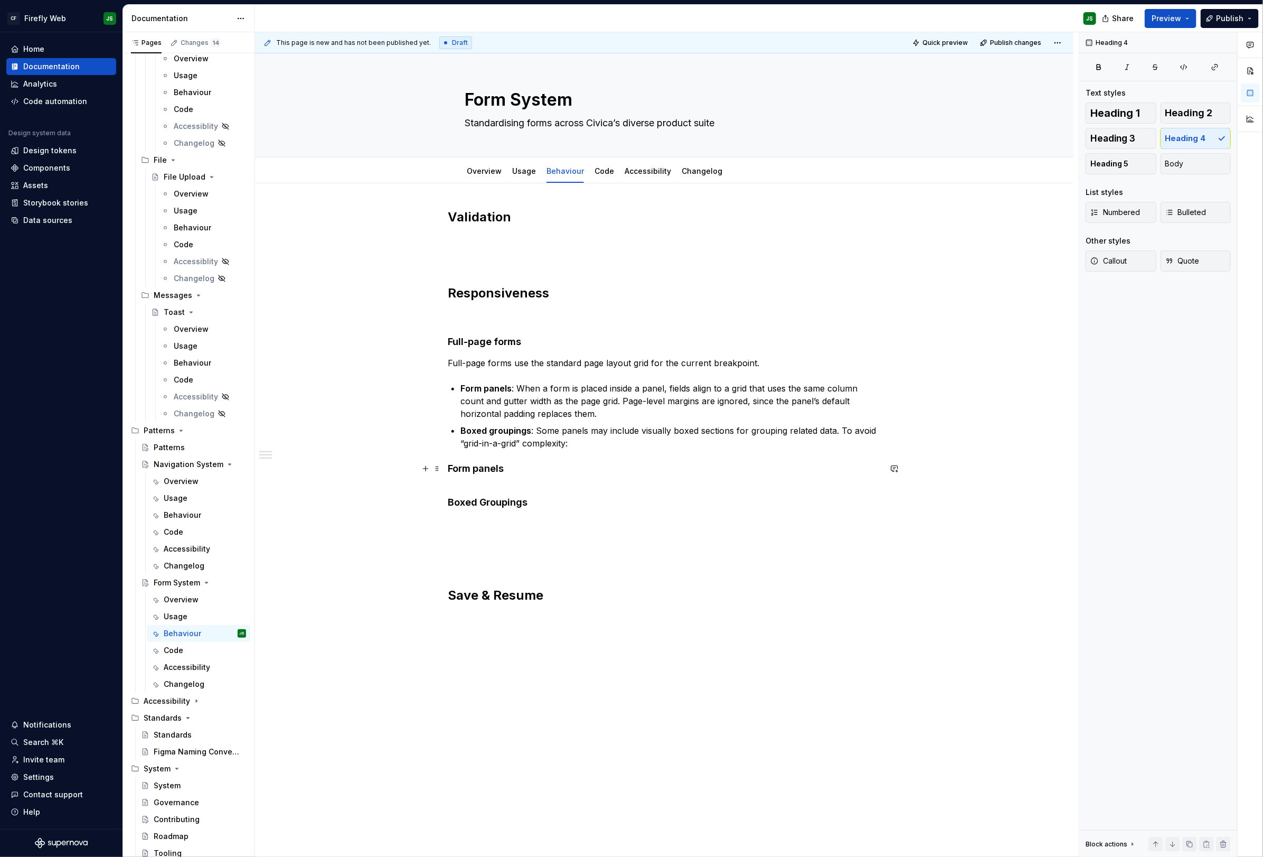
click at [624, 474] on h4 "Form panels" at bounding box center [664, 474] width 433 height 25
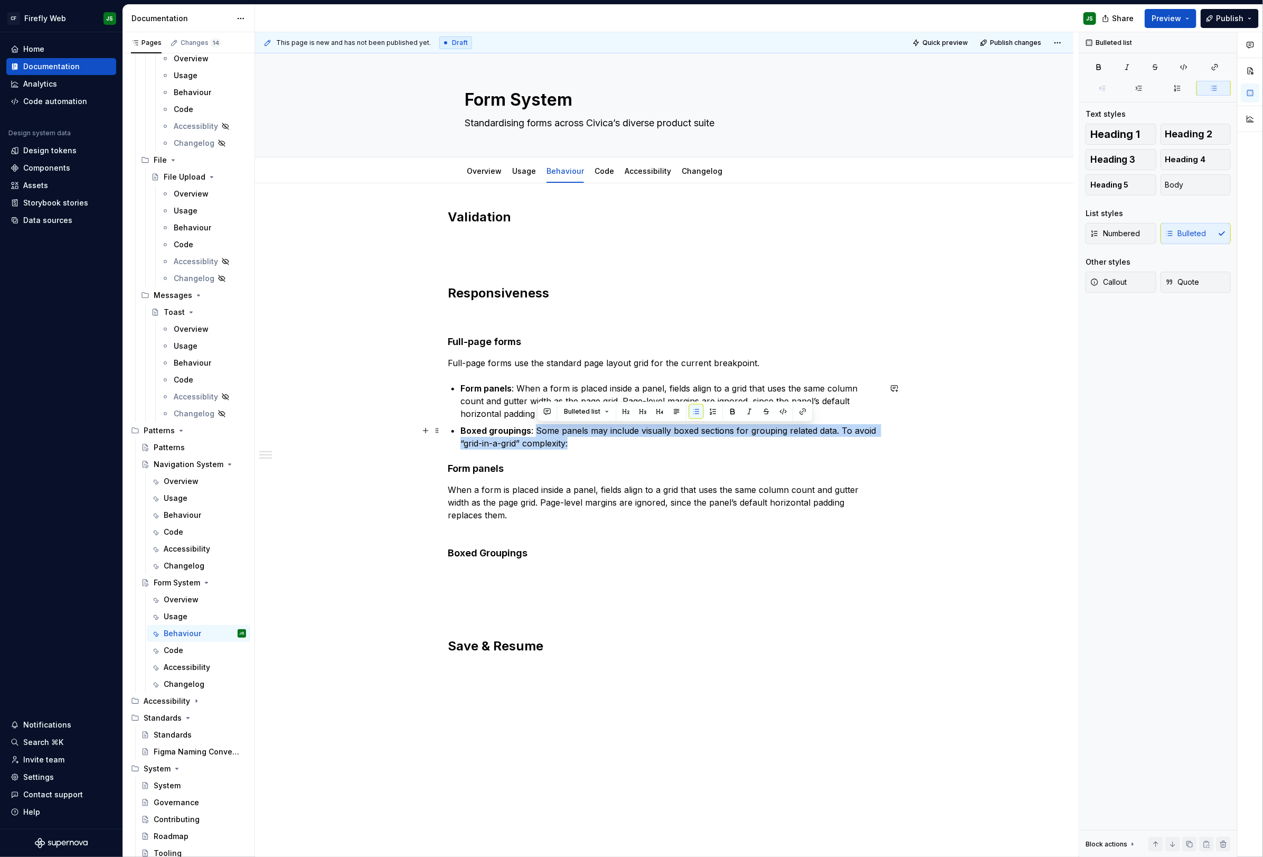
drag, startPoint x: 540, startPoint y: 430, endPoint x: 608, endPoint y: 440, distance: 69.5
click at [609, 440] on p "Boxed groupings : Some panels may include visually boxed sections for grouping …" at bounding box center [670, 436] width 420 height 25
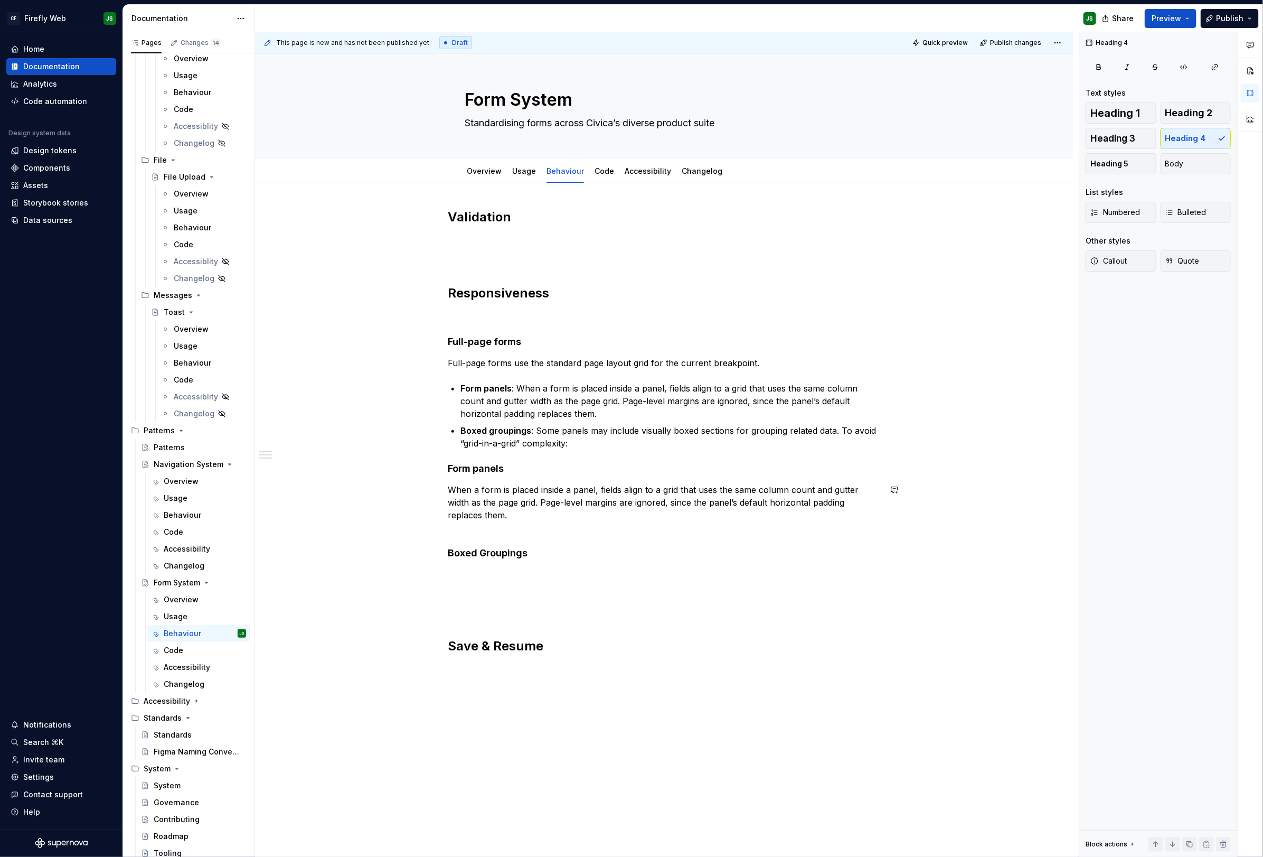
click at [573, 538] on div "Validation Responsiveness Full-page forms Full-page forms use the standard page…" at bounding box center [664, 432] width 433 height 446
click at [570, 556] on h4 "Boxed Groupings" at bounding box center [664, 553] width 433 height 13
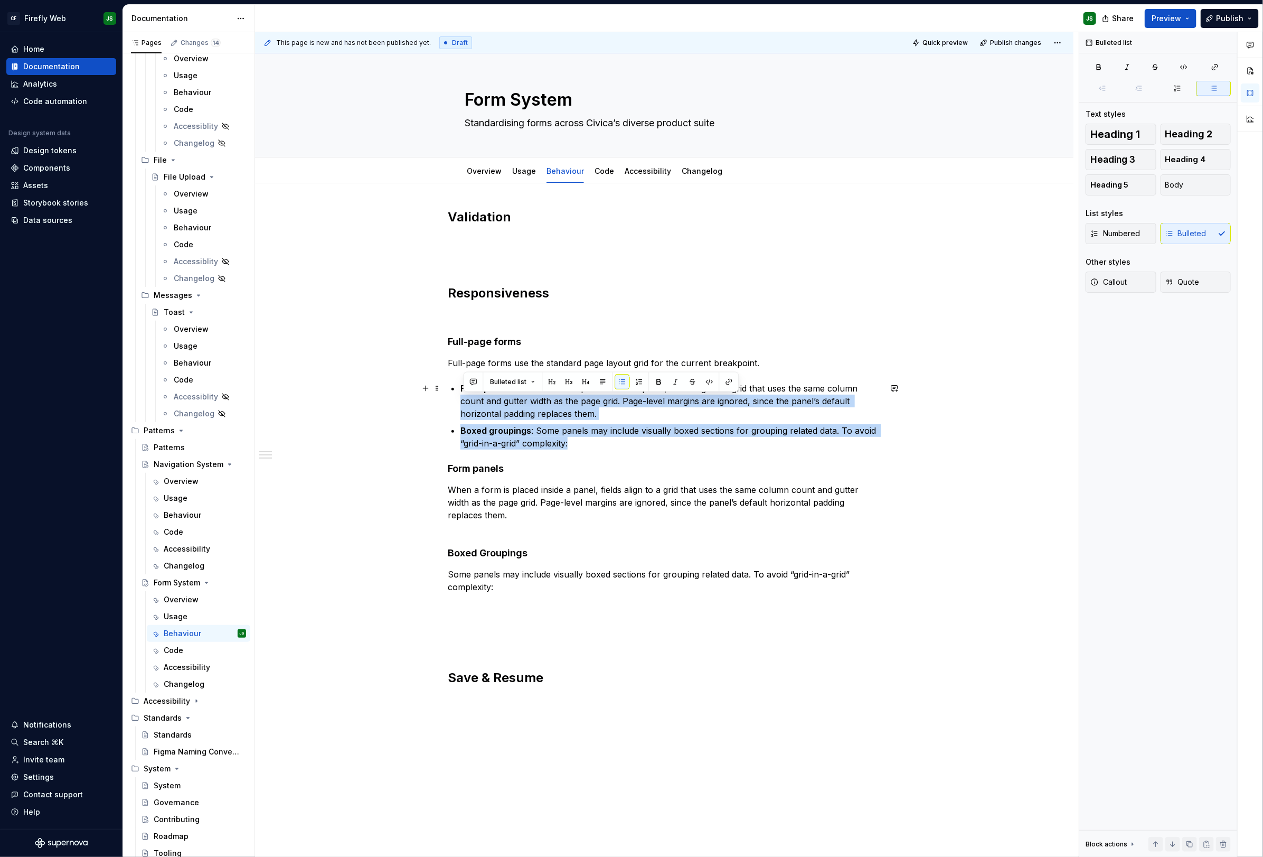
drag, startPoint x: 540, startPoint y: 435, endPoint x: 429, endPoint y: 399, distance: 116.9
click at [429, 399] on div "Validation Responsiveness Full-page forms Full-page forms use the standard page…" at bounding box center [664, 569] width 819 height 773
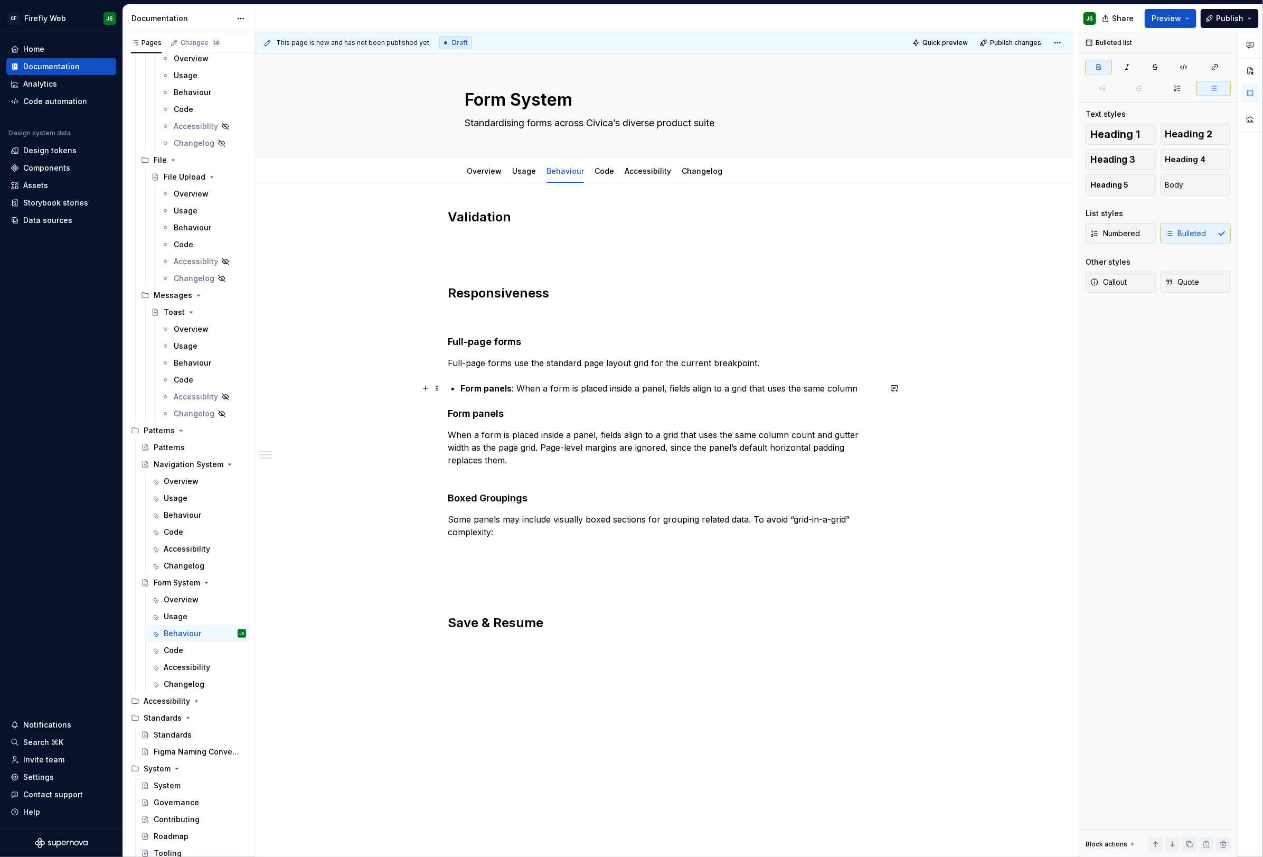
click at [510, 384] on strong "Form panels" at bounding box center [485, 388] width 51 height 11
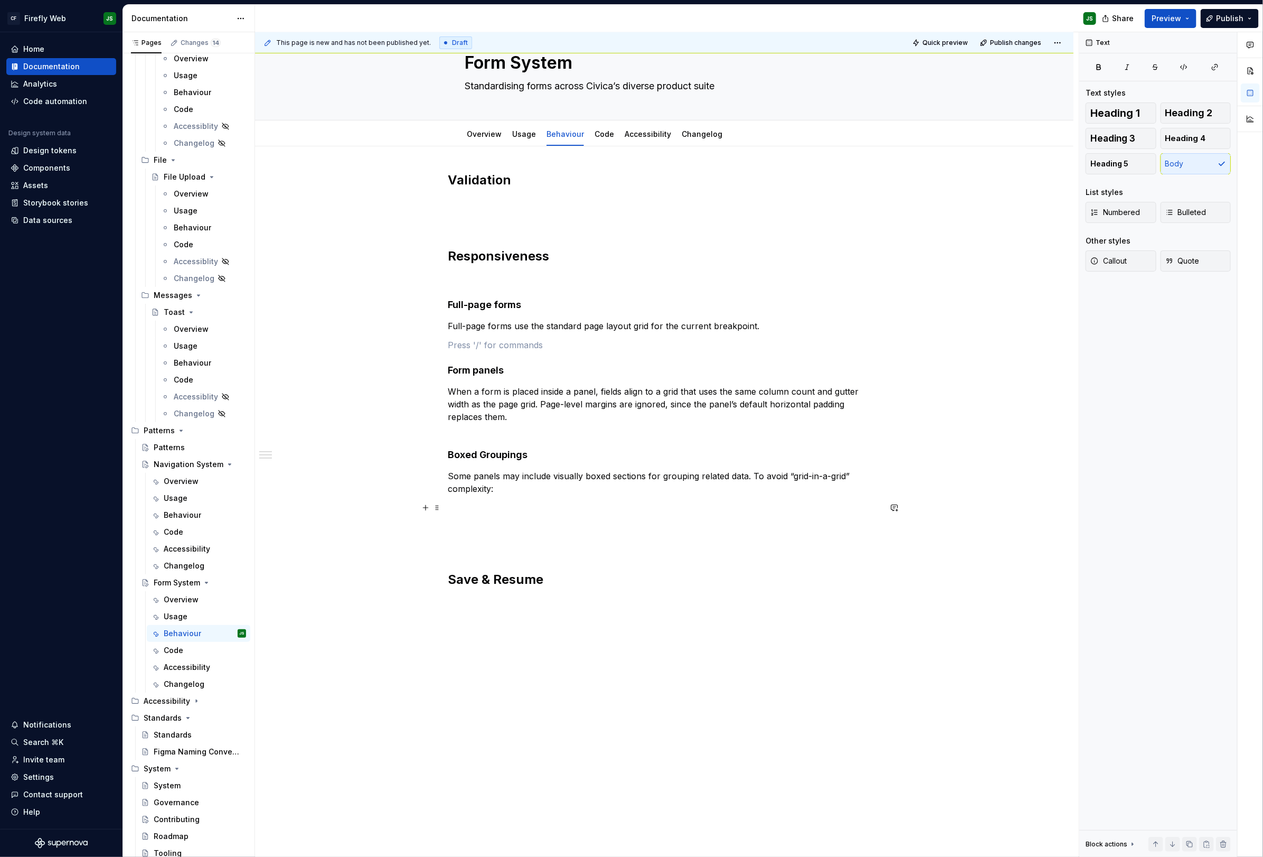
scroll to position [0, 0]
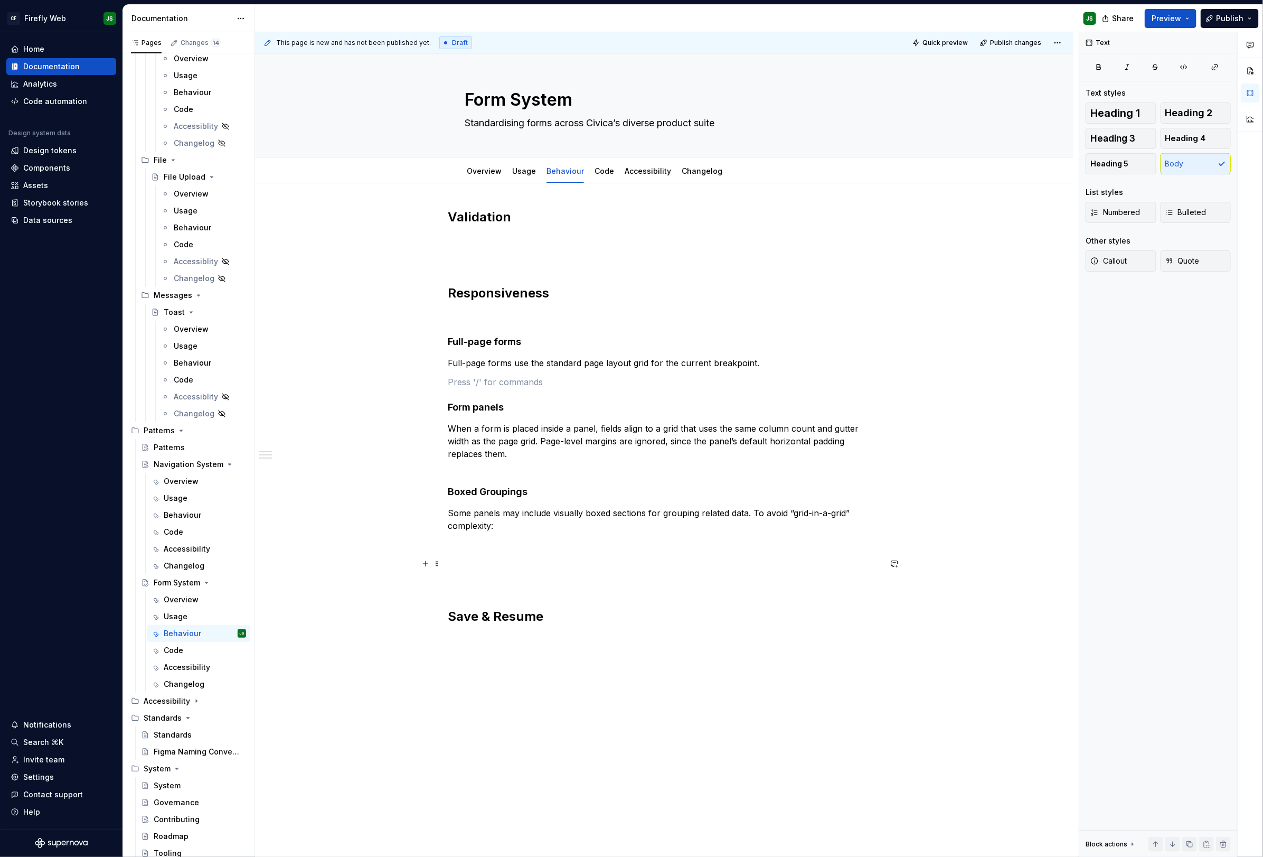
click at [548, 560] on p at bounding box center [664, 563] width 433 height 13
click at [580, 258] on p at bounding box center [664, 259] width 433 height 13
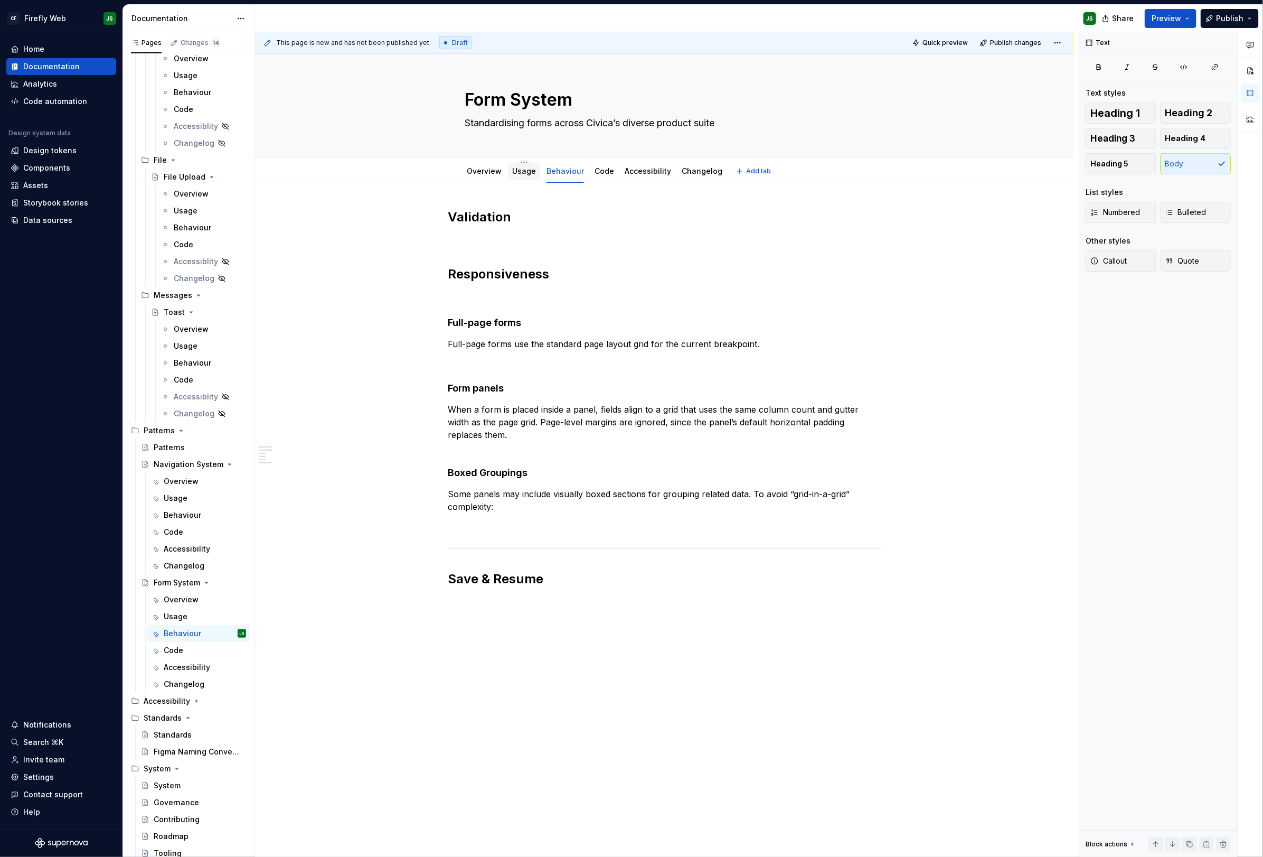
click at [529, 173] on link "Usage" at bounding box center [524, 170] width 24 height 9
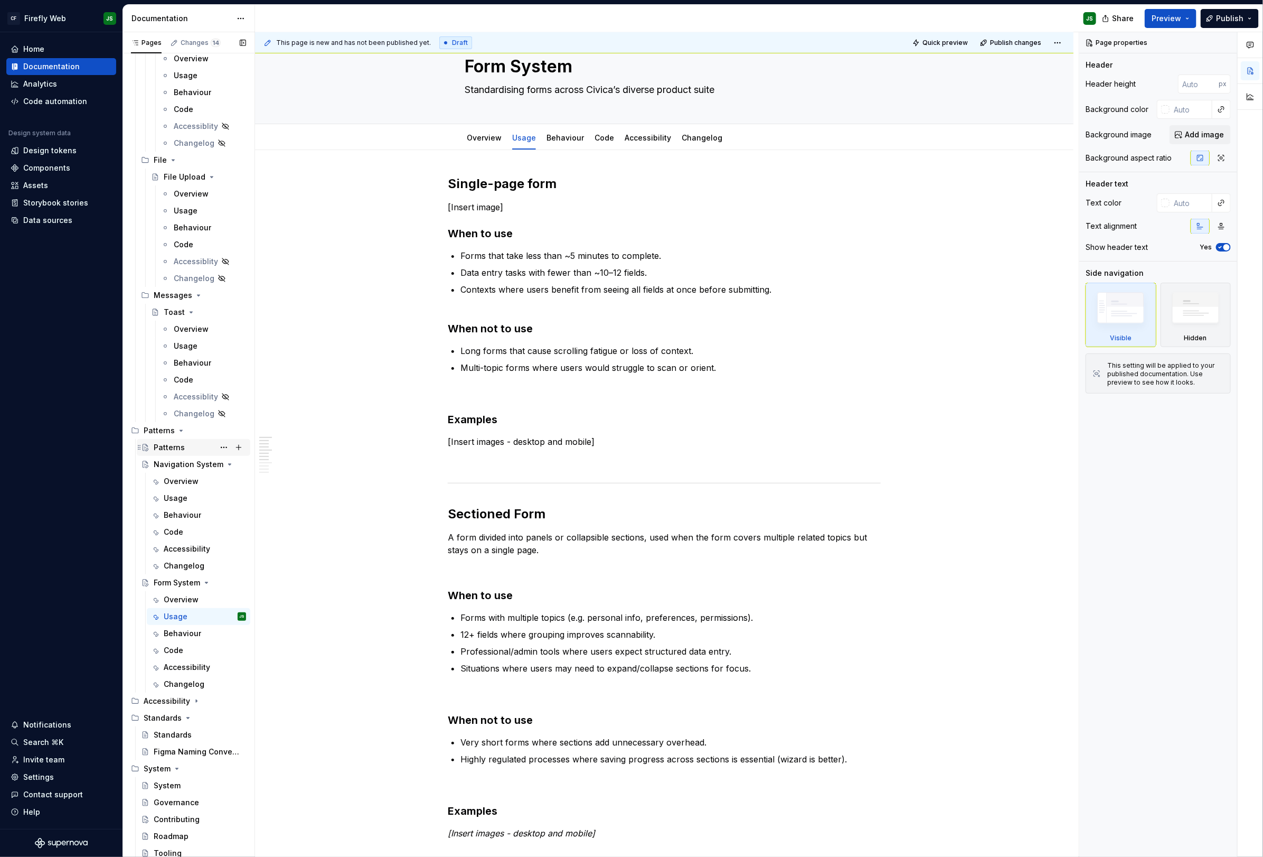
scroll to position [39, 0]
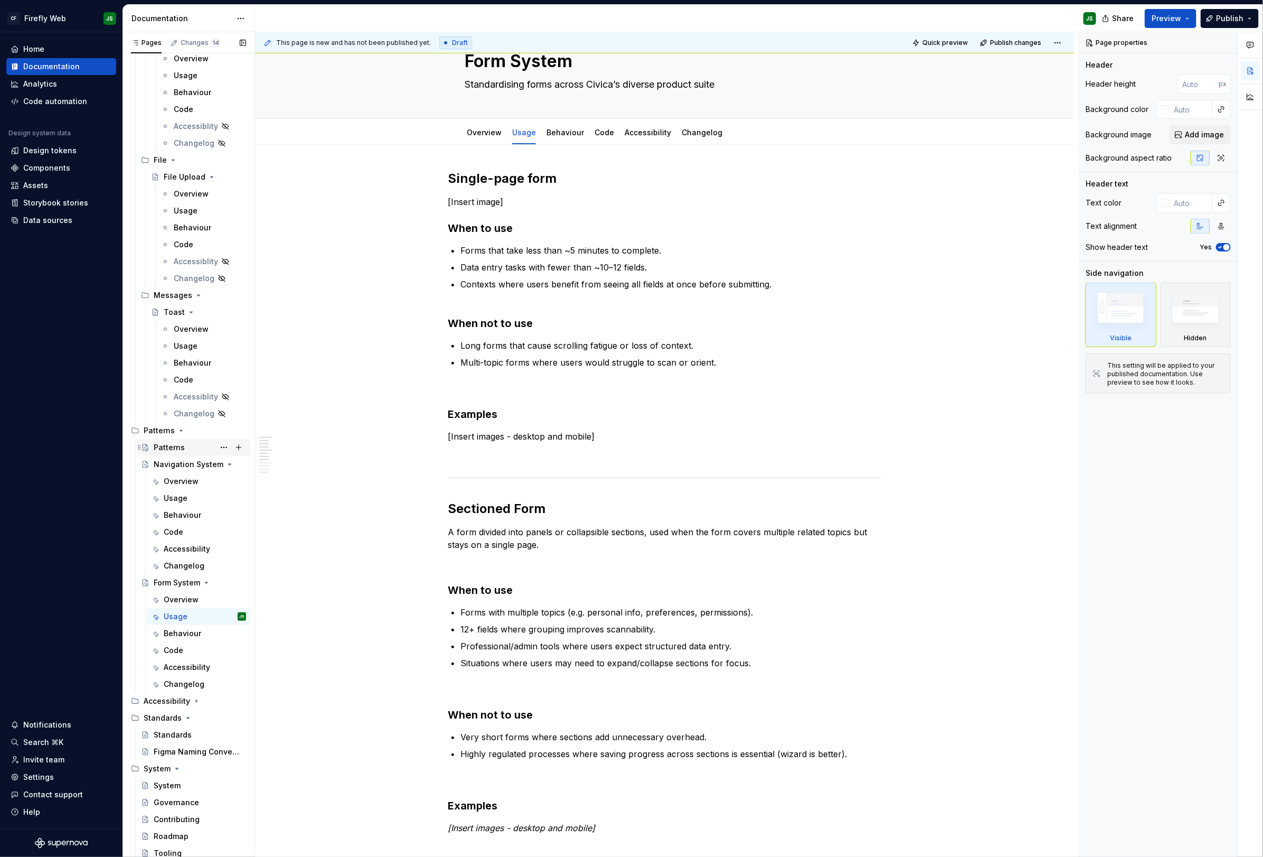
click at [168, 442] on div "Patterns" at bounding box center [169, 447] width 31 height 11
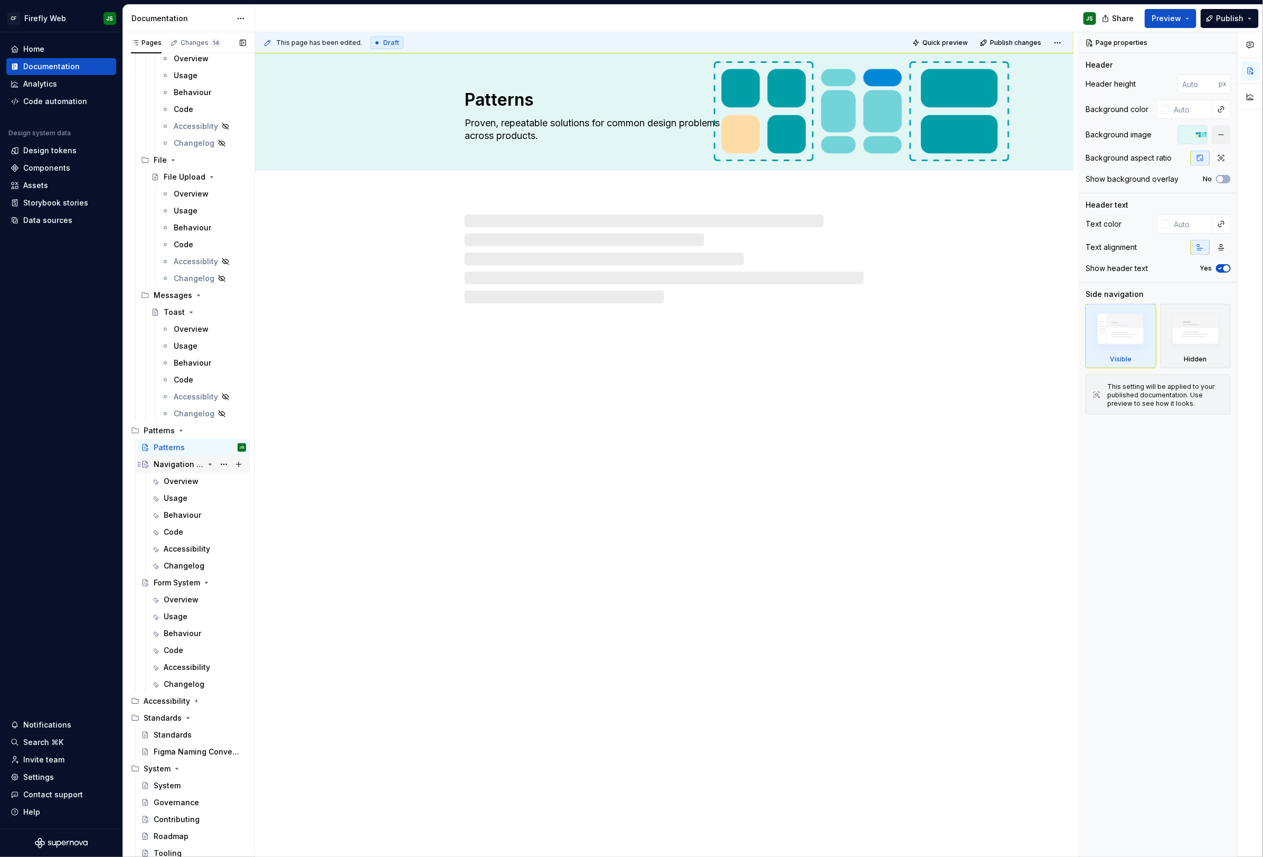
drag, startPoint x: 176, startPoint y: 459, endPoint x: 190, endPoint y: 459, distance: 13.7
click at [177, 459] on div "Navigation System" at bounding box center [179, 464] width 50 height 11
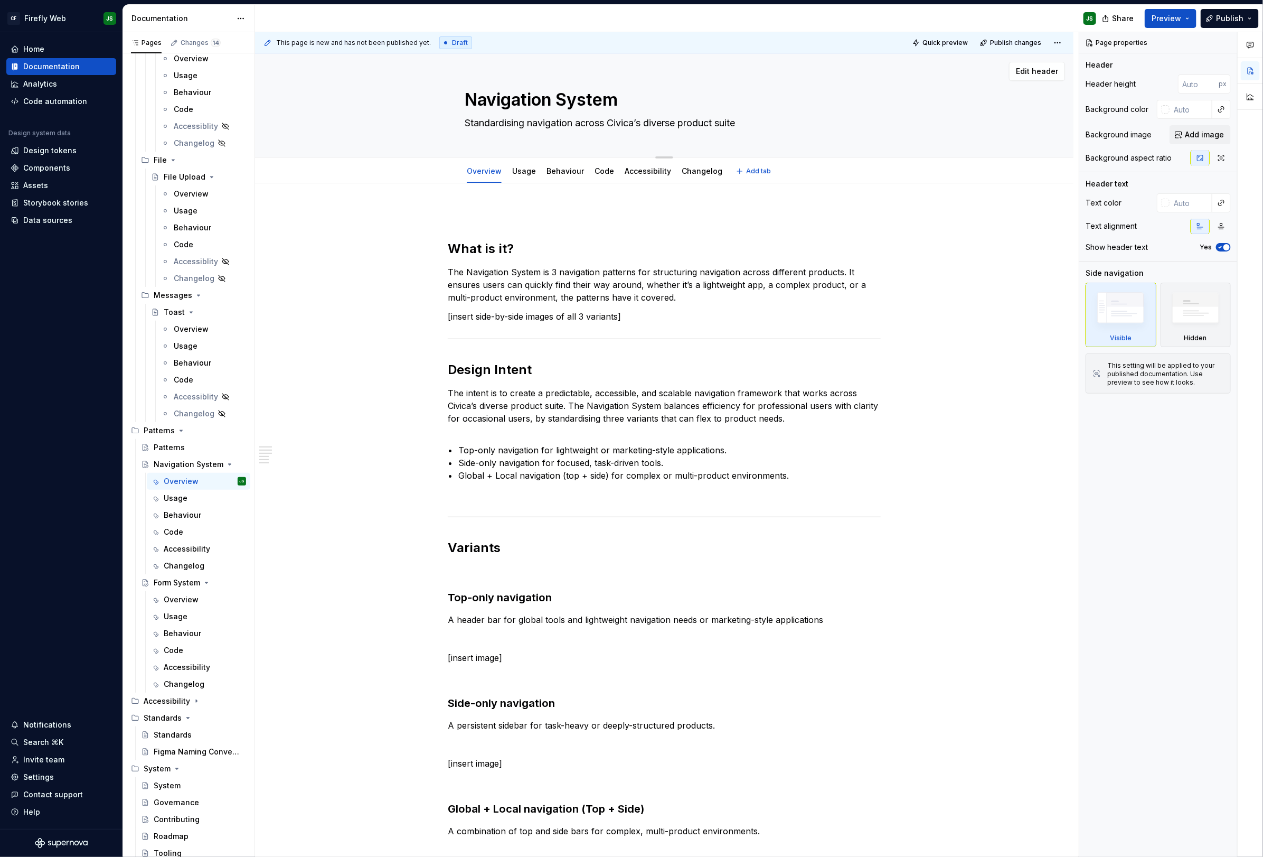
click at [486, 118] on textarea "Standardising navigation across Civica’s diverse product suite" at bounding box center [662, 123] width 399 height 17
click at [469, 117] on textarea "Standardising navigation across Civica’s diverse product suite" at bounding box center [662, 123] width 399 height 17
type textarea "*"
type textarea "AStandardising navigation across Civica’s diverse product suite"
type textarea "*"
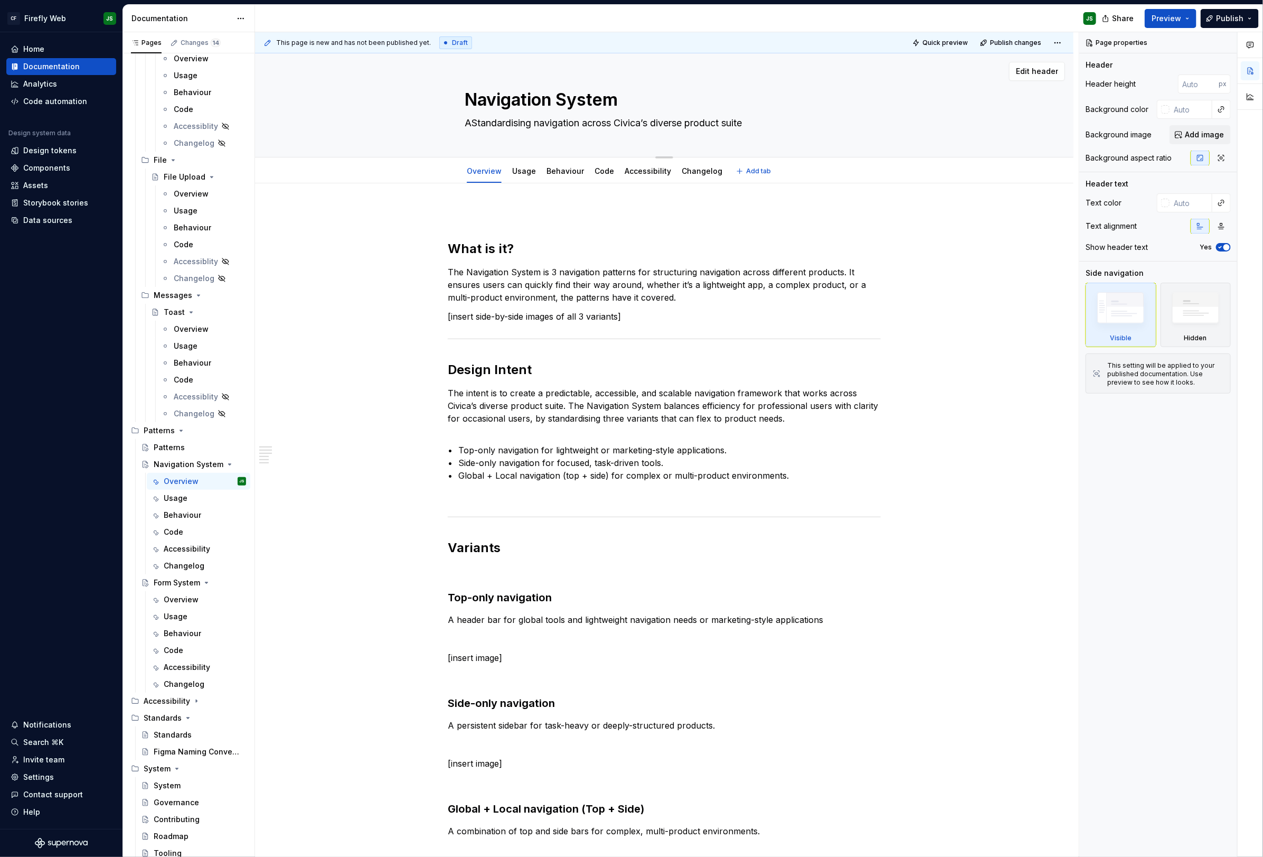
type textarea "A Standardising navigation across Civica’s diverse product suite"
type textarea "*"
type textarea "A gStandardising navigation across Civica’s diverse product suite"
type textarea "*"
type textarea "A grStandardising navigation across Civica’s diverse product suite"
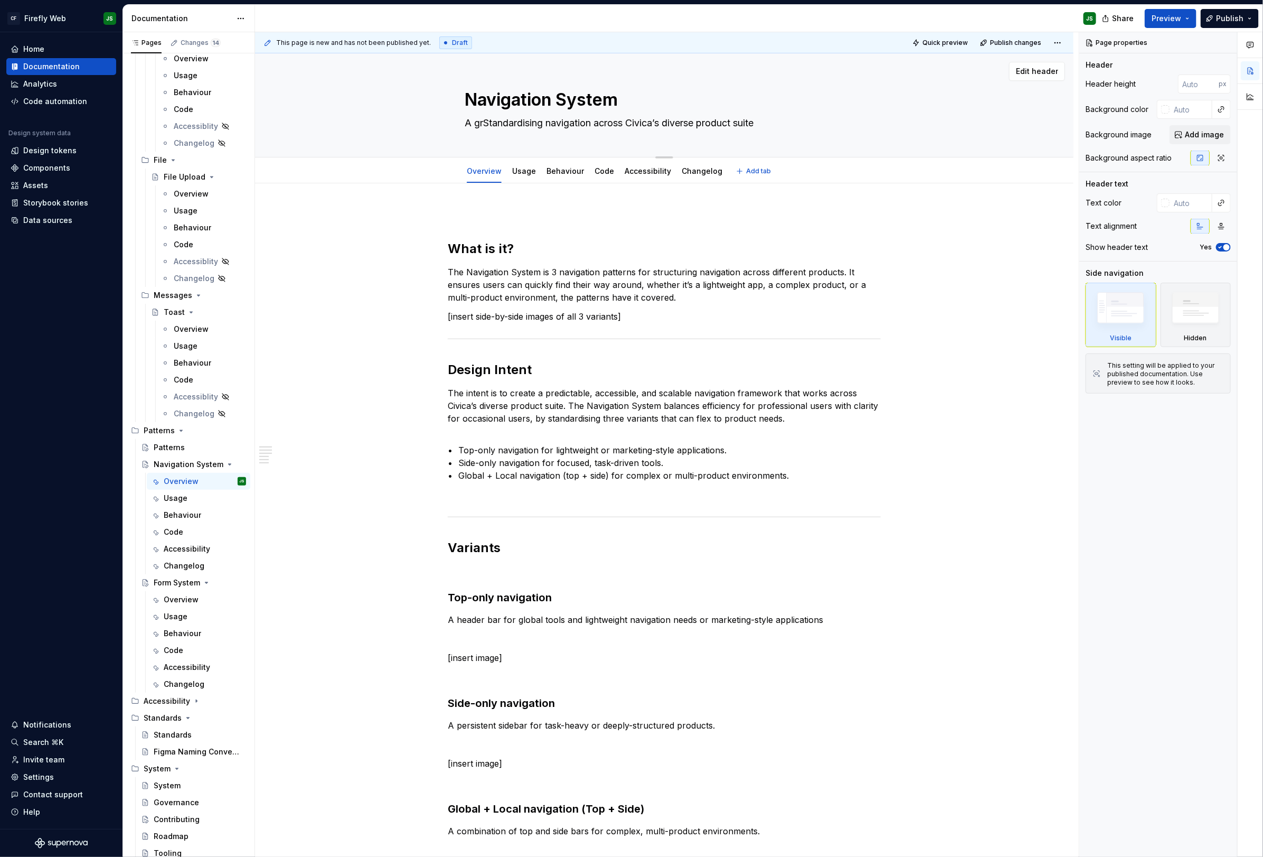
type textarea "*"
type textarea "A groStandardising navigation across Civica’s diverse product suite"
type textarea "*"
type textarea "A grouStandardising navigation across Civica’s diverse product suite"
type textarea "*"
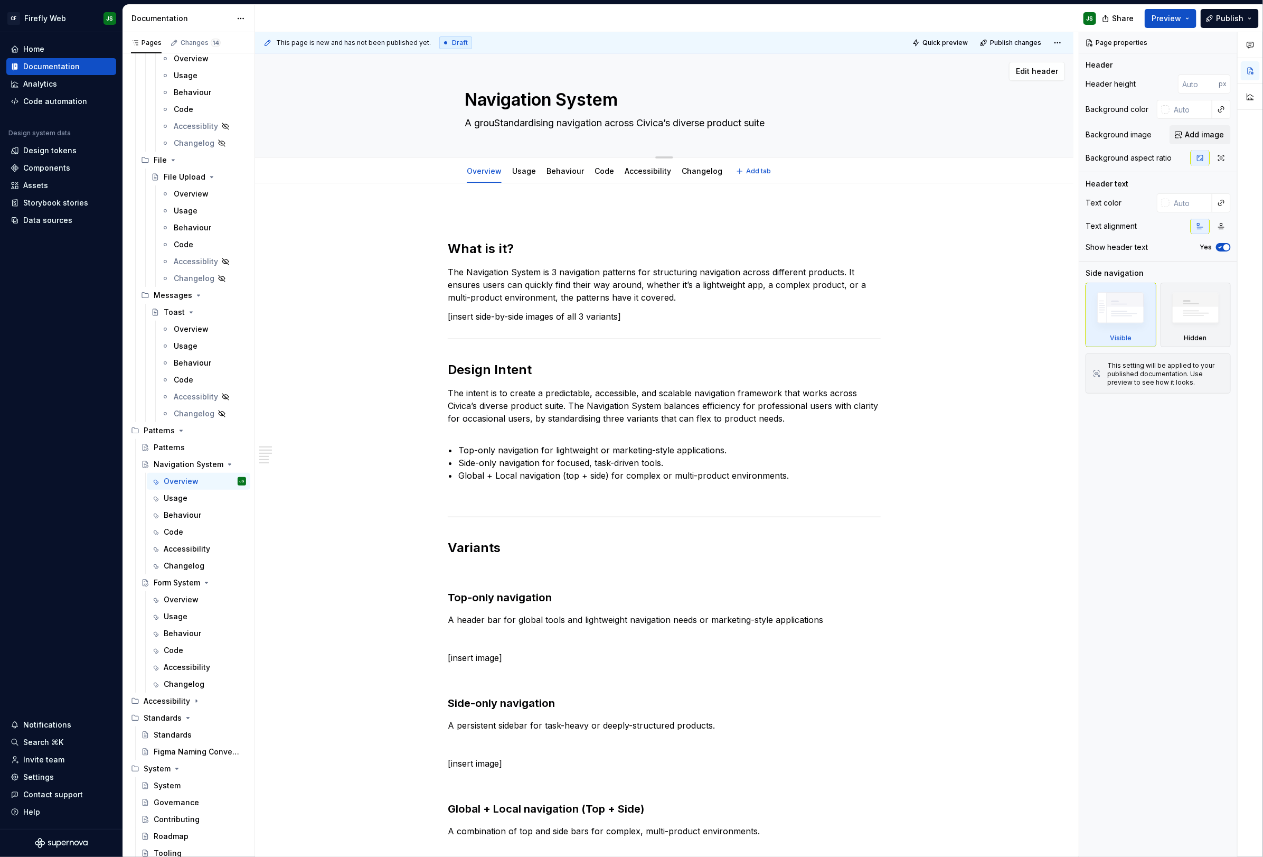
type textarea "A groupStandardising navigation across Civica’s diverse product suite"
type textarea "*"
type textarea "A group Standardising navigation across Civica’s diverse product suite"
type textarea "*"
type textarea "A group oStandardising navigation across Civica’s diverse product suite"
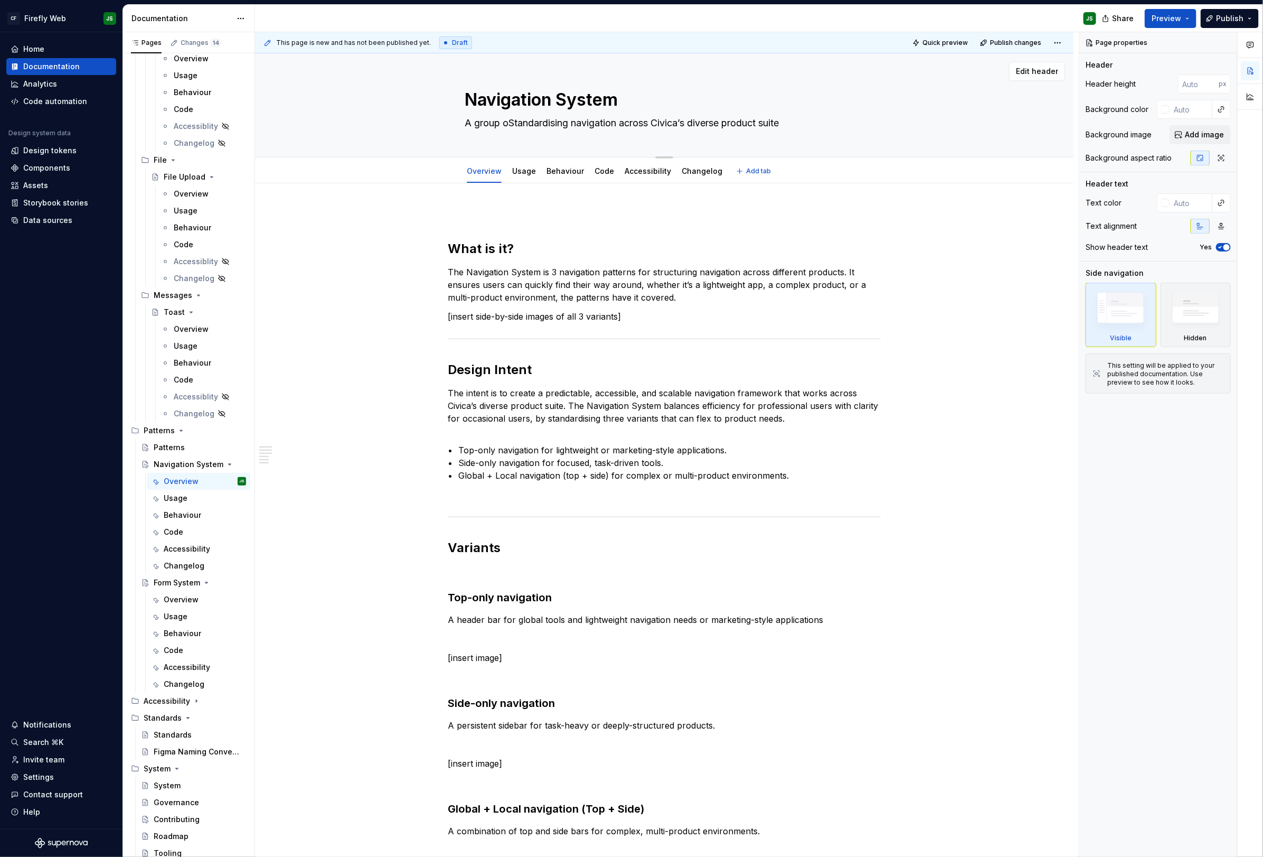
type textarea "*"
type textarea "A group ofStandardising navigation across Civica’s diverse product suite"
type textarea "*"
type textarea "A group of Standardising navigation across Civica’s diverse product suite"
type textarea "*"
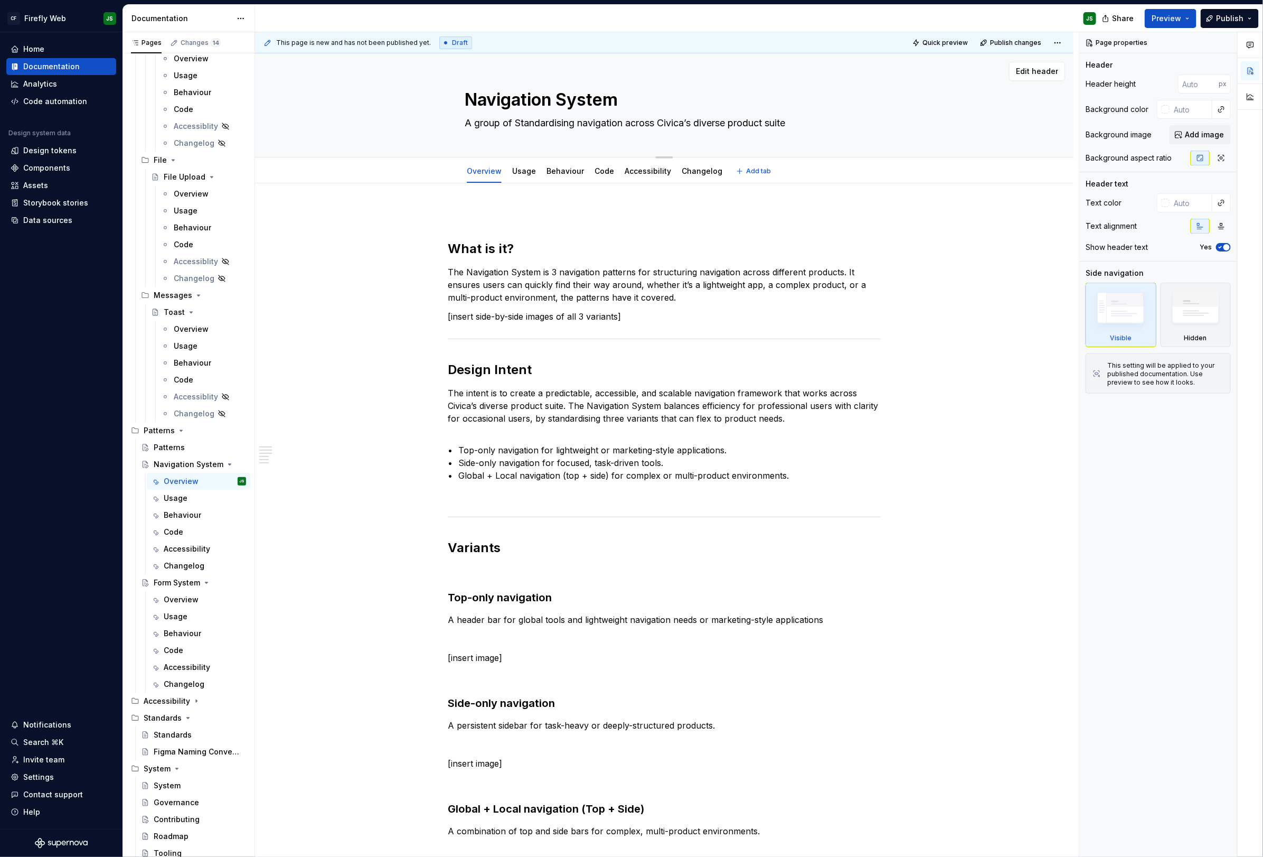
type textarea "A group of PStandardising navigation across Civica’s diverse product suite"
type textarea "*"
type textarea "A group of PaStandardising navigation across Civica’s diverse product suite"
type textarea "*"
type textarea "A group of PatStandardising navigation across Civica’s diverse product suite"
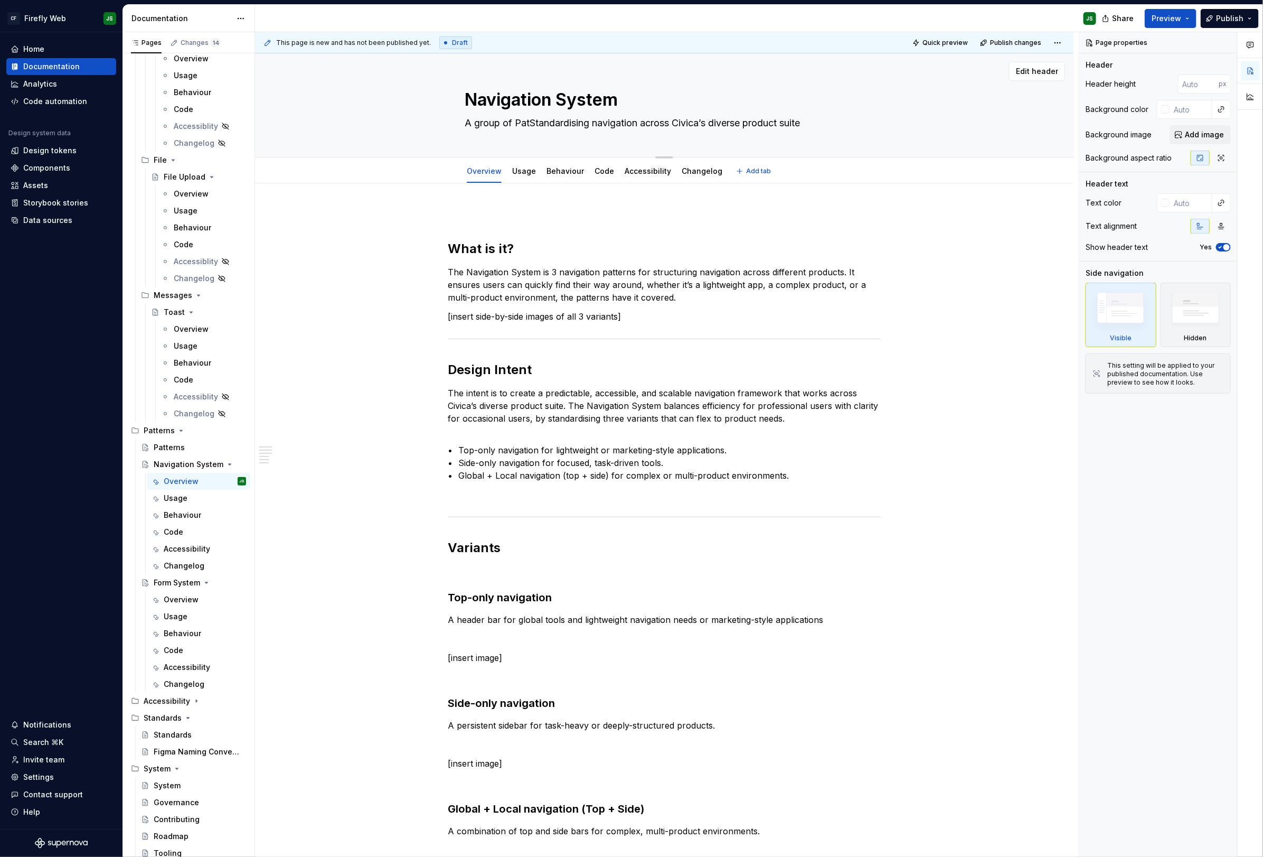
type textarea "*"
type textarea "A group of PattStandardising navigation across Civica’s diverse product suite"
type textarea "*"
type textarea "A group of PatteStandardising navigation across Civica’s diverse product suite"
type textarea "*"
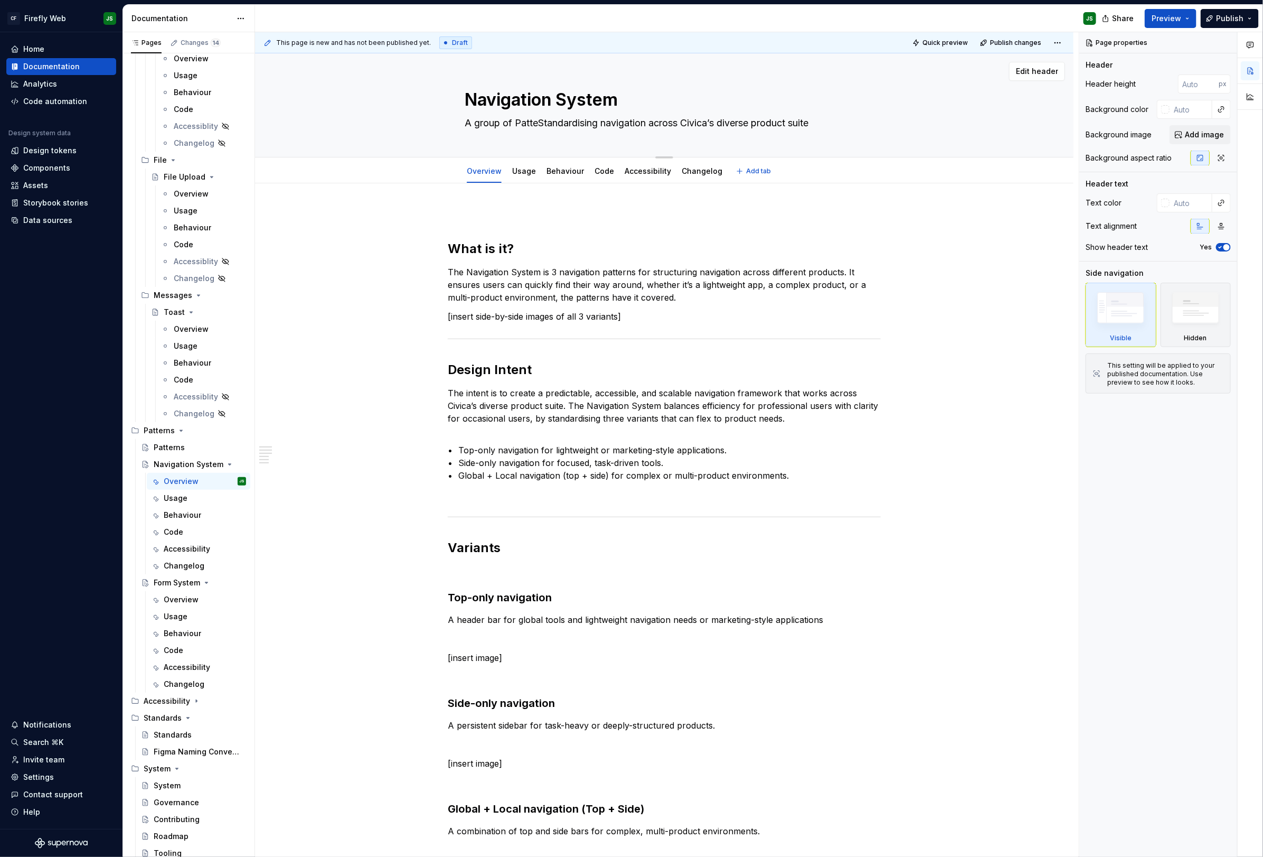
type textarea "A group of PatterStandardising navigation across Civica’s diverse product suite"
type textarea "*"
type textarea "A group of PatternStandardising navigation across Civica’s diverse product suite"
type textarea "*"
type textarea "A group of PatternsStandardising navigation across Civica’s diverse product sui…"
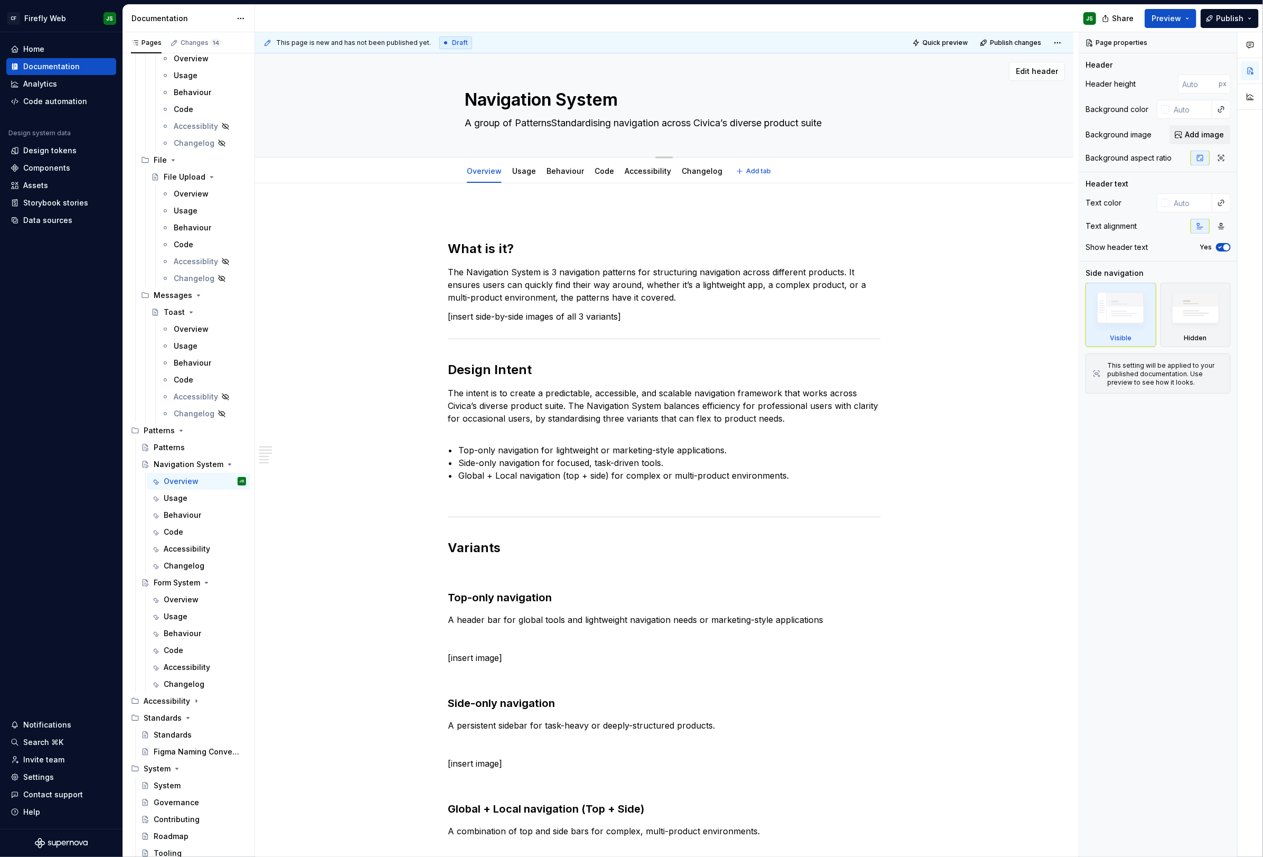
type textarea "*"
type textarea "A group of Patterns Standardising navigation across Civica’s diverse product su…"
type textarea "*"
type textarea "A group of Patterns foStandardising navigation across Civica’s diverse product …"
type textarea "*"
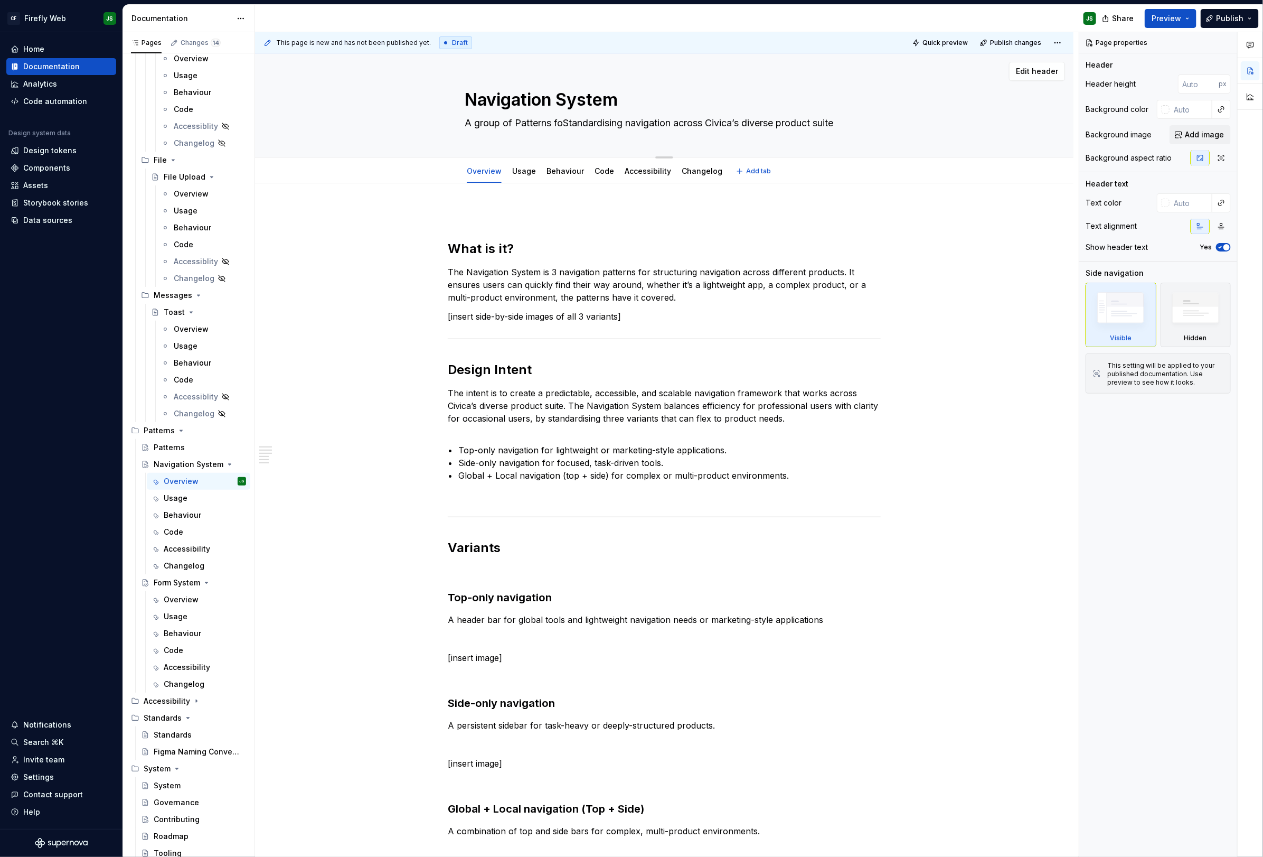
type textarea "A group of Patterns forStandardising navigation across Civica’s diverse product…"
type textarea "*"
type textarea "A group of Patterns for Standardising navigation across Civica’s diverse produc…"
type textarea "*"
type textarea "A group of Patterns for standardising navigation across Civica’s diverse produc…"
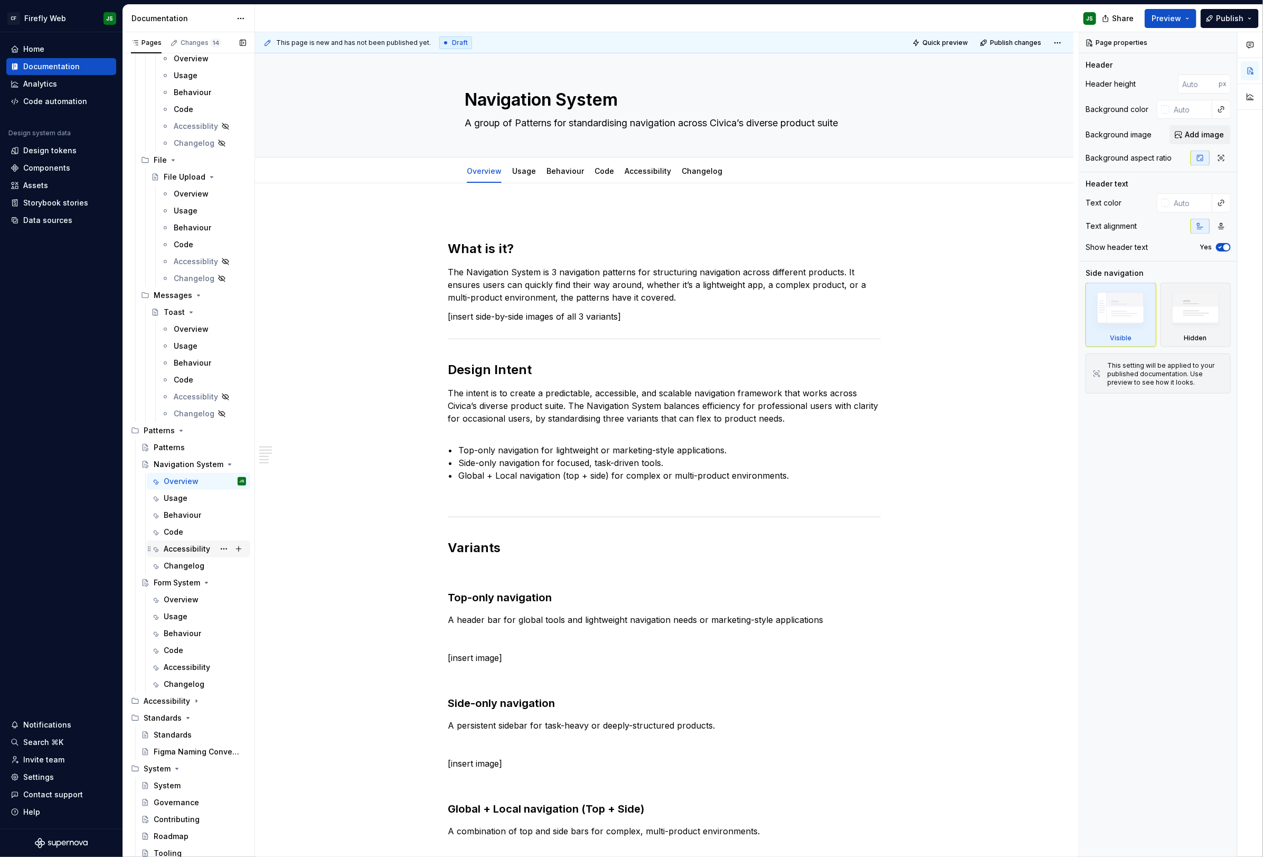
scroll to position [3116, 0]
type textarea "*"
type textarea "A group of Patterns for standardising navigation across Civica’s diverse produc…"
click at [202, 596] on div "Overview" at bounding box center [205, 602] width 82 height 15
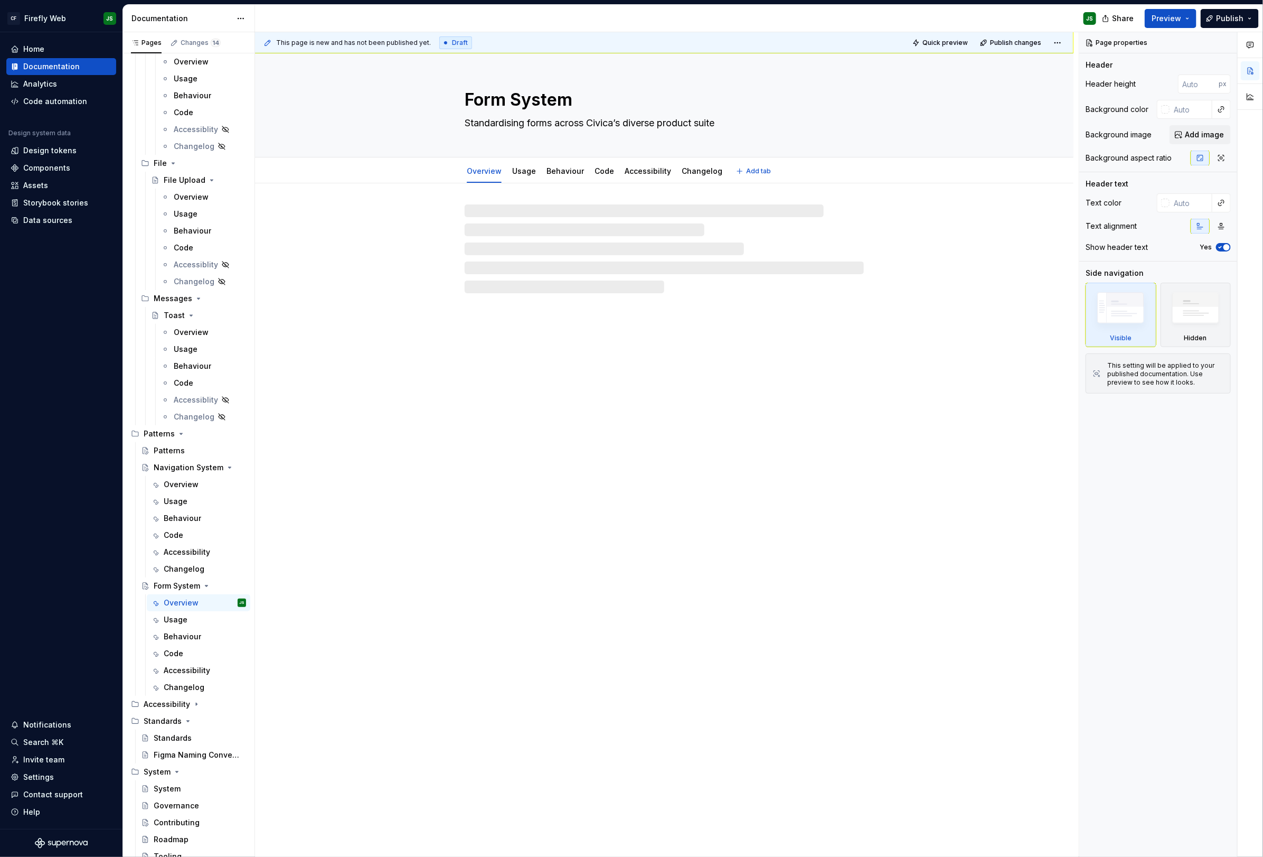
click at [488, 124] on textarea "Standardising forms across Civica’s diverse product suite" at bounding box center [662, 123] width 399 height 17
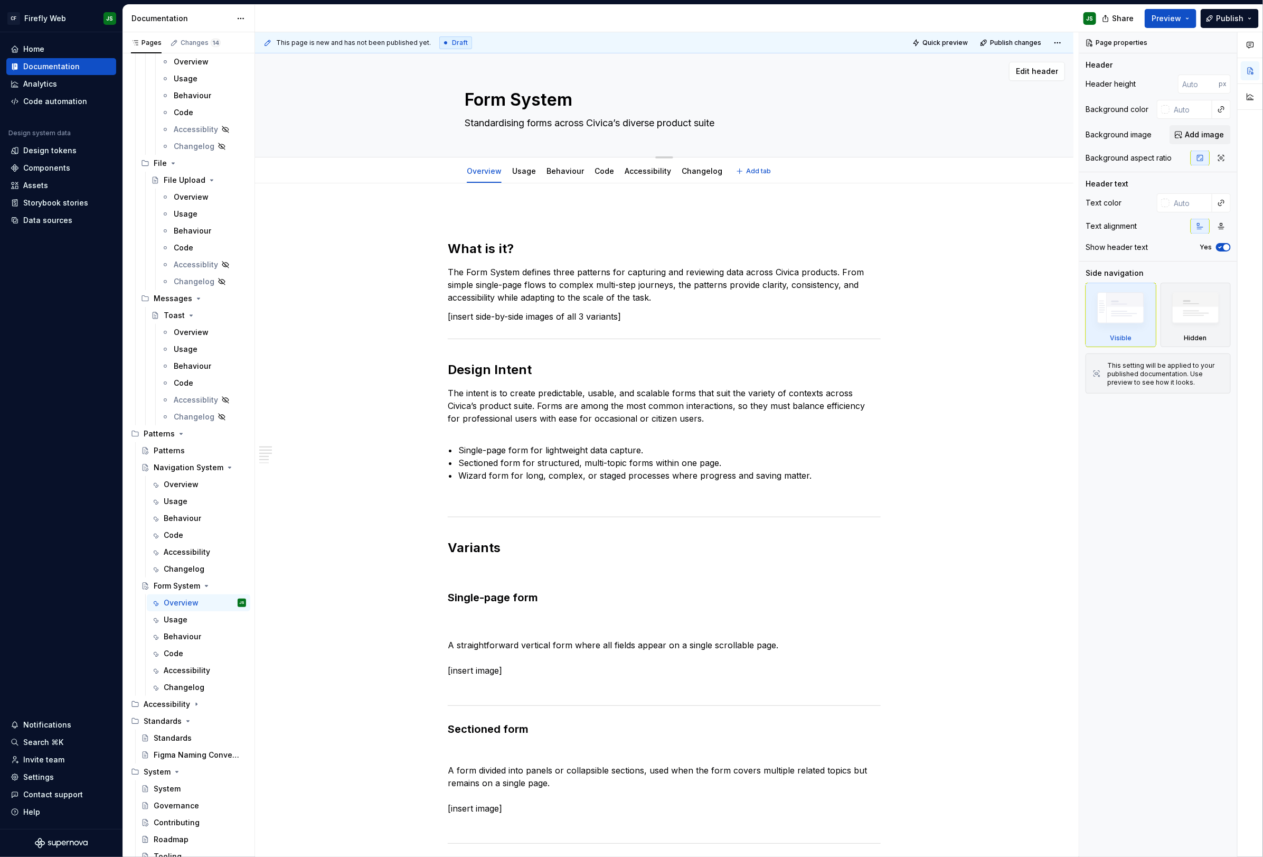
click at [471, 126] on textarea "Standardising forms across Civica’s diverse product suite" at bounding box center [662, 123] width 399 height 17
type textarea "*"
type textarea "AStandardising forms across Civica’s diverse product suite"
type textarea "*"
type textarea "A Standardising forms across Civica’s diverse product suite"
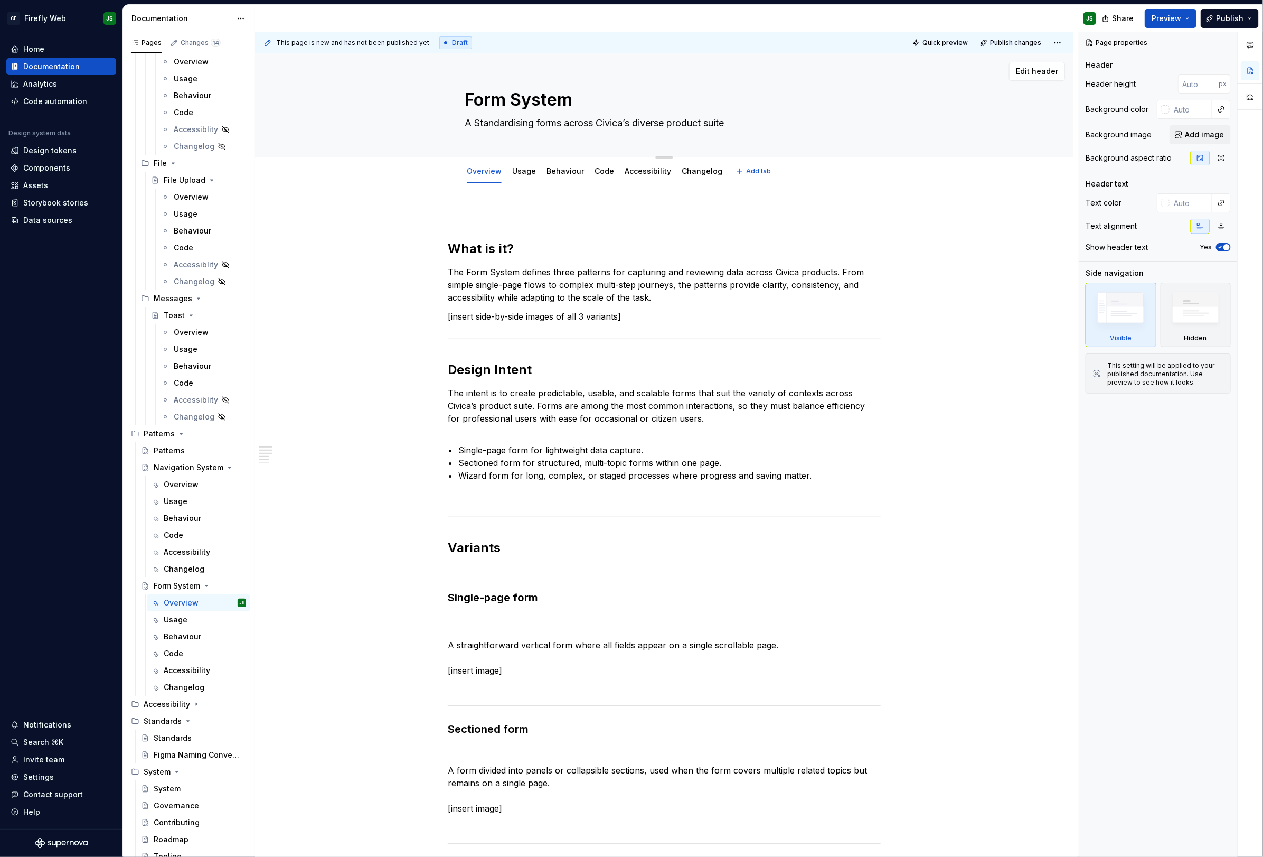
type textarea "*"
type textarea "A gStandardising forms across Civica’s diverse product suite"
type textarea "*"
type textarea "A grStandardising forms across Civica’s diverse product suite"
type textarea "*"
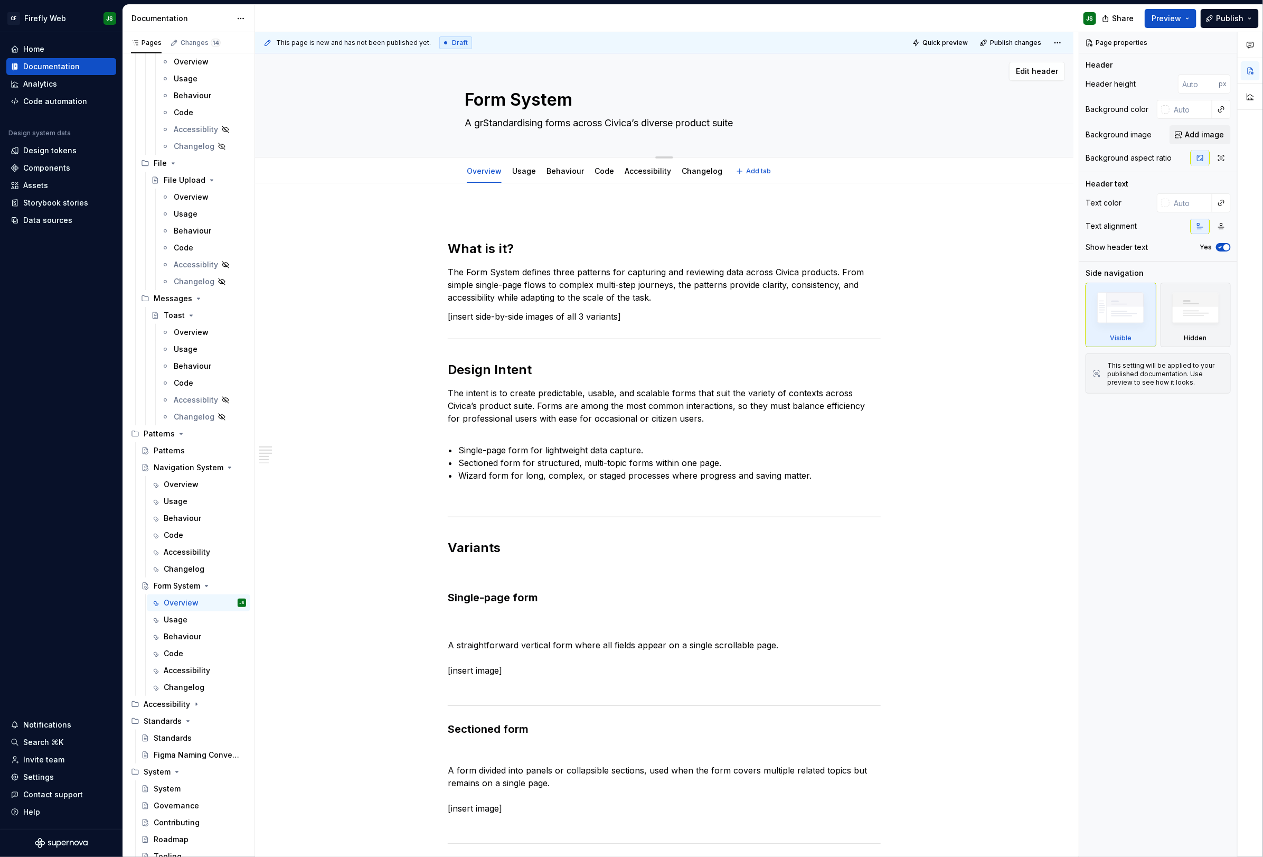
type textarea "A groStandardising forms across Civica’s diverse product suite"
type textarea "*"
type textarea "A grouStandardising forms across Civica’s diverse product suite"
type textarea "*"
type textarea "A groupStandardising forms across Civica’s diverse product suite"
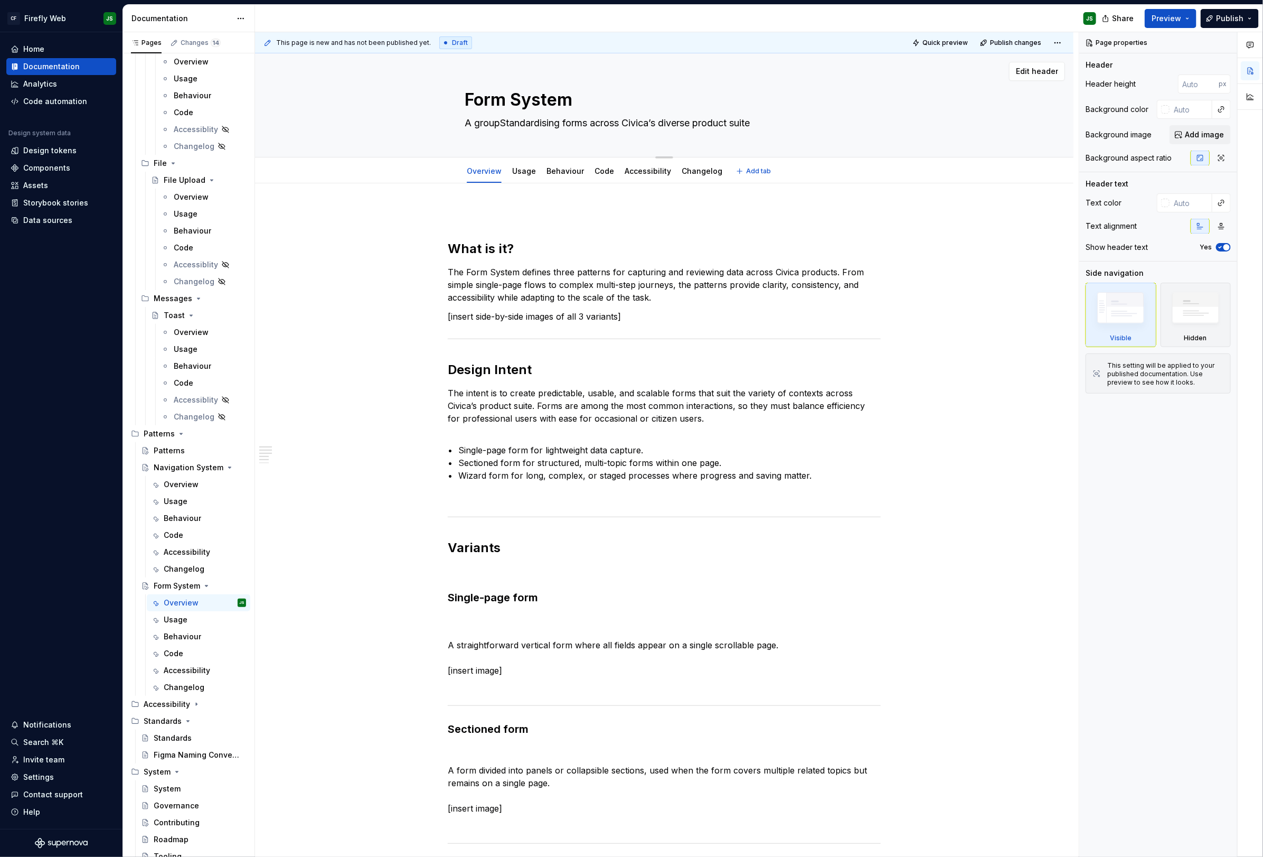
type textarea "*"
type textarea "A group Standardising forms across Civica’s diverse product suite"
type textarea "*"
type textarea "A group oStandardising forms across Civica’s diverse product suite"
type textarea "*"
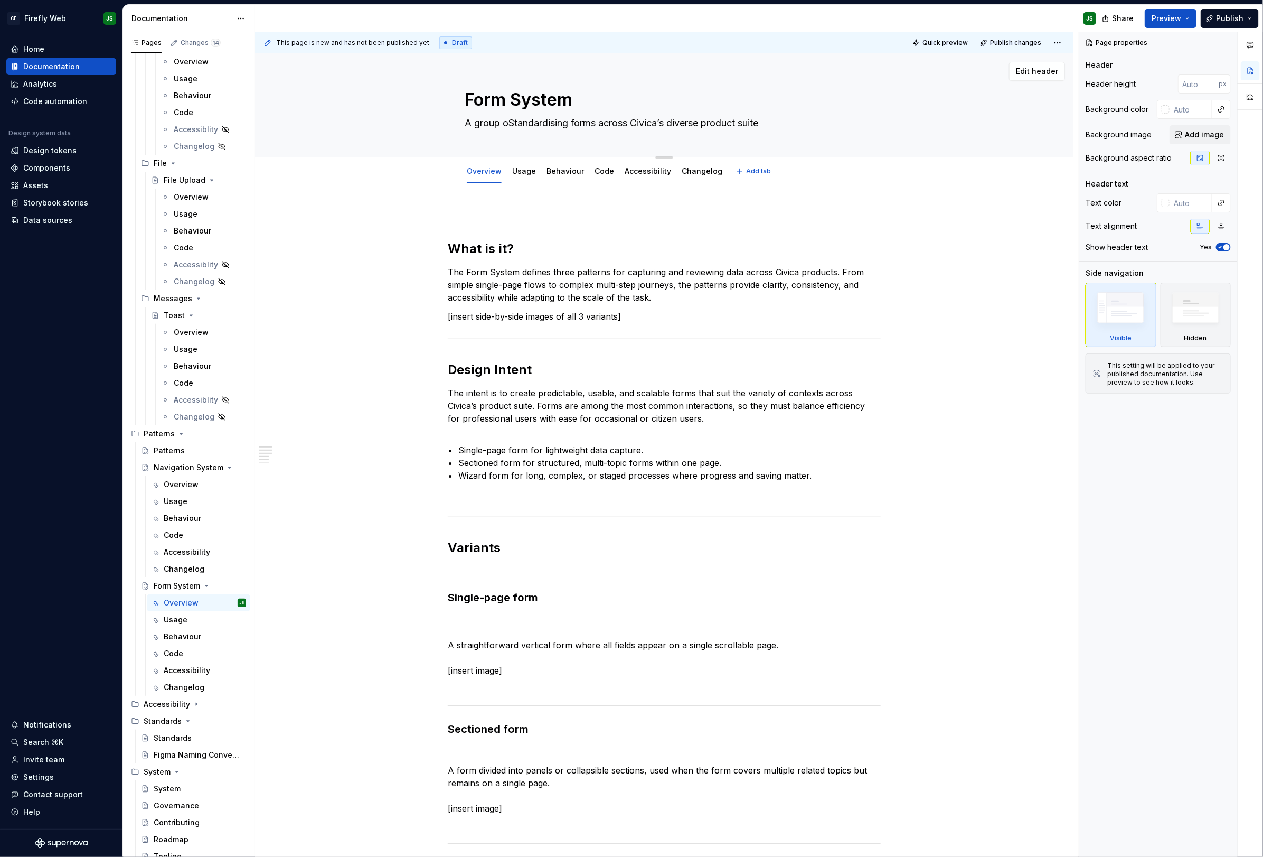
type textarea "A group ofStandardising forms across Civica’s diverse product suite"
type textarea "*"
type textarea "A group of Standardising forms across Civica’s diverse product suite"
type textarea "*"
type textarea "A group of pStandardising forms across Civica’s diverse product suite"
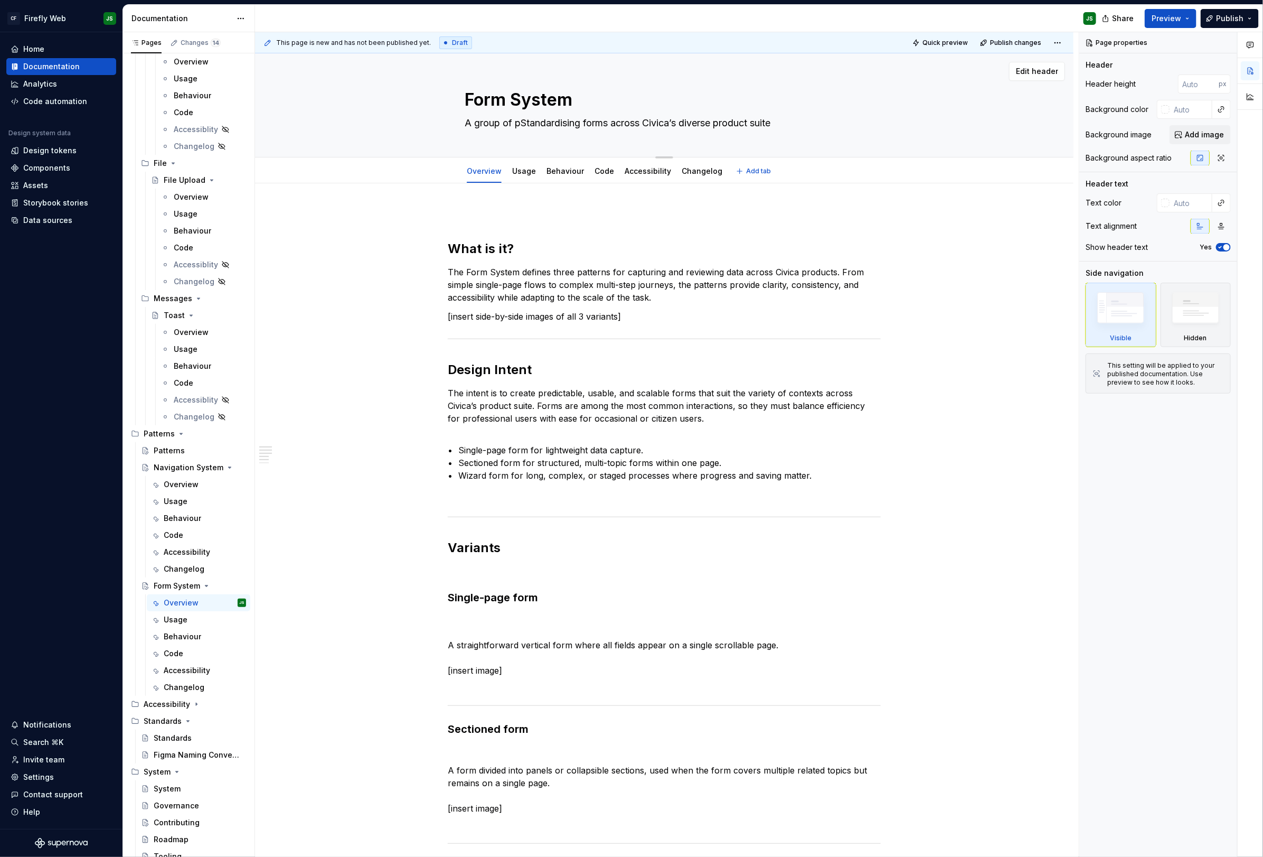
type textarea "*"
type textarea "A group of paStandardising forms across Civica’s diverse product suite"
type textarea "*"
type textarea "A group of patStandardising forms across Civica’s diverse product suite"
type textarea "*"
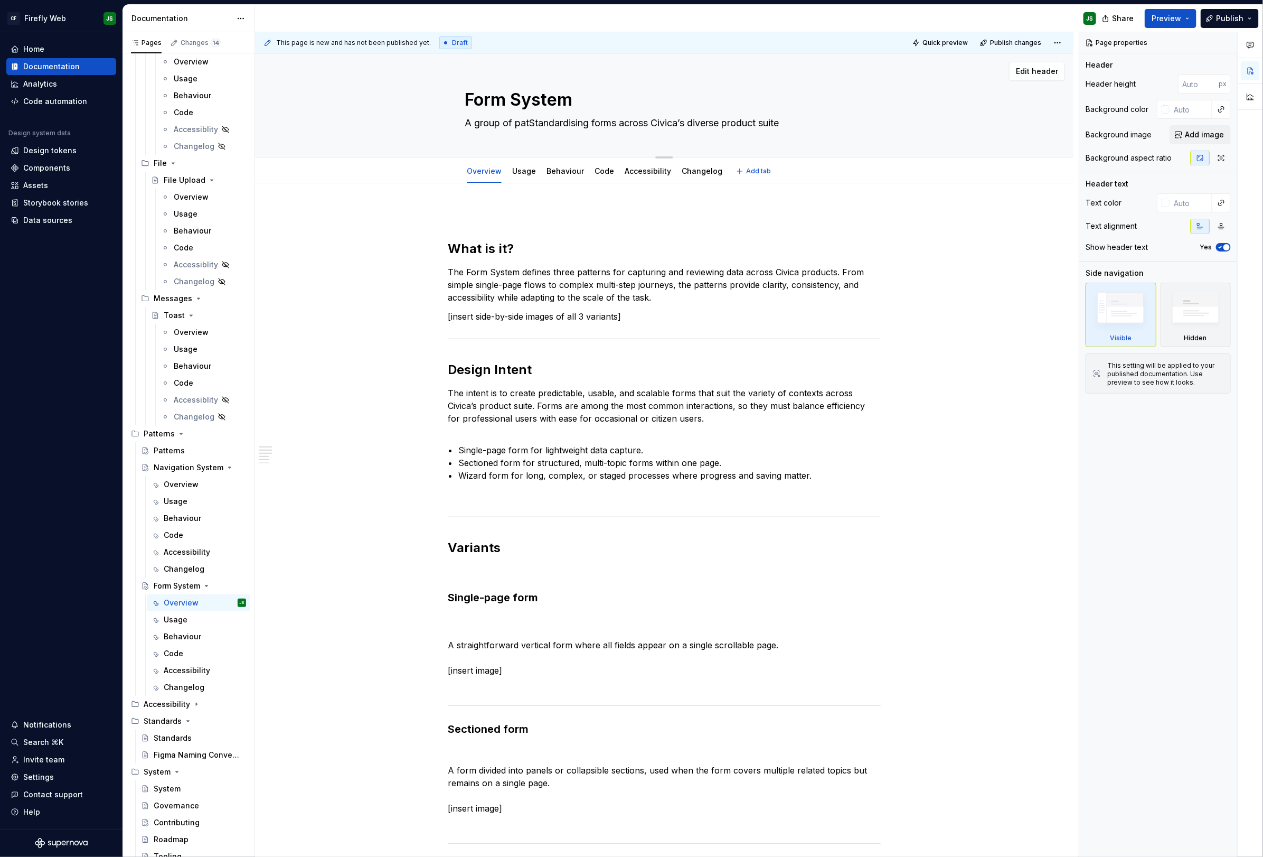
type textarea "A group of pattStandardising forms across Civica’s diverse product suite"
type textarea "*"
type textarea "A group of patteStandardising forms across Civica’s diverse product suite"
type textarea "*"
type textarea "A group of patterStandardising forms across Civica’s diverse product suite"
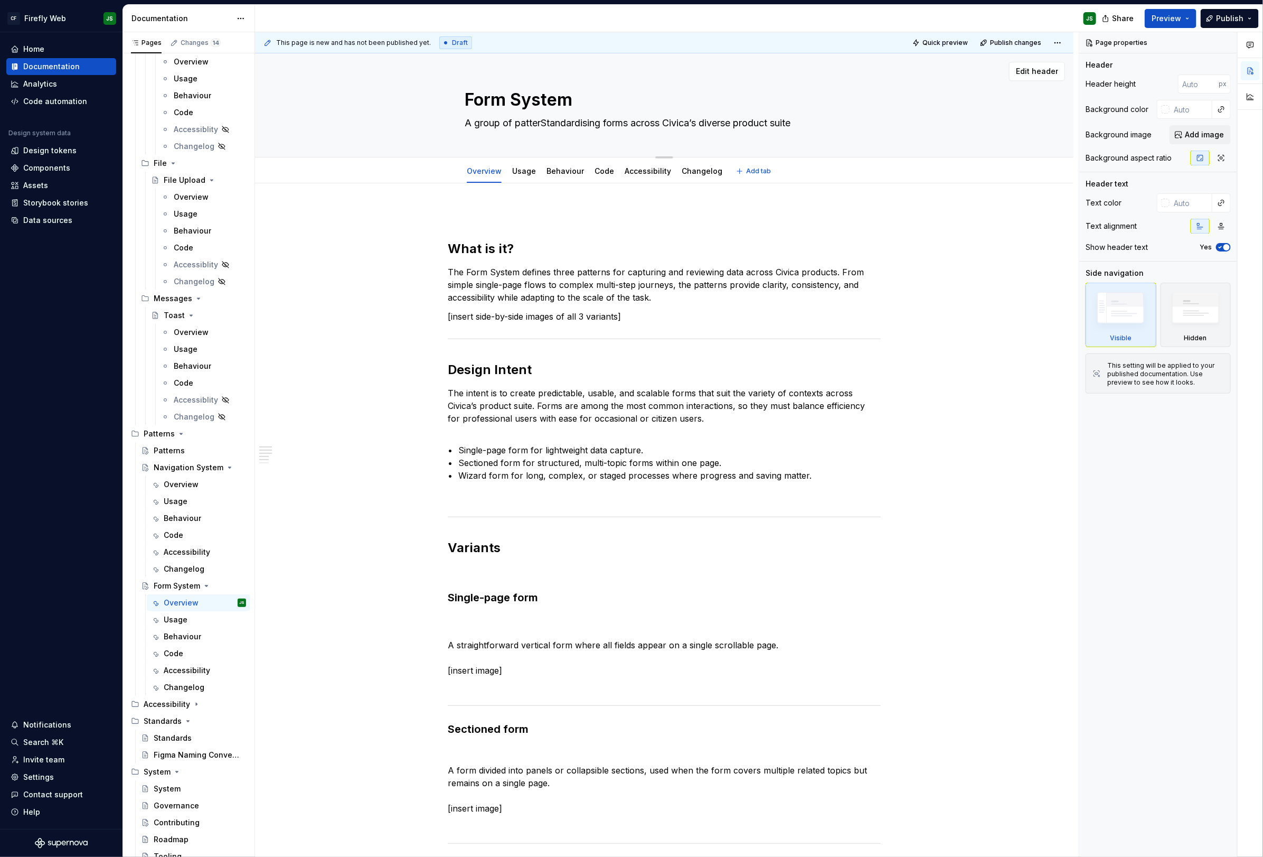
type textarea "*"
type textarea "A group of patternStandardising forms across Civica’s diverse product suite"
type textarea "*"
type textarea "A group of patternsStandardising forms across Civica’s diverse product suite"
type textarea "*"
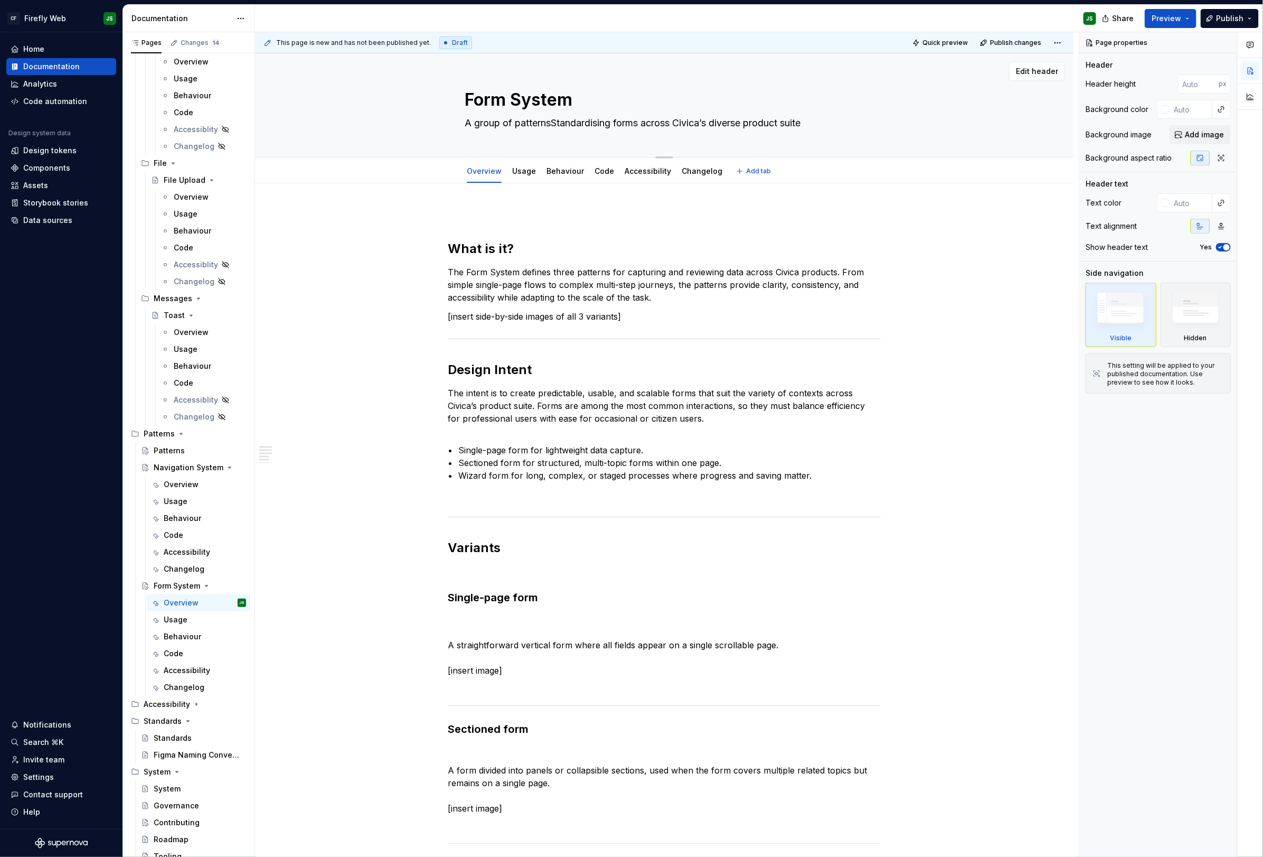
type textarea "A group of patterns Standardising forms across Civica’s diverse product suite"
type textarea "*"
type textarea "A group of patterns fStandardising forms across Civica’s diverse product suite"
type textarea "*"
type textarea "A group of patterns foStandardising forms across Civica’s diverse product suite"
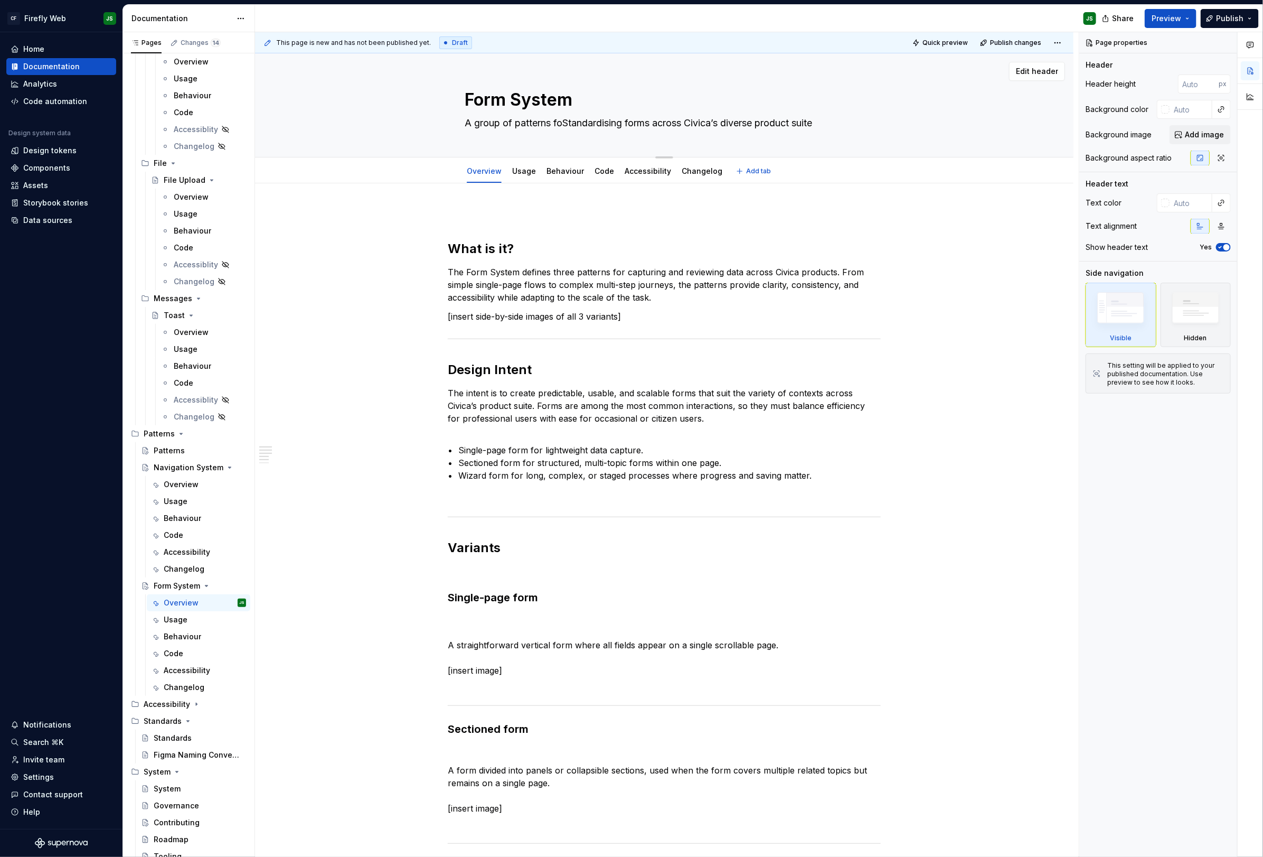
type textarea "*"
type textarea "A group of patterns forStandardising forms across Civica’s diverse product suite"
type textarea "*"
type textarea "A group of patterns for Standardising forms across Civica’s diverse product sui…"
type textarea "*"
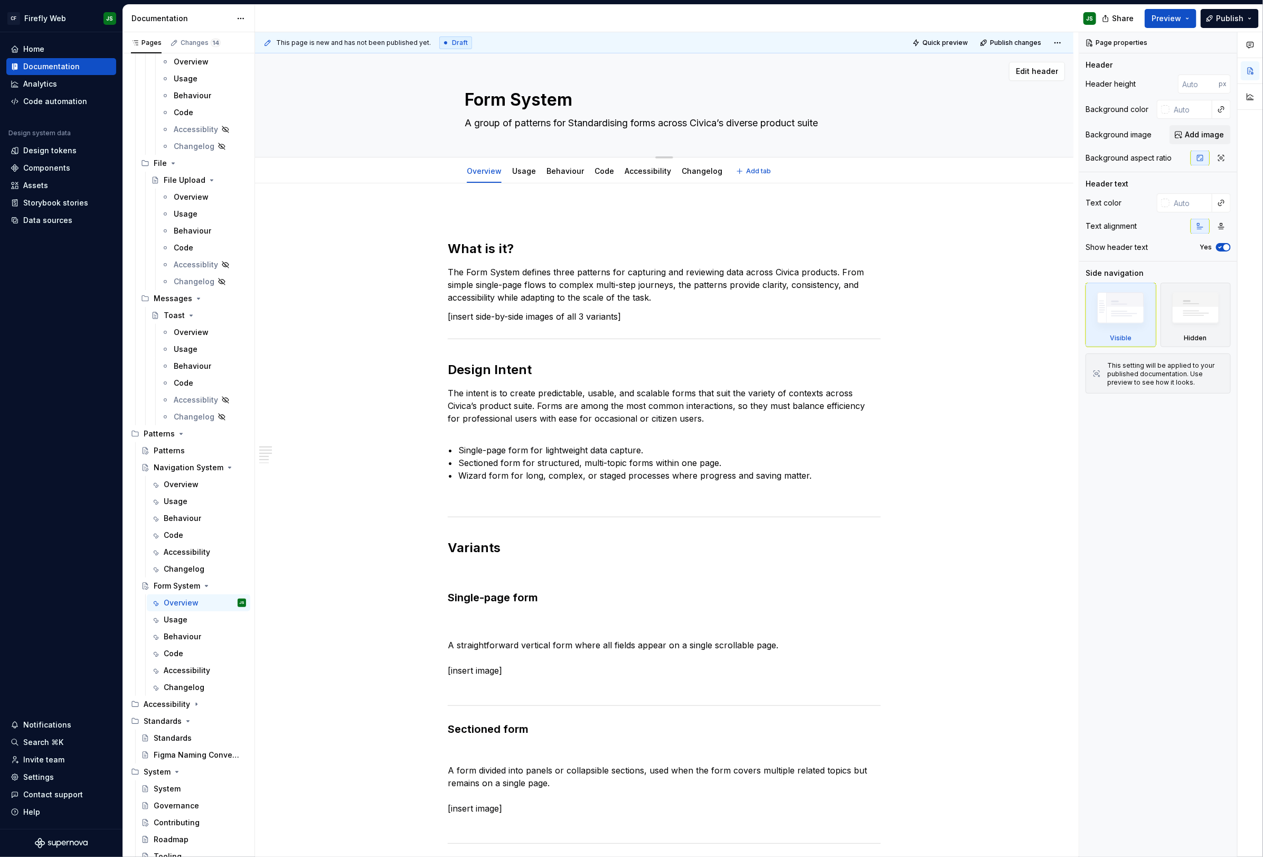
type textarea "A group of patterns for standardising forms across Civica’s diverse product sui…"
type textarea "*"
type textarea "A group of patterns for standardising forms across Civica’s diverse product sui…"
click at [662, 215] on p at bounding box center [664, 215] width 433 height 13
click at [551, 179] on div "Behaviour" at bounding box center [565, 171] width 46 height 17
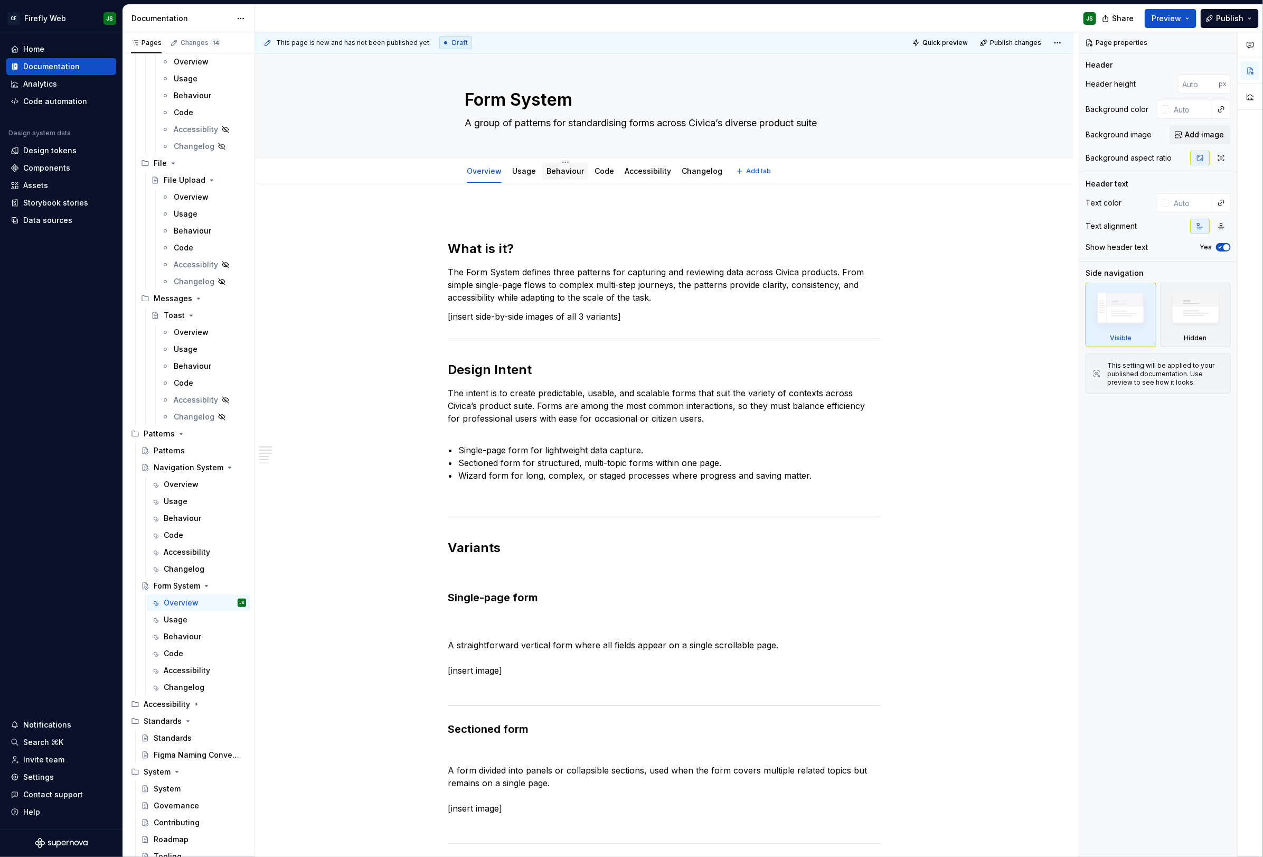
click at [570, 171] on link "Behaviour" at bounding box center [565, 170] width 37 height 9
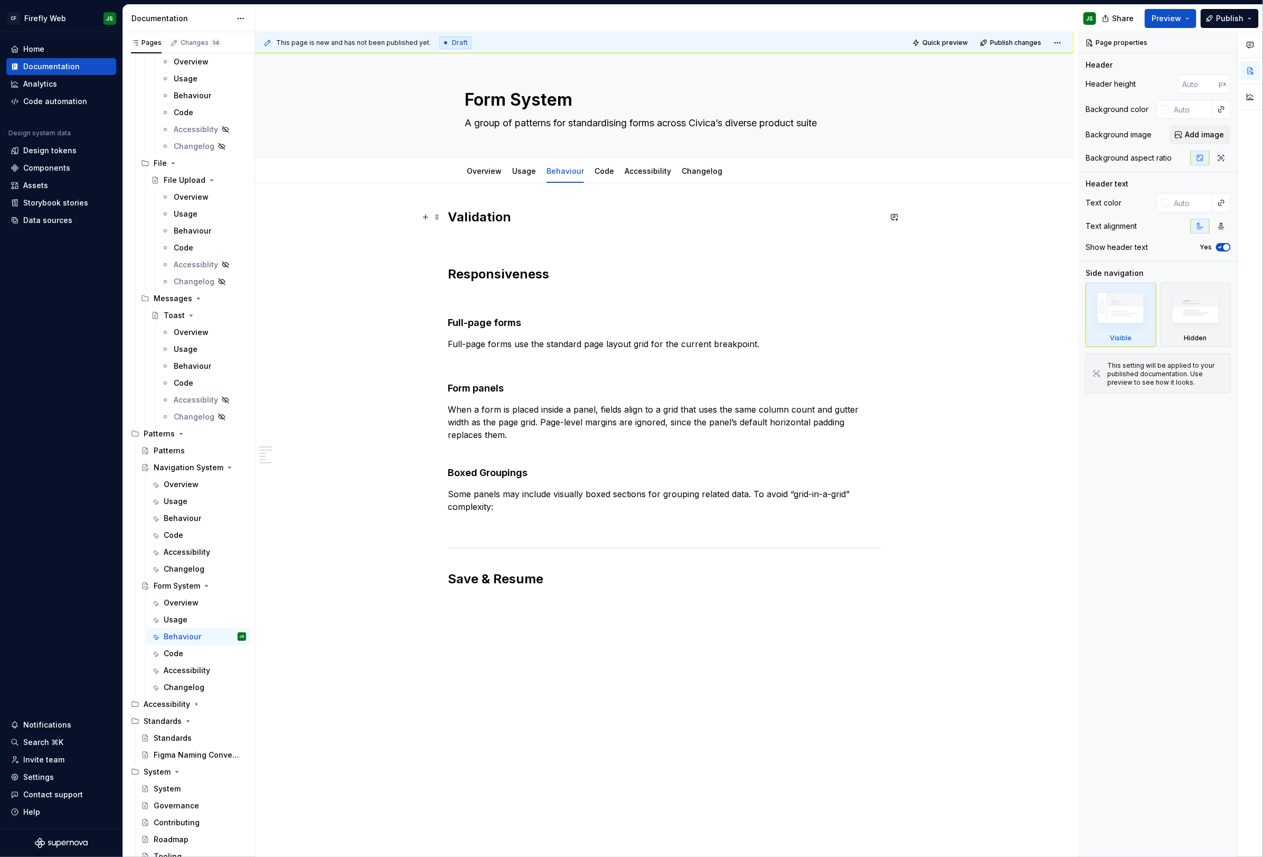
type textarea "*"
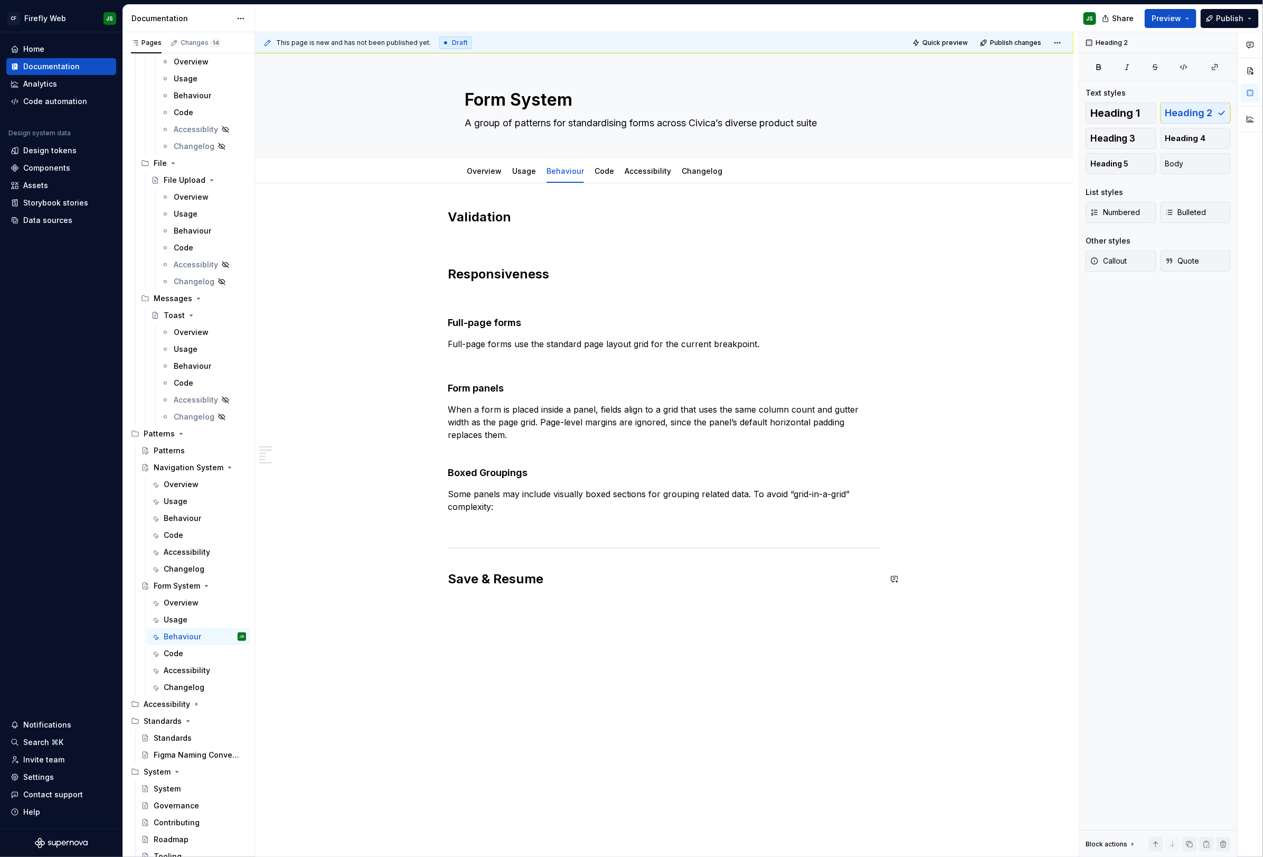
click at [585, 568] on div "Validation Responsiveness Full-page forms Full-page forms use the standard page…" at bounding box center [664, 398] width 433 height 379
click at [575, 571] on h2 "Save & Resume" at bounding box center [664, 578] width 433 height 17
click at [481, 389] on h4 "Form panels" at bounding box center [664, 388] width 433 height 13
click at [496, 325] on h4 "Full-page forms" at bounding box center [664, 322] width 433 height 13
drag, startPoint x: 560, startPoint y: 667, endPoint x: 444, endPoint y: 667, distance: 116.2
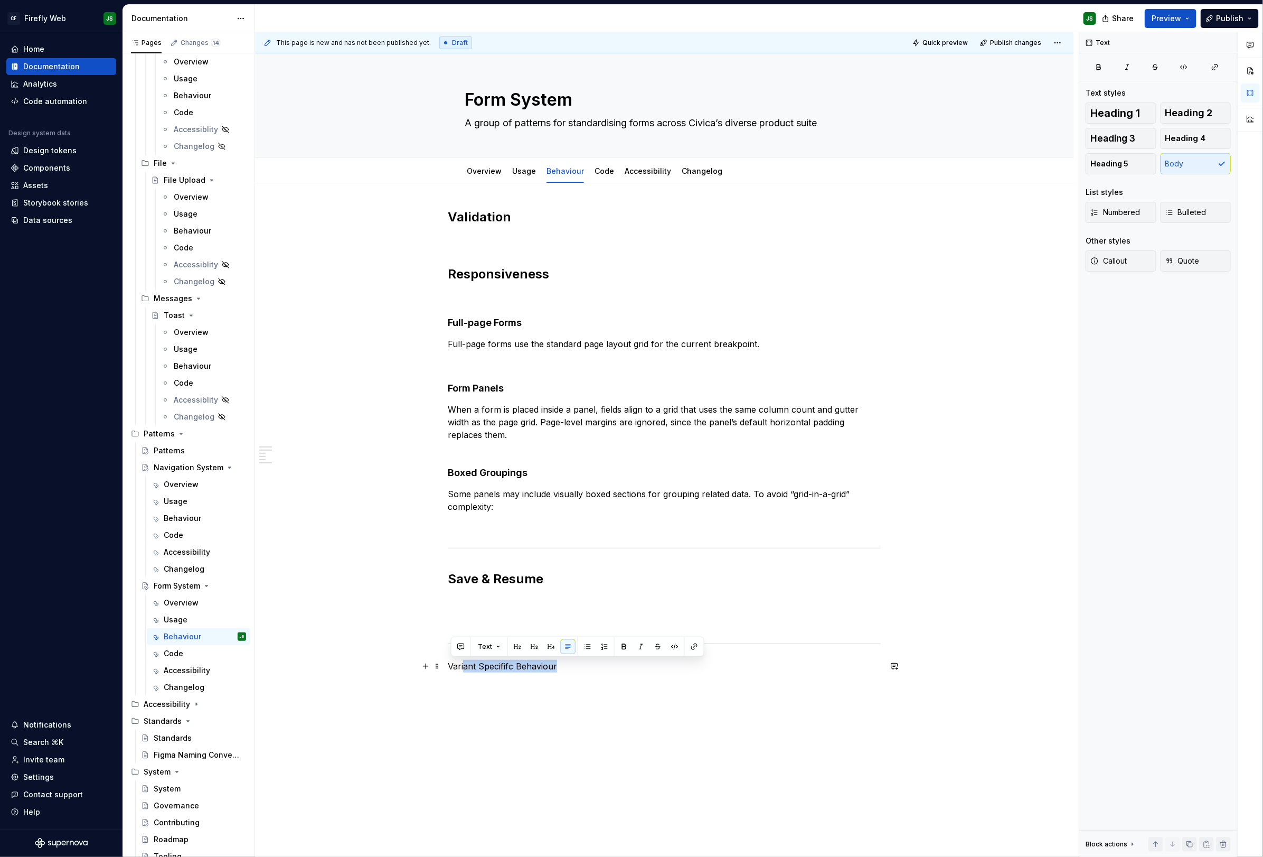
click at [448, 667] on div "Validation Responsiveness Full-page Forms Full-page forms use the standard page…" at bounding box center [664, 447] width 433 height 476
drag, startPoint x: 560, startPoint y: 685, endPoint x: 570, endPoint y: 679, distance: 11.4
click at [561, 685] on div "This page is new and has not been published yet. Draft Quick preview Publish ch…" at bounding box center [667, 444] width 824 height 825
click at [572, 666] on p "Variant Specififc Behaviour" at bounding box center [664, 666] width 433 height 13
drag, startPoint x: 553, startPoint y: 666, endPoint x: 400, endPoint y: 661, distance: 153.2
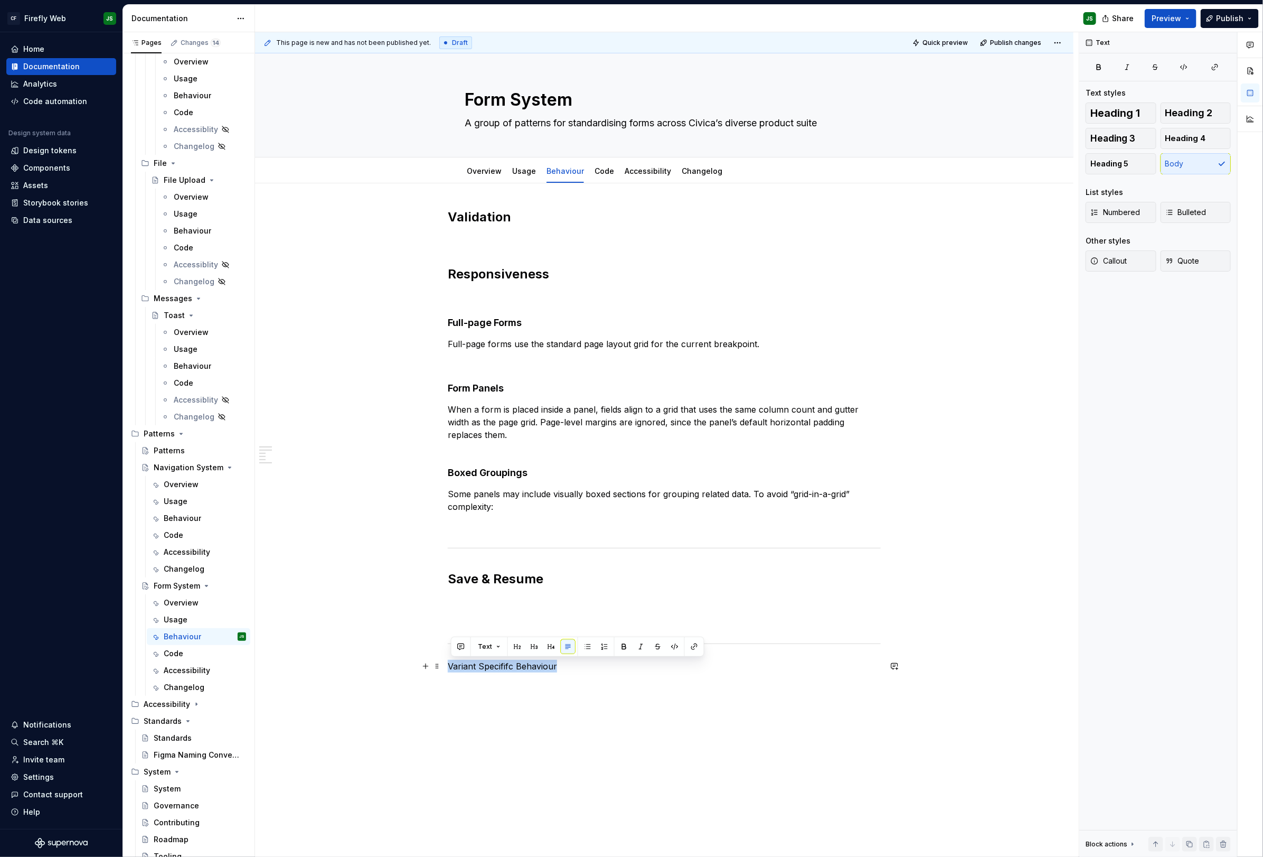
click at [401, 662] on div "Validation Responsiveness Full-page Forms Full-page forms use the standard page…" at bounding box center [664, 562] width 819 height 759
click at [514, 645] on button "button" at bounding box center [517, 646] width 15 height 15
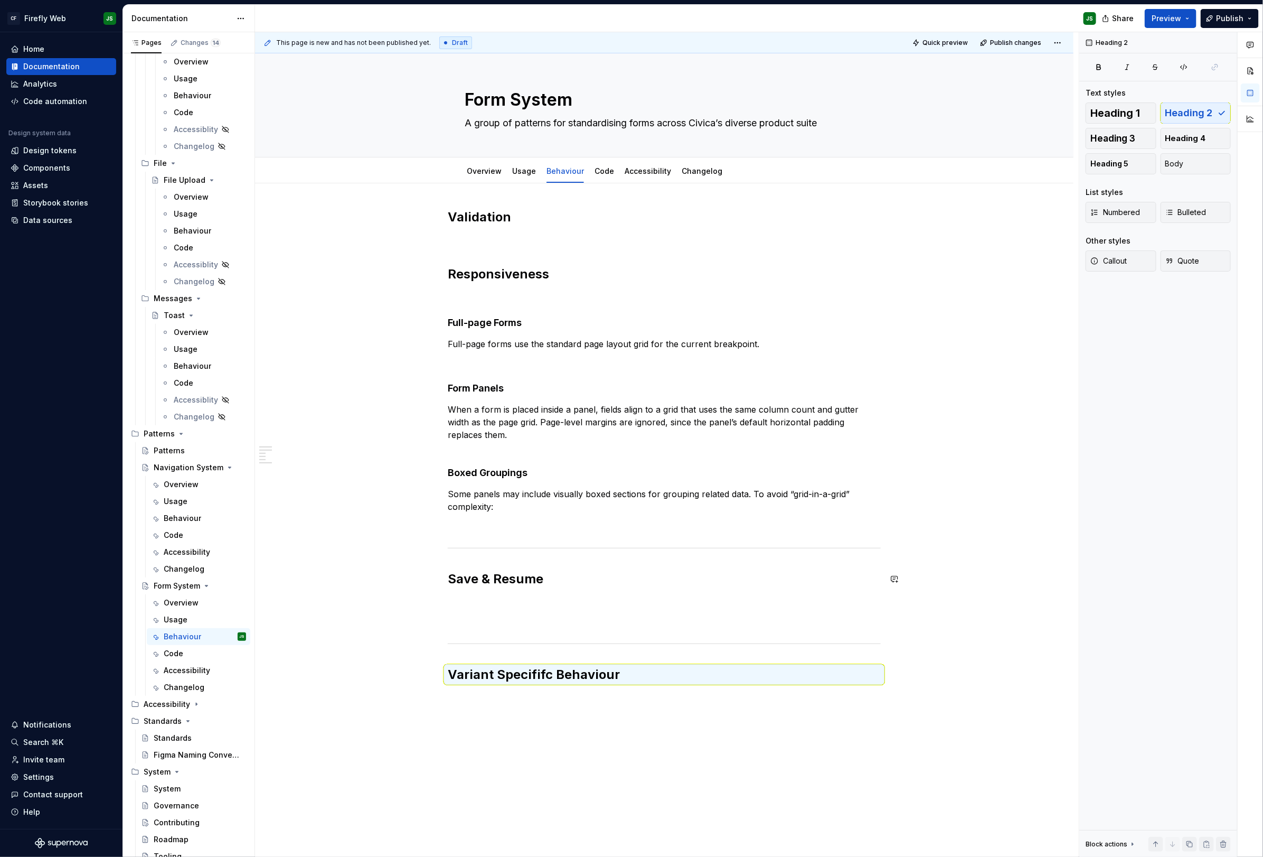
click at [538, 695] on div "Validation Responsiveness Full-page Forms Full-page forms use the standard page…" at bounding box center [664, 452] width 433 height 487
click at [618, 676] on h2 "Variant Specififc Behaviour" at bounding box center [664, 674] width 433 height 17
click at [619, 675] on h2 "Variant Specififc Behaviour" at bounding box center [664, 674] width 433 height 17
click at [548, 678] on h2 "Variant Specififc Behaviour" at bounding box center [664, 674] width 433 height 17
click at [547, 678] on h2 "Variant Specififc Behaviour" at bounding box center [664, 674] width 433 height 17
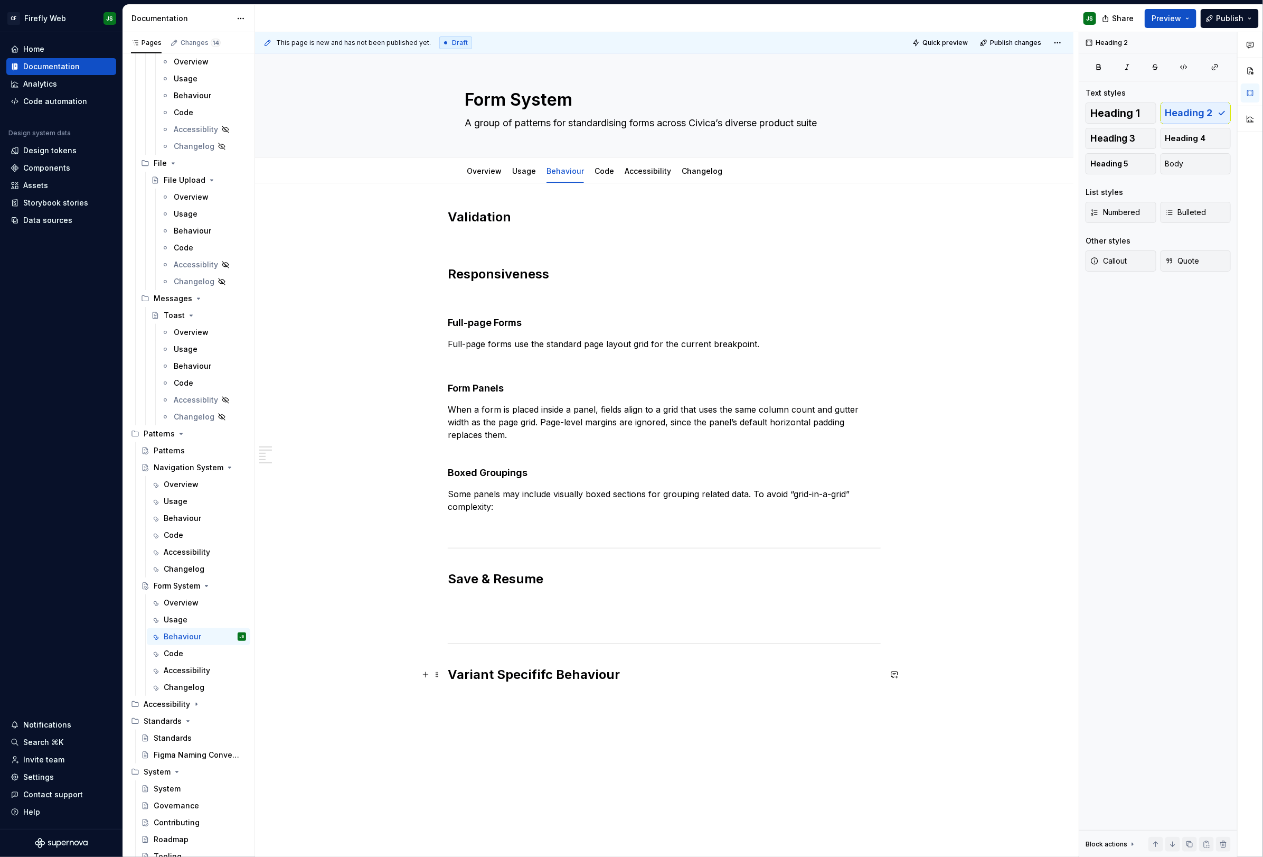
click at [521, 676] on h2 "Variant Specififc Behaviour" at bounding box center [664, 674] width 433 height 17
click at [640, 675] on h2 "Variant Specific Behaviour" at bounding box center [664, 674] width 433 height 17
type textarea "*"
